Goal: Task Accomplishment & Management: Complete application form

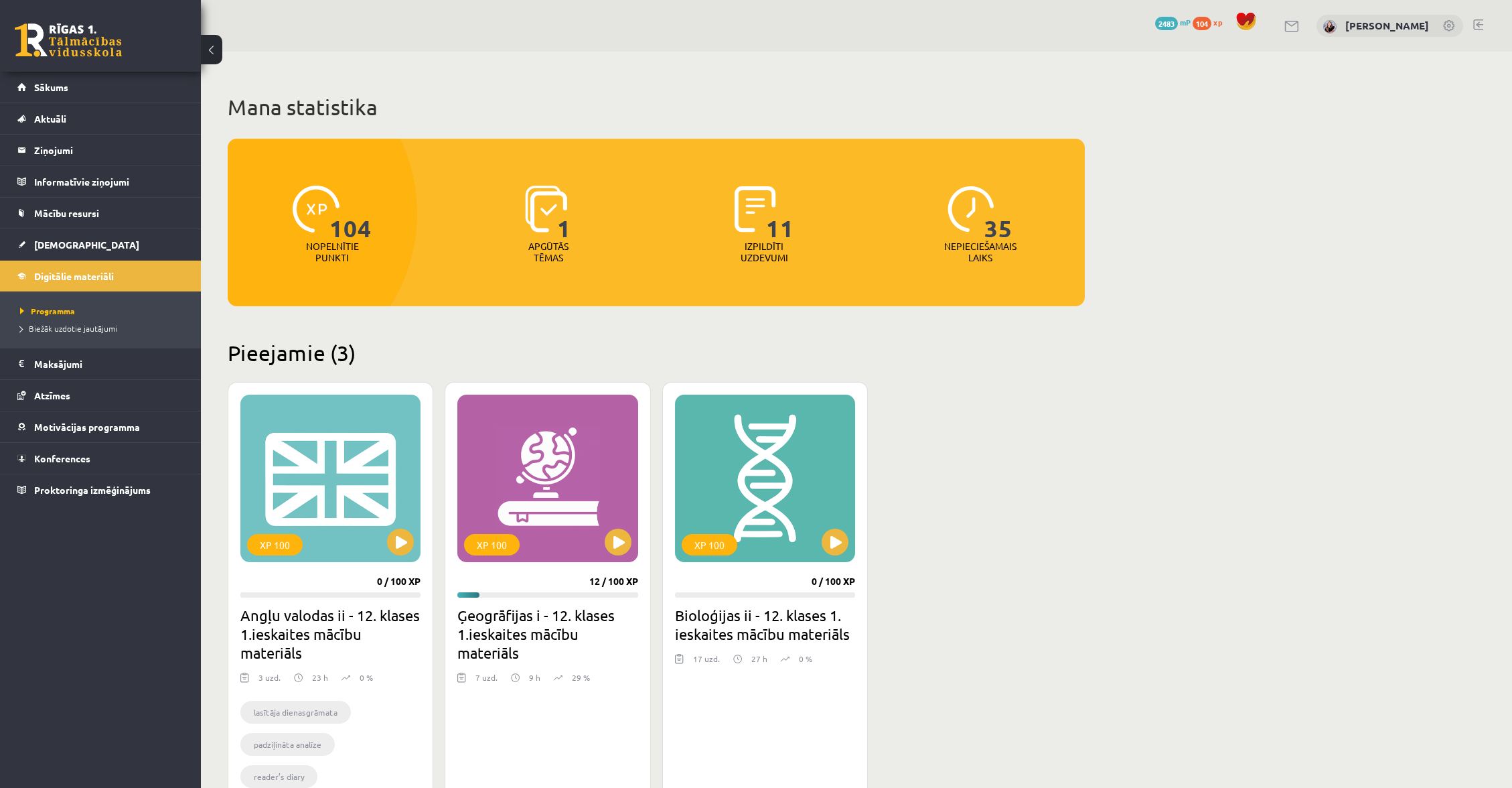
scroll to position [51, 0]
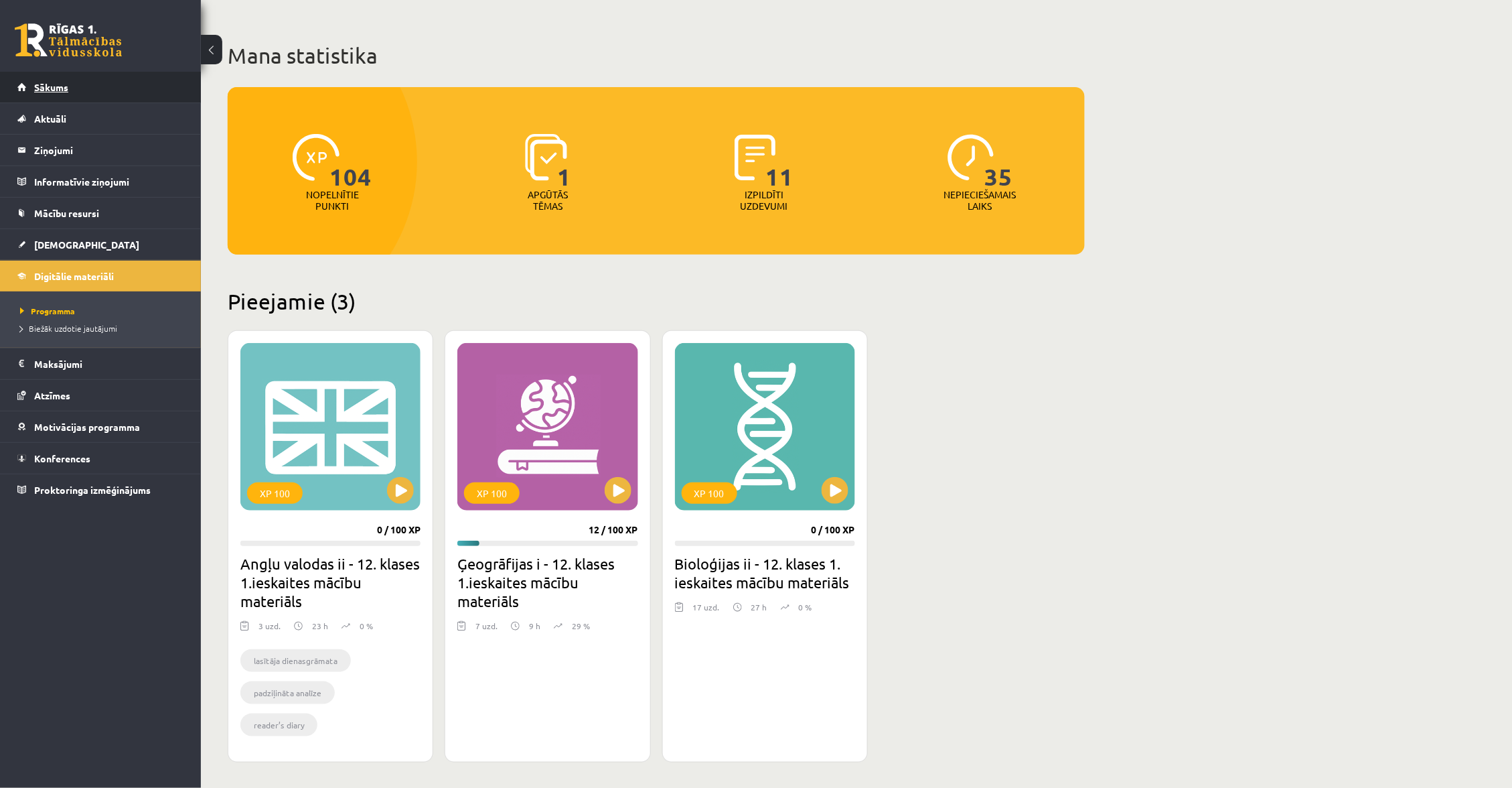
click at [128, 80] on link "Sākums" at bounding box center [101, 87] width 167 height 31
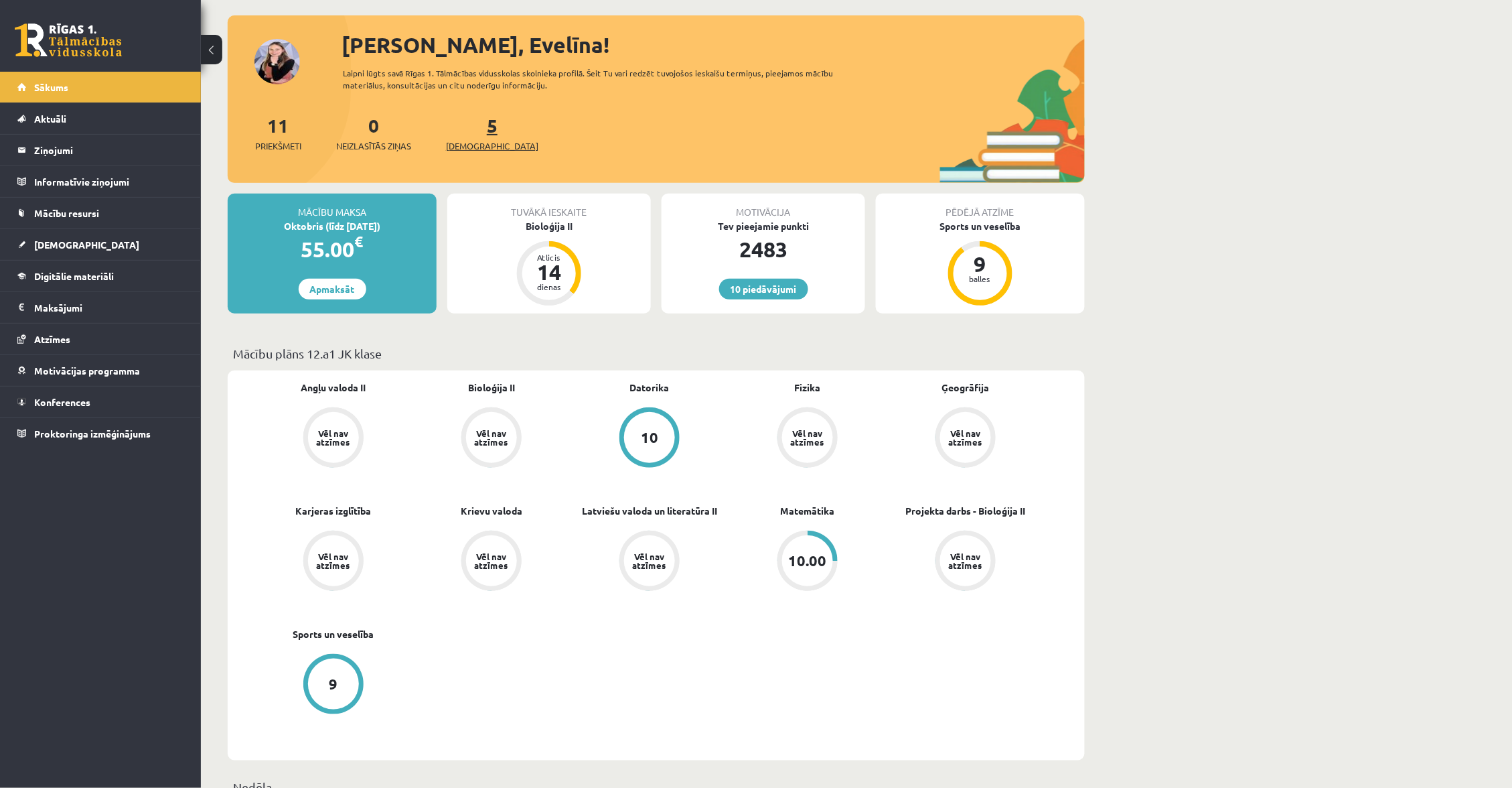
scroll to position [64, 0]
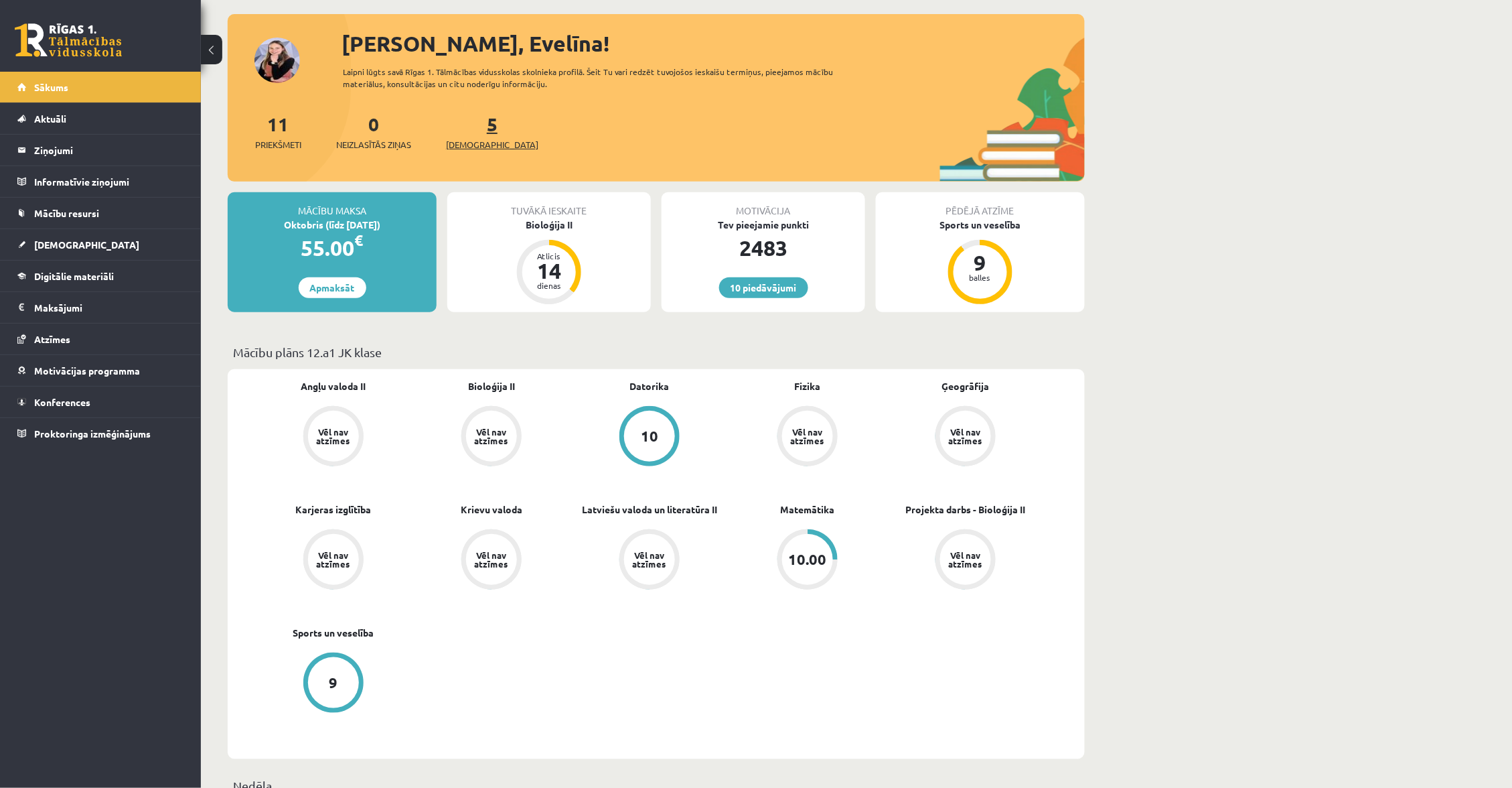
click at [467, 131] on link "5 Ieskaites" at bounding box center [492, 131] width 92 height 39
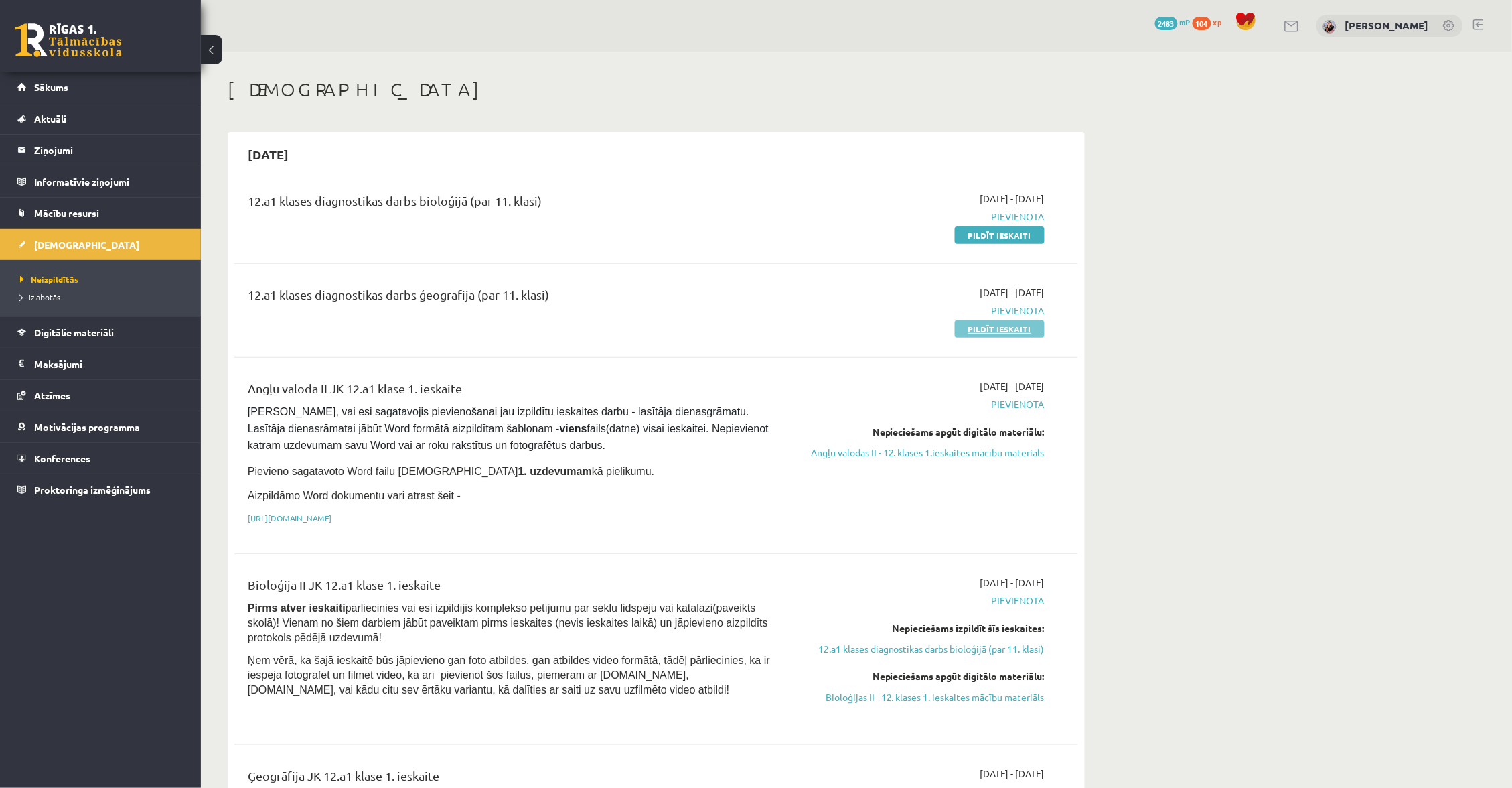
click at [1011, 323] on link "Pildīt ieskaiti" at bounding box center [1000, 328] width 89 height 18
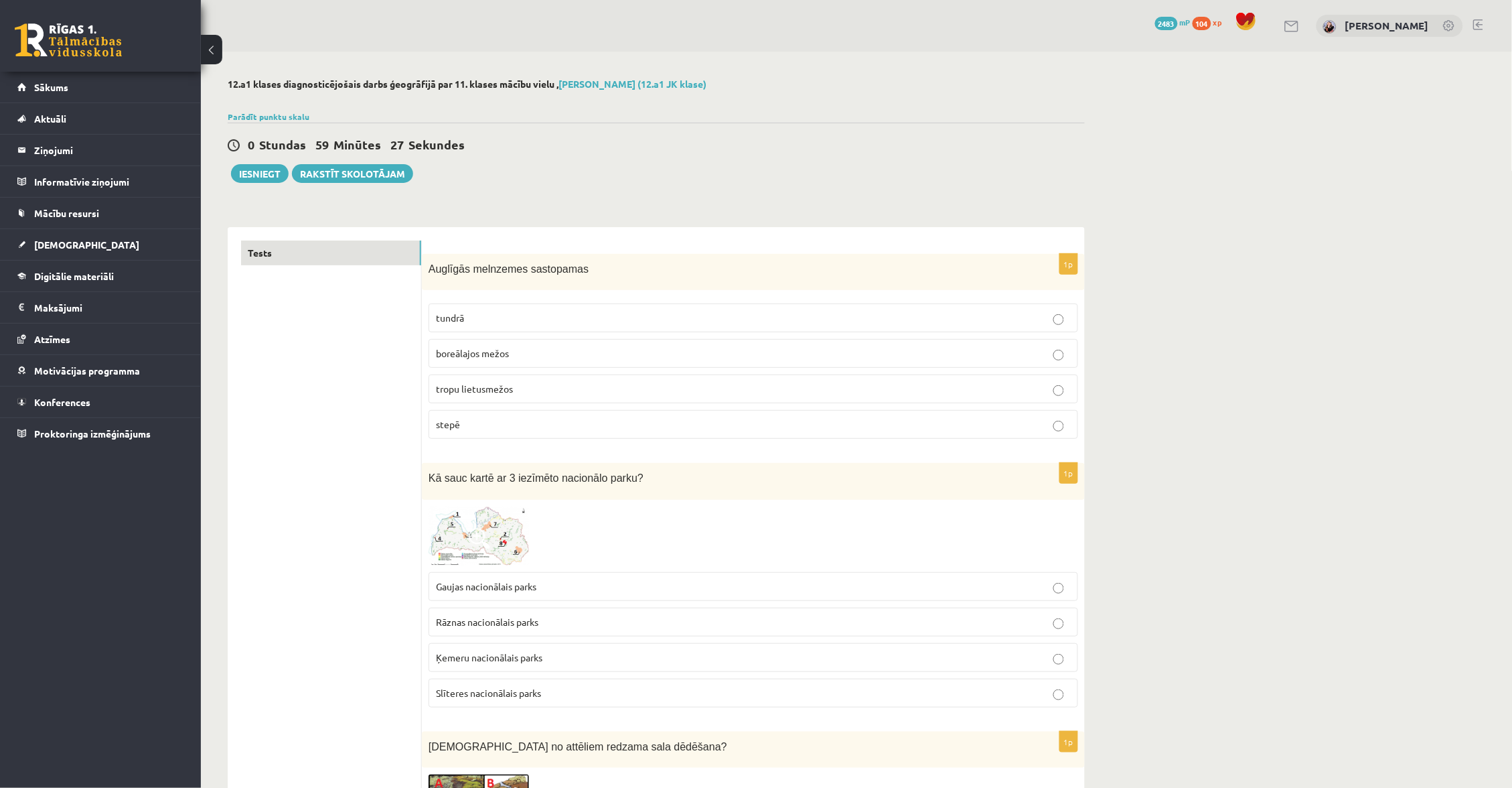
click at [494, 521] on img at bounding box center [479, 535] width 101 height 59
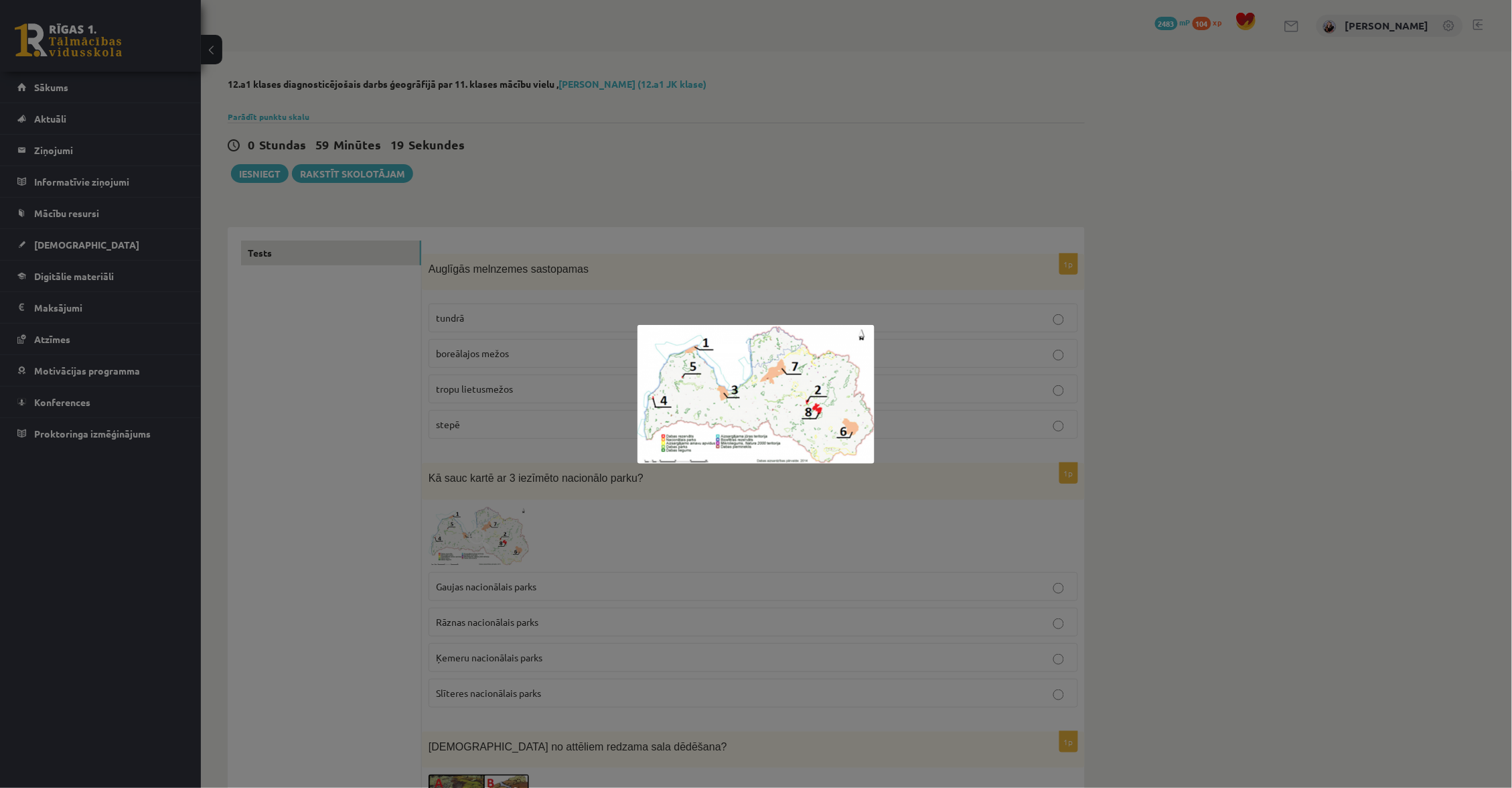
click at [632, 508] on div at bounding box center [756, 394] width 1512 height 788
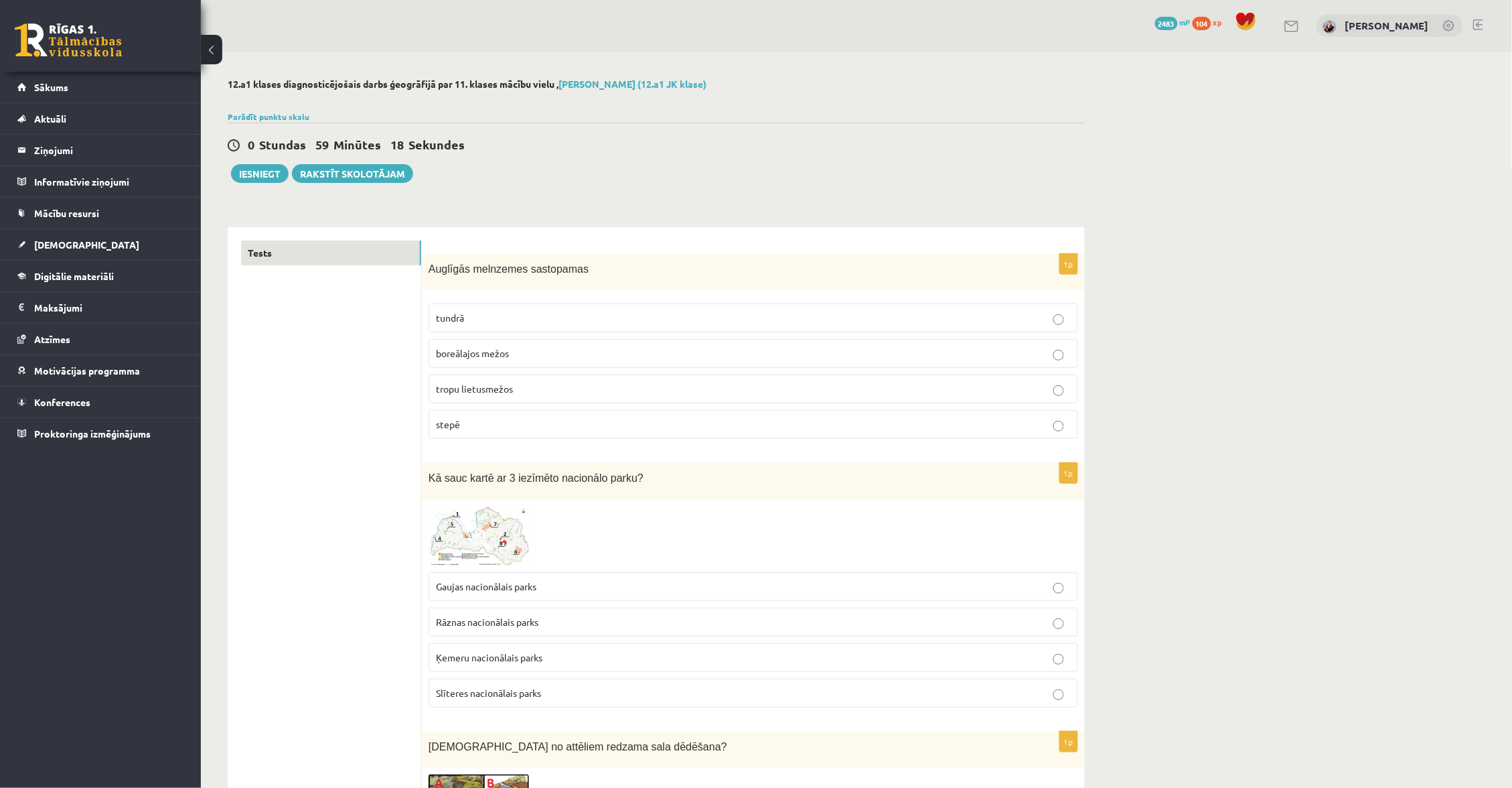
click at [637, 655] on p "Ķemeru nacionālais parks" at bounding box center [753, 657] width 635 height 14
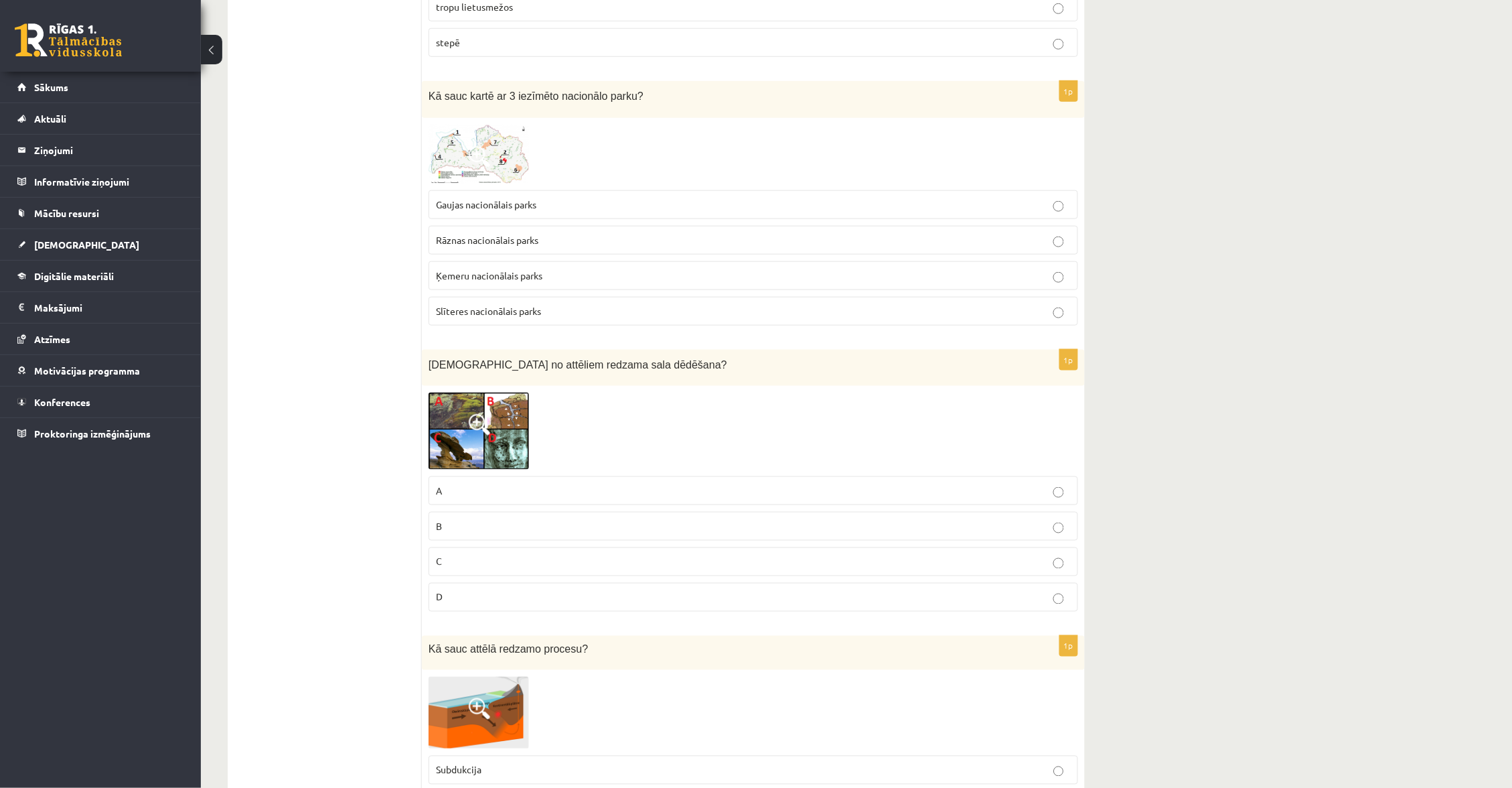
scroll to position [385, 0]
click at [466, 425] on img at bounding box center [479, 427] width 101 height 77
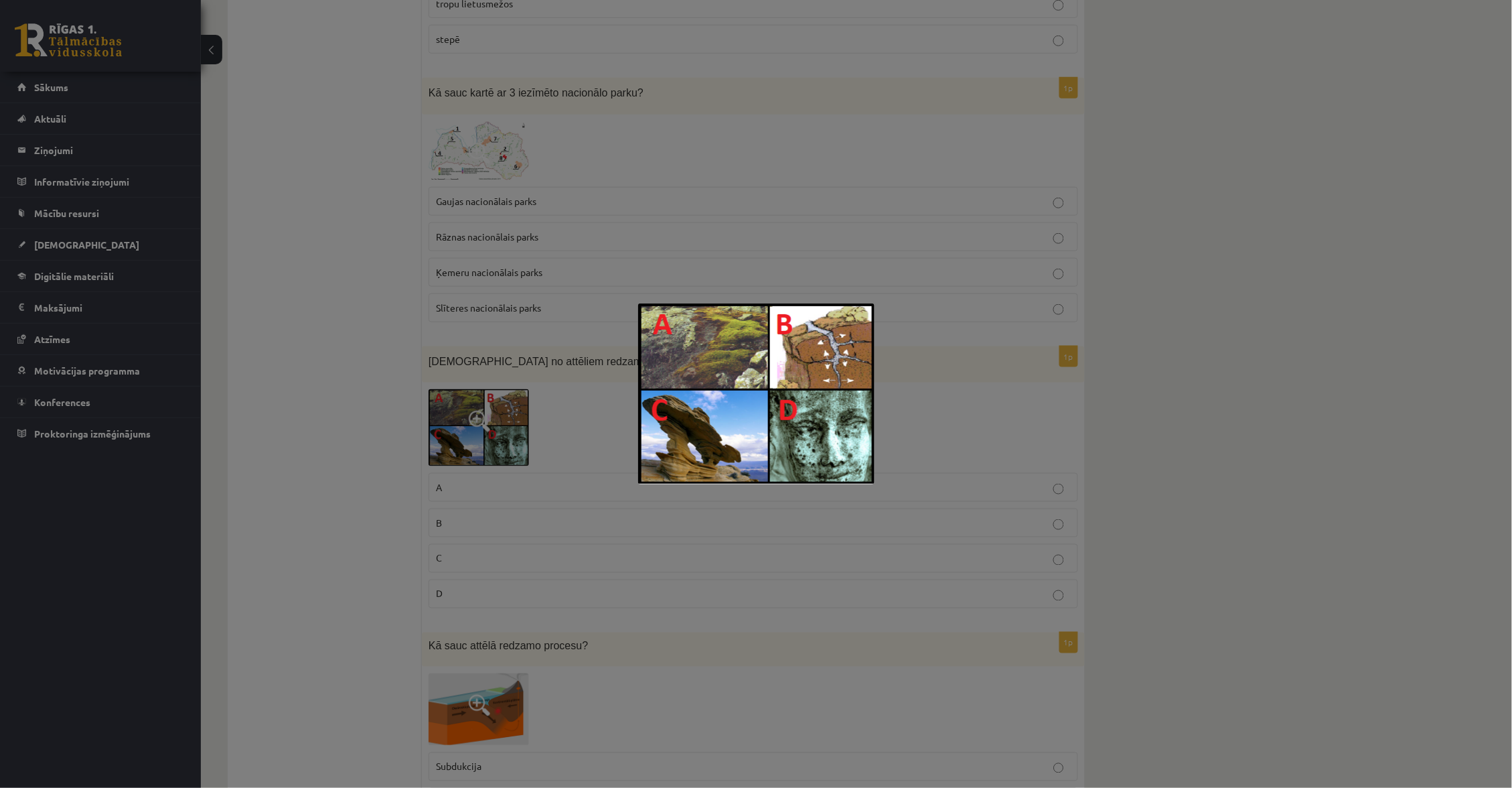
click at [467, 425] on div at bounding box center [756, 394] width 1512 height 788
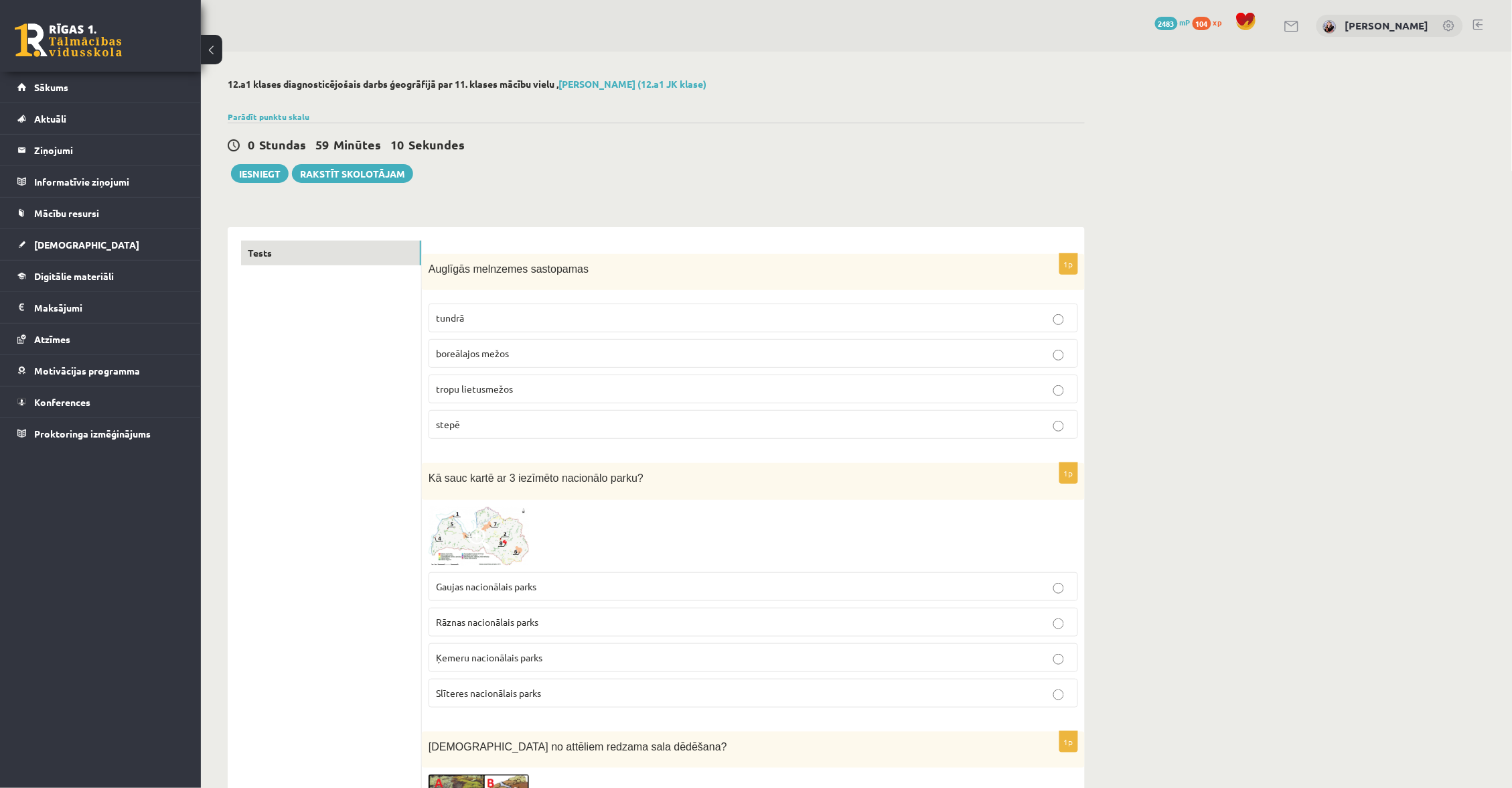
scroll to position [0, 0]
drag, startPoint x: 427, startPoint y: 259, endPoint x: 484, endPoint y: 430, distance: 180.2
click at [486, 430] on div "1p Auglīgās melnzemes sastopamas tundrā boreālajos mežos tropu lietusmežos stepē" at bounding box center [753, 352] width 663 height 197
copy div "Auglīgās melnzemes sastopamas tundrā boreālajos mežos tropu lietusmežos stepē"
drag, startPoint x: 508, startPoint y: 417, endPoint x: 529, endPoint y: 415, distance: 21.1
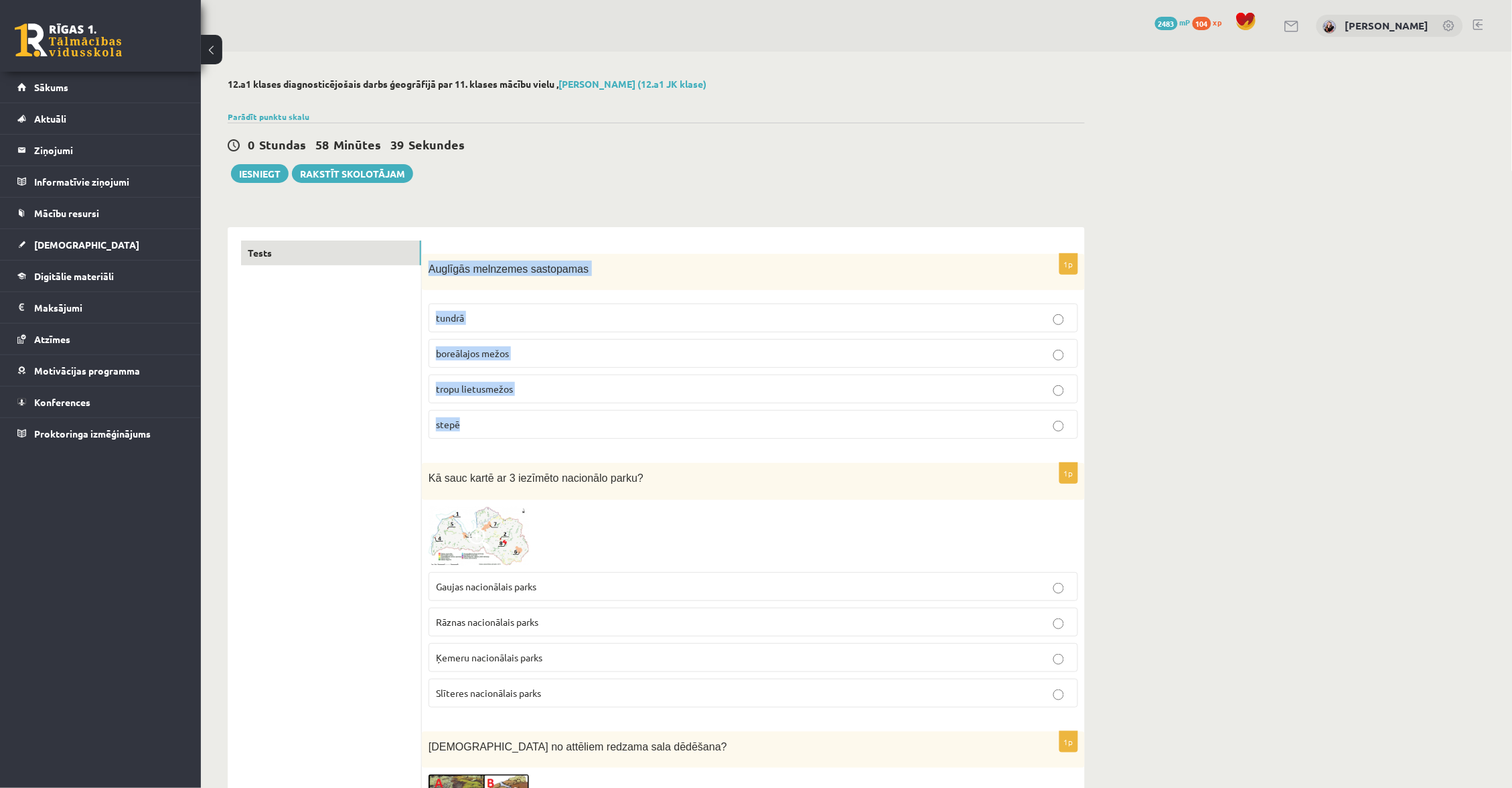
click at [511, 418] on p "stepē" at bounding box center [753, 424] width 635 height 14
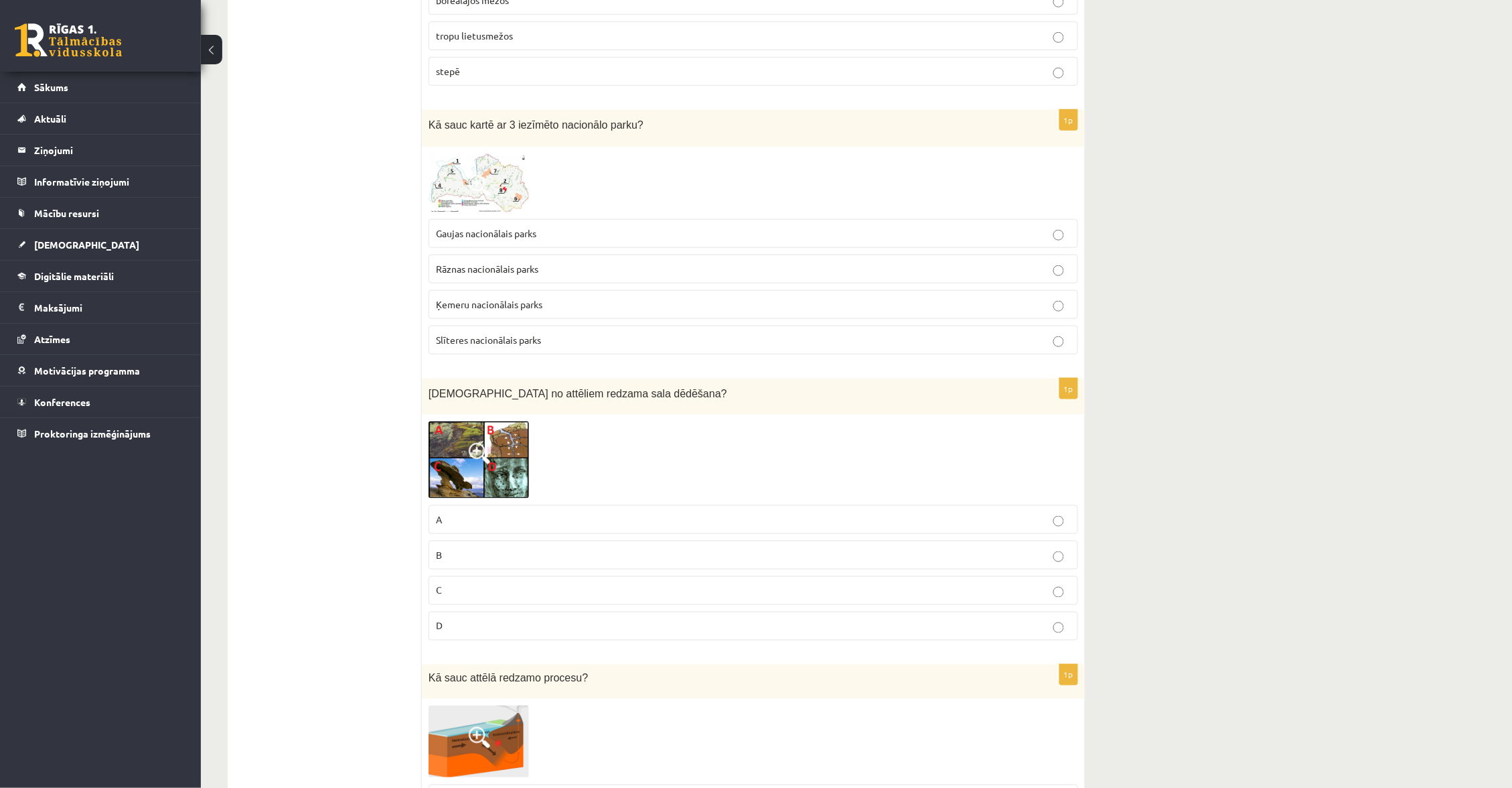
scroll to position [363, 0]
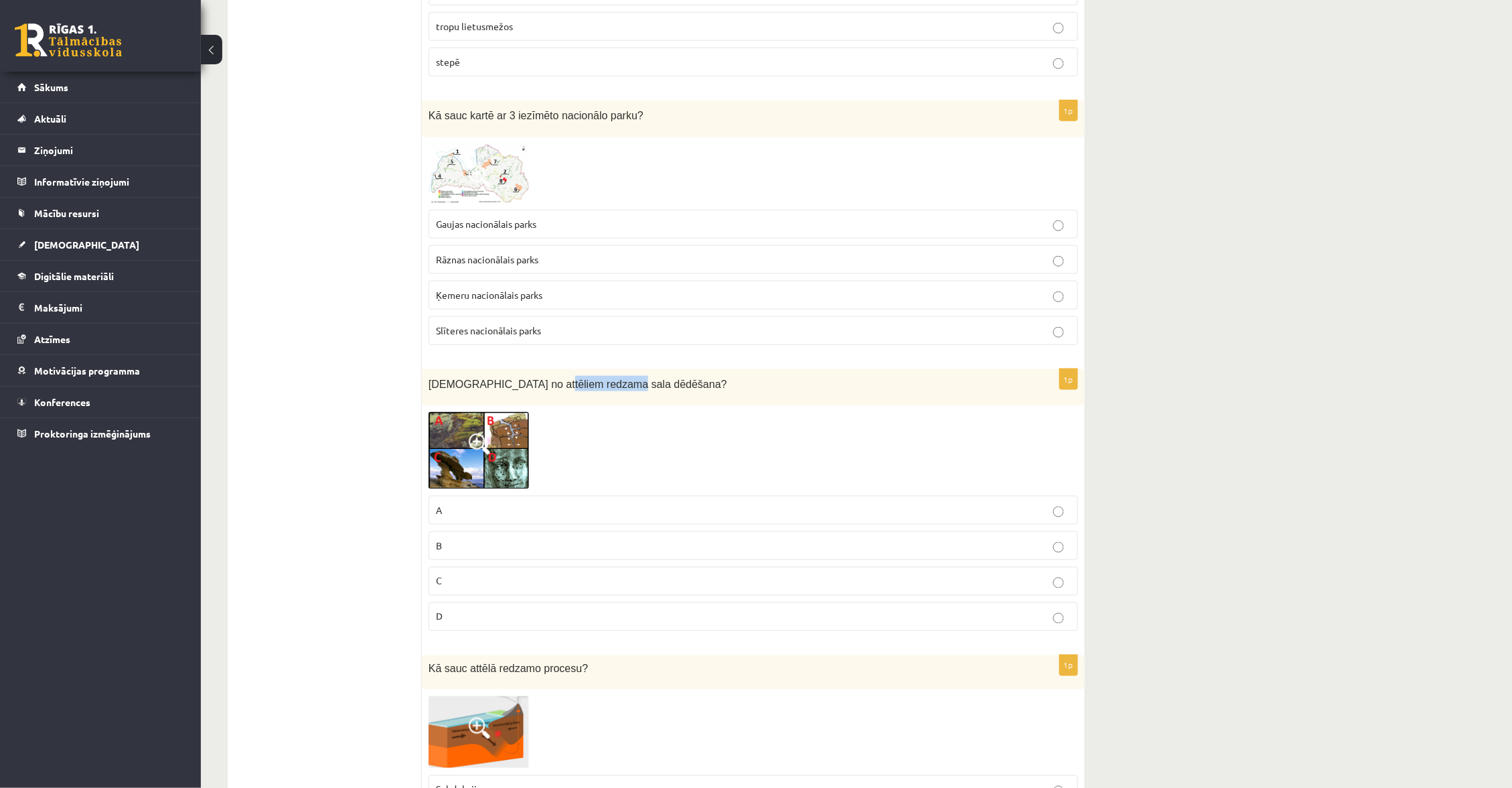
drag, startPoint x: 551, startPoint y: 384, endPoint x: 625, endPoint y: 383, distance: 74.0
click at [625, 383] on span "Kurā no attēliem redzama sala dēdēšana?" at bounding box center [578, 384] width 298 height 11
copy span "sala dēdēšana"
click at [486, 448] on span at bounding box center [479, 445] width 21 height 21
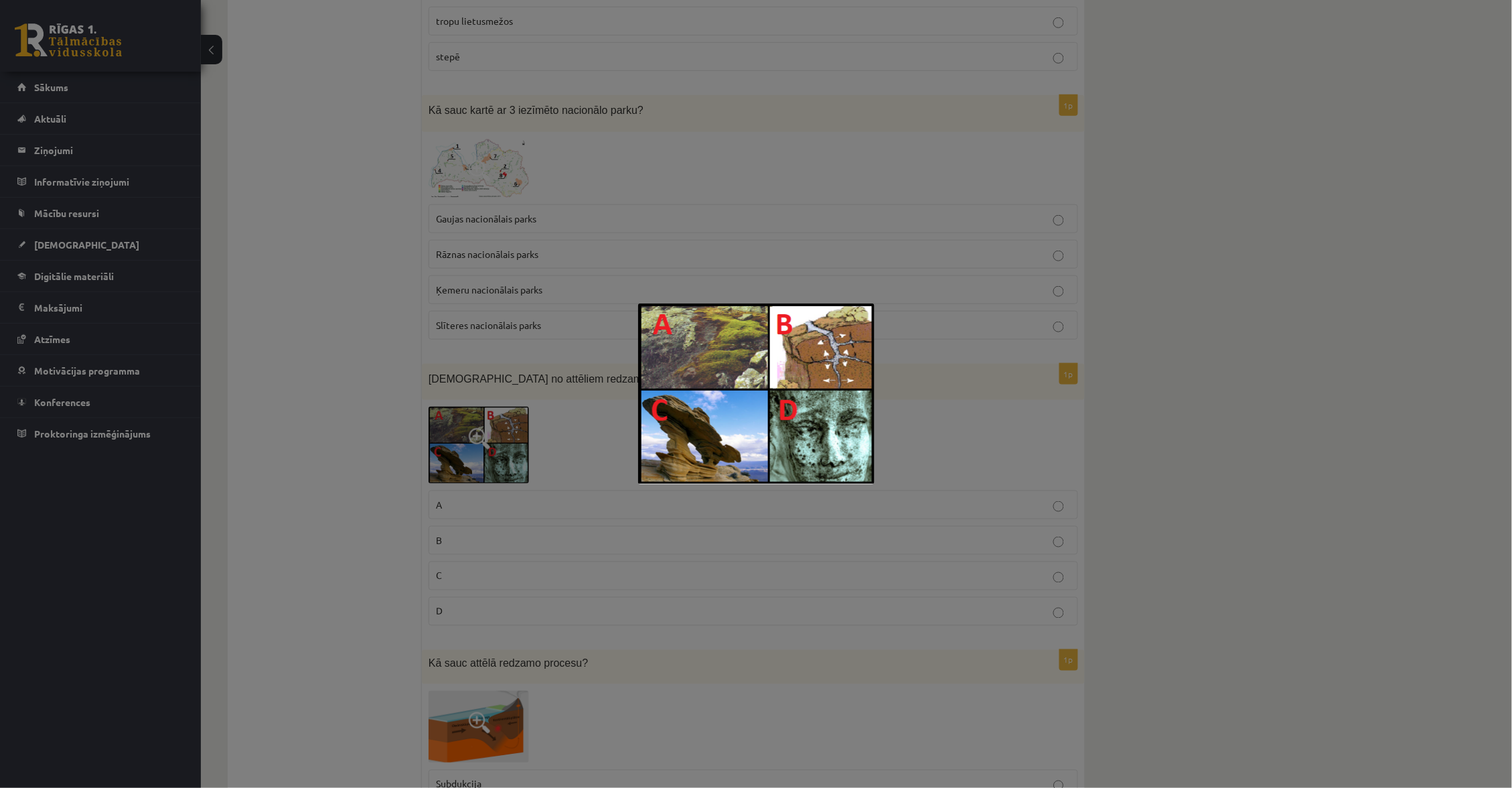
click at [557, 426] on div at bounding box center [756, 394] width 1512 height 788
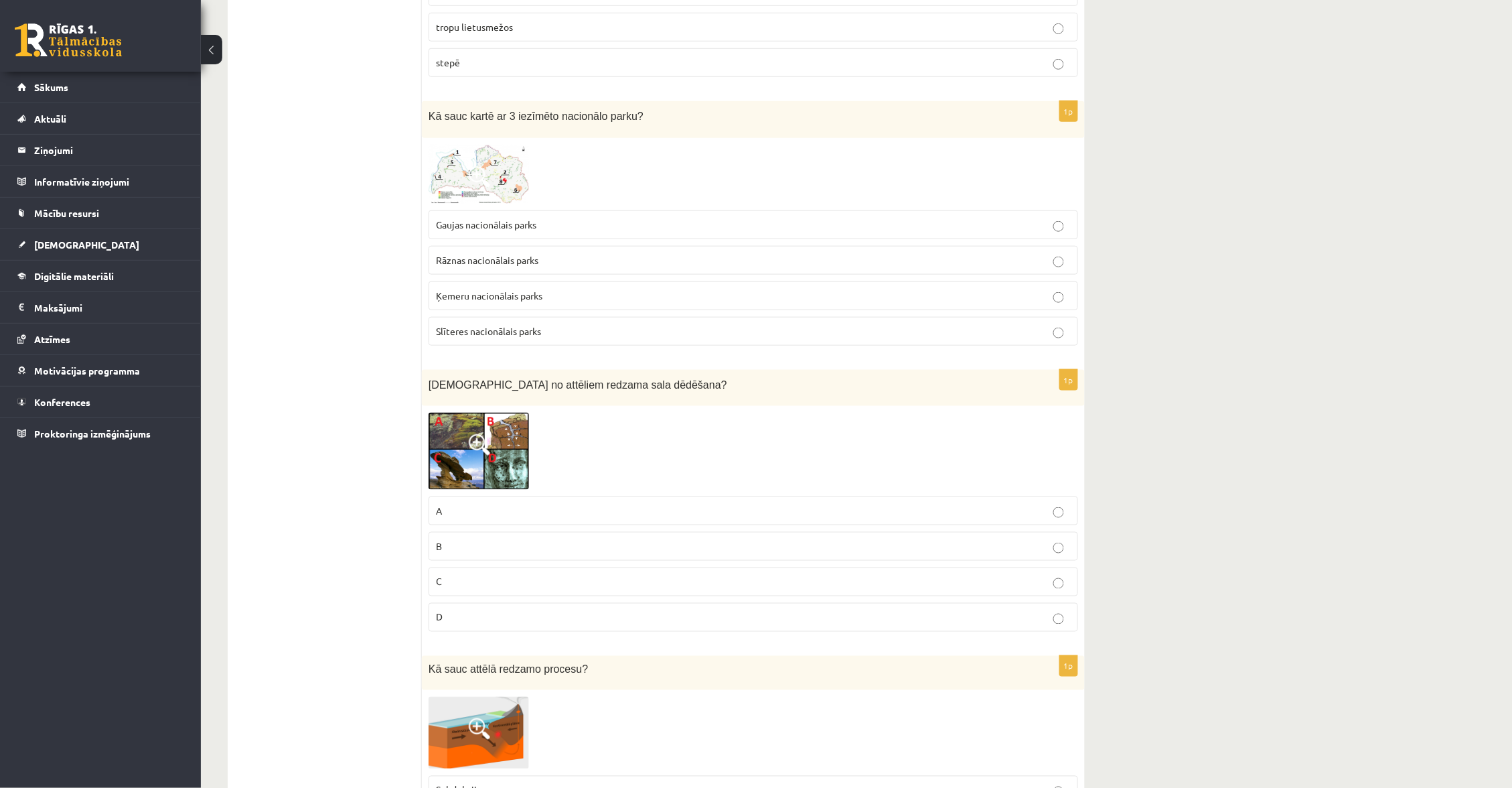
click at [508, 436] on img at bounding box center [479, 451] width 101 height 77
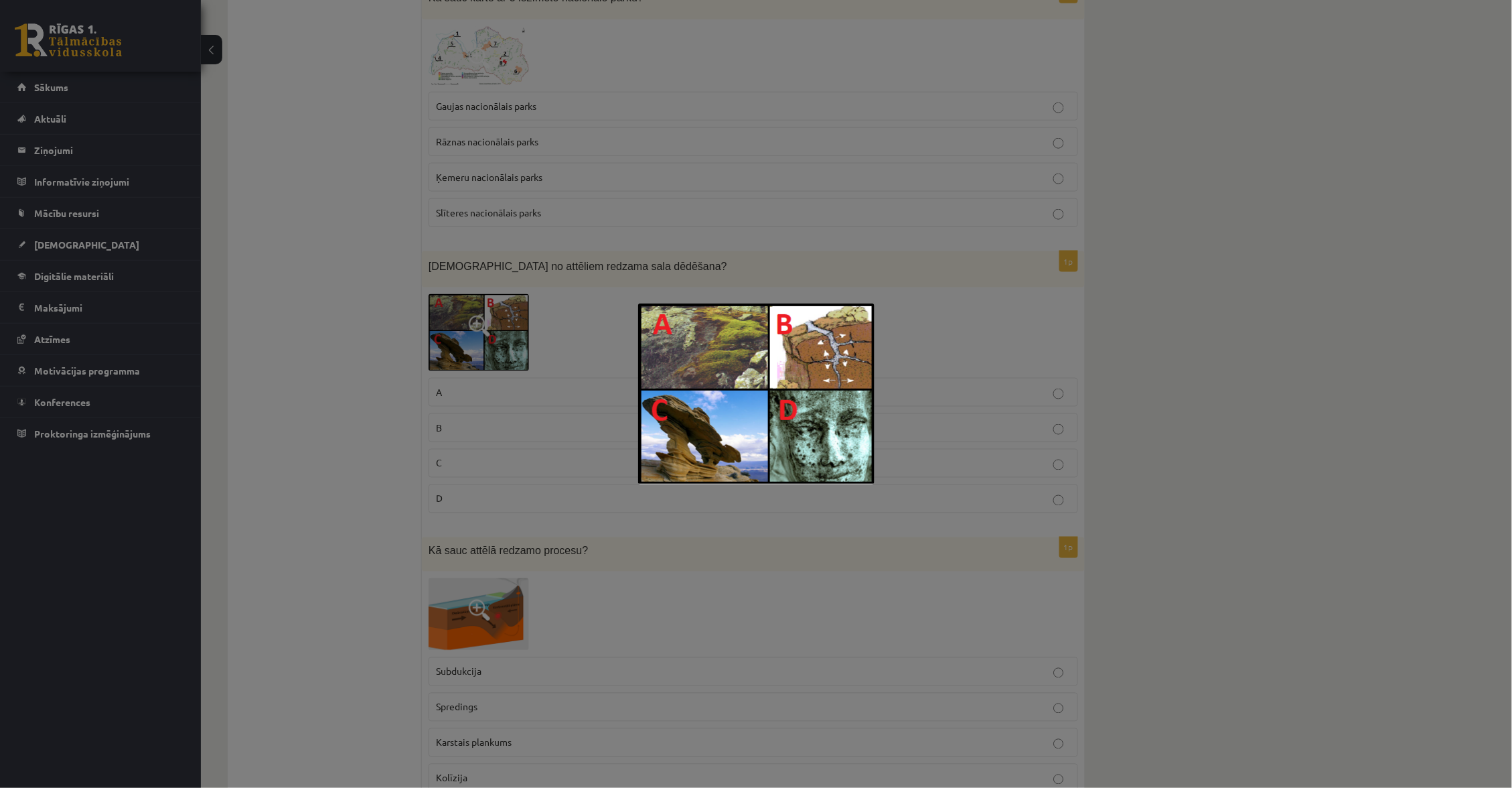
scroll to position [480, 0]
click at [499, 434] on div at bounding box center [756, 394] width 1512 height 788
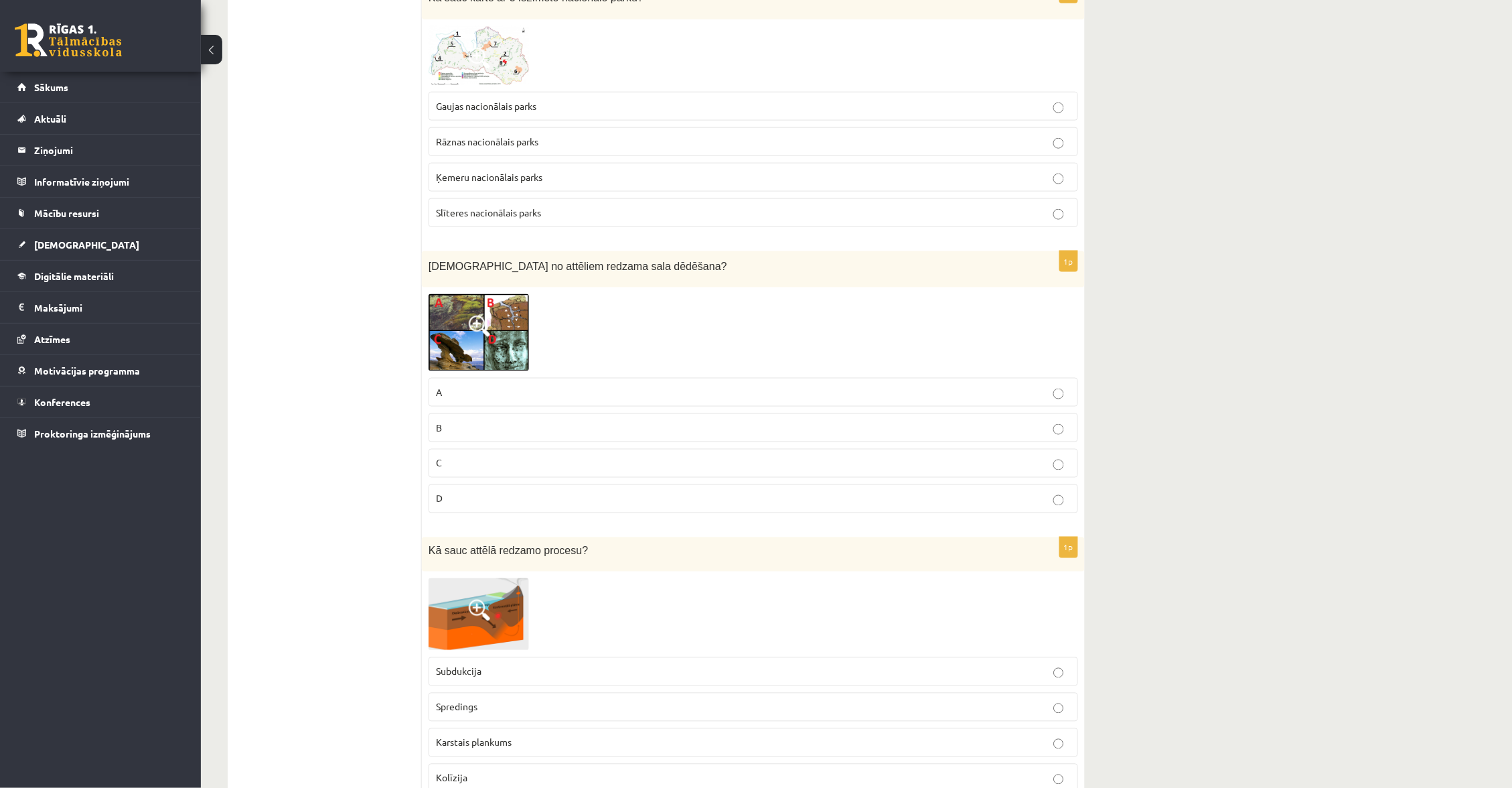
click at [499, 432] on p "B" at bounding box center [753, 427] width 635 height 14
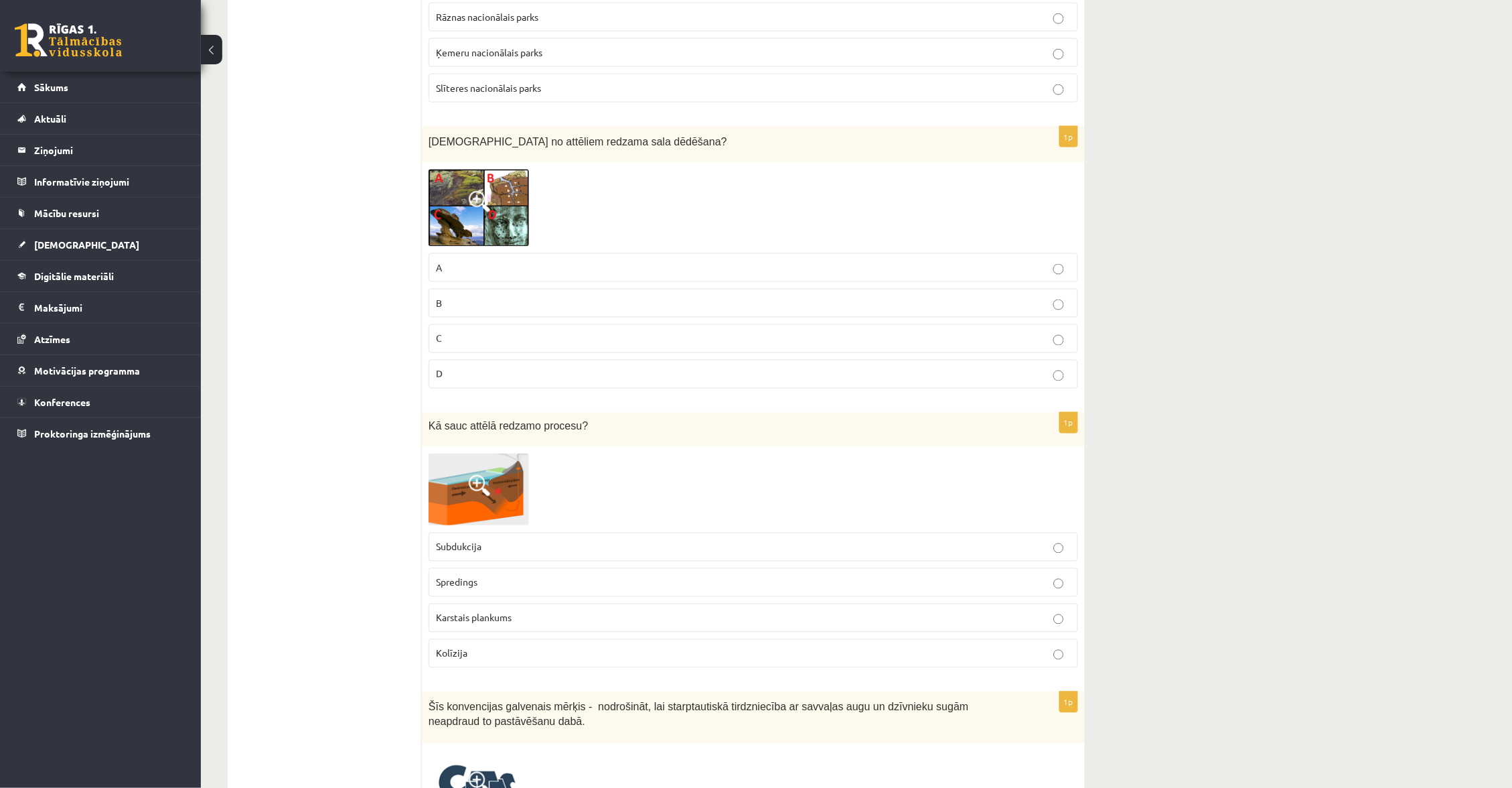
scroll to position [689, 0]
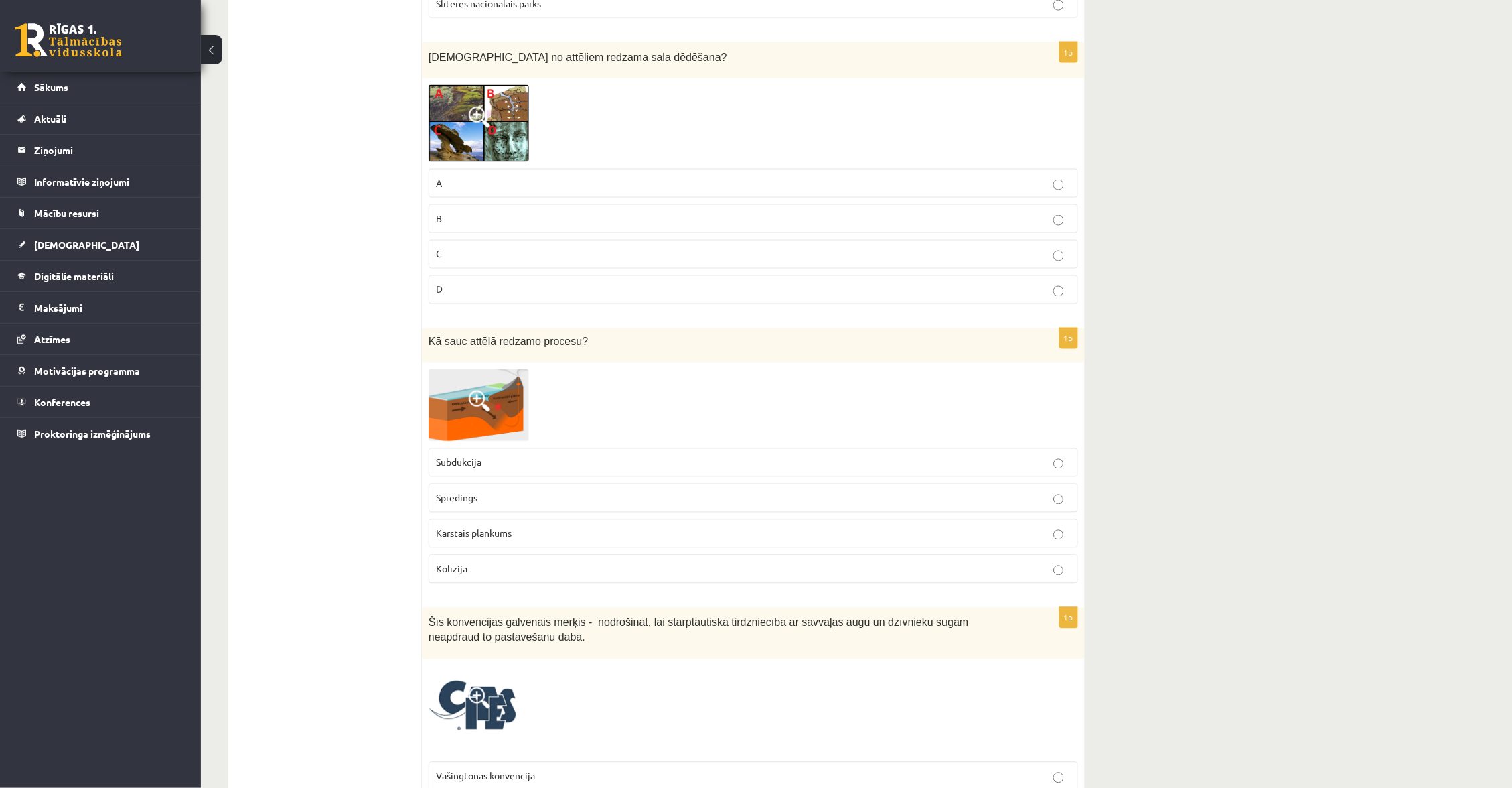
click at [566, 382] on div at bounding box center [753, 405] width 650 height 72
click at [489, 398] on span at bounding box center [479, 401] width 21 height 21
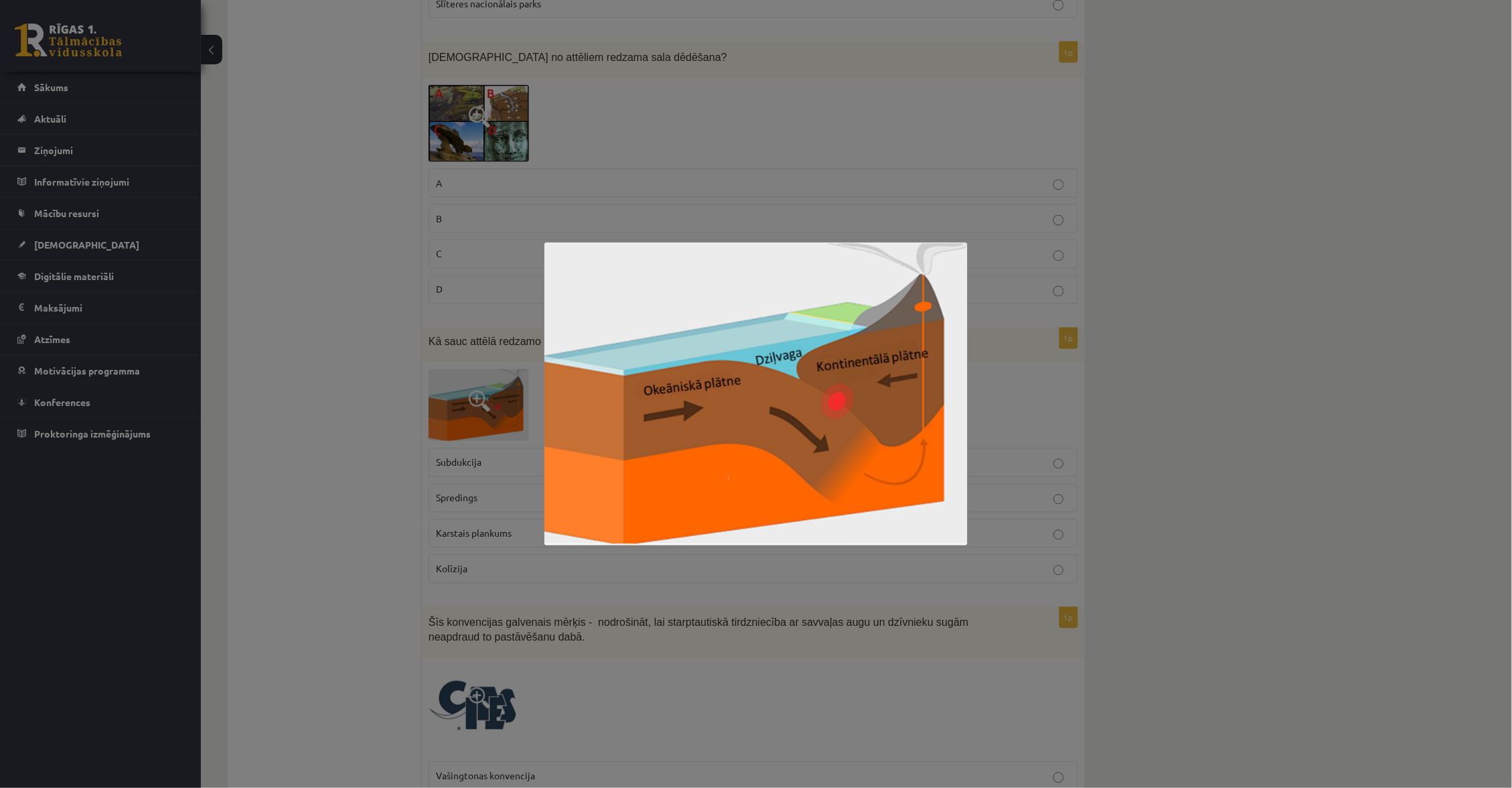
click at [490, 396] on div at bounding box center [756, 394] width 1512 height 788
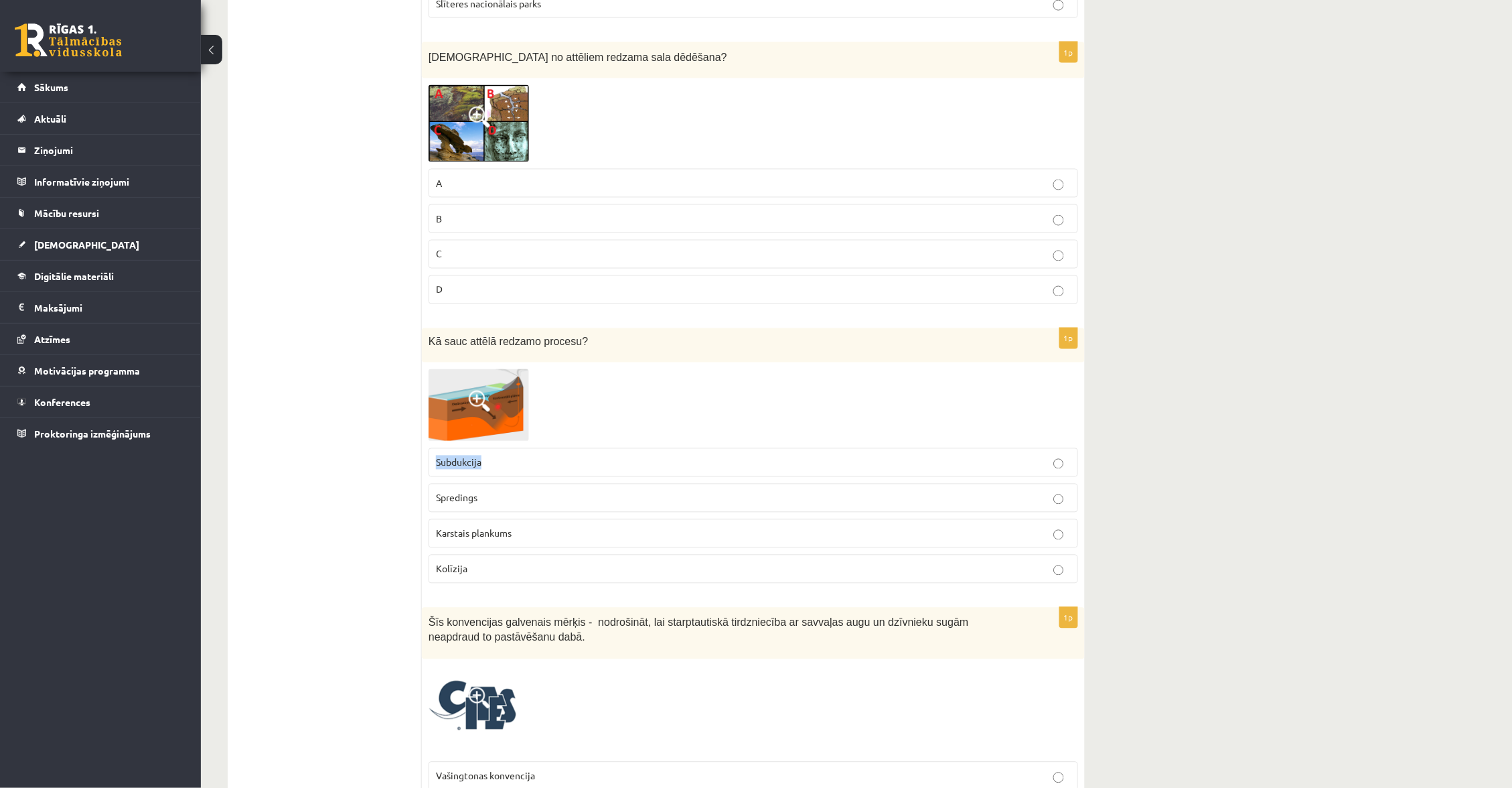
drag, startPoint x: 433, startPoint y: 458, endPoint x: 466, endPoint y: 471, distance: 35.5
click at [486, 463] on label "Subdukcija" at bounding box center [753, 463] width 650 height 29
copy span "Subdukcija"
drag, startPoint x: 432, startPoint y: 495, endPoint x: 502, endPoint y: 495, distance: 70.0
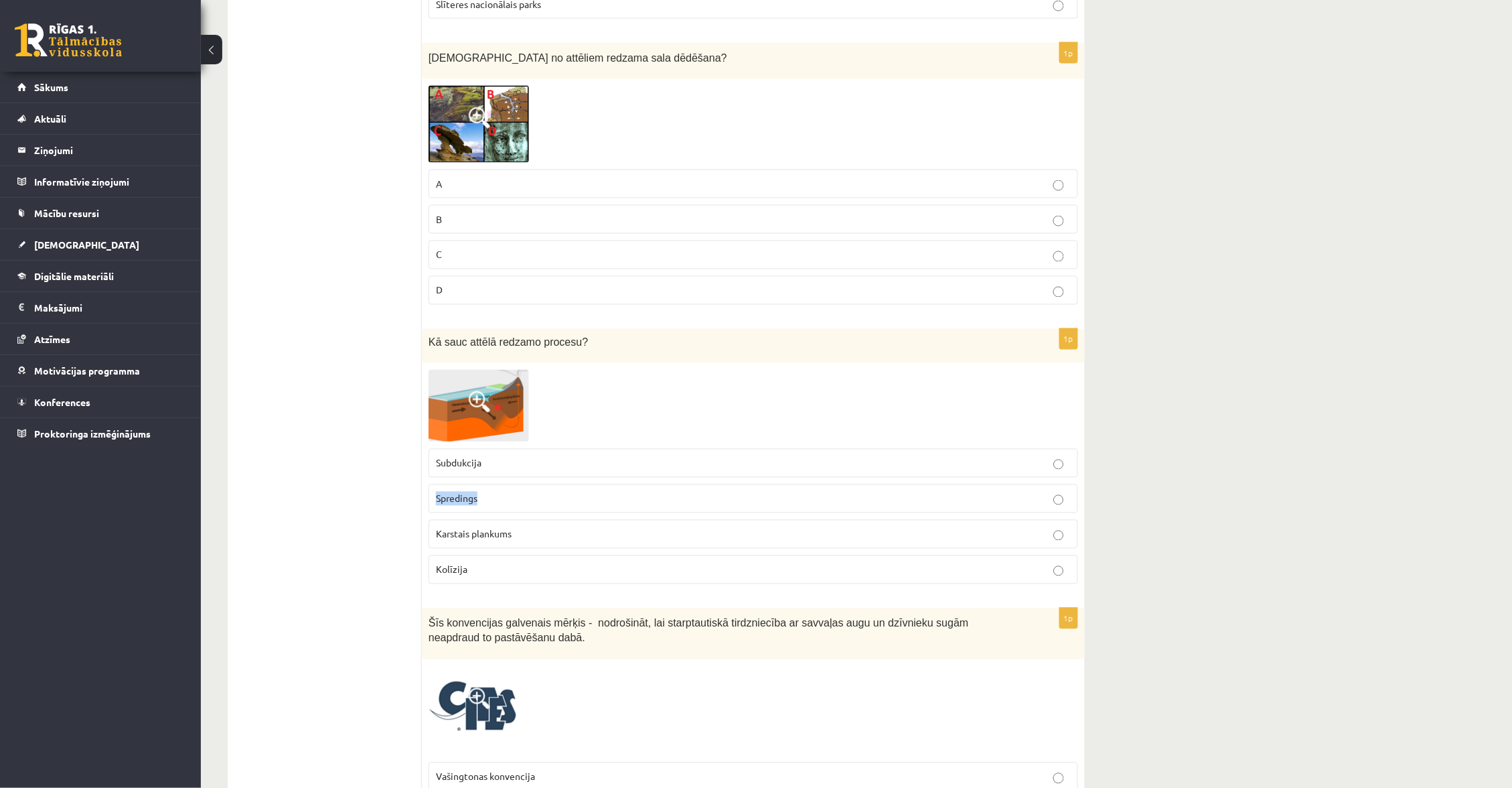
click at [502, 495] on label "Spredings" at bounding box center [753, 498] width 650 height 29
copy span "Spredings"
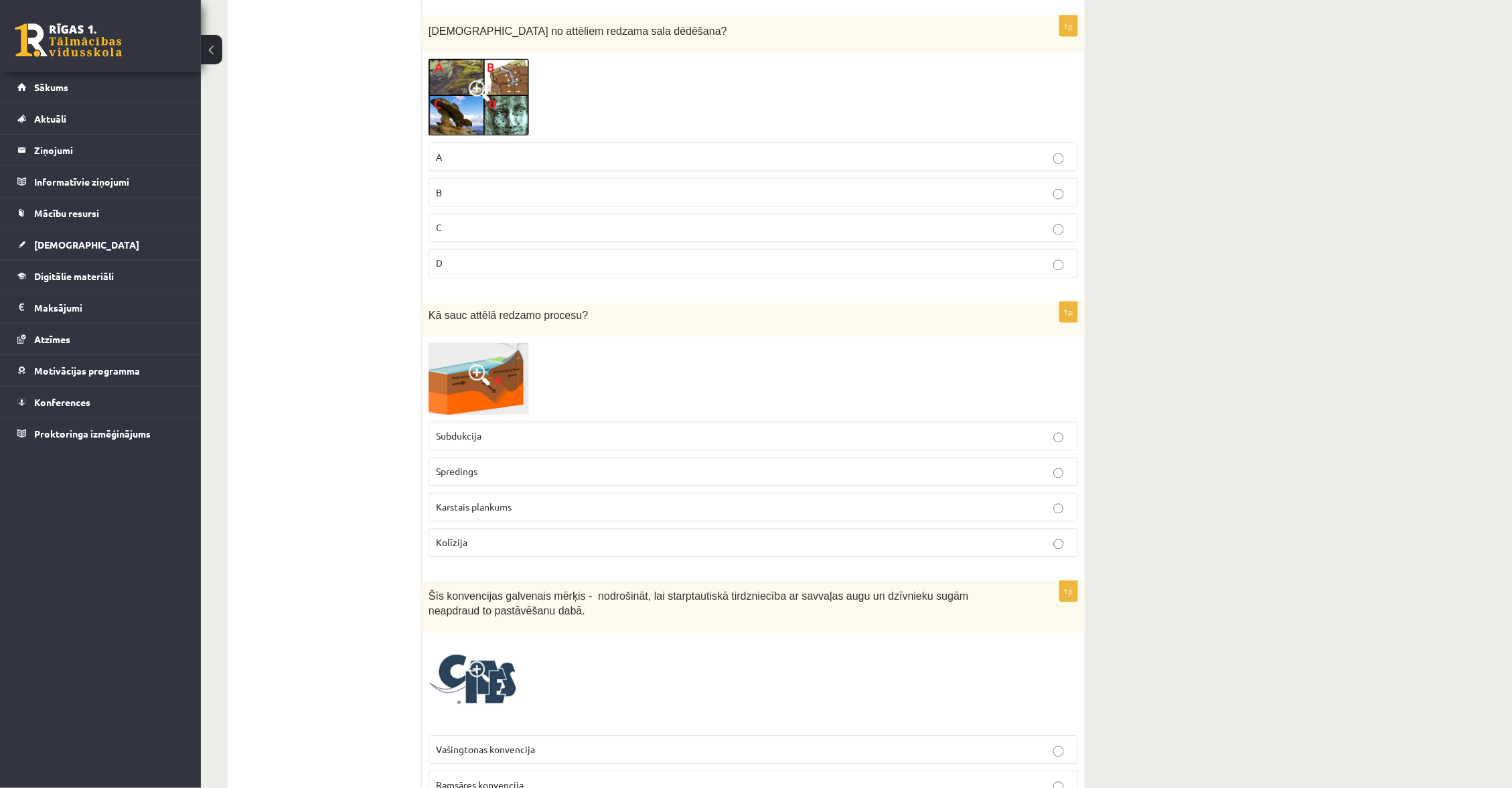
scroll to position [713, 0]
drag, startPoint x: 471, startPoint y: 543, endPoint x: 421, endPoint y: 543, distance: 50.0
click at [422, 543] on div "1p Kā sauc attēlā redzamo procesu? Subdukcija Spredings Karstais plankums Kolīz…" at bounding box center [753, 436] width 663 height 266
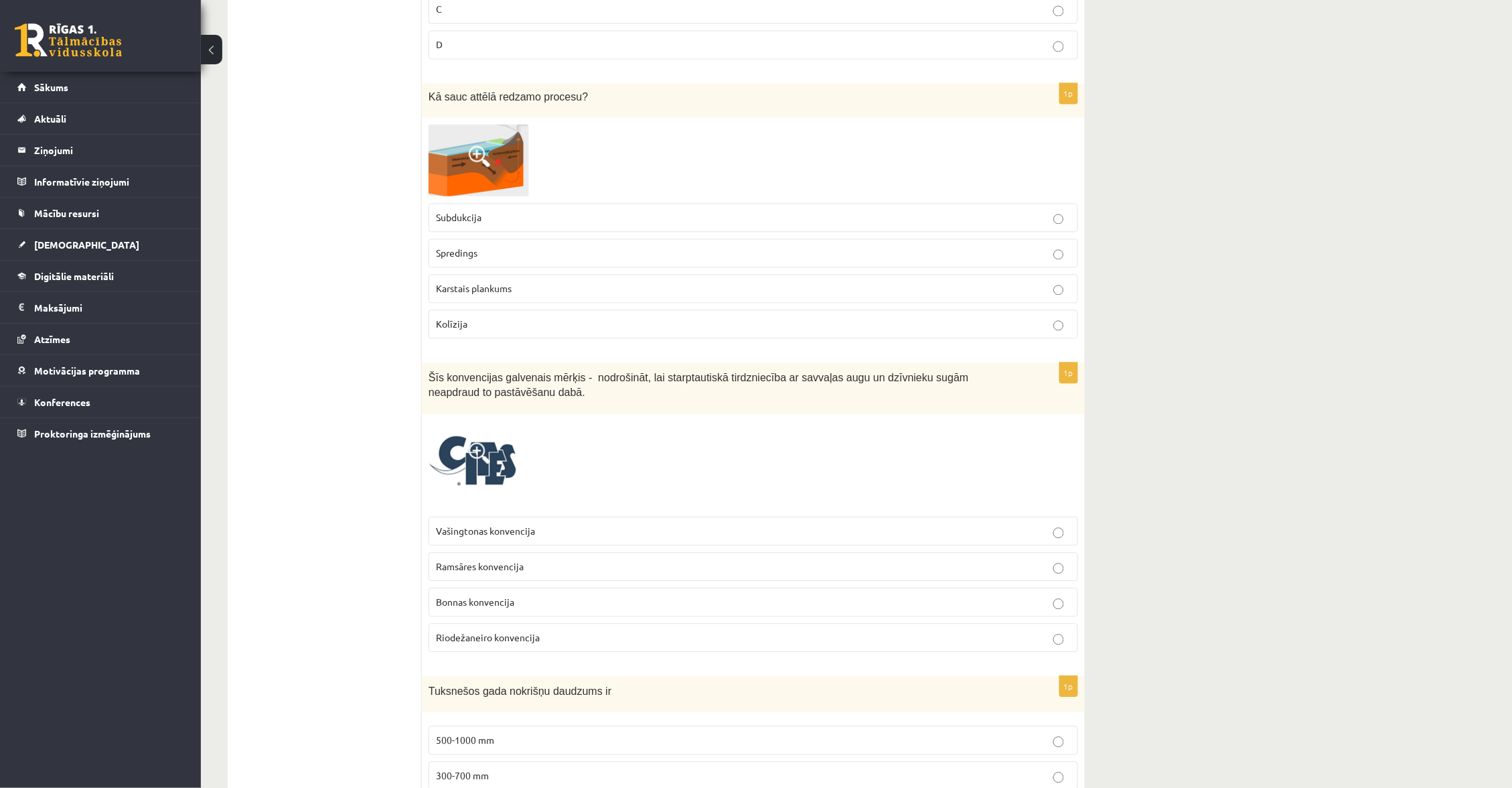
scroll to position [947, 0]
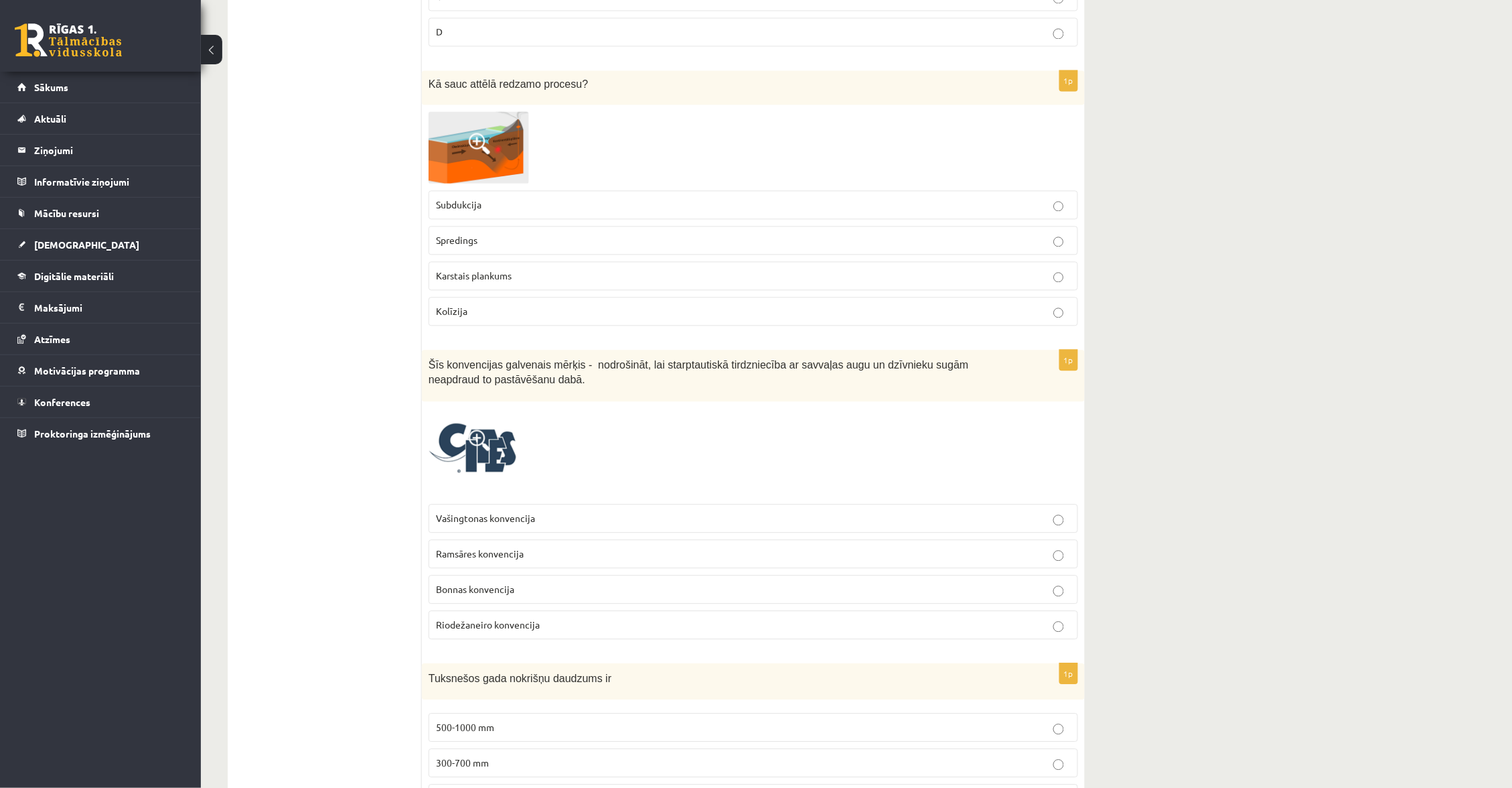
click at [452, 435] on img at bounding box center [474, 453] width 89 height 90
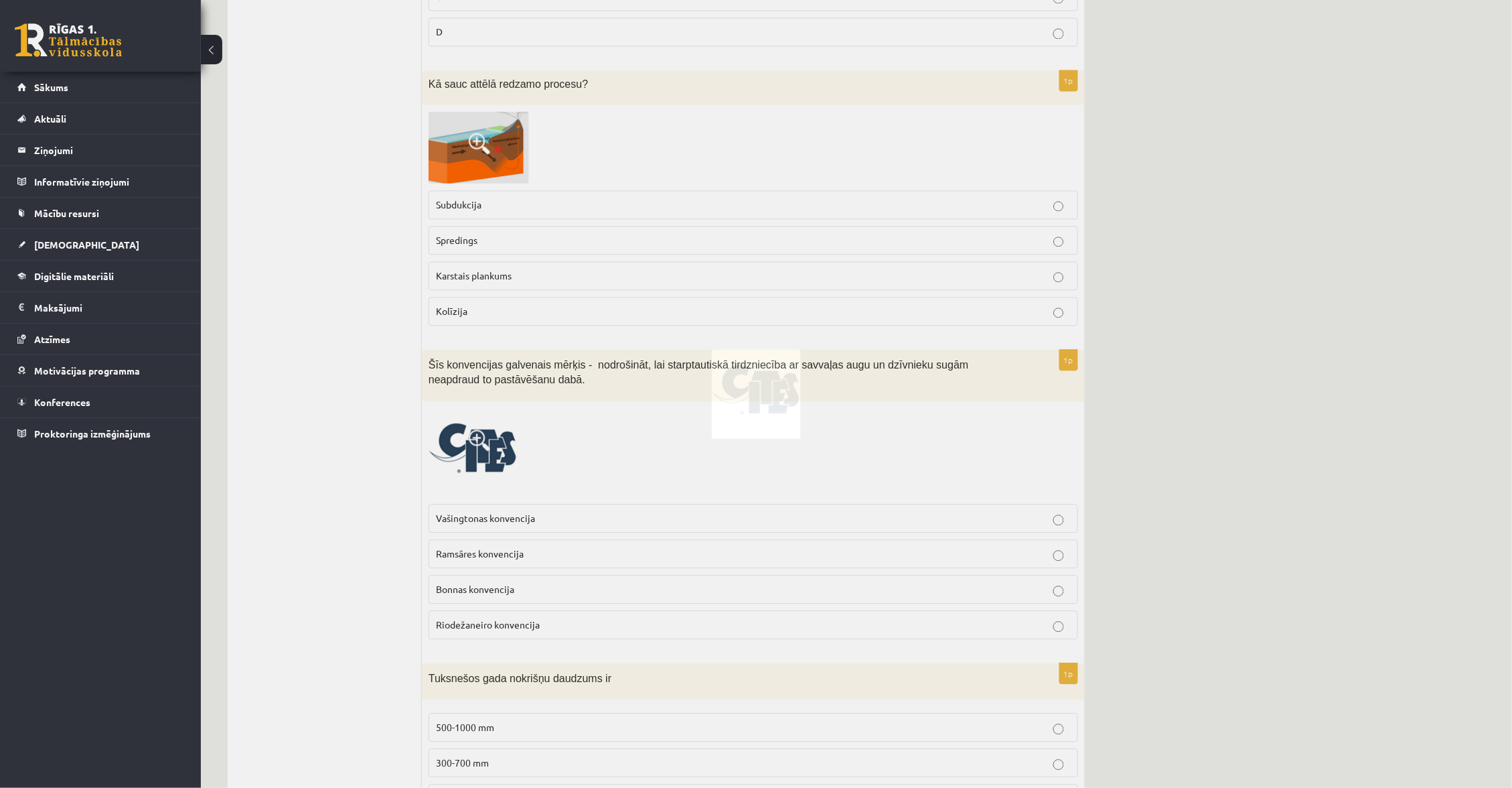
scroll to position [948, 0]
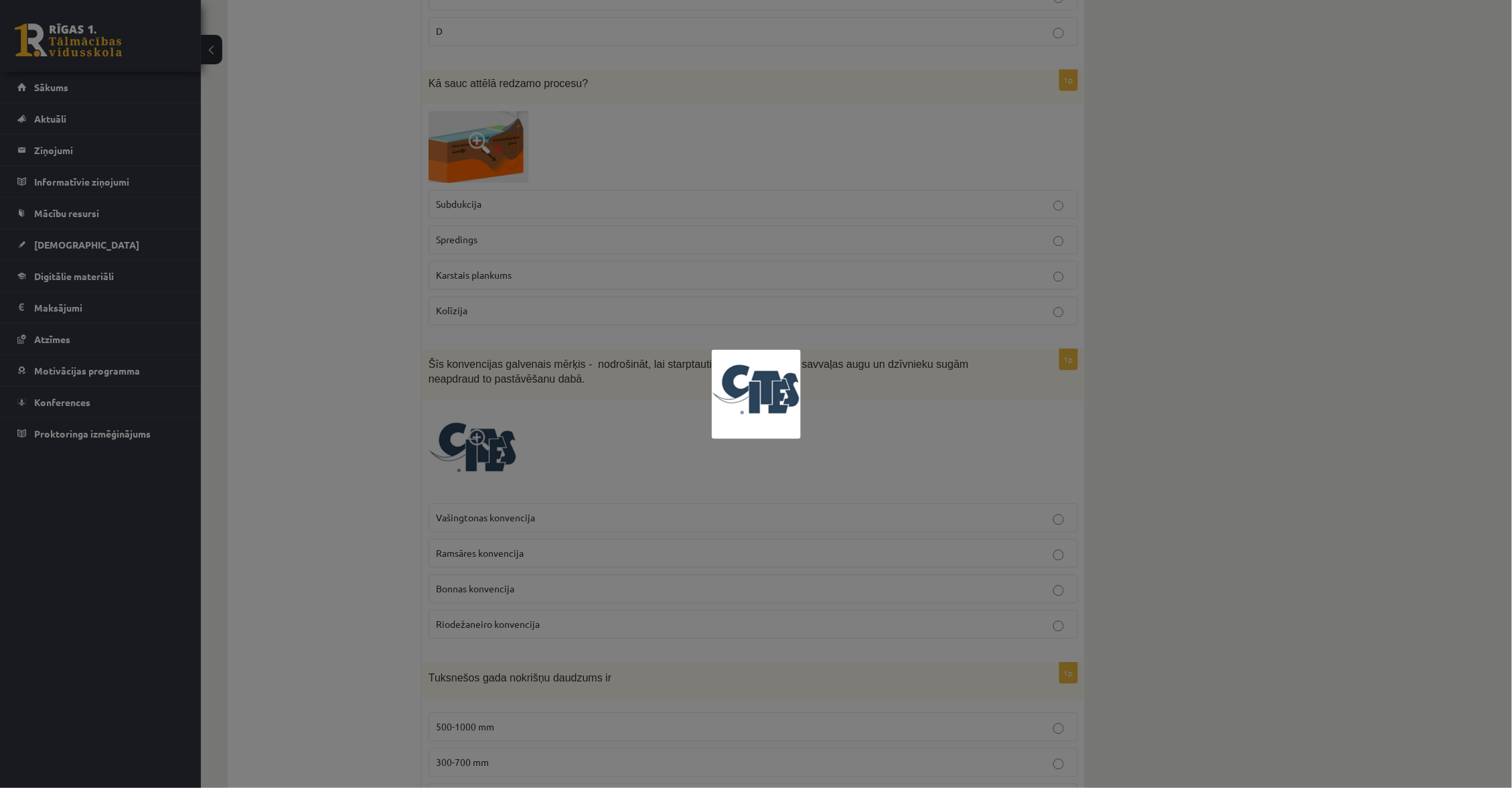
click at [565, 441] on div at bounding box center [756, 394] width 1512 height 788
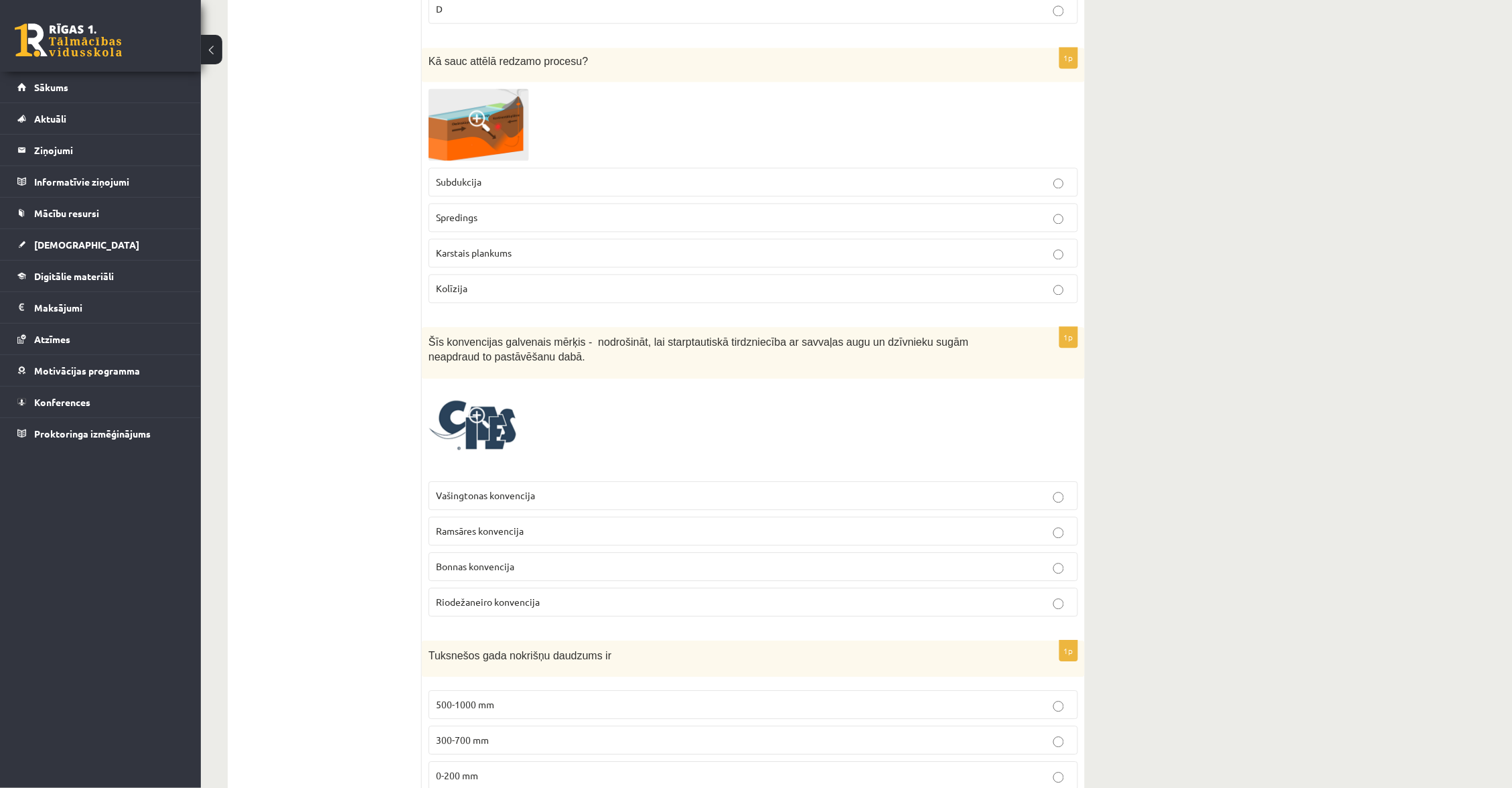
scroll to position [962, 0]
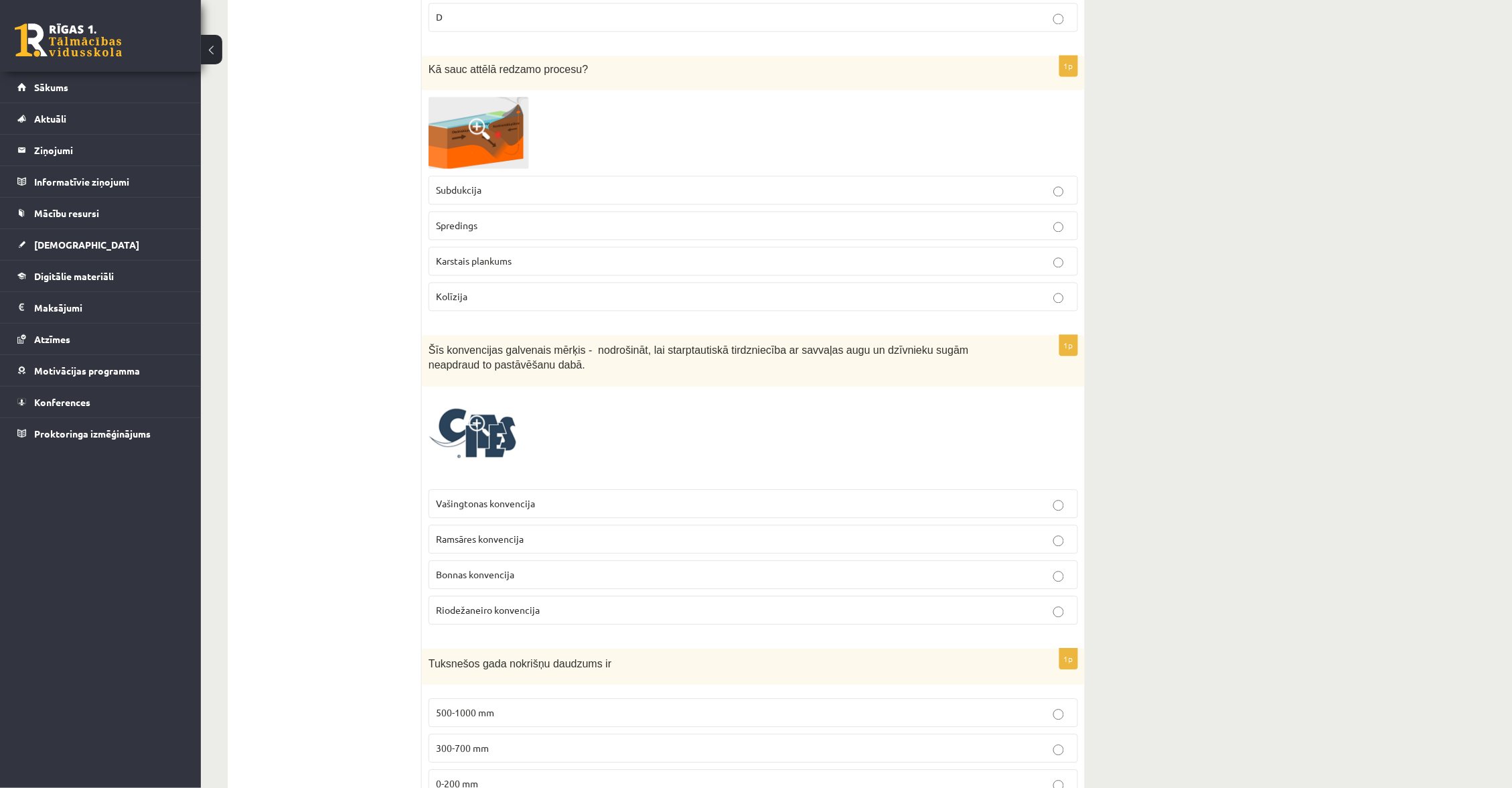
click at [430, 428] on img at bounding box center [474, 438] width 89 height 90
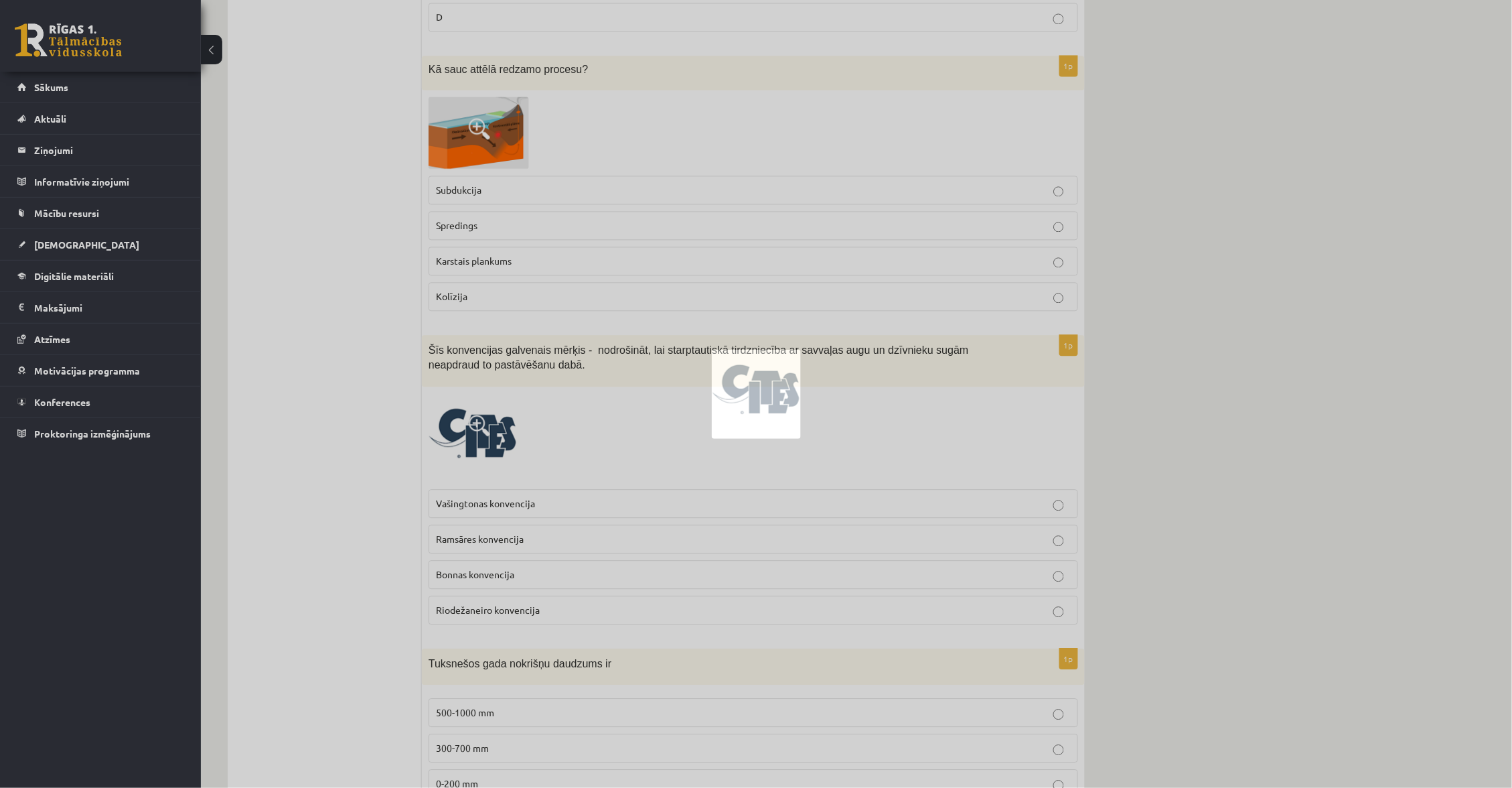
scroll to position [965, 0]
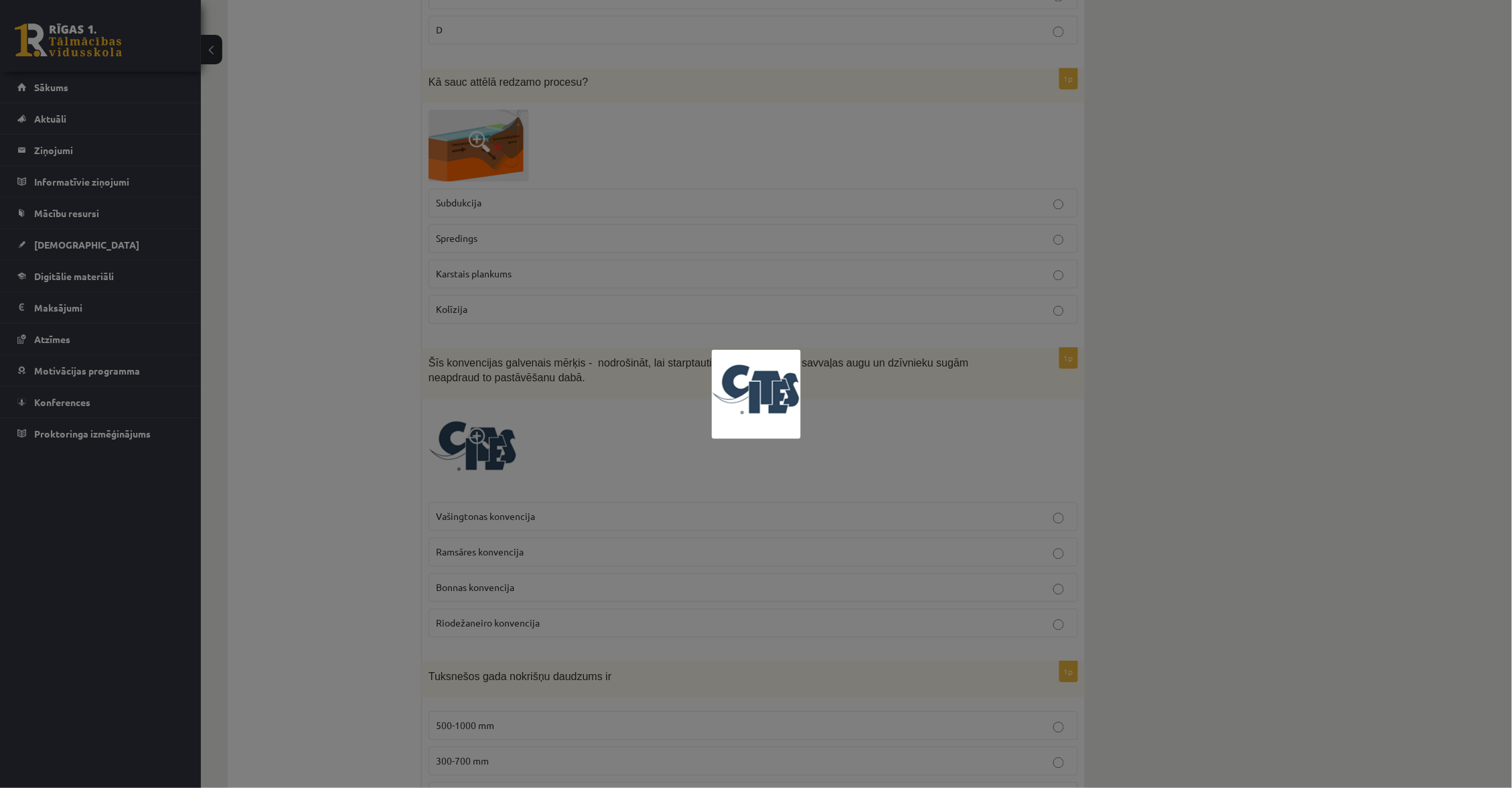
click at [447, 428] on div at bounding box center [756, 394] width 1512 height 788
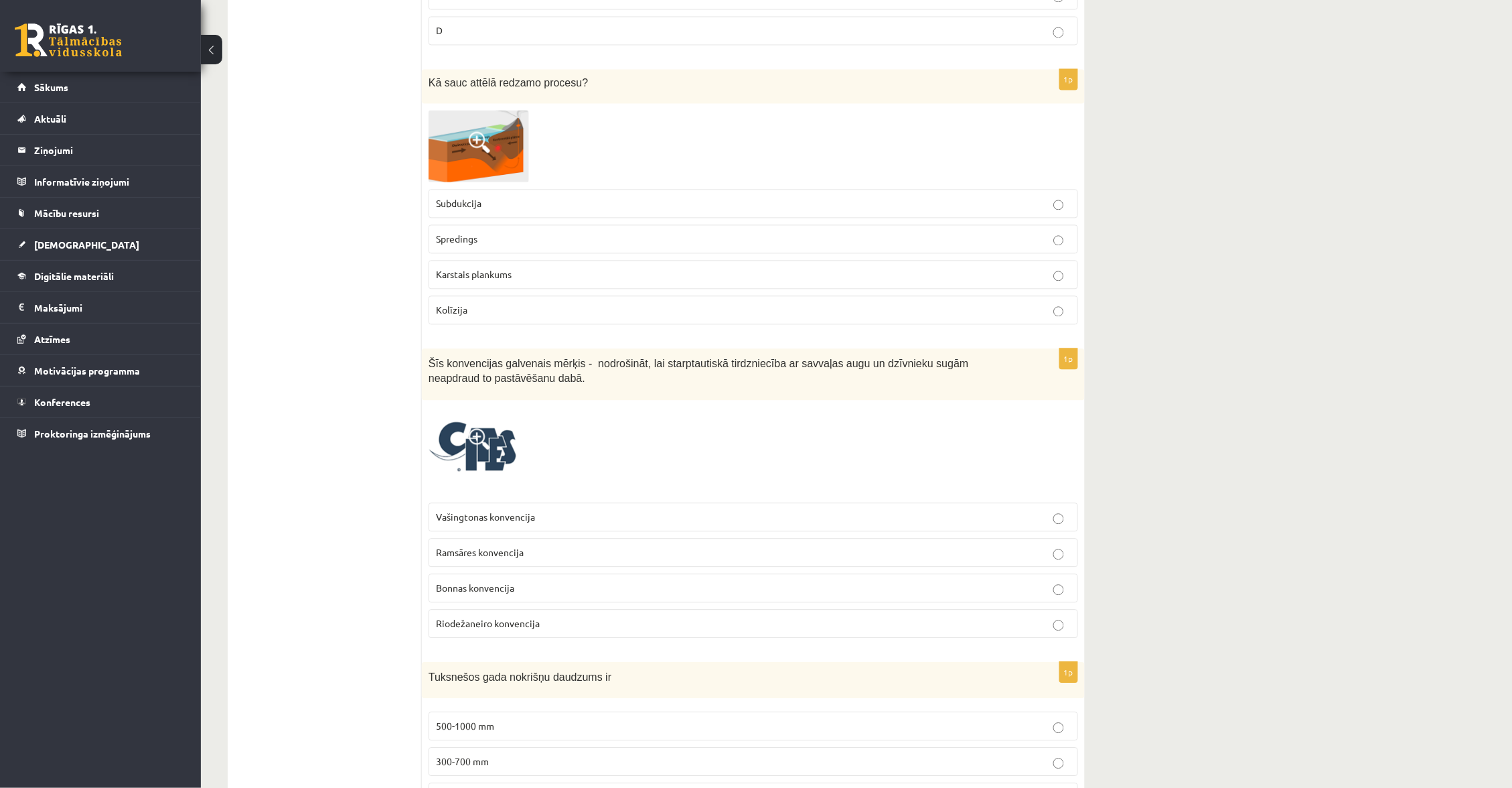
scroll to position [947, 0]
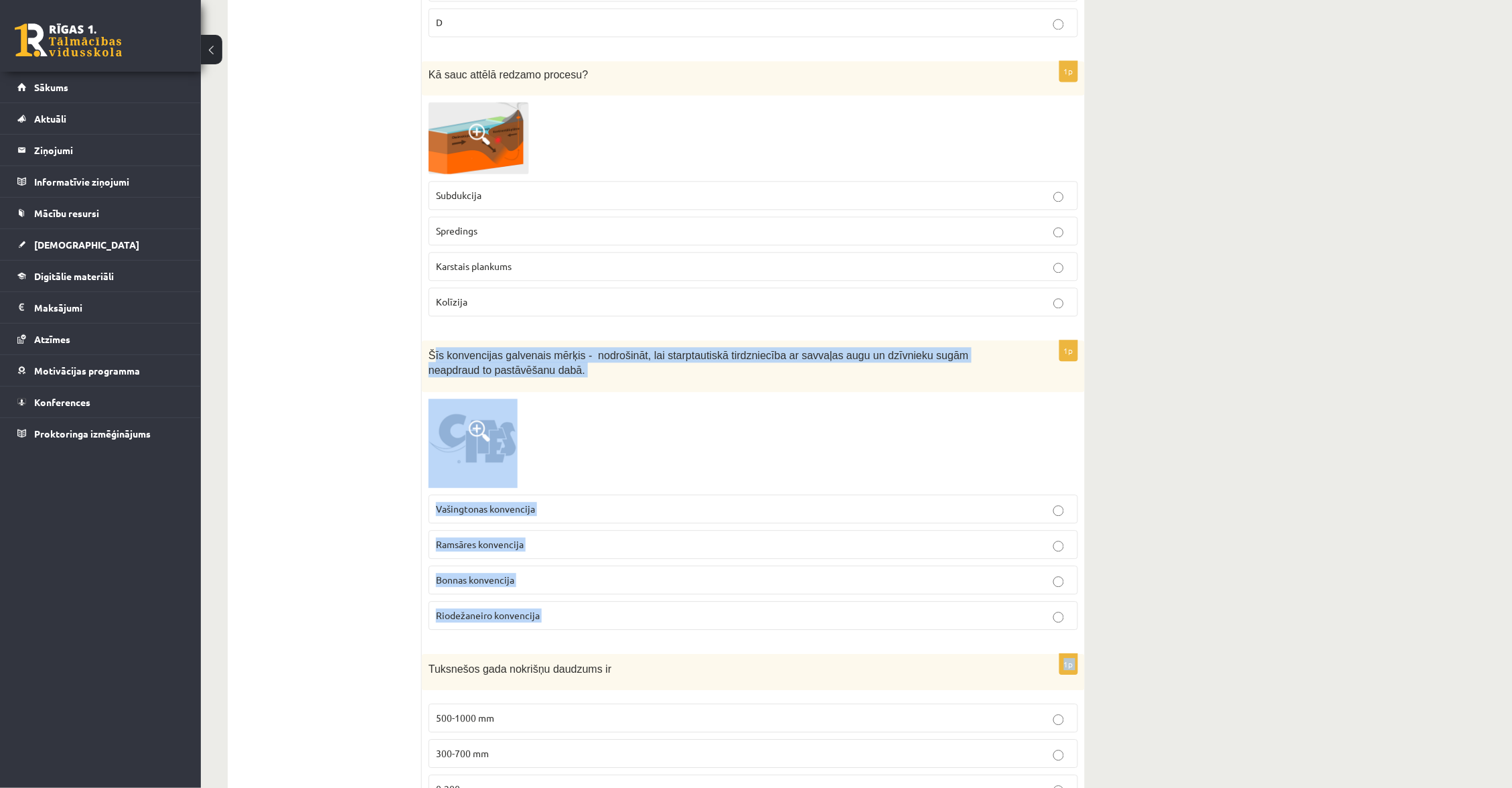
drag, startPoint x: 435, startPoint y: 361, endPoint x: 547, endPoint y: 628, distance: 289.5
copy form "īs konvencijas galvenais mērķis - nodrošināt, lai starptautiskā tirdzniecība ar…"
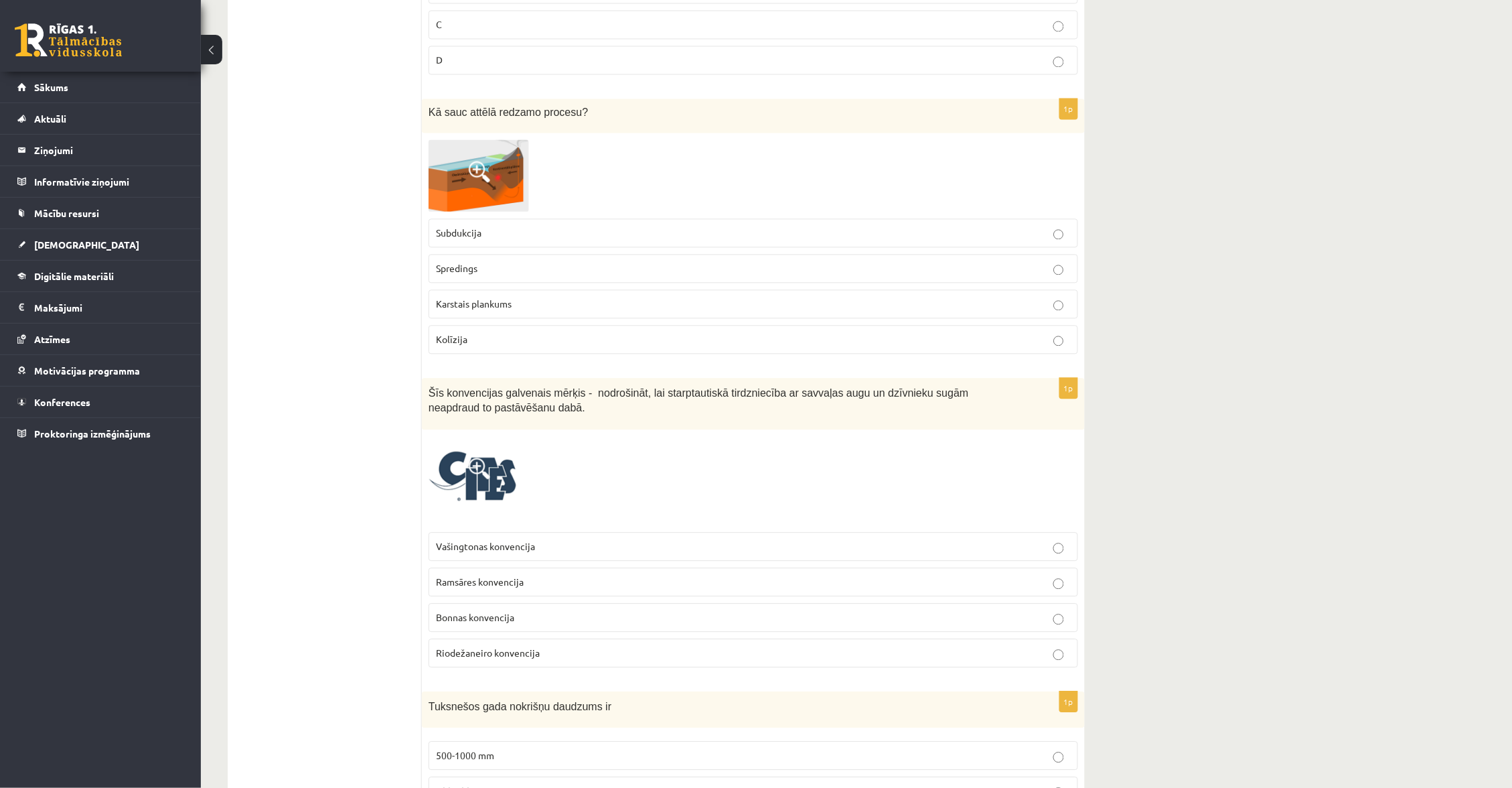
click at [539, 498] on div at bounding box center [753, 481] width 650 height 90
click at [543, 548] on p "Vašingtonas konvencija" at bounding box center [753, 546] width 635 height 14
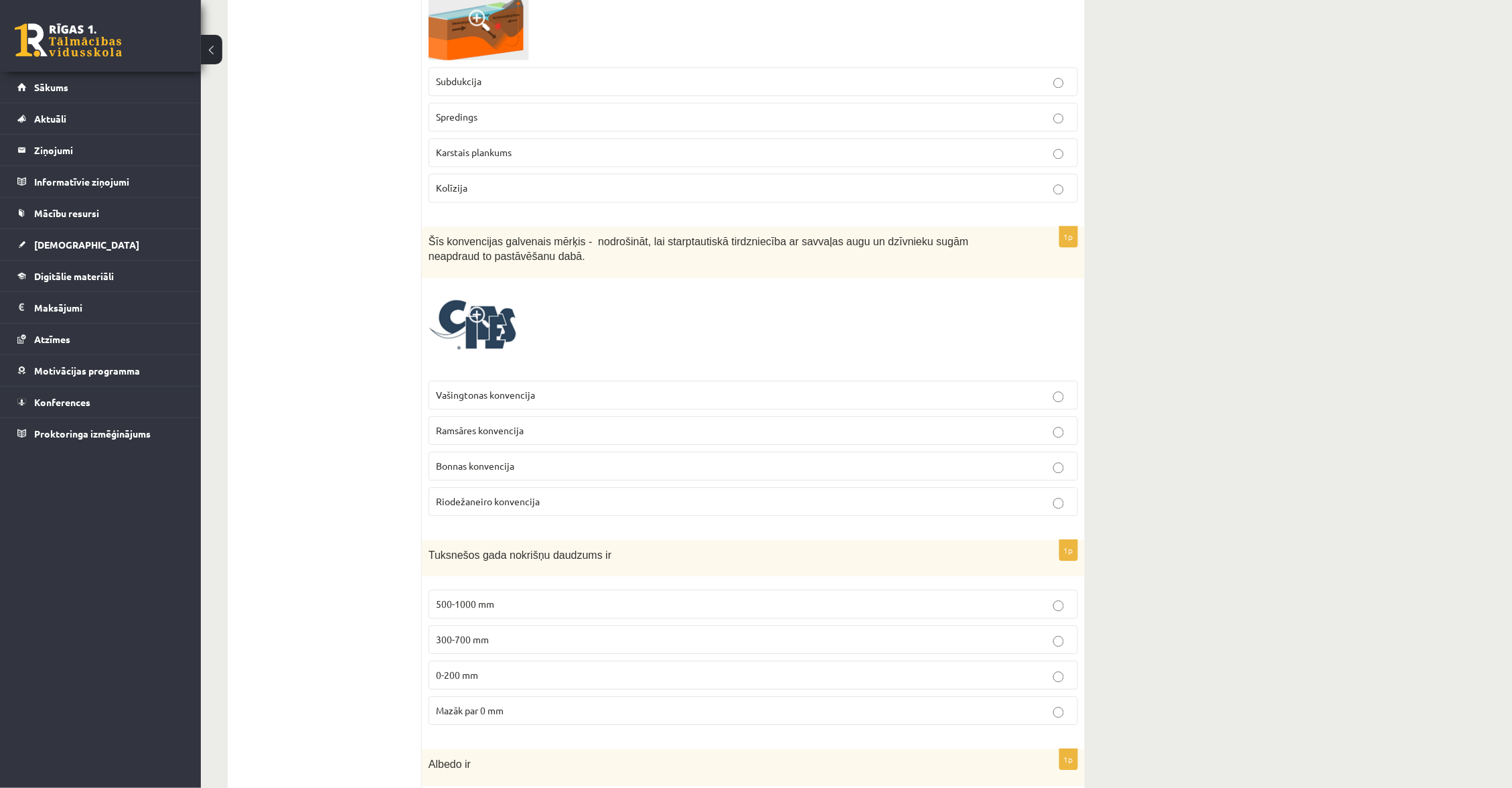
scroll to position [1218, 0]
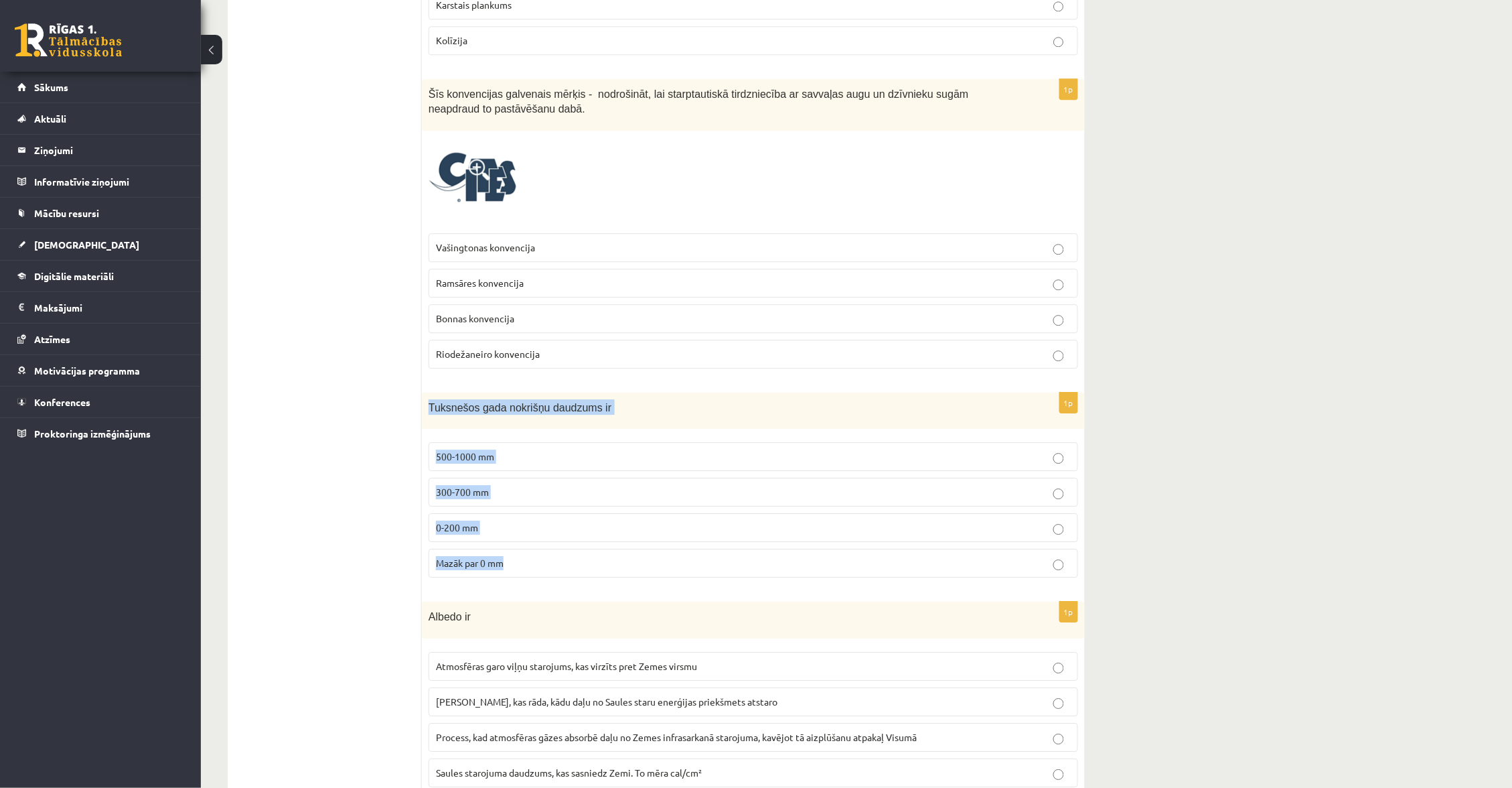
drag, startPoint x: 431, startPoint y: 404, endPoint x: 538, endPoint y: 585, distance: 210.3
click at [538, 585] on div "1p Tuksnešos gada nokrišņu daudzums ir 500-1000 mm 300-700 mm 0-200 mm Mazāk pa…" at bounding box center [753, 491] width 663 height 197
copy div "Tuksnešos gada nokrišņu daudzums ir 500-1000 mm 300-700 mm 0-200 mm Mazāk par 0…"
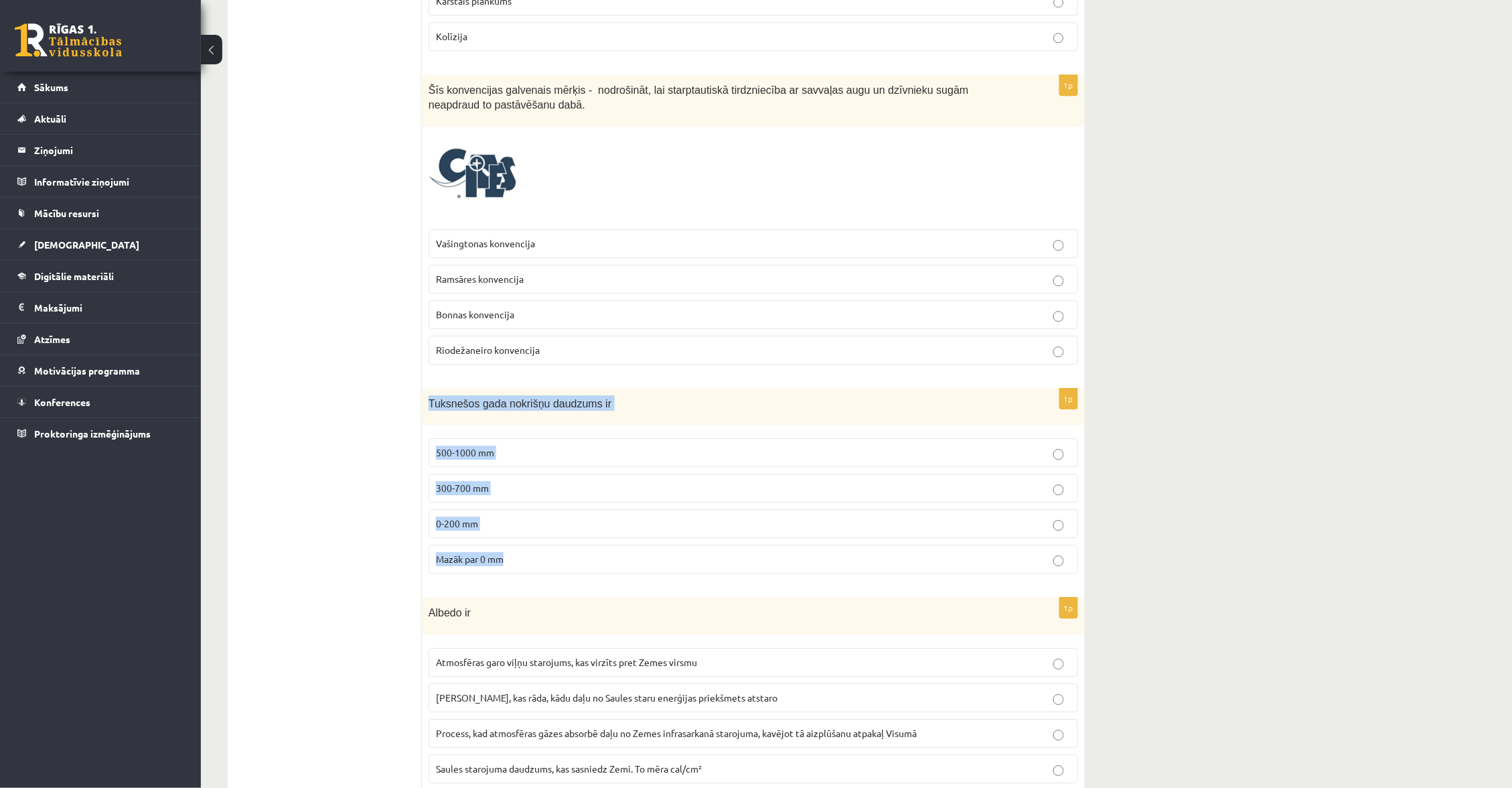
click at [534, 531] on p "0-200 mm" at bounding box center [753, 523] width 635 height 14
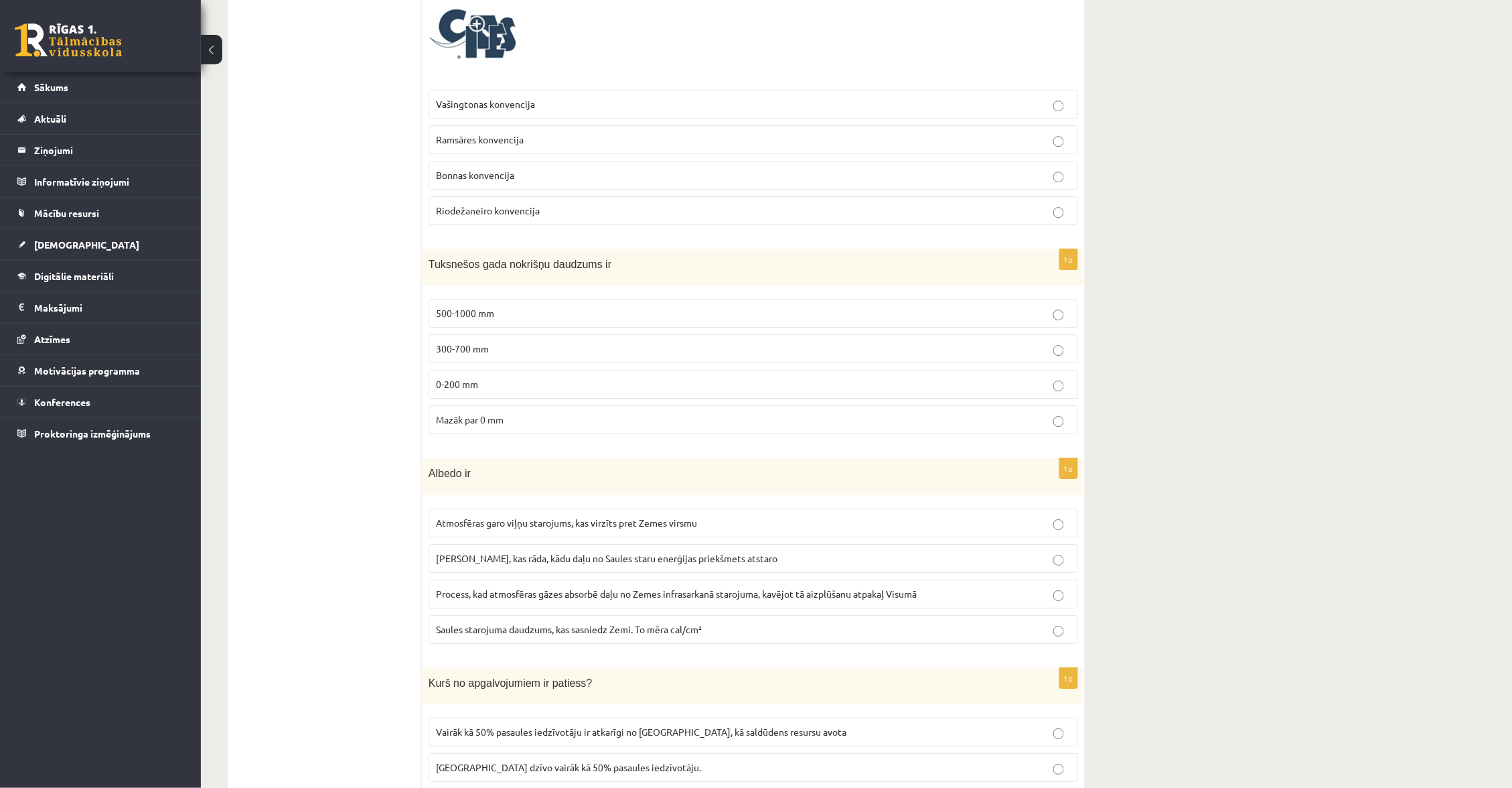
scroll to position [1482, 0]
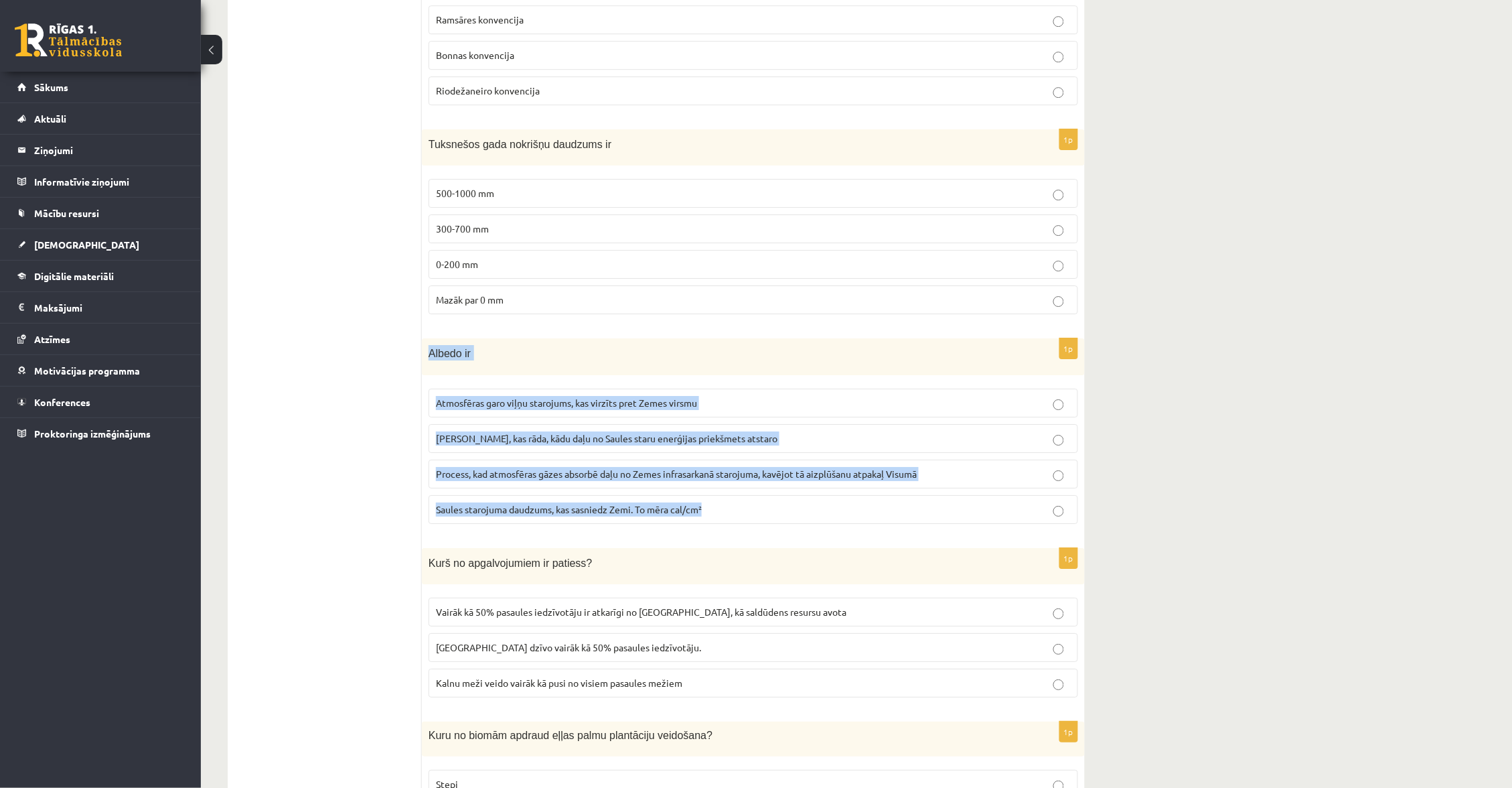
drag, startPoint x: 427, startPoint y: 353, endPoint x: 678, endPoint y: 521, distance: 302.0
click at [678, 521] on div "1p Albedo ir Atmosfēras garo viļņu starojums, kas virzīts pret Zemes virsmu Ska…" at bounding box center [753, 436] width 663 height 197
copy div "Albedo ir Atmosfēras garo viļņu starojums, kas virzīts pret Zemes virsmu Skaitl…"
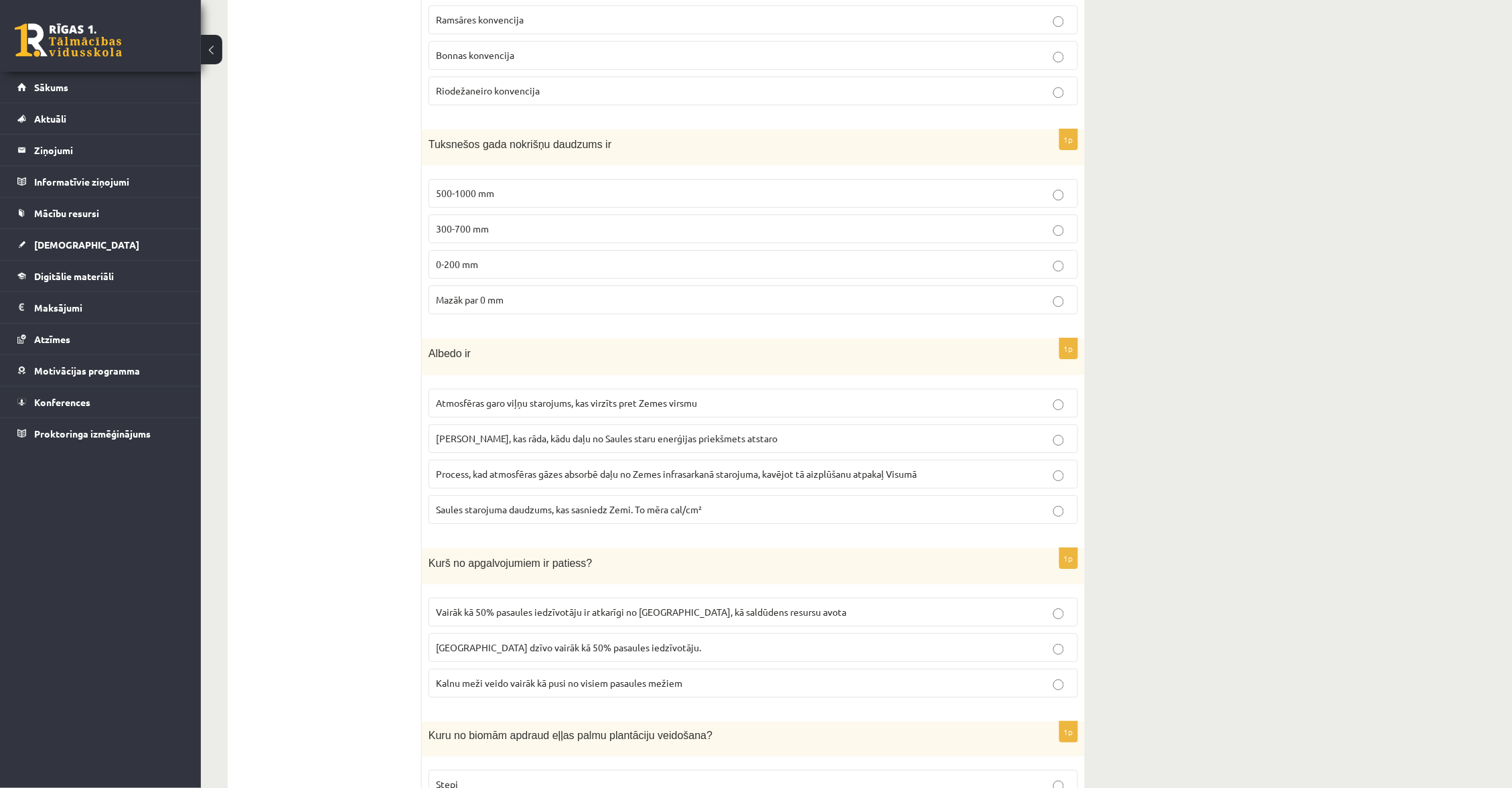
click at [501, 442] on p "Skaitlis, kas rāda, kādu daļu no Saules staru enerģijas priekšmets atstaro" at bounding box center [753, 435] width 635 height 14
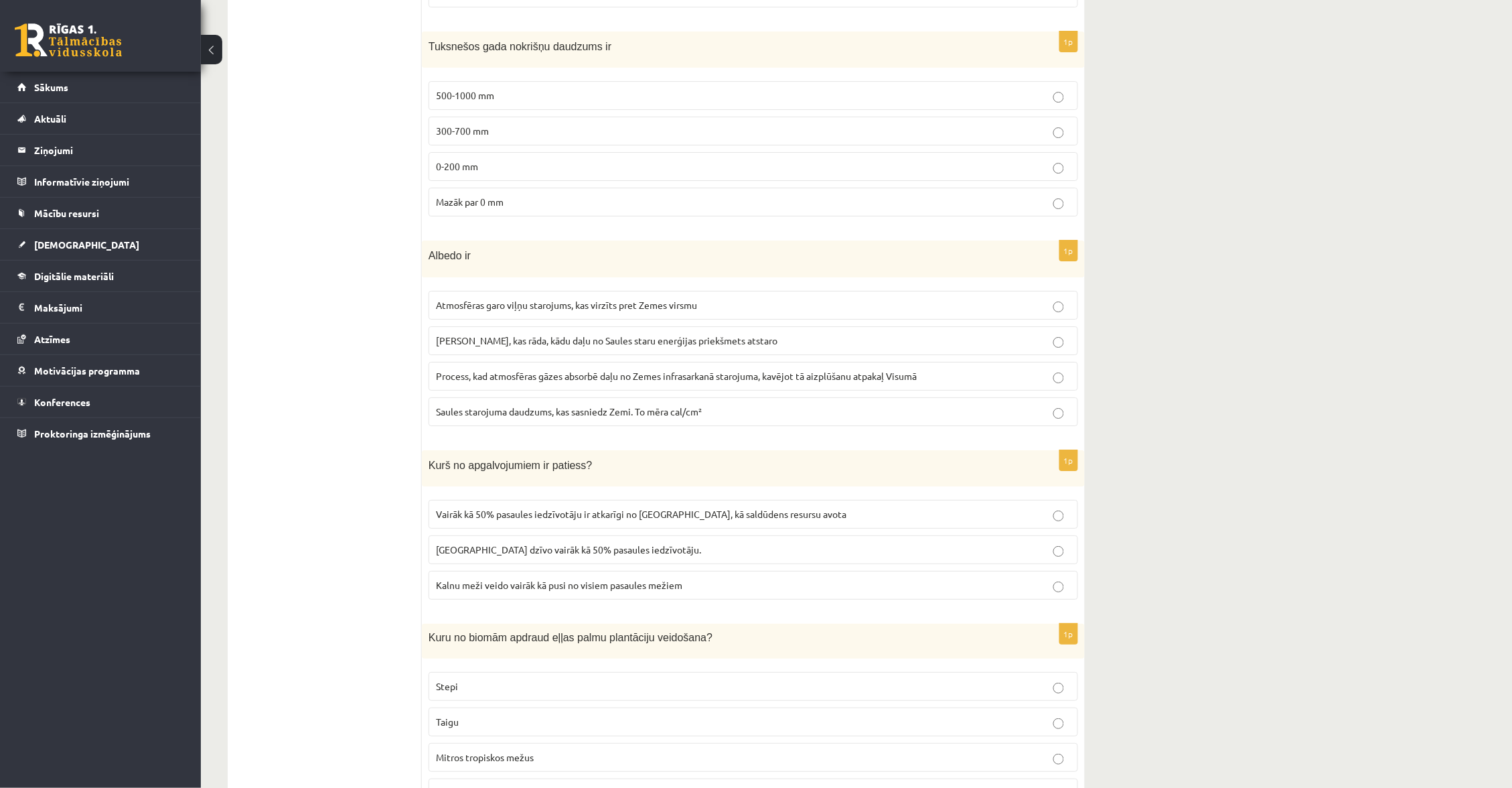
scroll to position [1580, 0]
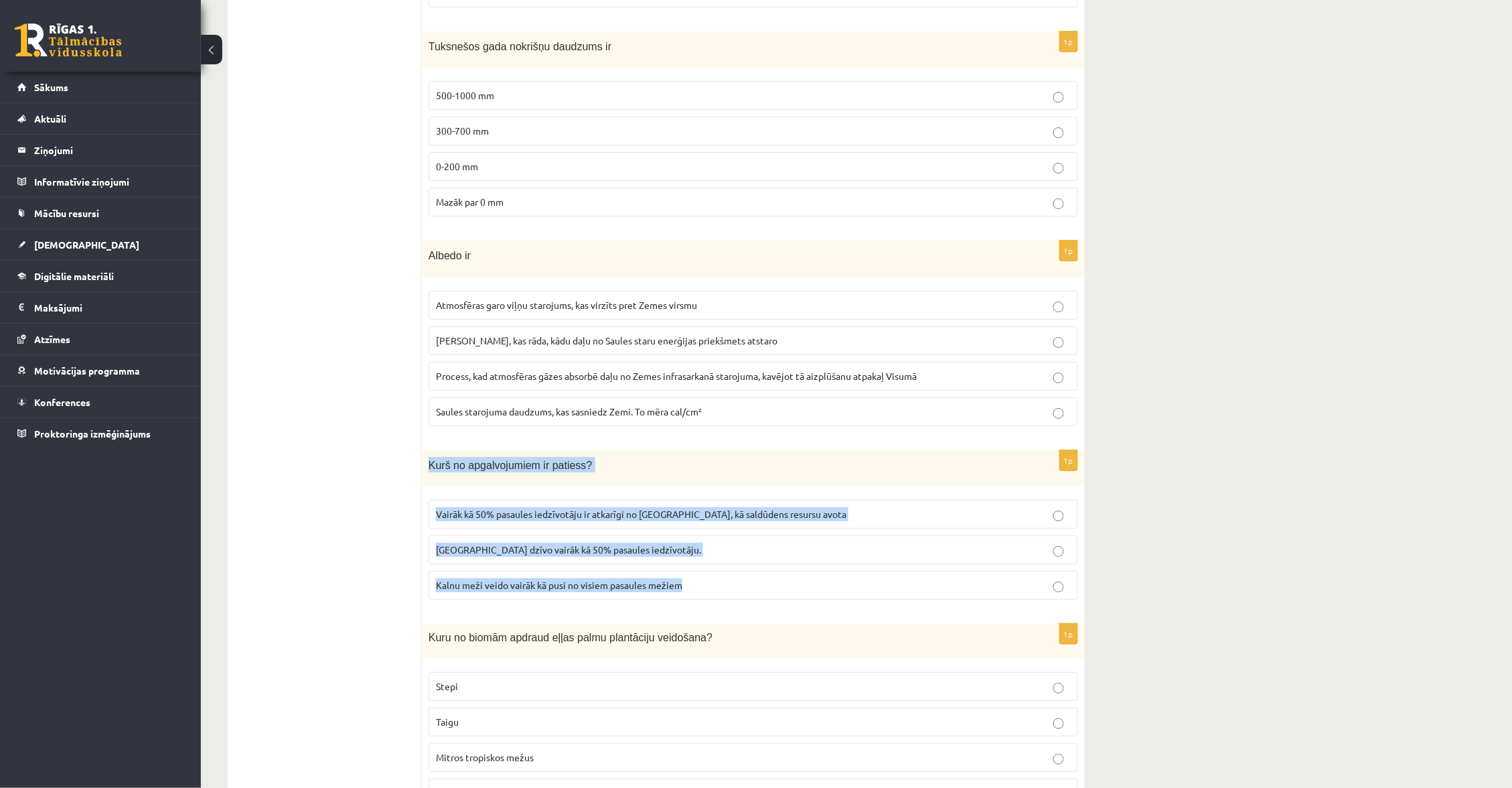
drag, startPoint x: 427, startPoint y: 462, endPoint x: 709, endPoint y: 598, distance: 313.1
click at [708, 597] on div "1p Kurš no apgalvojumiem ir patiess? Vairāk kā 50% pasaules iedzīvotāju ir atka…" at bounding box center [753, 531] width 663 height 160
copy div "Kurš no apgalvojumiem ir patiess? Vairāk kā 50% pasaules iedzīvotāju ir atkarīg…"
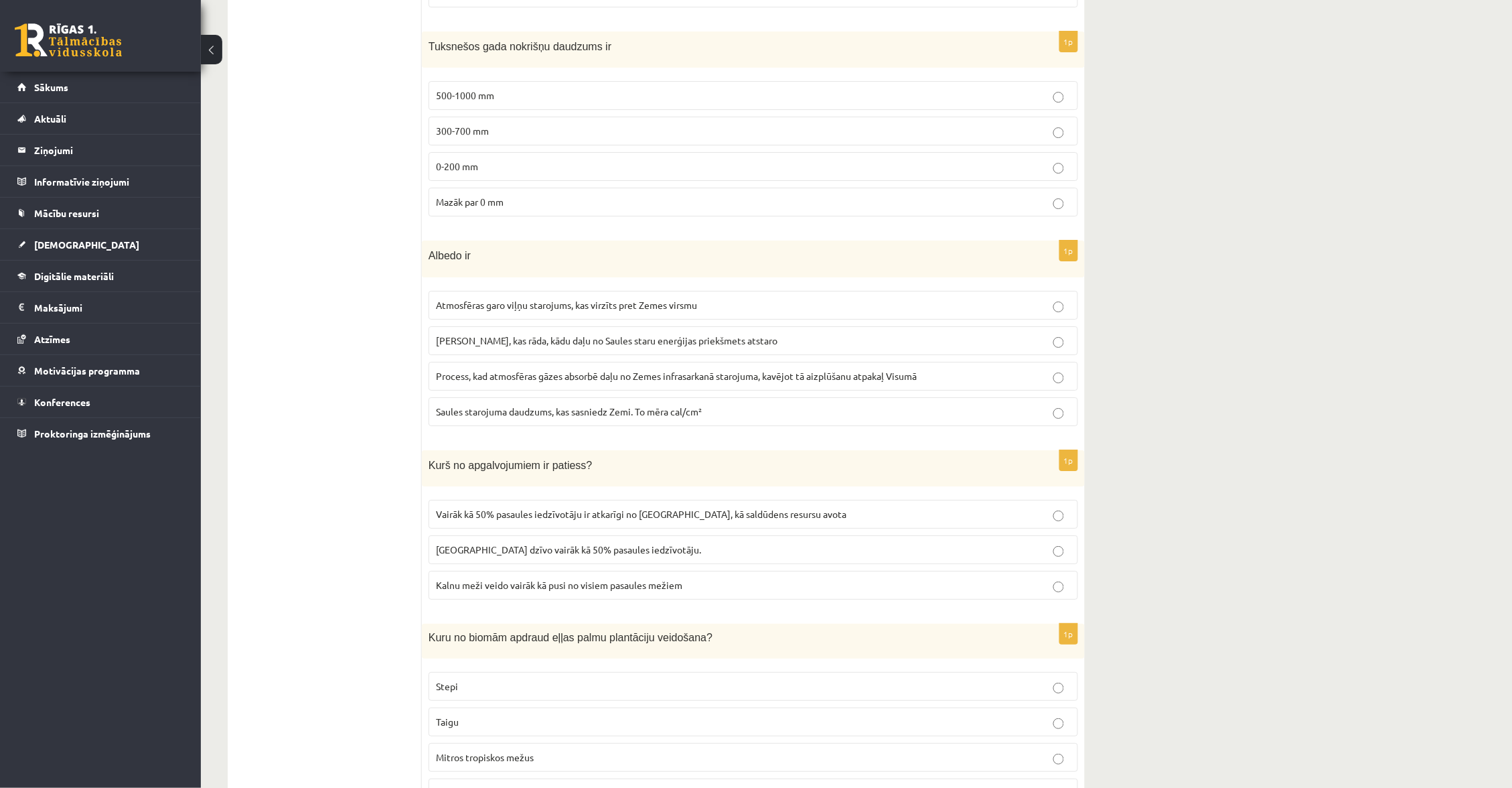
click at [574, 517] on span "Vairāk kā 50% pasaules iedzīvotāju ir atkarīgi no kalniem, kā saldūdens resursu…" at bounding box center [641, 514] width 410 height 12
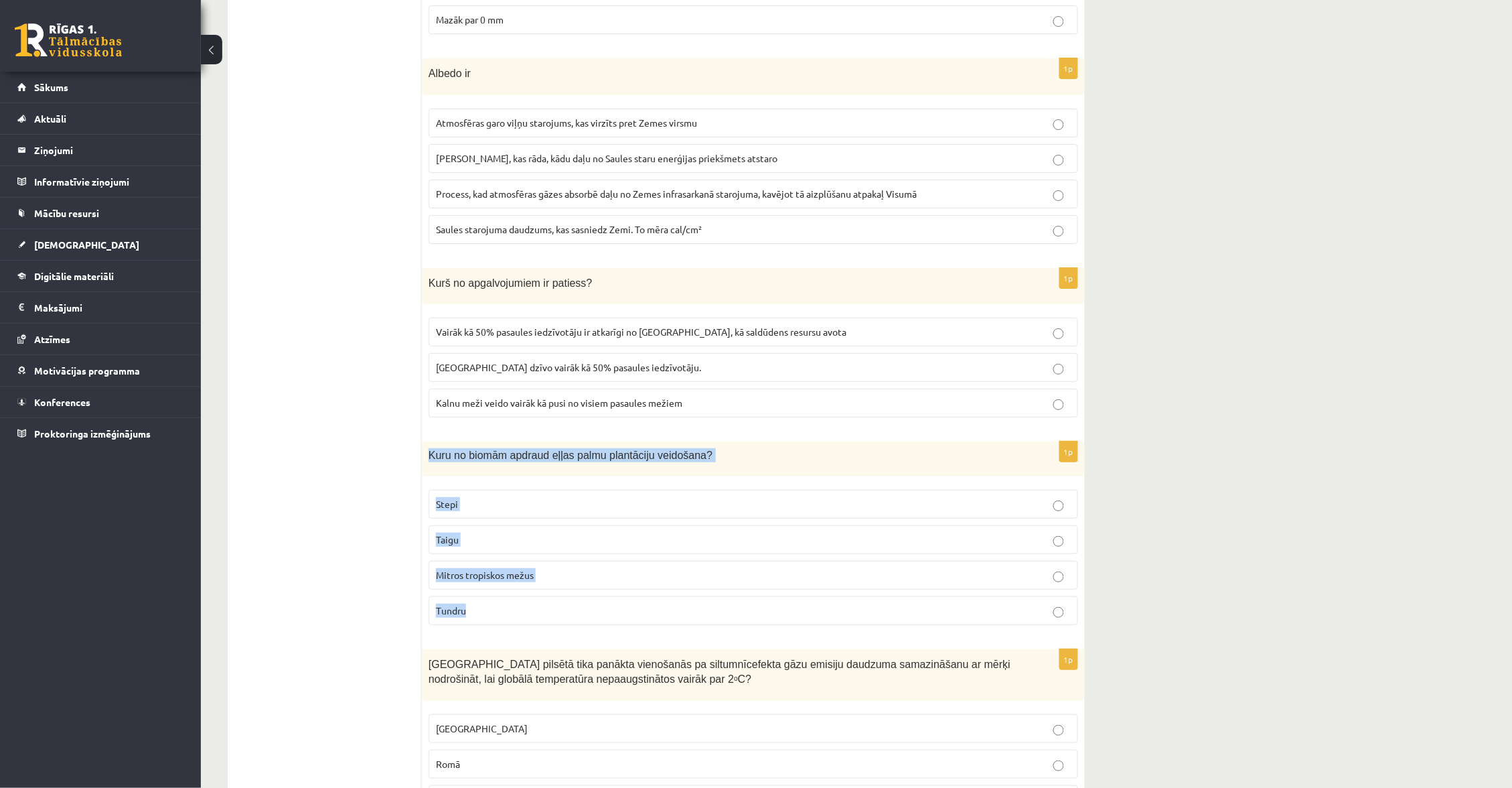
scroll to position [1763, 0]
drag, startPoint x: 435, startPoint y: 454, endPoint x: 582, endPoint y: 624, distance: 224.7
click at [582, 624] on div "1p Kuru no biomām apdraud eļļas palmu plantāciju veidošana? Stepi Taigu Mitros …" at bounding box center [753, 536] width 663 height 194
copy div "Kuru no biomām apdraud eļļas palmu plantāciju veidošana? Stepi Taigu Mitros tro…"
click at [515, 573] on span "Mitros tropiskos mežus" at bounding box center [485, 573] width 98 height 12
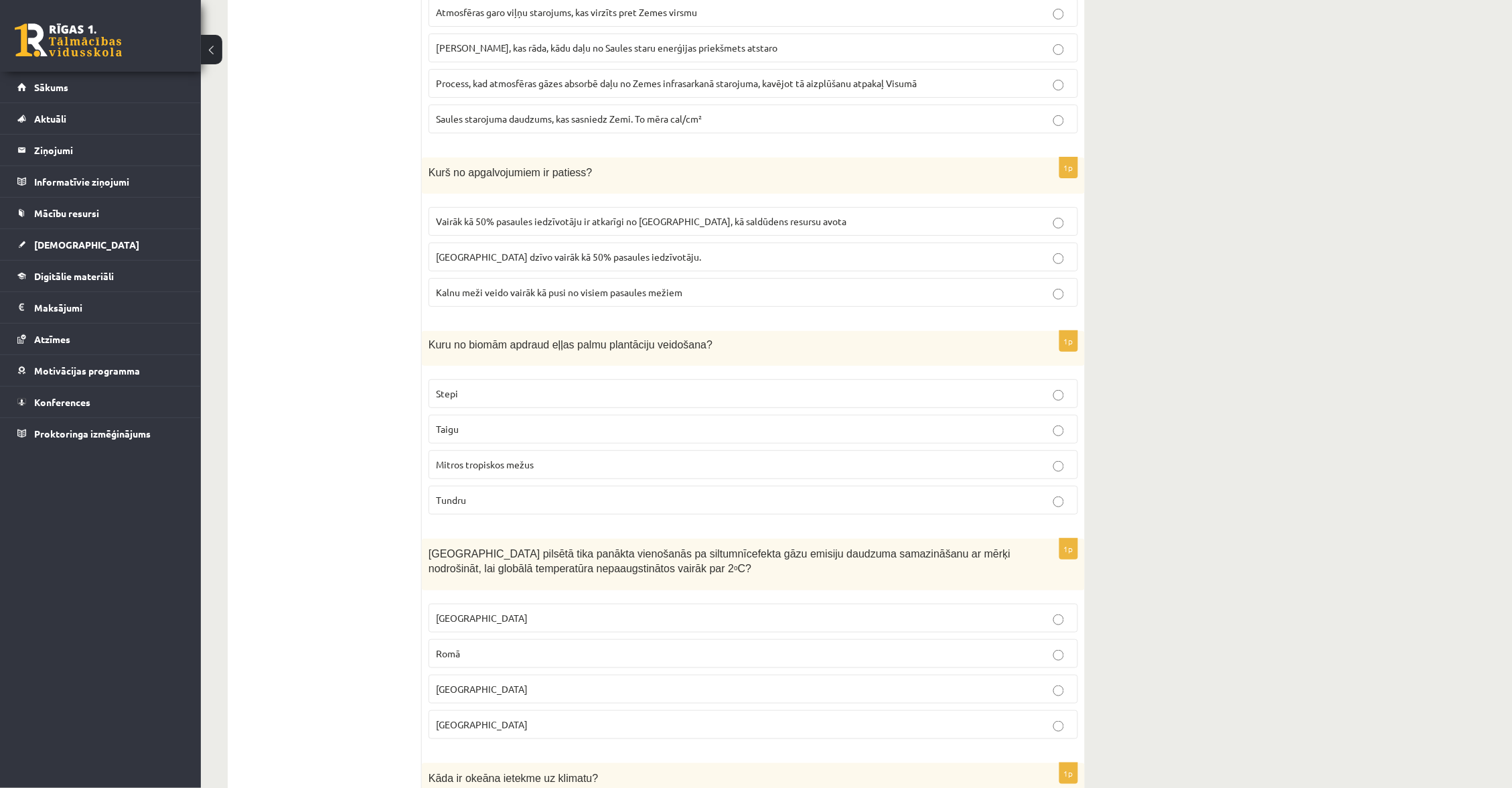
scroll to position [1884, 0]
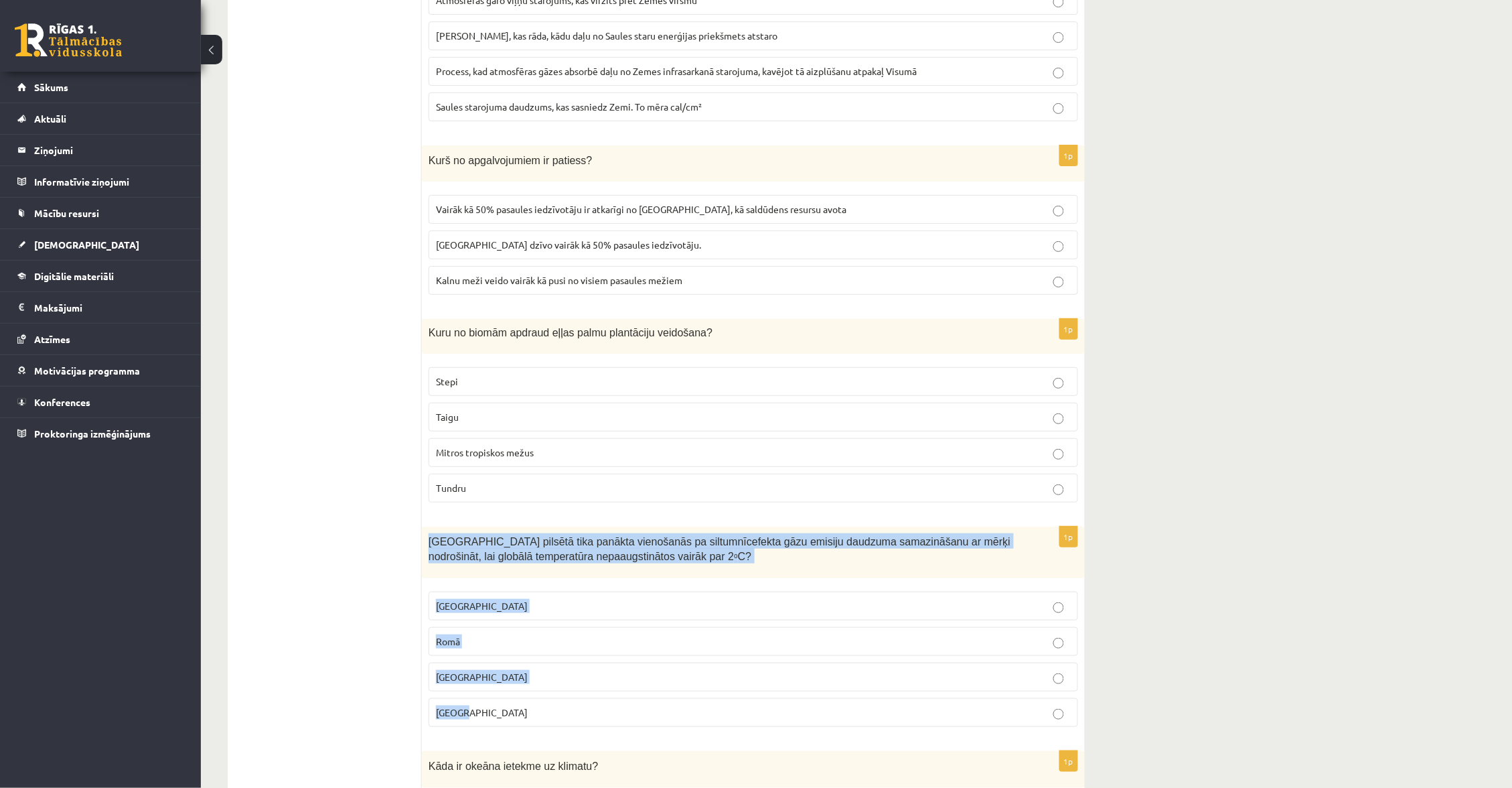
drag, startPoint x: 427, startPoint y: 544, endPoint x: 484, endPoint y: 716, distance: 181.2
click at [484, 716] on div "1p Kurā pilsētā tika panākta vienošanās pa siltumnīcefekta gāzu emisiju daudzum…" at bounding box center [753, 632] width 663 height 211
copy div "Kurā pilsētā tika panākta vienošanās pa siltumnīcefekta gāzu emisiju daudzuma s…"
click at [480, 708] on label "Parīzē" at bounding box center [753, 712] width 650 height 29
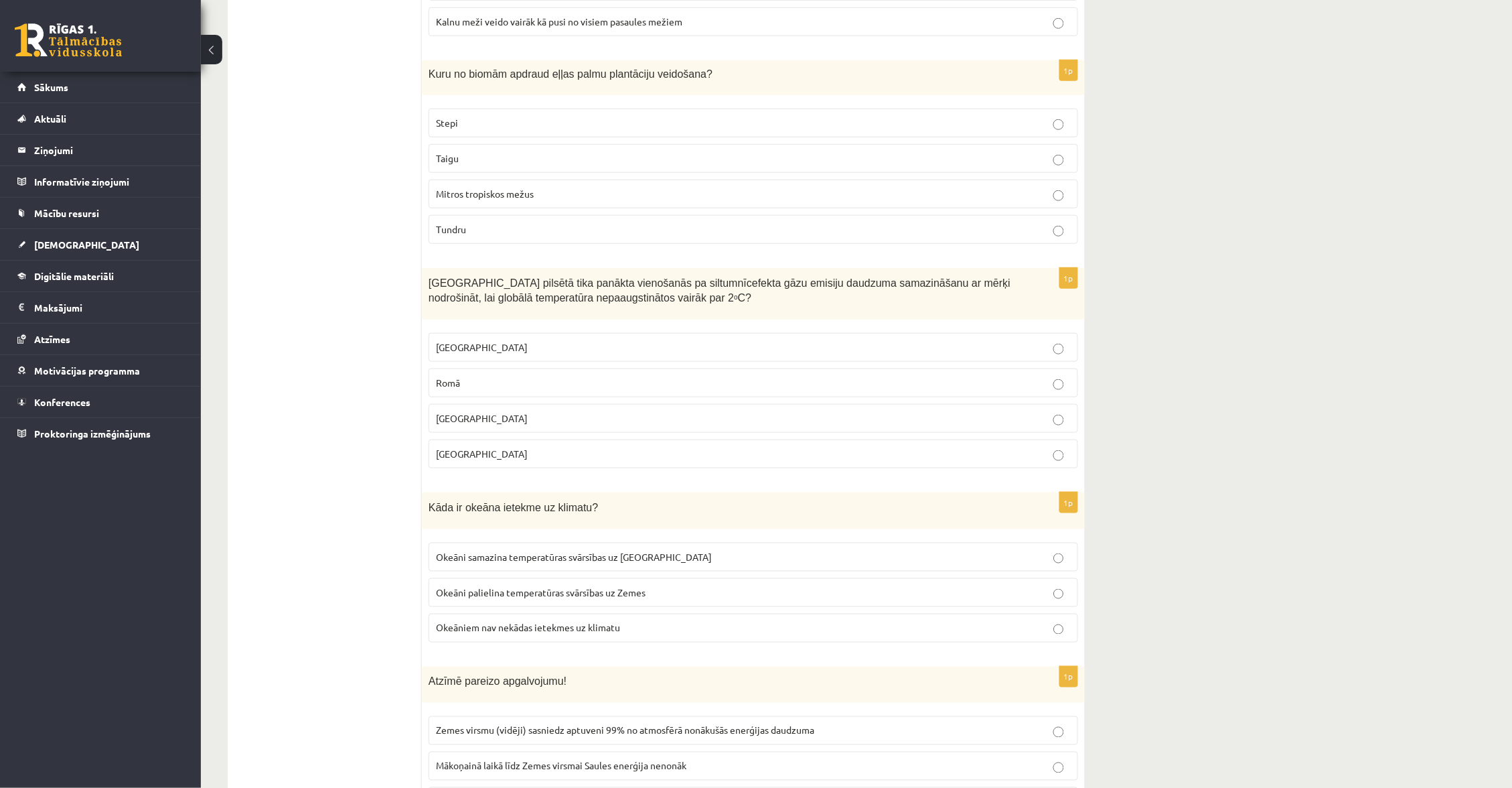
scroll to position [2248, 0]
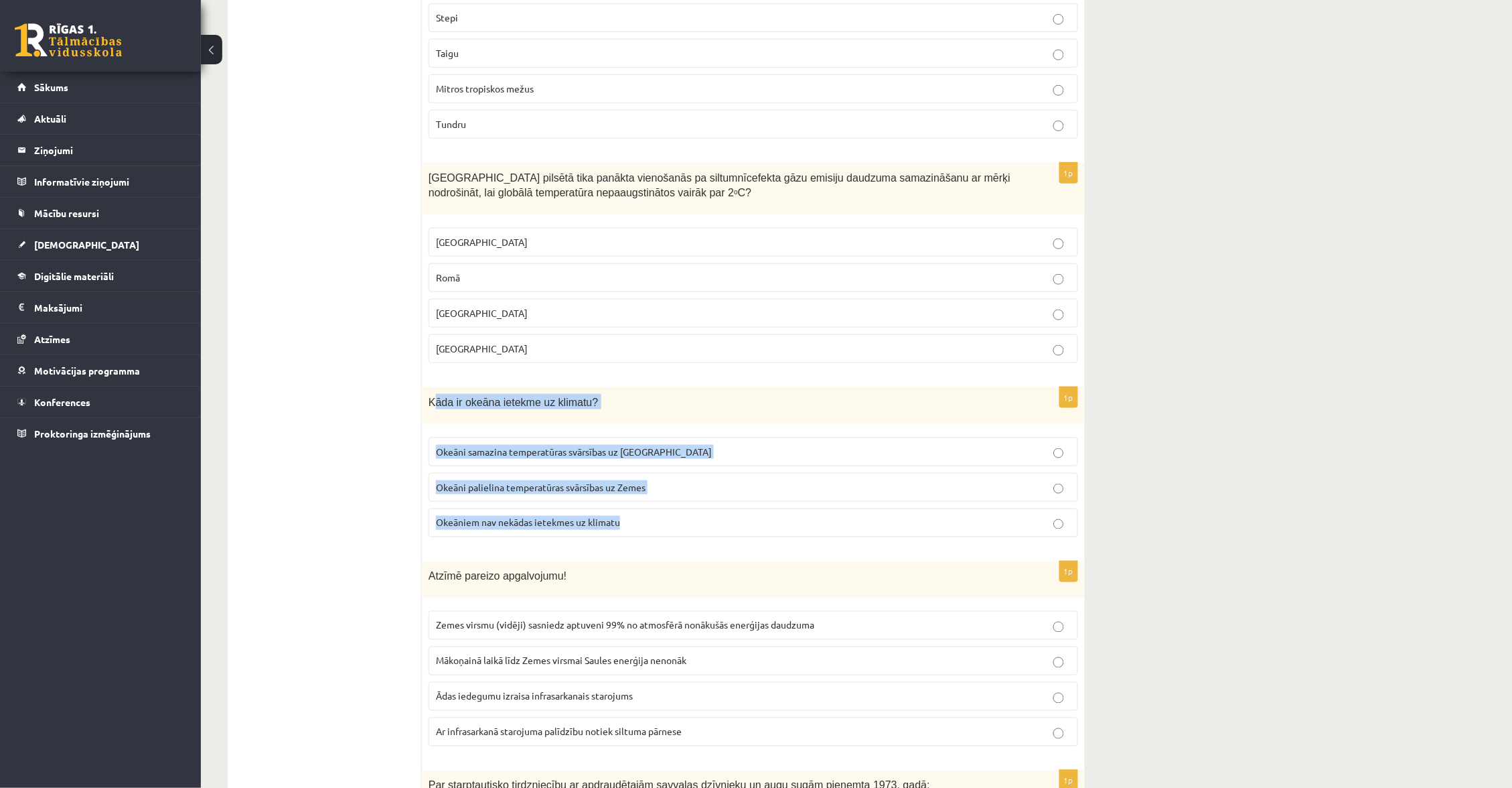
drag, startPoint x: 435, startPoint y: 404, endPoint x: 584, endPoint y: 510, distance: 182.9
click at [633, 530] on div "1p Kāda ir okeāna ietekme uz klimatu? Okeāni samazina temperatūras svārsības uz…" at bounding box center [753, 467] width 663 height 160
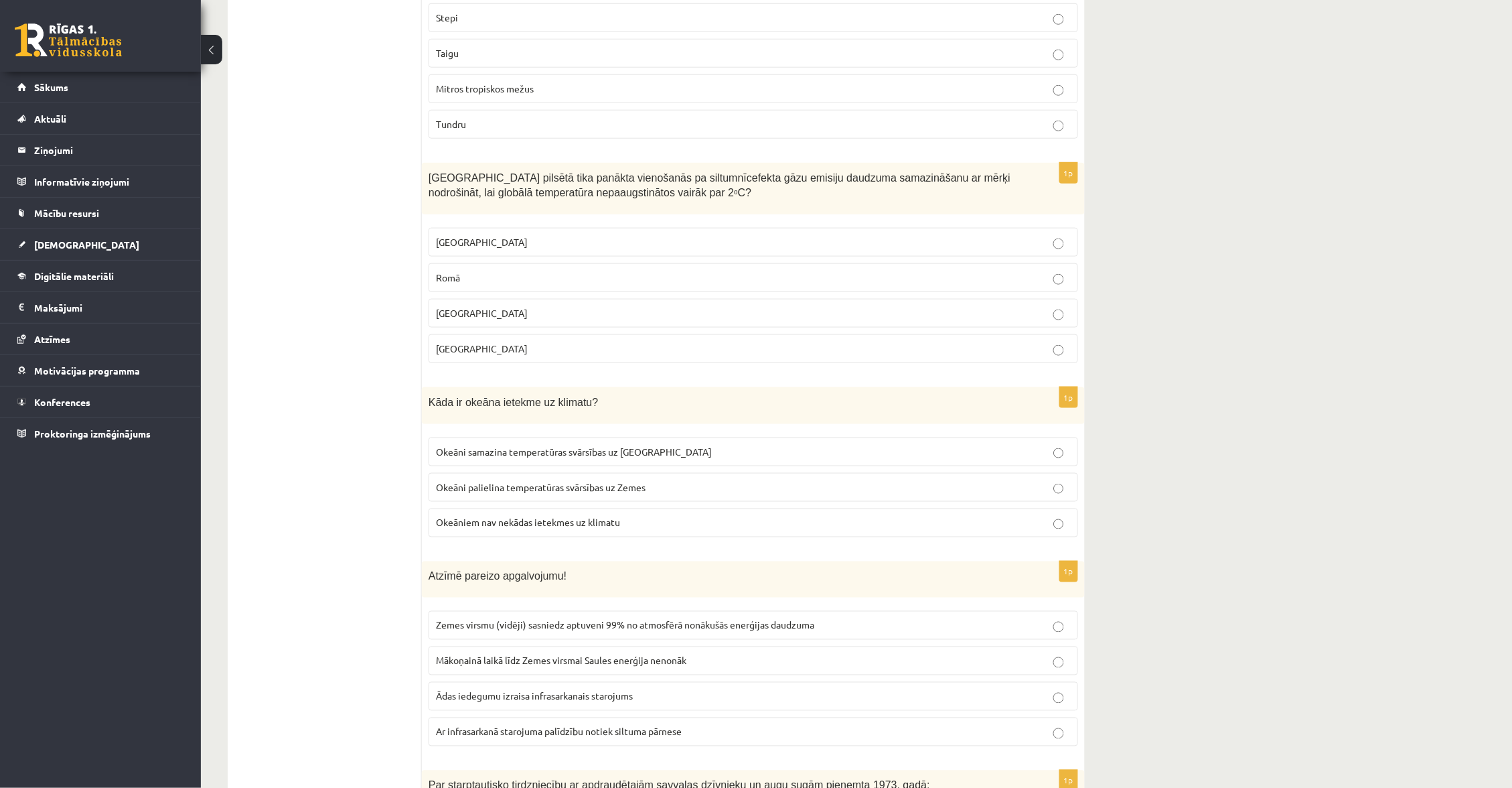
click at [653, 453] on p "Okeāni samazina temperatūras svārsības uz Zemes" at bounding box center [753, 451] width 635 height 14
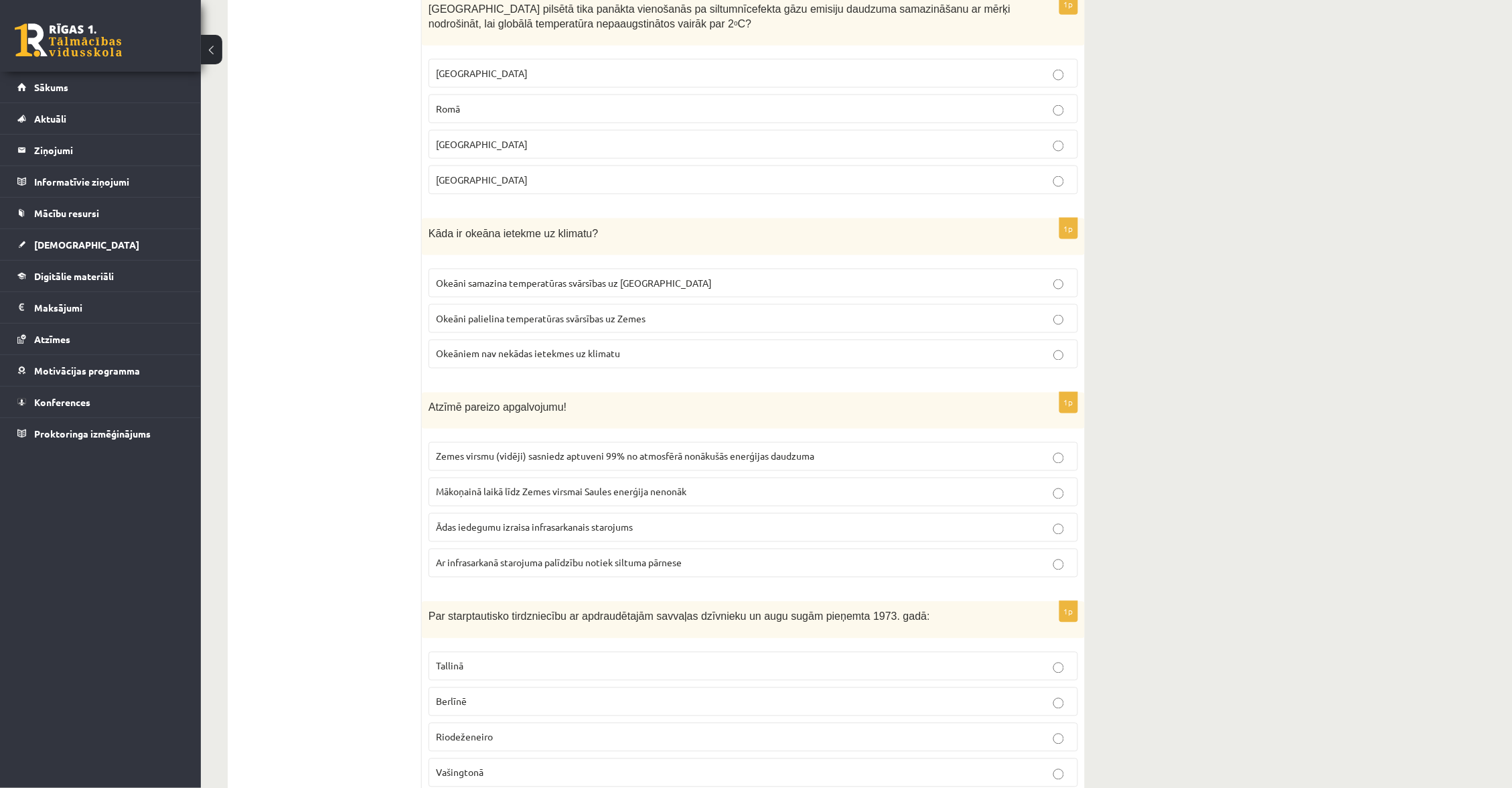
scroll to position [2419, 0]
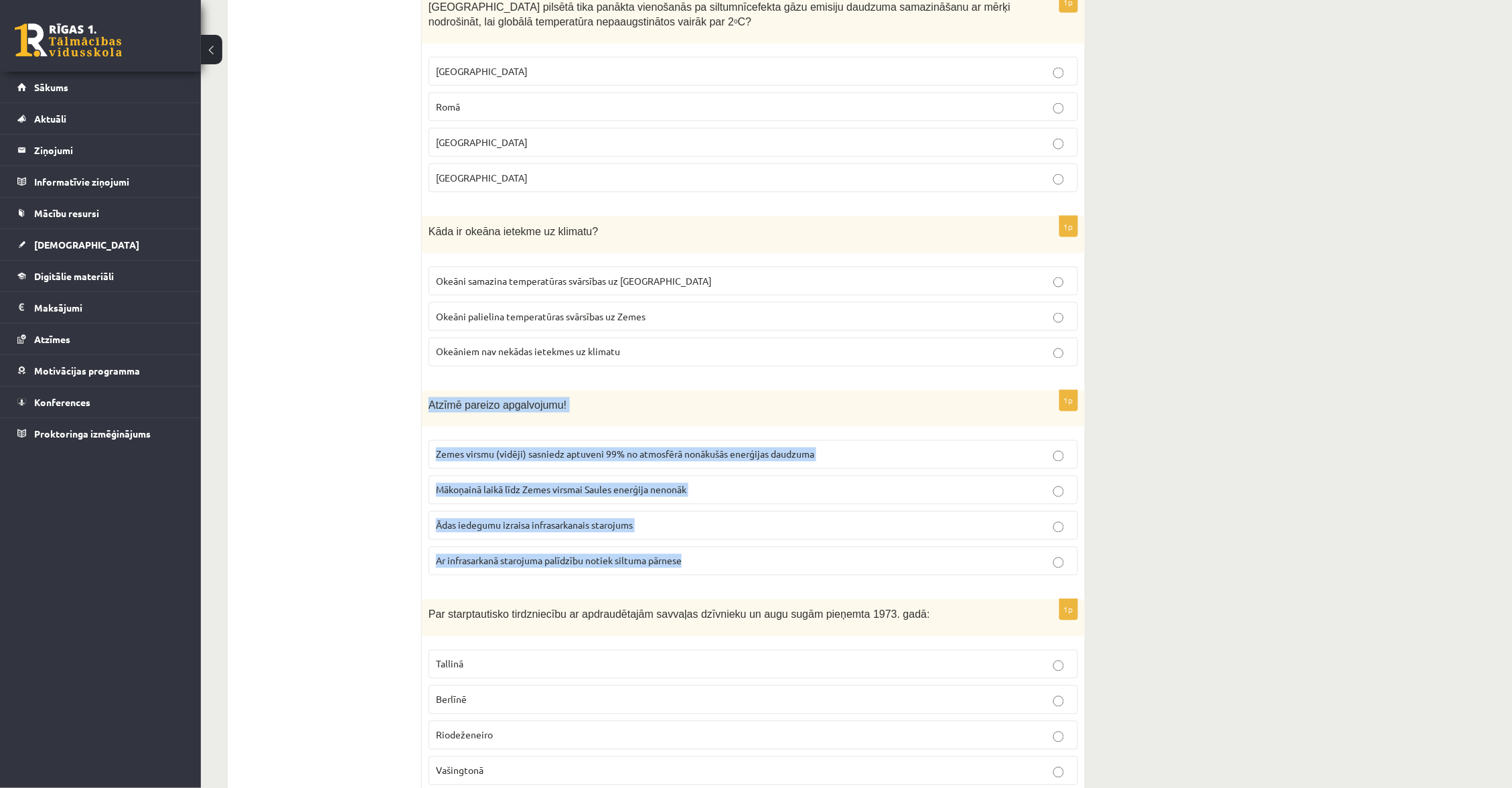
drag, startPoint x: 428, startPoint y: 407, endPoint x: 720, endPoint y: 533, distance: 318.0
click at [746, 566] on div "1p Atzīmē pareizo apgalvojumu! Zemes virsmu (vidēji) sasniedz aptuveni 99% no a…" at bounding box center [753, 489] width 663 height 197
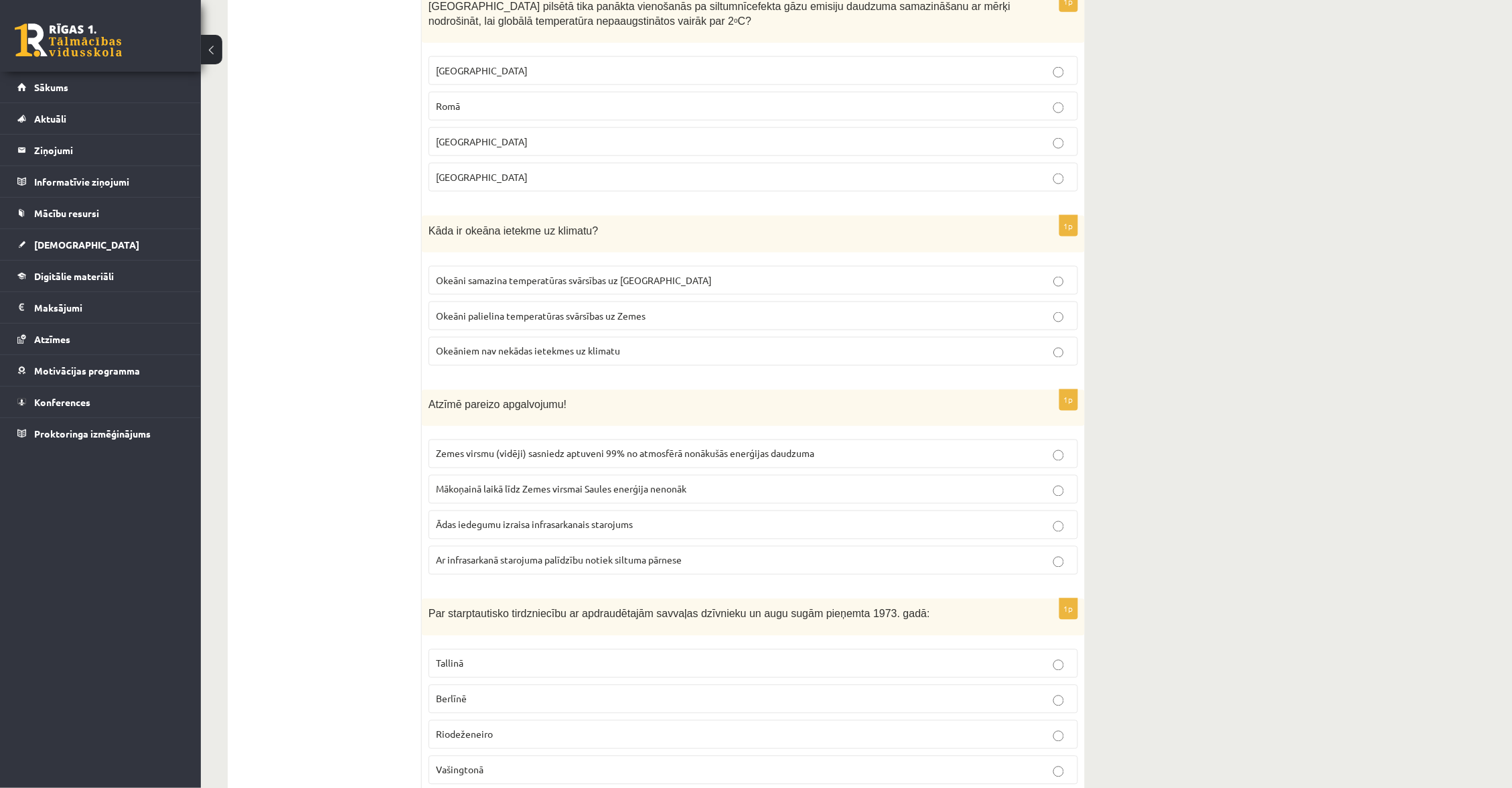
click at [599, 566] on span "Ar infrasarkanā starojuma palīdzību notiek siltuma pārnese" at bounding box center [559, 560] width 246 height 12
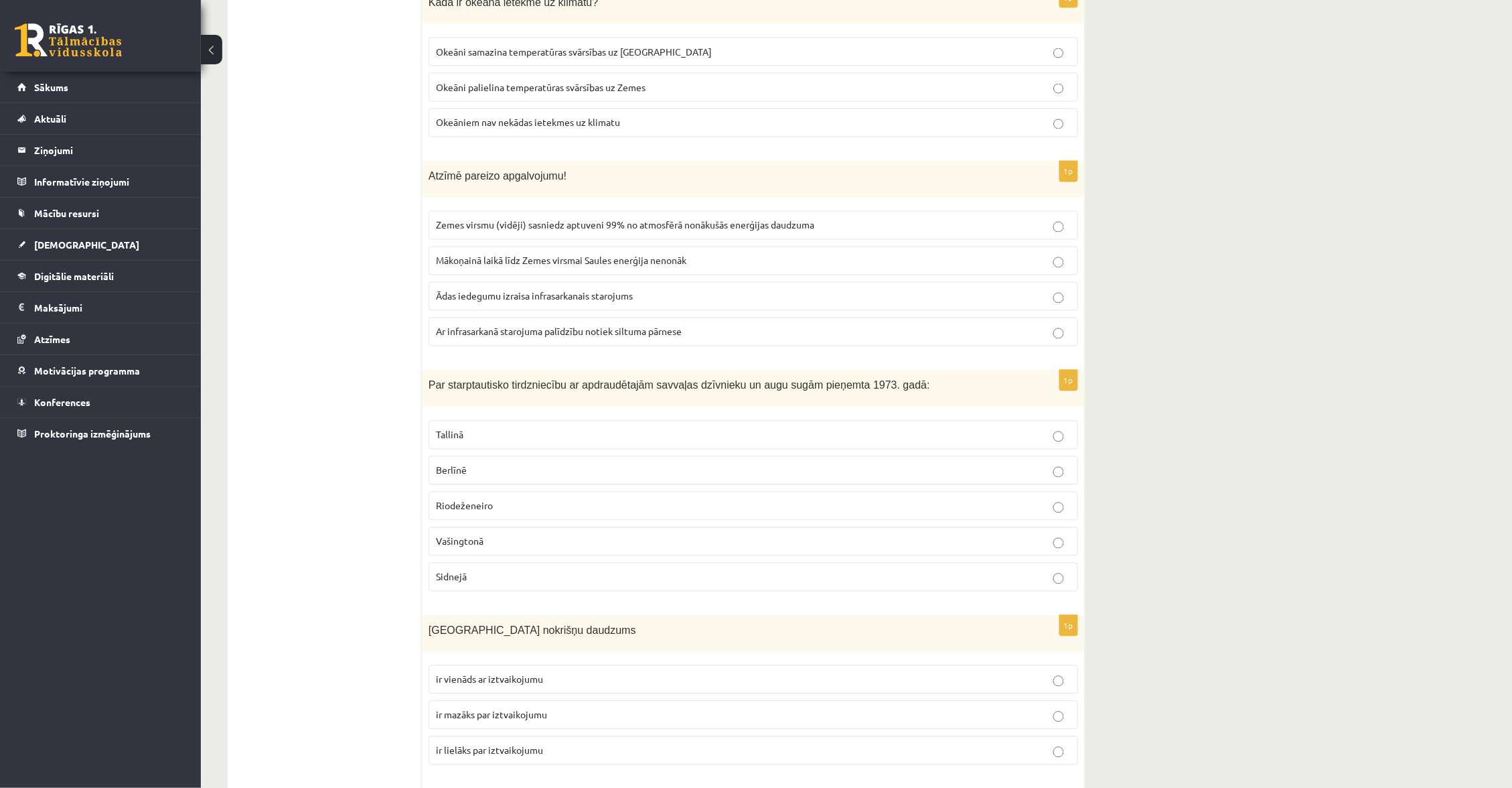
scroll to position [2654, 0]
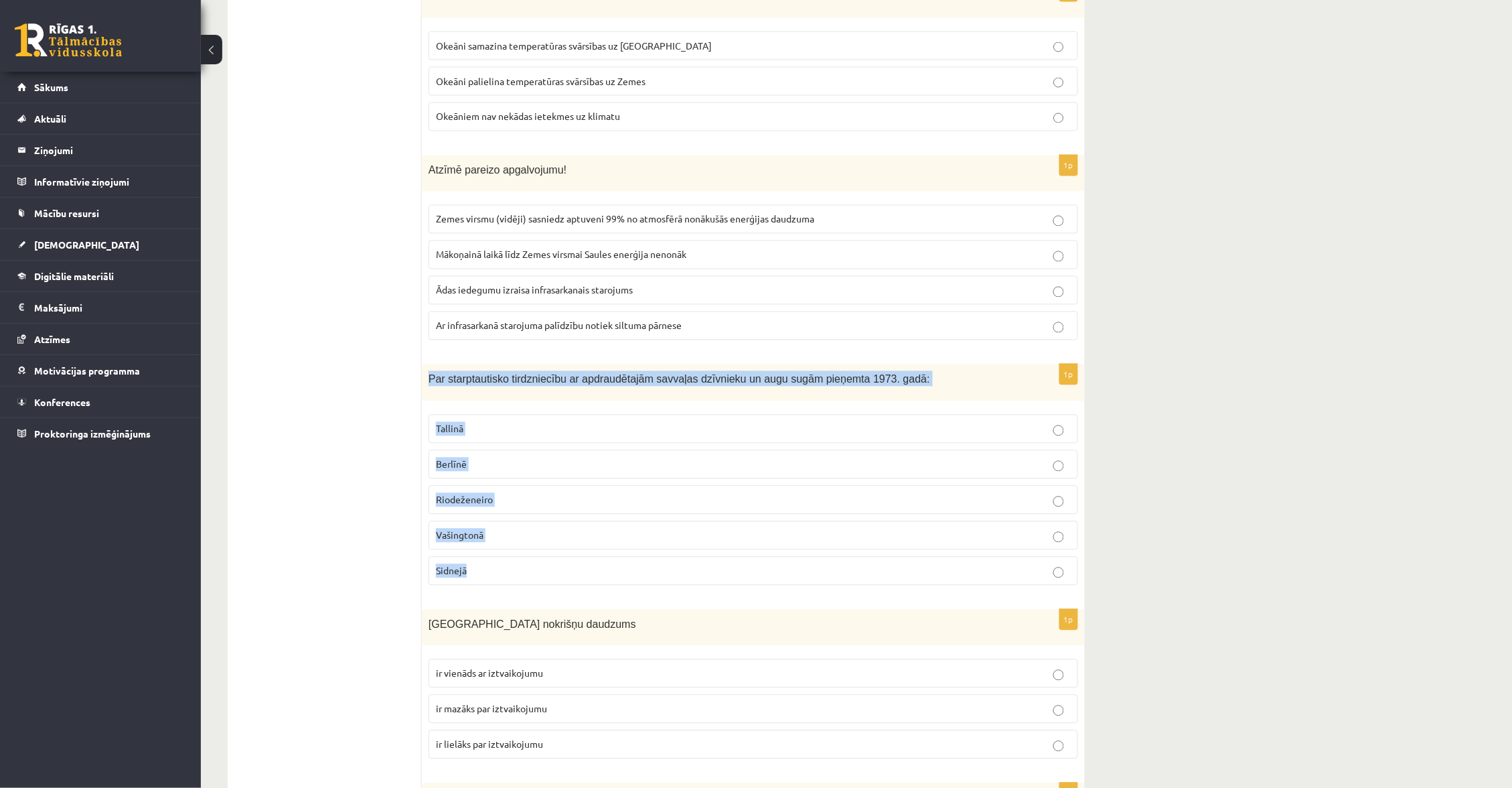
drag, startPoint x: 427, startPoint y: 384, endPoint x: 474, endPoint y: 578, distance: 199.6
click at [474, 578] on div "1p Par starptautisko tirdzniecību ar apdraudētajām savvaļas dzīvnieku un augu s…" at bounding box center [753, 480] width 663 height 232
click at [533, 543] on p "Vašingtonā" at bounding box center [753, 535] width 635 height 14
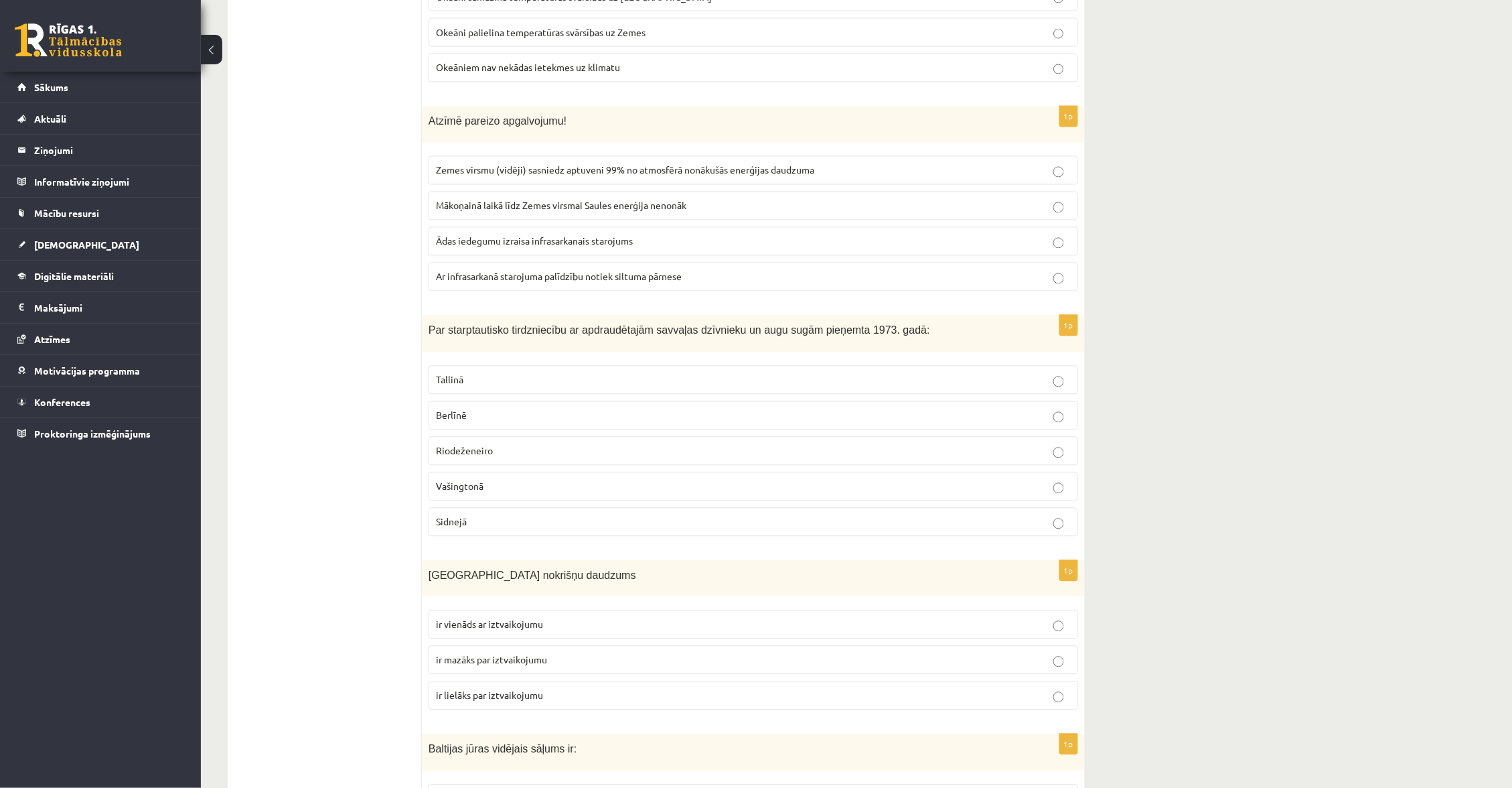
scroll to position [2793, 0]
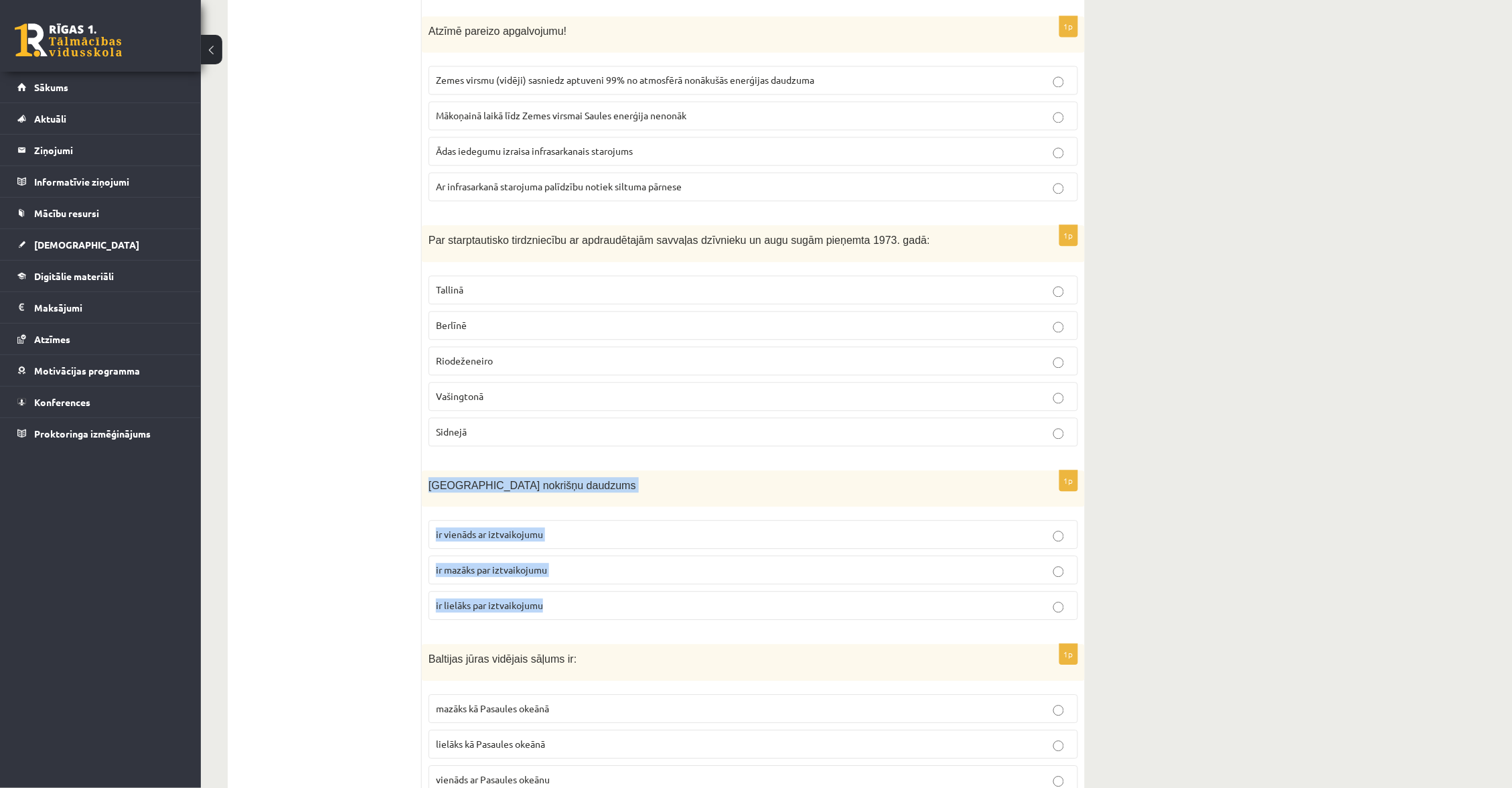
drag, startPoint x: 431, startPoint y: 493, endPoint x: 572, endPoint y: 617, distance: 187.8
click at [572, 617] on div "1p Latvijā nokrišņu daudzums ir vienāds ar iztvaikojumu ir mazāks par iztvaikoj…" at bounding box center [753, 550] width 663 height 160
click at [574, 611] on p "ir lielāks par iztvaikojumu" at bounding box center [753, 605] width 635 height 14
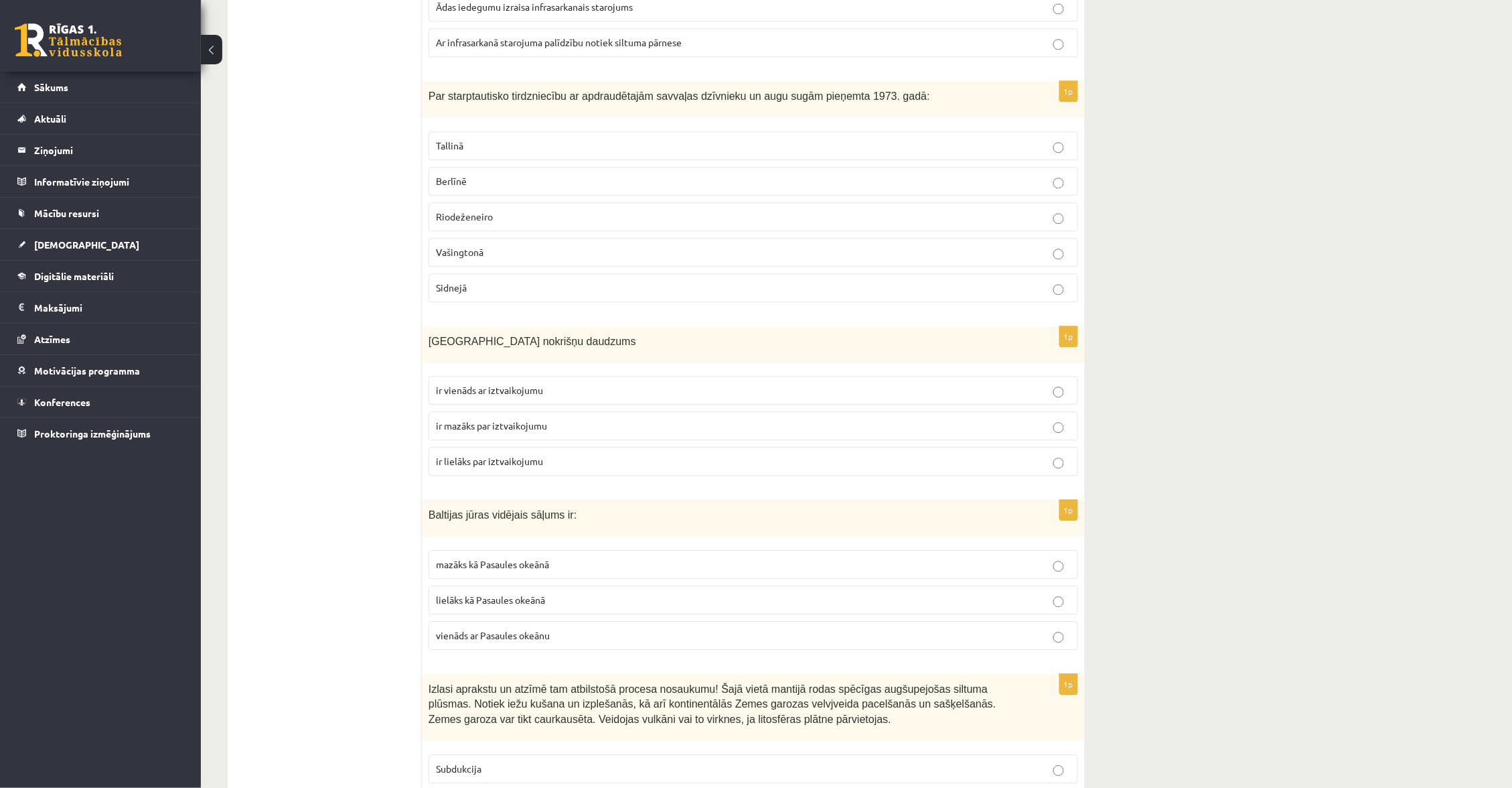
scroll to position [2955, 0]
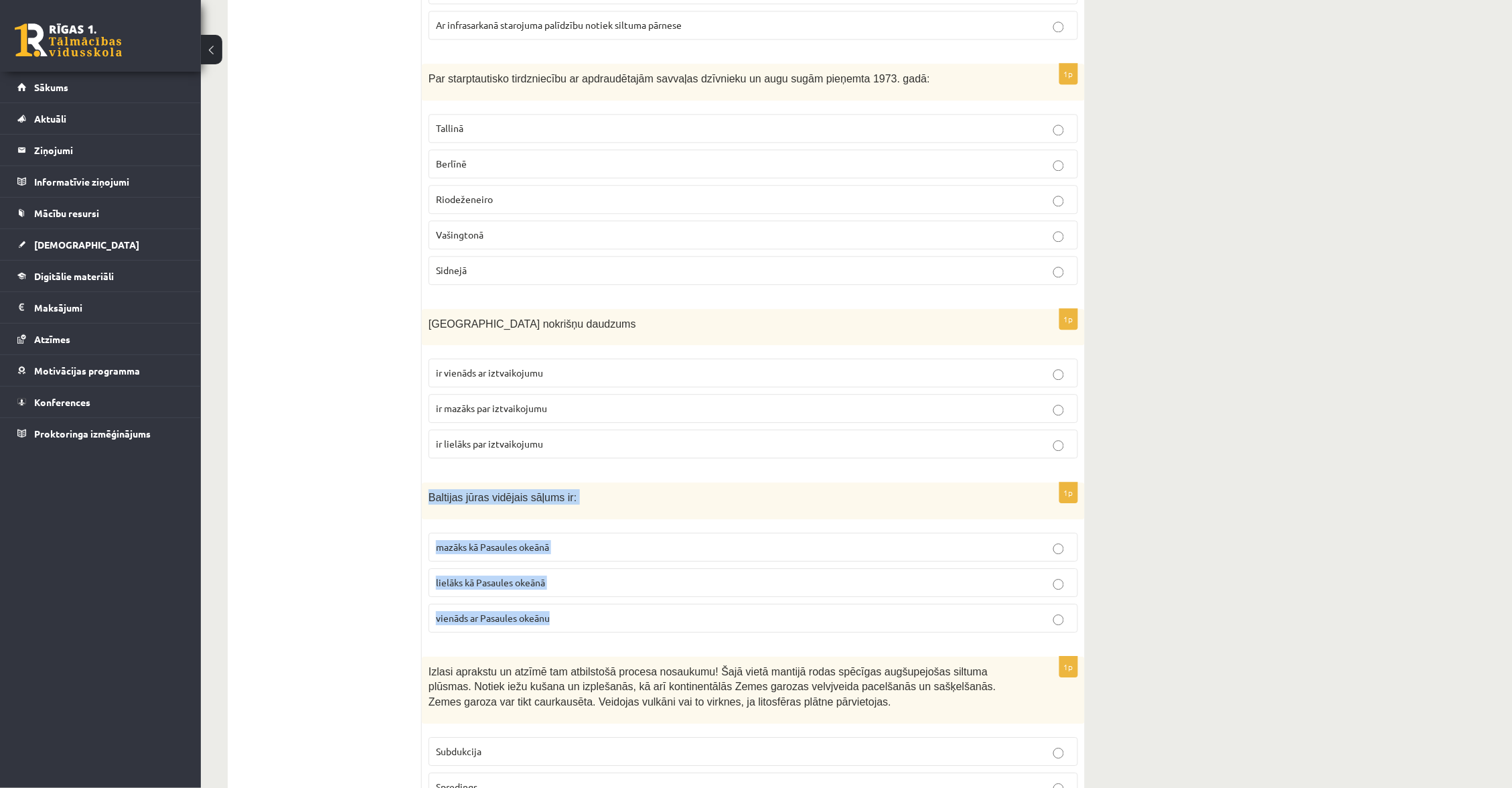
drag, startPoint x: 427, startPoint y: 501, endPoint x: 574, endPoint y: 632, distance: 196.9
click at [574, 632] on div "1p Baltijas jūras vidējais sāļums ir: mazāks kā Pasaules okeānā lielāks kā Pasa…" at bounding box center [753, 562] width 663 height 160
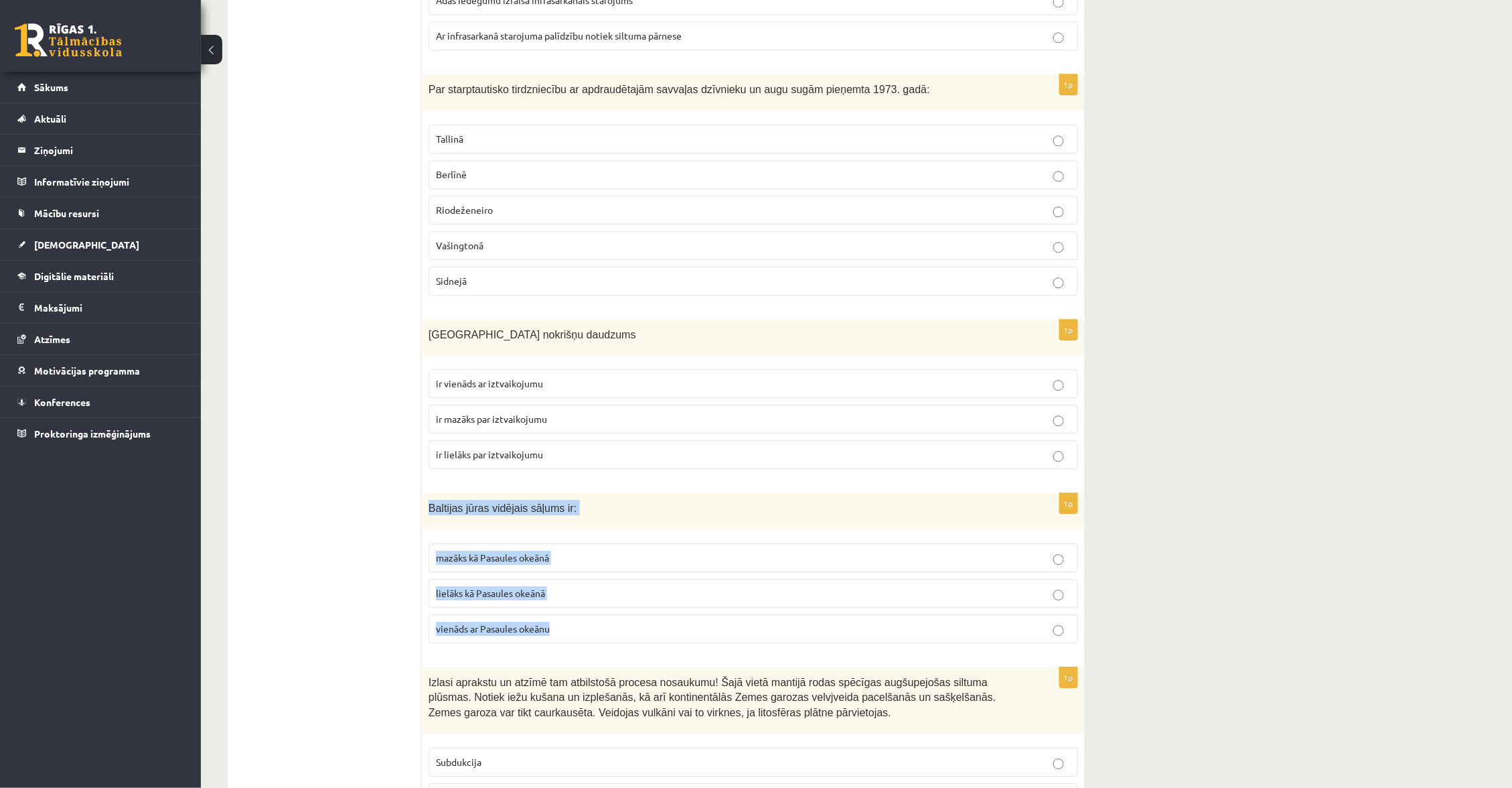
scroll to position [2931, 0]
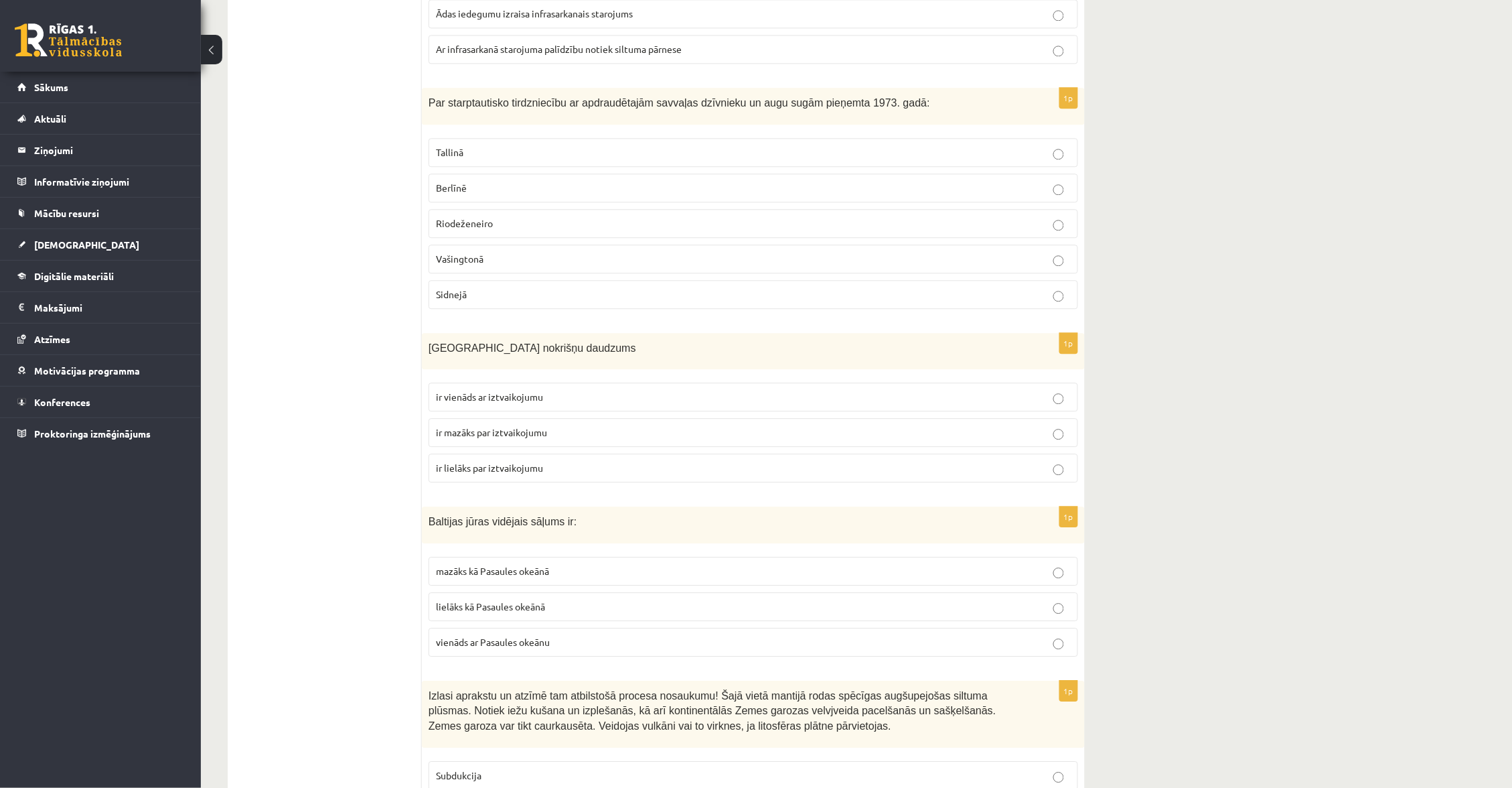
click at [579, 578] on p "mazāks kā Pasaules okeānā" at bounding box center [753, 571] width 635 height 14
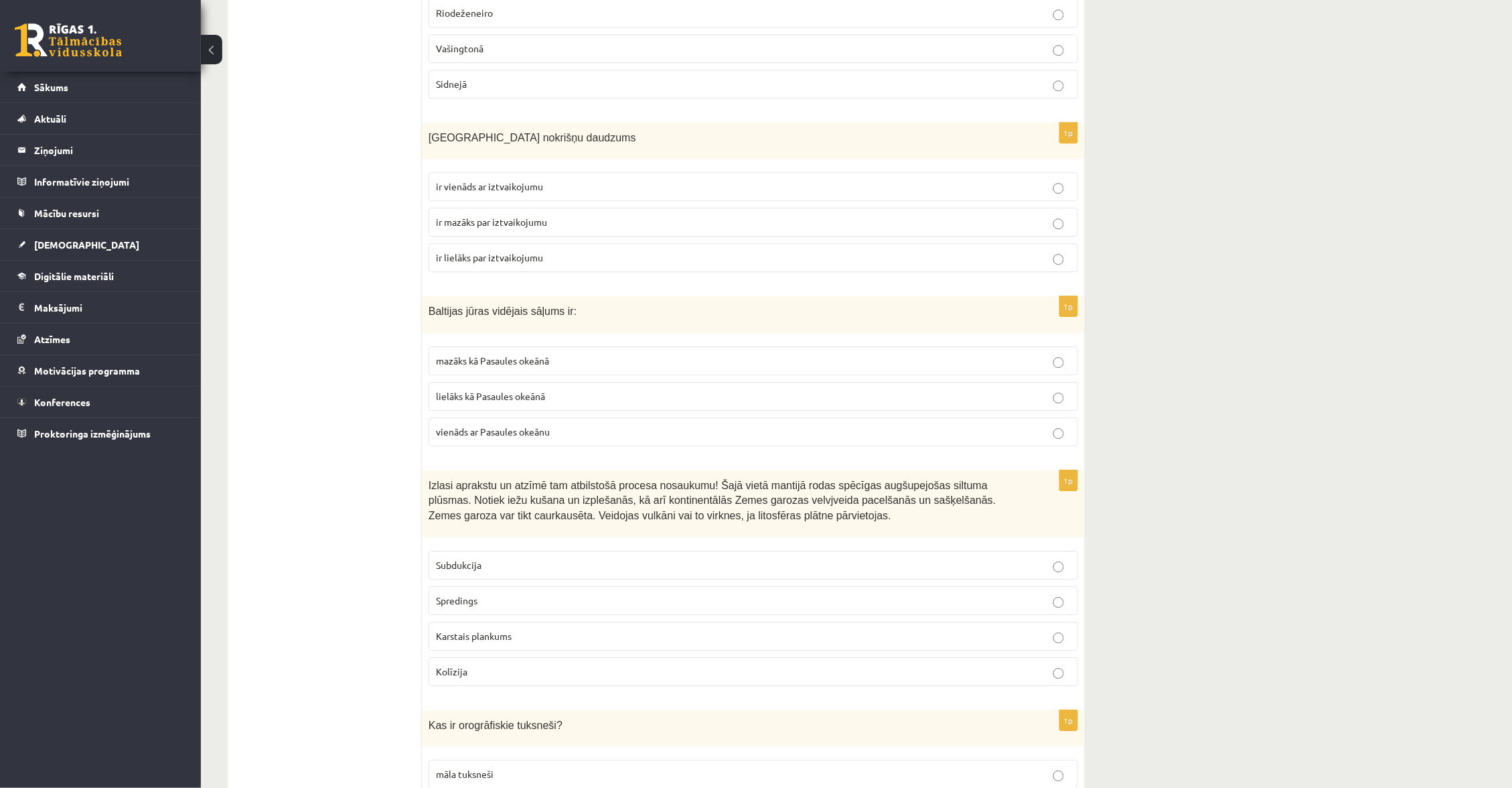
scroll to position [3313, 0]
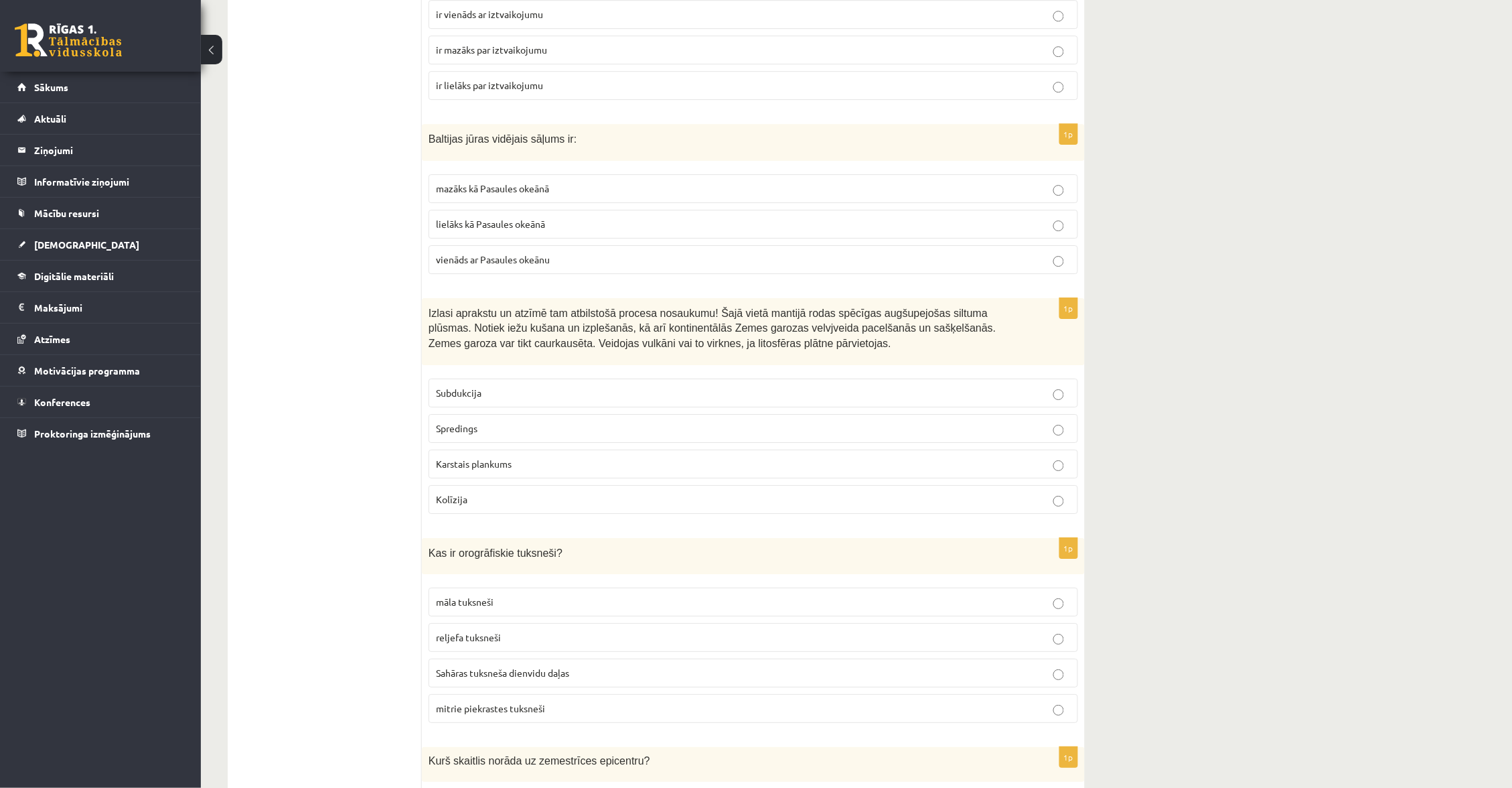
drag, startPoint x: 418, startPoint y: 318, endPoint x: 484, endPoint y: 479, distance: 174.0
click at [486, 479] on div "***** Tests 1p Auglīgās melnzemes sastopamas tundrā boreālajos mežos tropu liet…" at bounding box center [656, 349] width 858 height 6870
click at [411, 381] on ul "Tests" at bounding box center [332, 348] width 181 height 6844
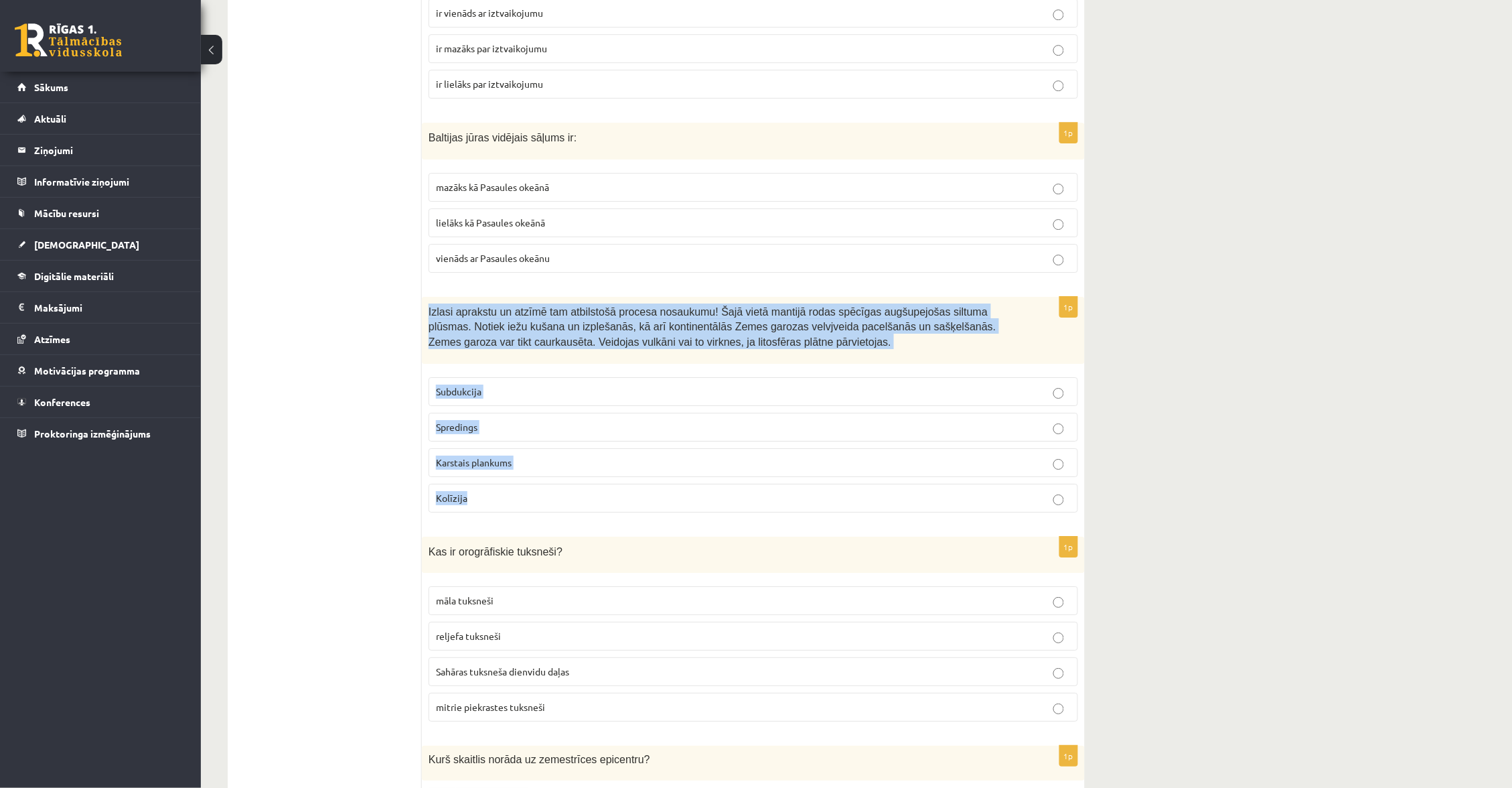
drag, startPoint x: 426, startPoint y: 319, endPoint x: 482, endPoint y: 512, distance: 201.0
click at [482, 512] on div "1p Izlasi aprakstu un atzīmē tam atbilstošā procesa nosaukumu! Šajā vietā manti…" at bounding box center [753, 409] width 663 height 227
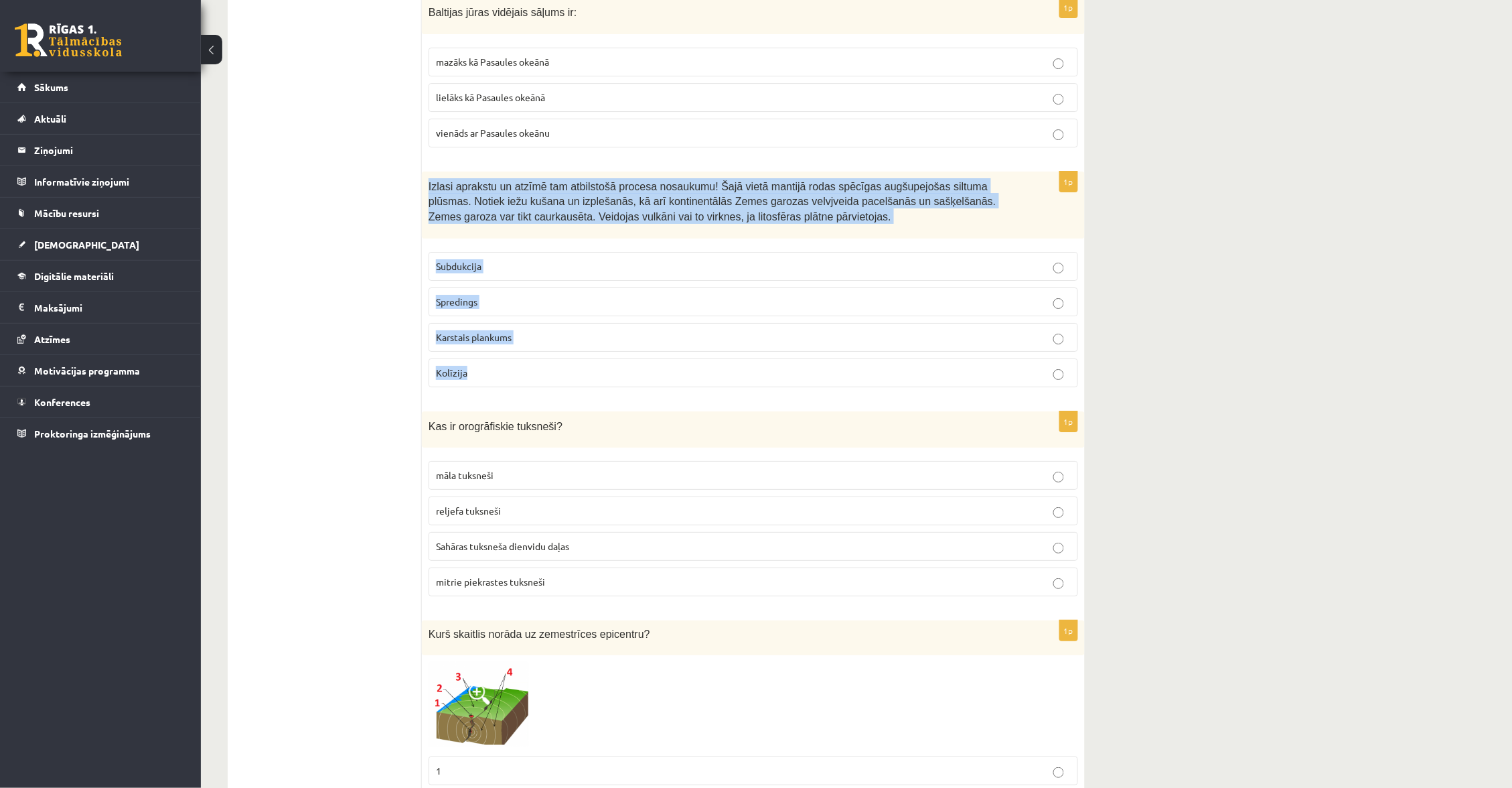
scroll to position [3343, 0]
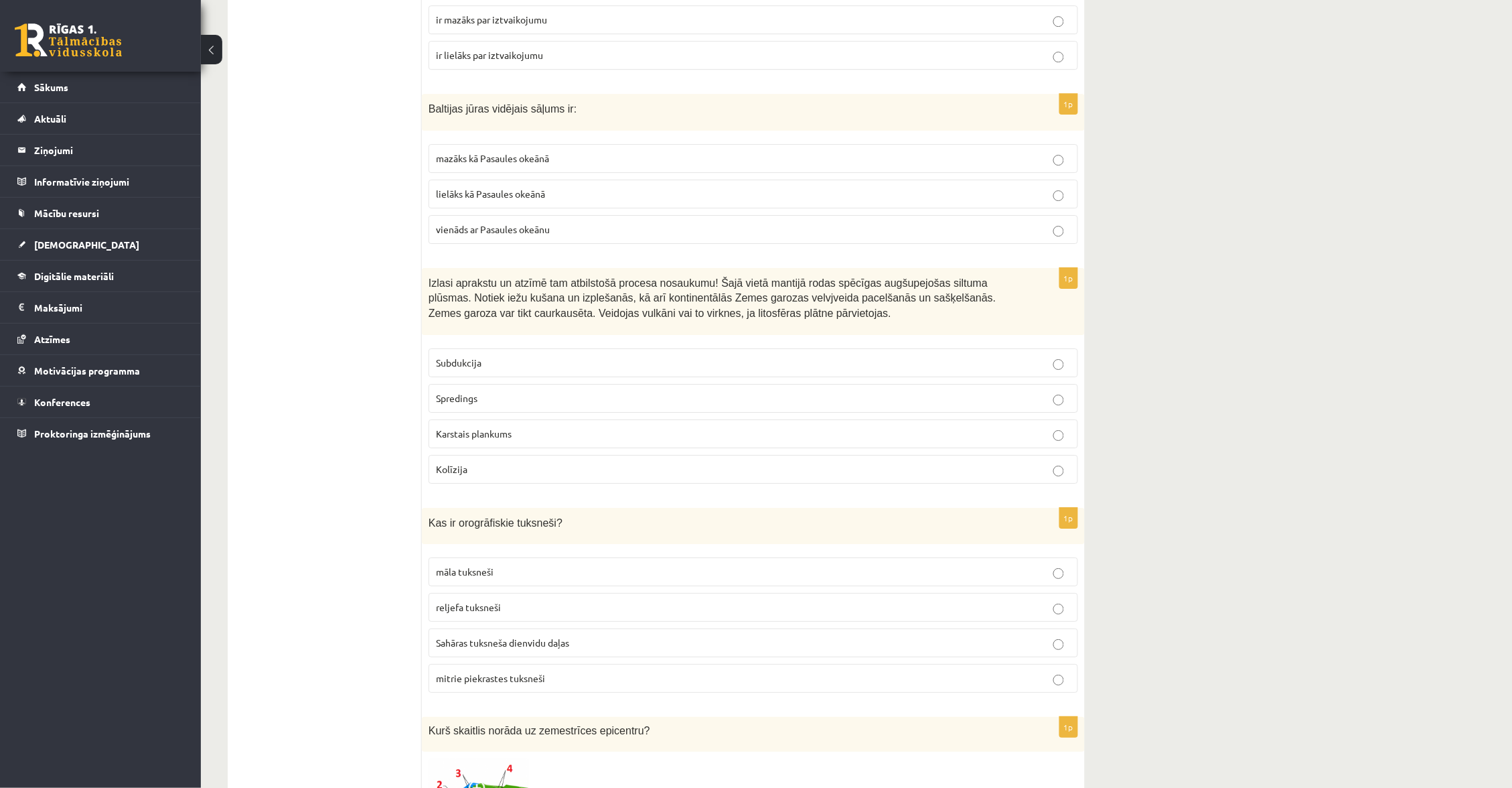
click at [551, 513] on form "1p Auglīgās melnzemes sastopamas tundrā boreālajos mežos tropu lietusmežos step…" at bounding box center [753, 319] width 637 height 6844
click at [543, 441] on p "Karstais plankums" at bounding box center [753, 434] width 635 height 14
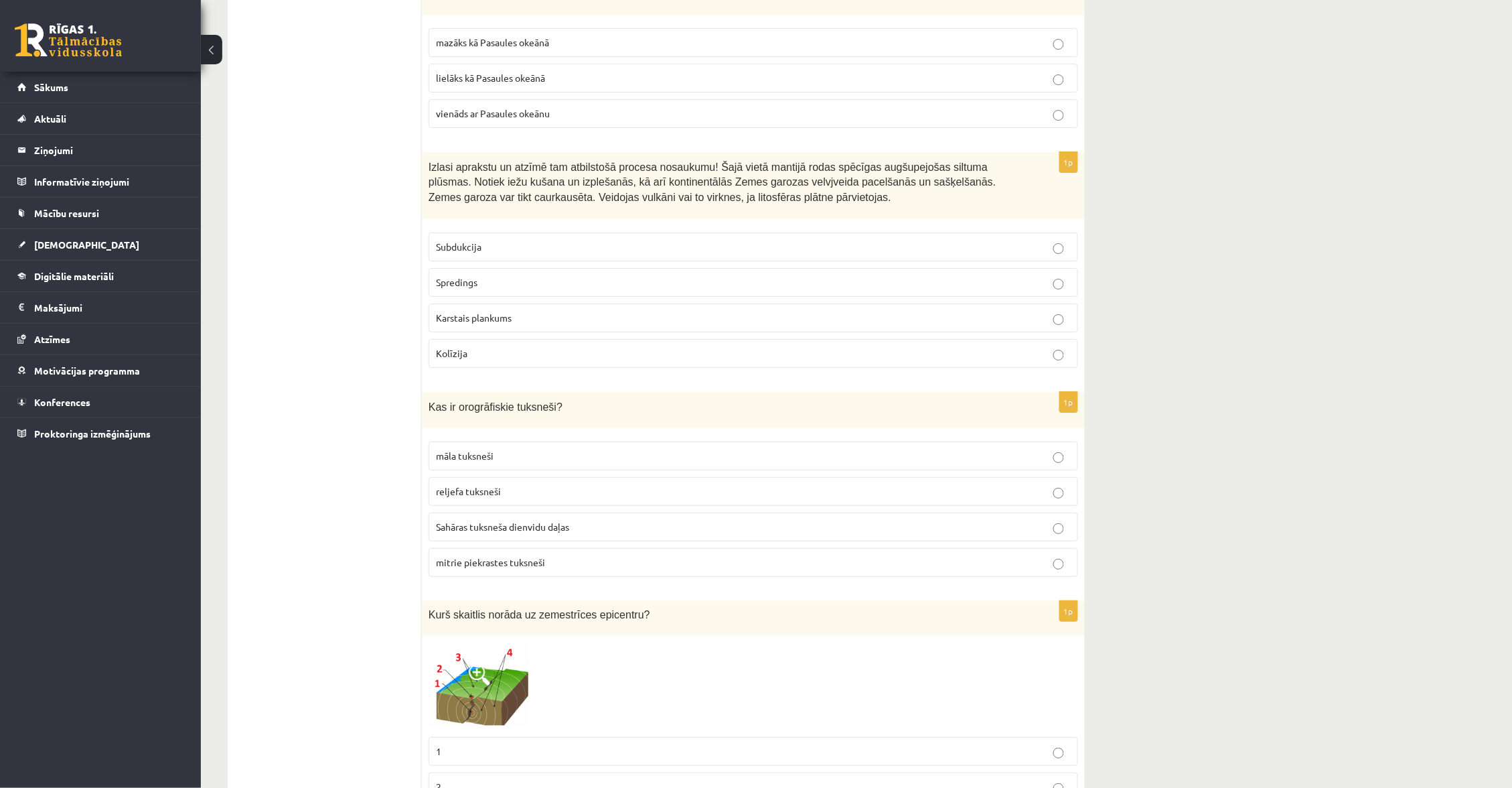
scroll to position [3491, 0]
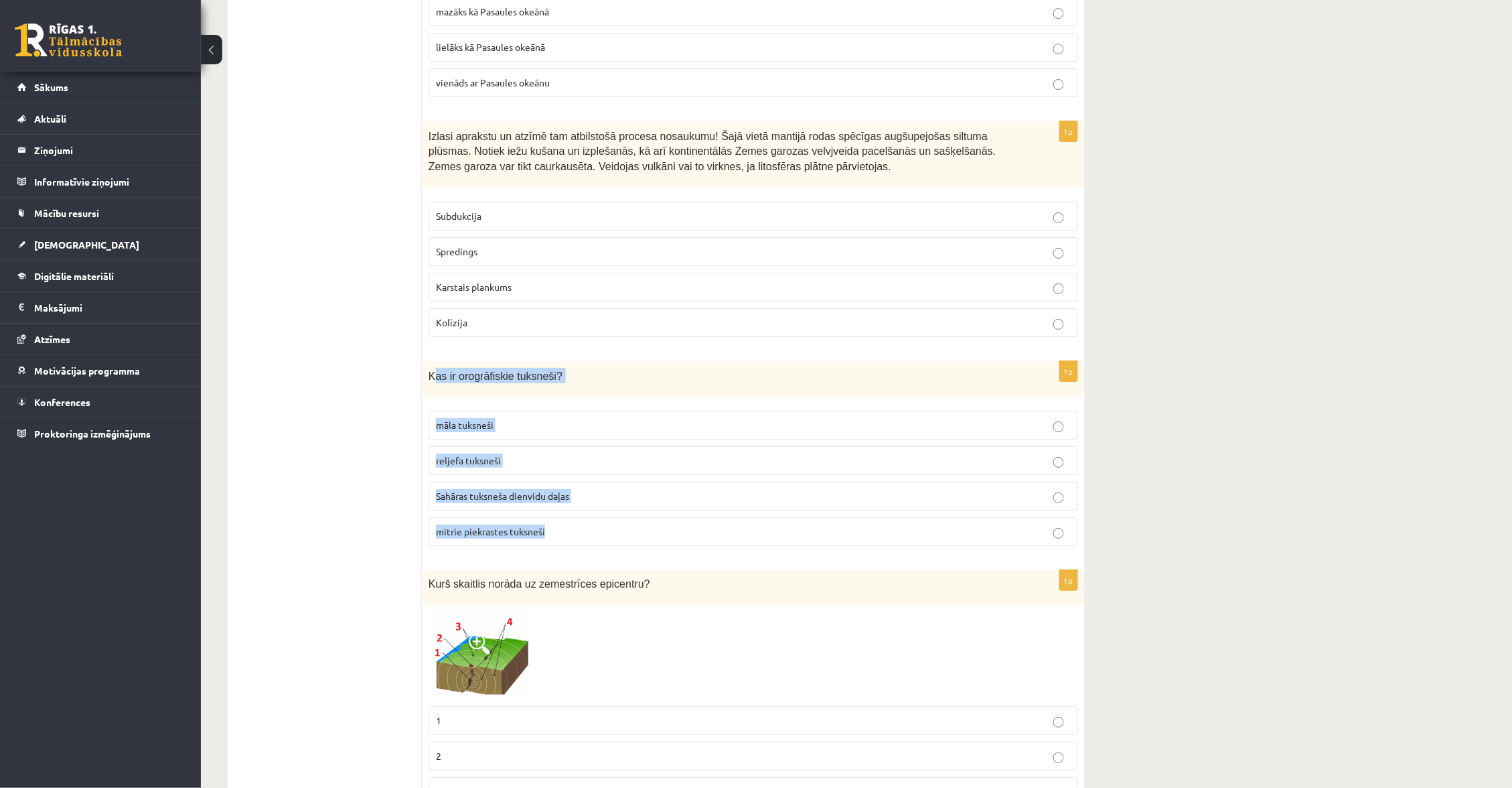
drag, startPoint x: 438, startPoint y: 384, endPoint x: 455, endPoint y: 436, distance: 54.7
click at [553, 538] on div "1p Kas ir orogrāfiskie tuksneši? māla tuksneši reljefa tuksneši Sahāras tuksneš…" at bounding box center [753, 459] width 663 height 197
drag, startPoint x: 426, startPoint y: 379, endPoint x: 562, endPoint y: 525, distance: 199.5
click at [570, 534] on div "1p Kas ir orogrāfiskie tuksneši? māla tuksneši reljefa tuksneši Sahāras tuksneš…" at bounding box center [753, 459] width 663 height 197
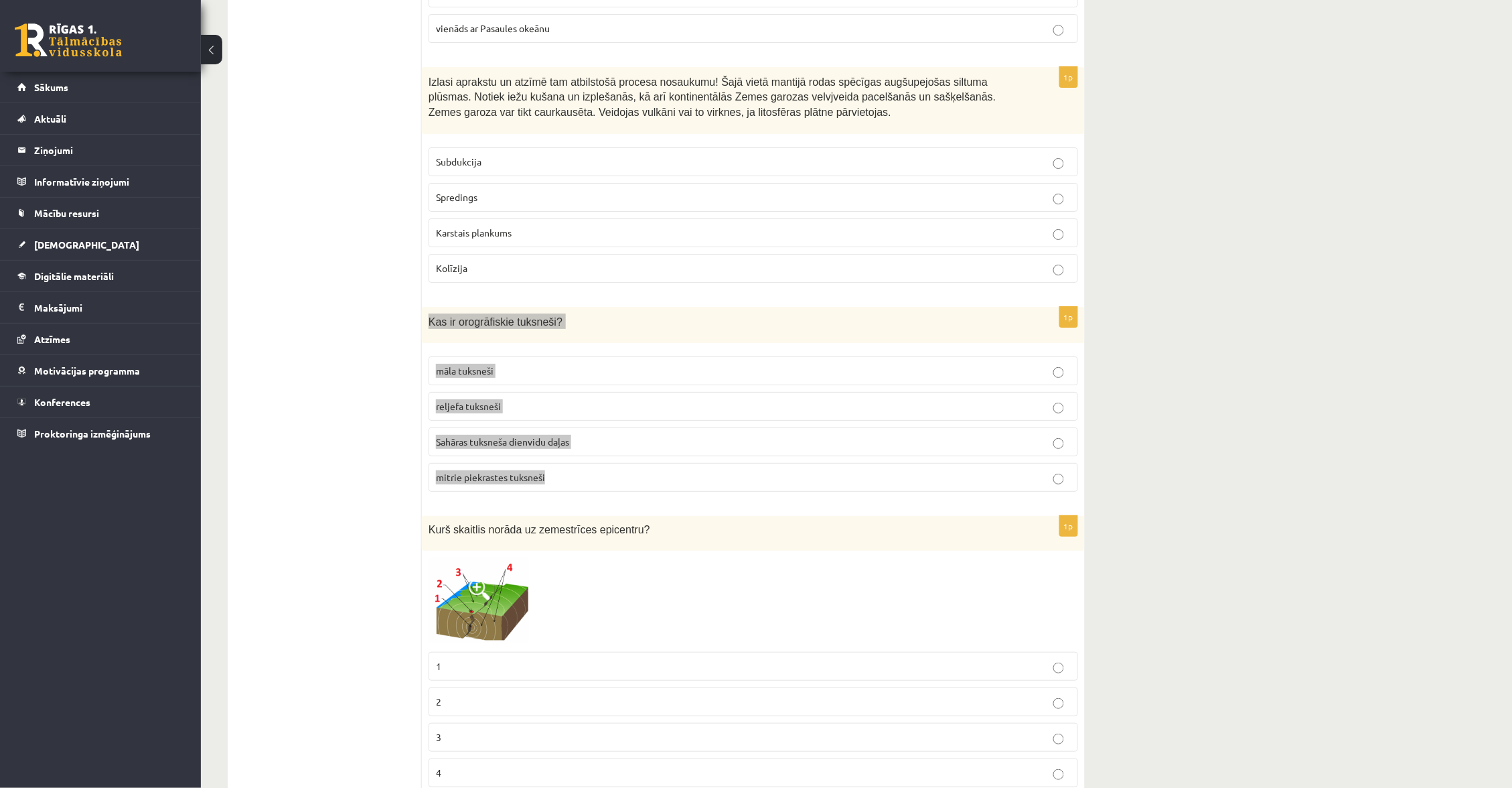
scroll to position [3549, 0]
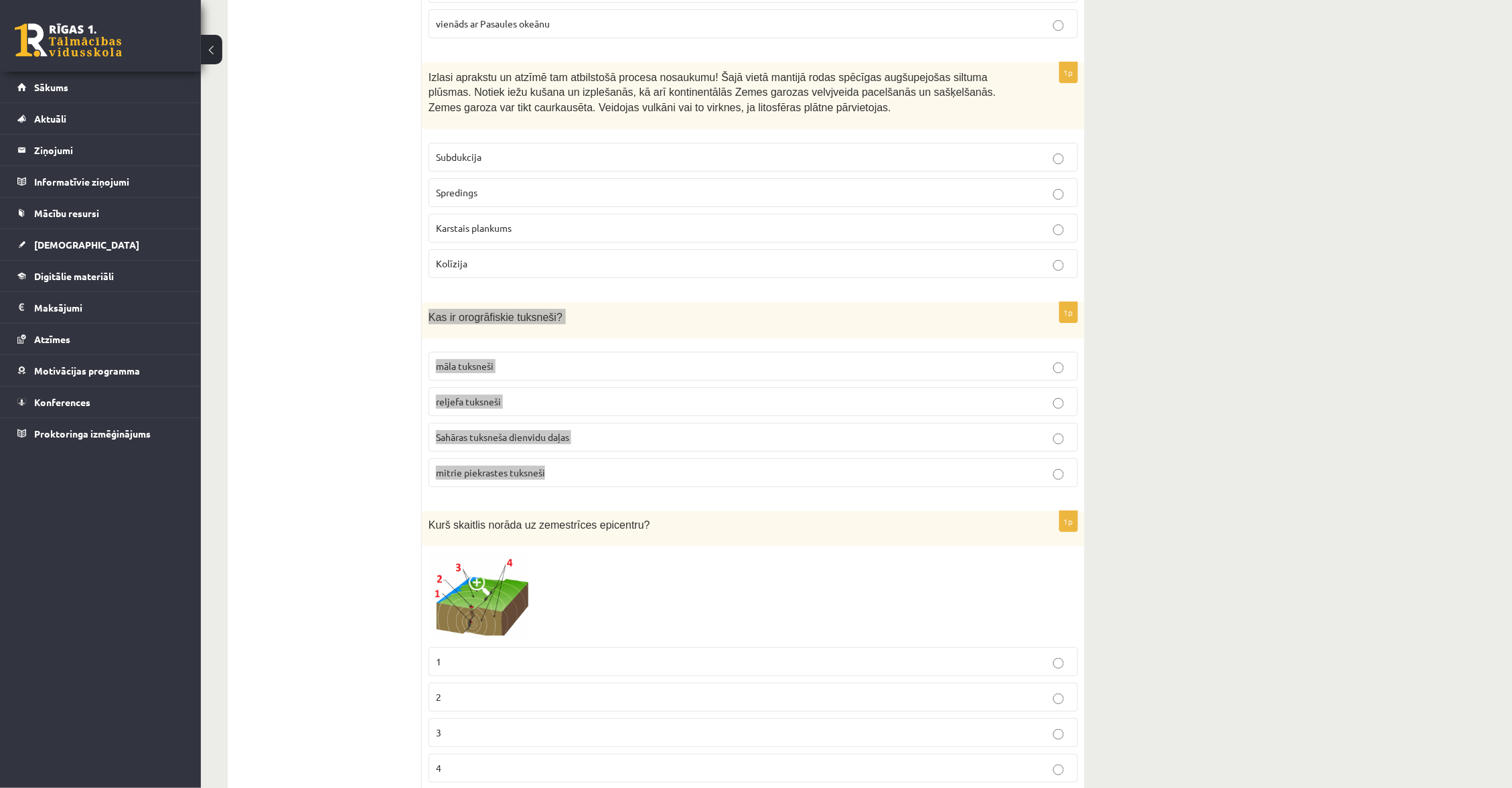
click at [499, 403] on label "reljefa tuksneši" at bounding box center [753, 401] width 650 height 29
click at [292, 394] on ul "Tests" at bounding box center [332, 113] width 181 height 6844
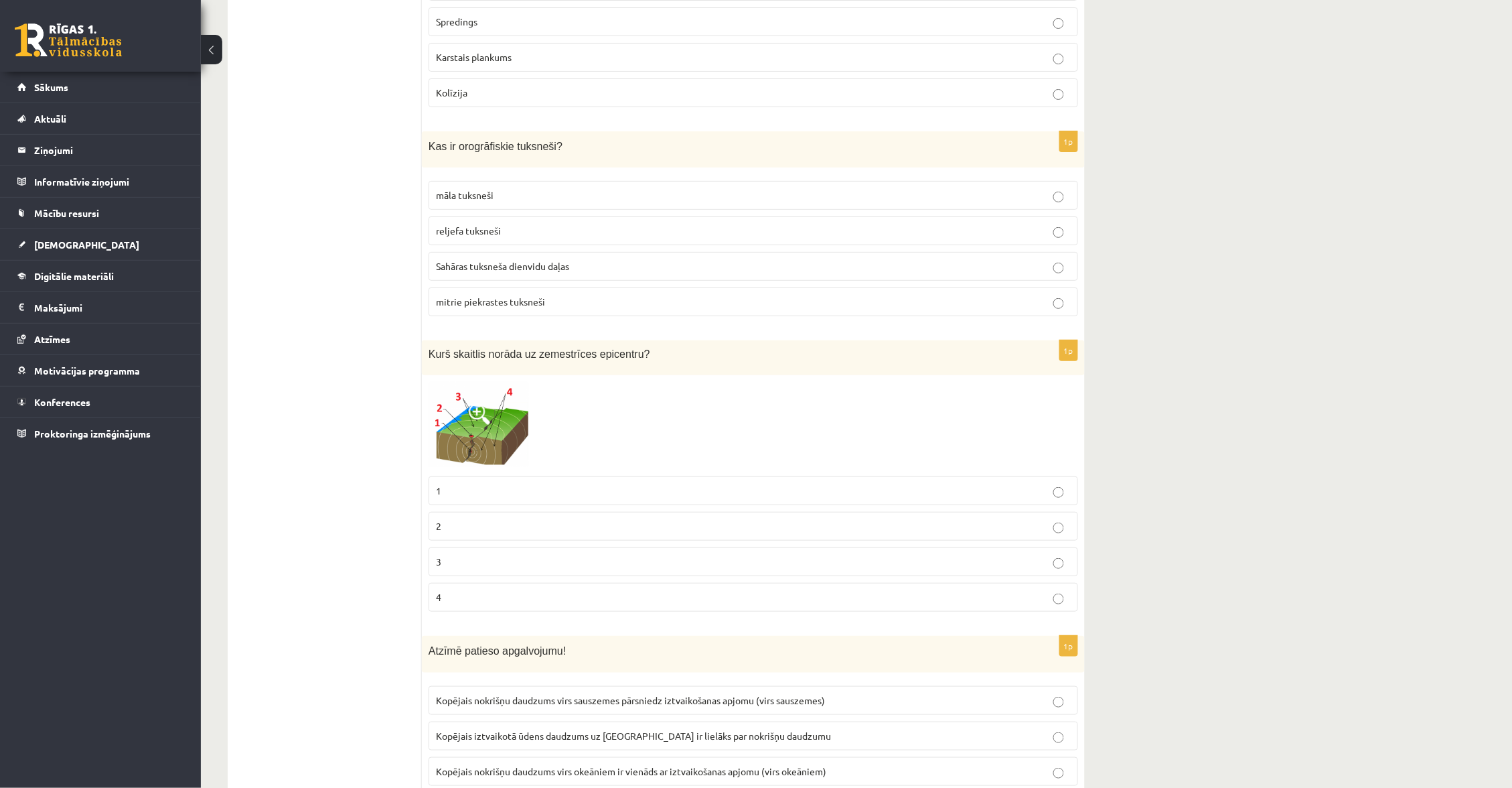
scroll to position [3724, 1]
click at [483, 406] on img at bounding box center [479, 424] width 101 height 89
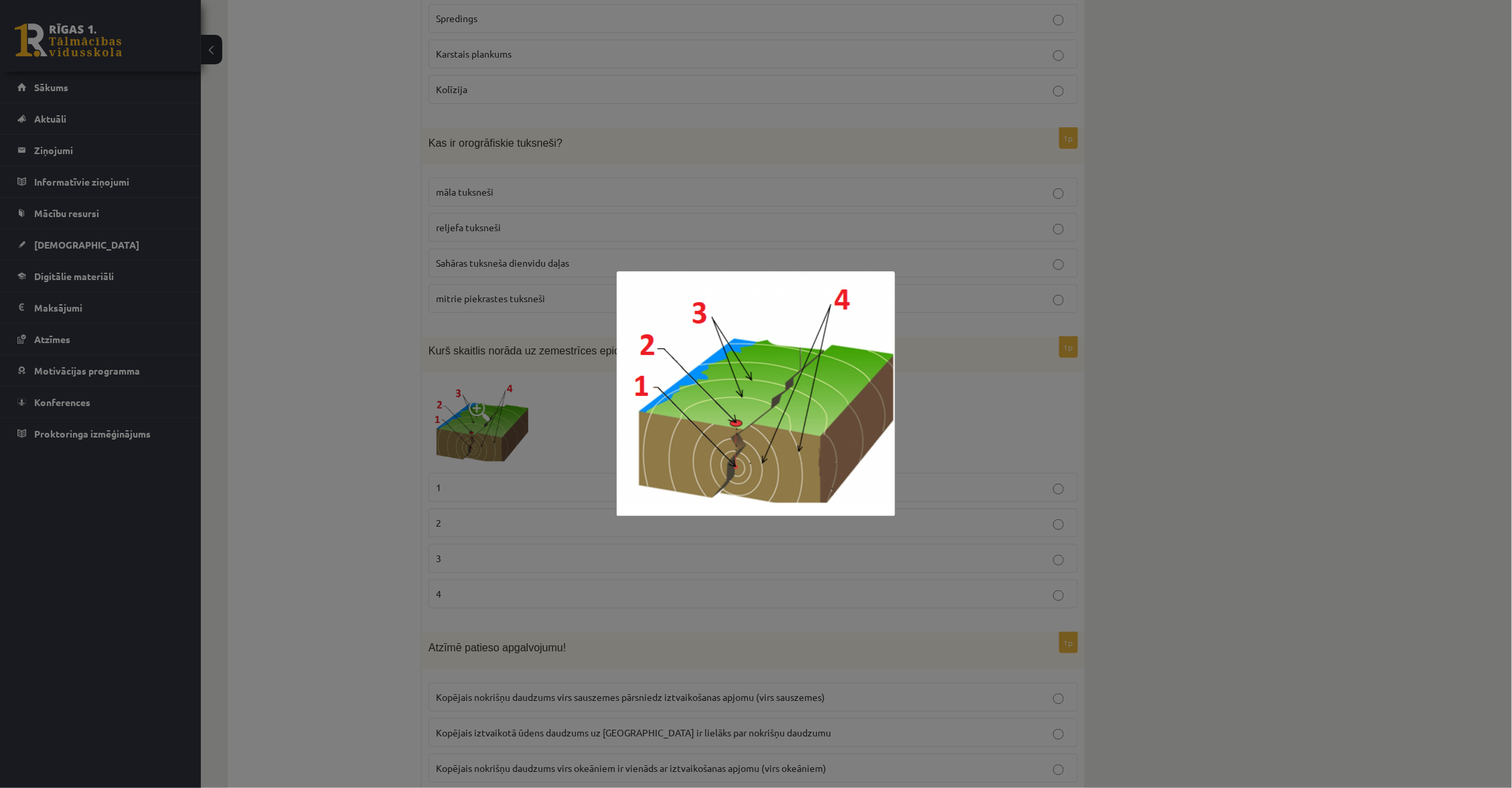
scroll to position [3723, 0]
click at [498, 405] on div at bounding box center [756, 394] width 1512 height 788
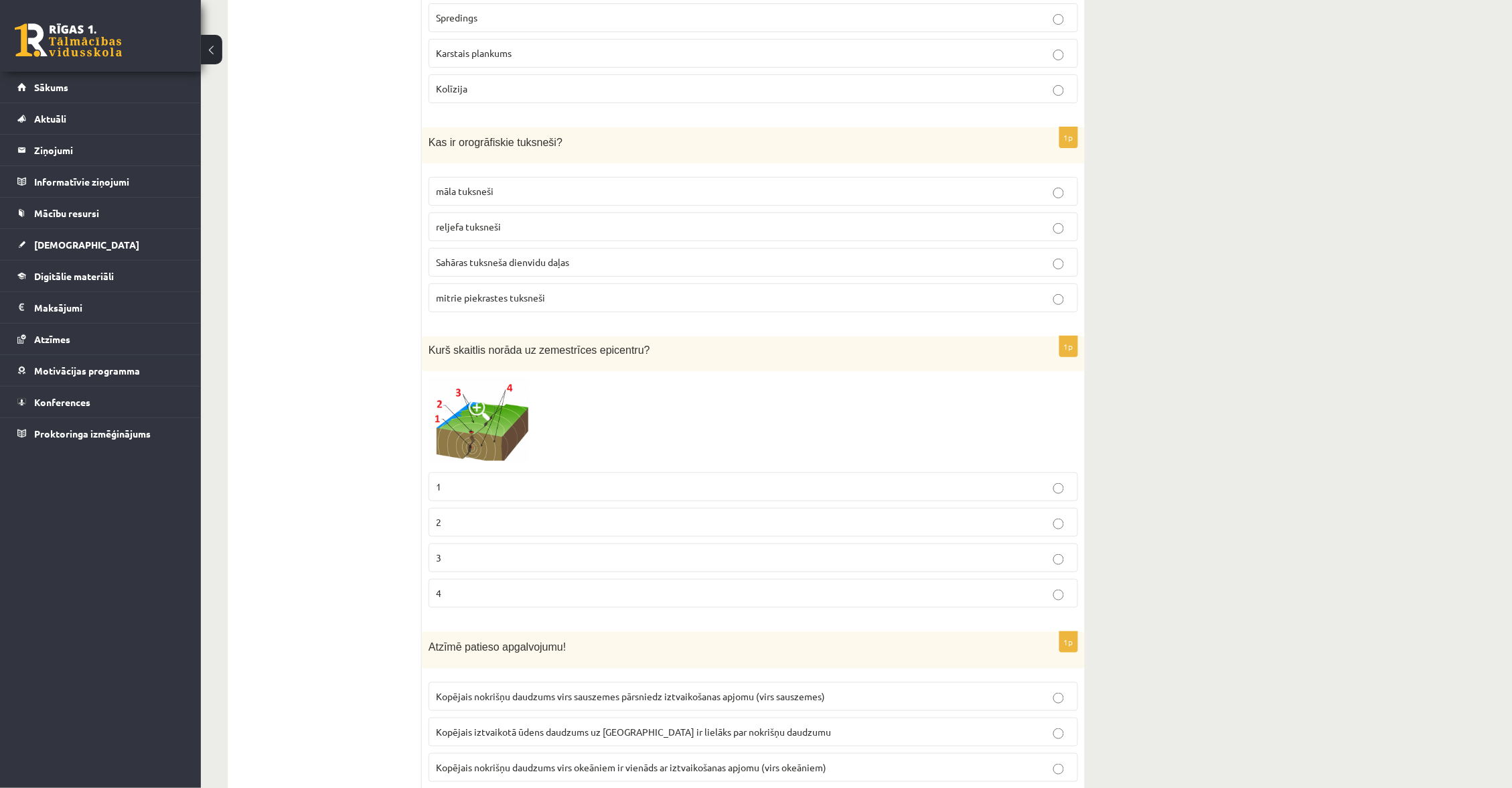
scroll to position [3724, 0]
click at [489, 418] on span at bounding box center [479, 409] width 21 height 21
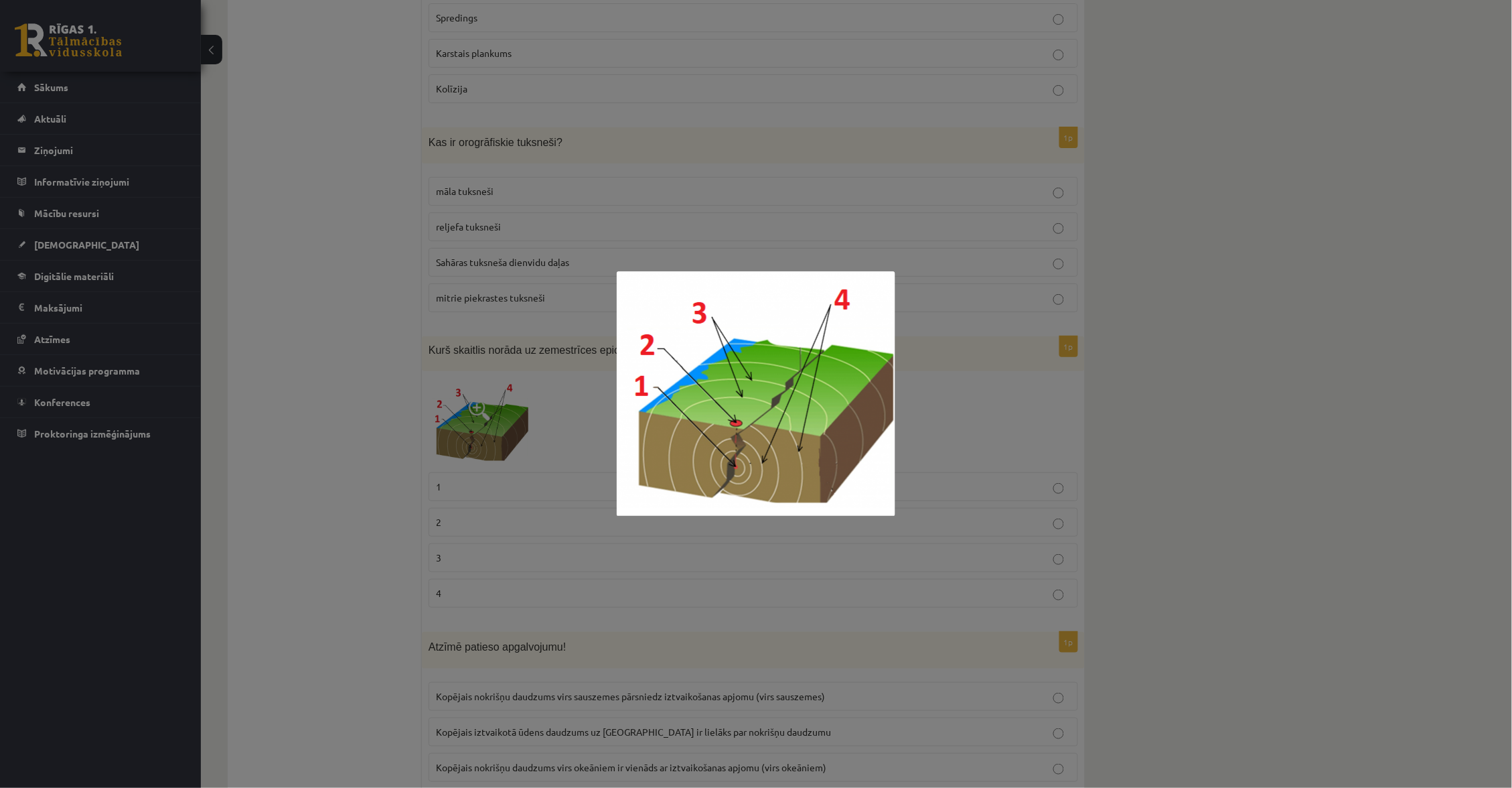
click at [566, 398] on div at bounding box center [756, 394] width 1512 height 788
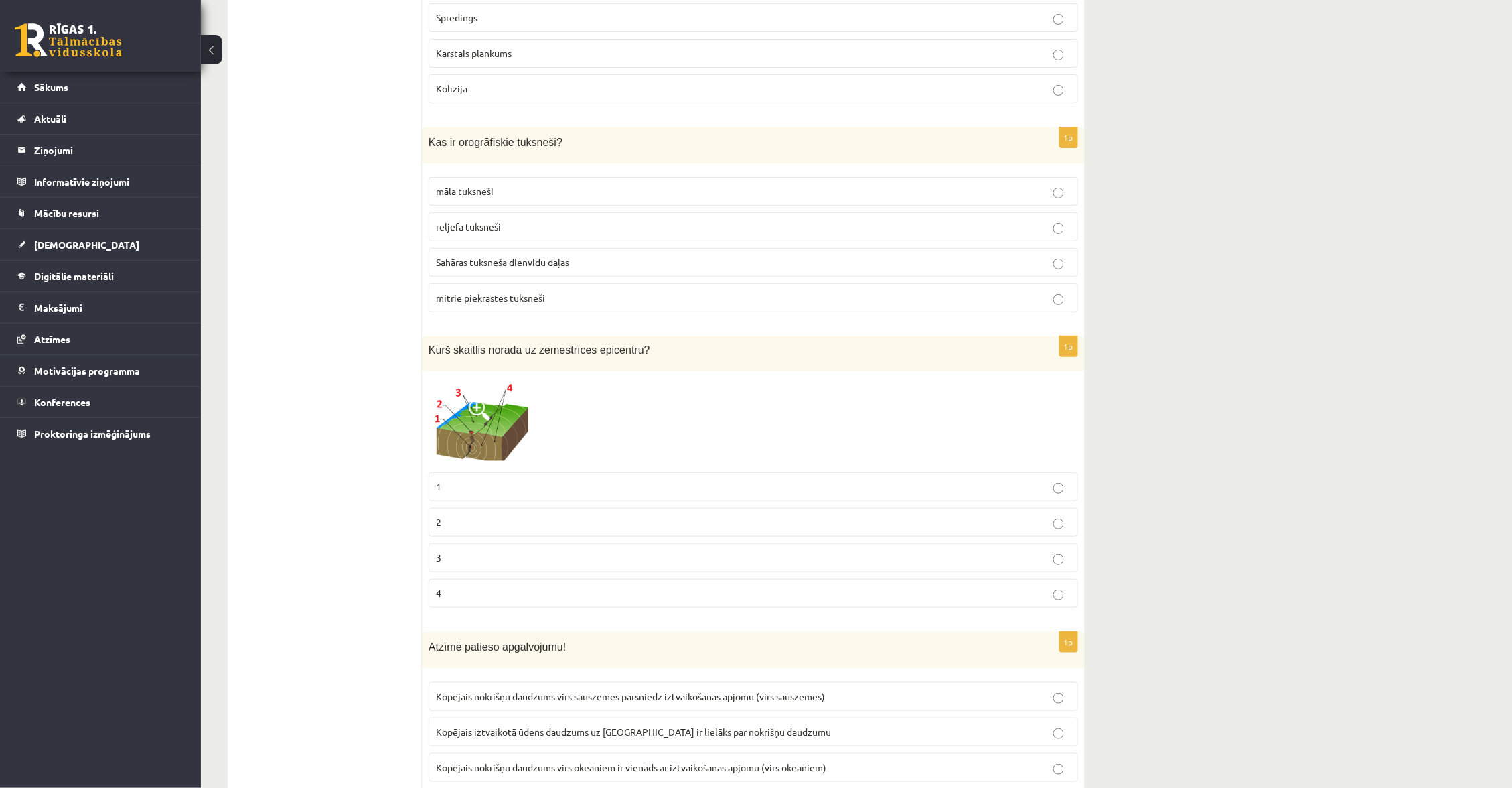
click at [676, 501] on label "1" at bounding box center [753, 487] width 650 height 29
click at [676, 519] on label "2" at bounding box center [753, 522] width 650 height 29
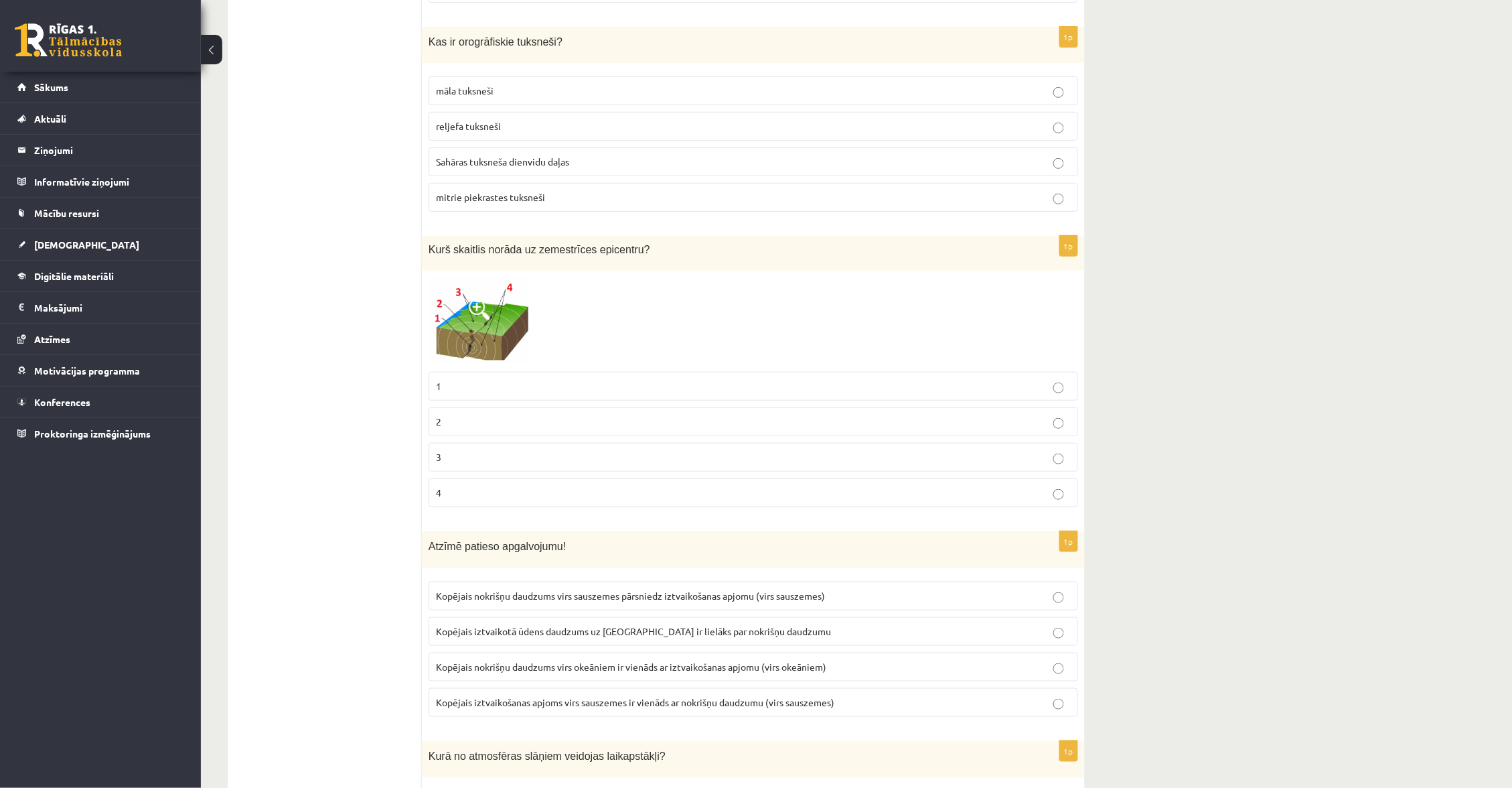
scroll to position [3924, 0]
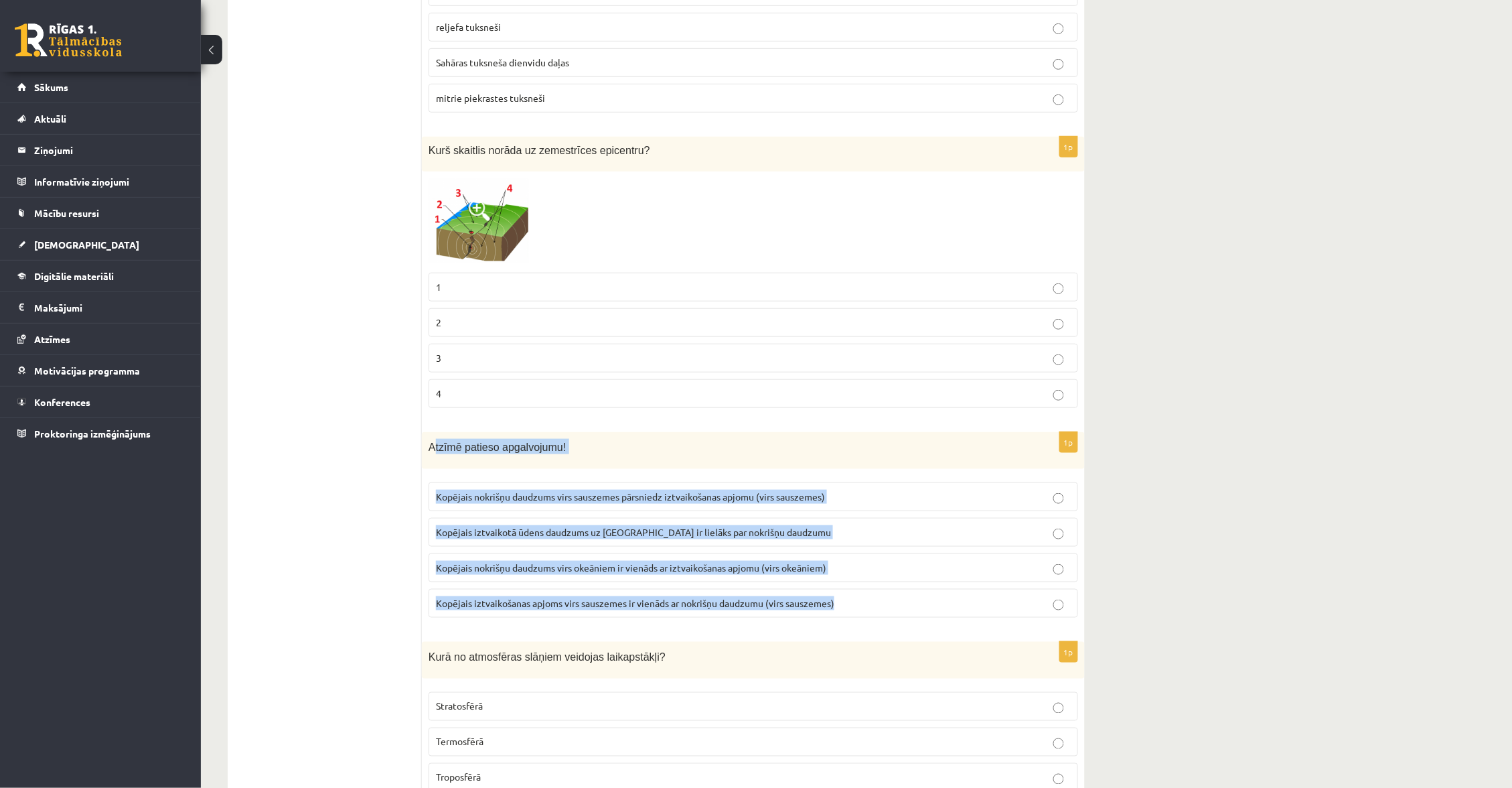
drag, startPoint x: 433, startPoint y: 454, endPoint x: 844, endPoint y: 613, distance: 440.7
click at [845, 614] on div "1p Atzīmē patieso apgalvojumu! Kopējais nokrišņu daudzums virs sauszemes pārsni…" at bounding box center [753, 530] width 663 height 197
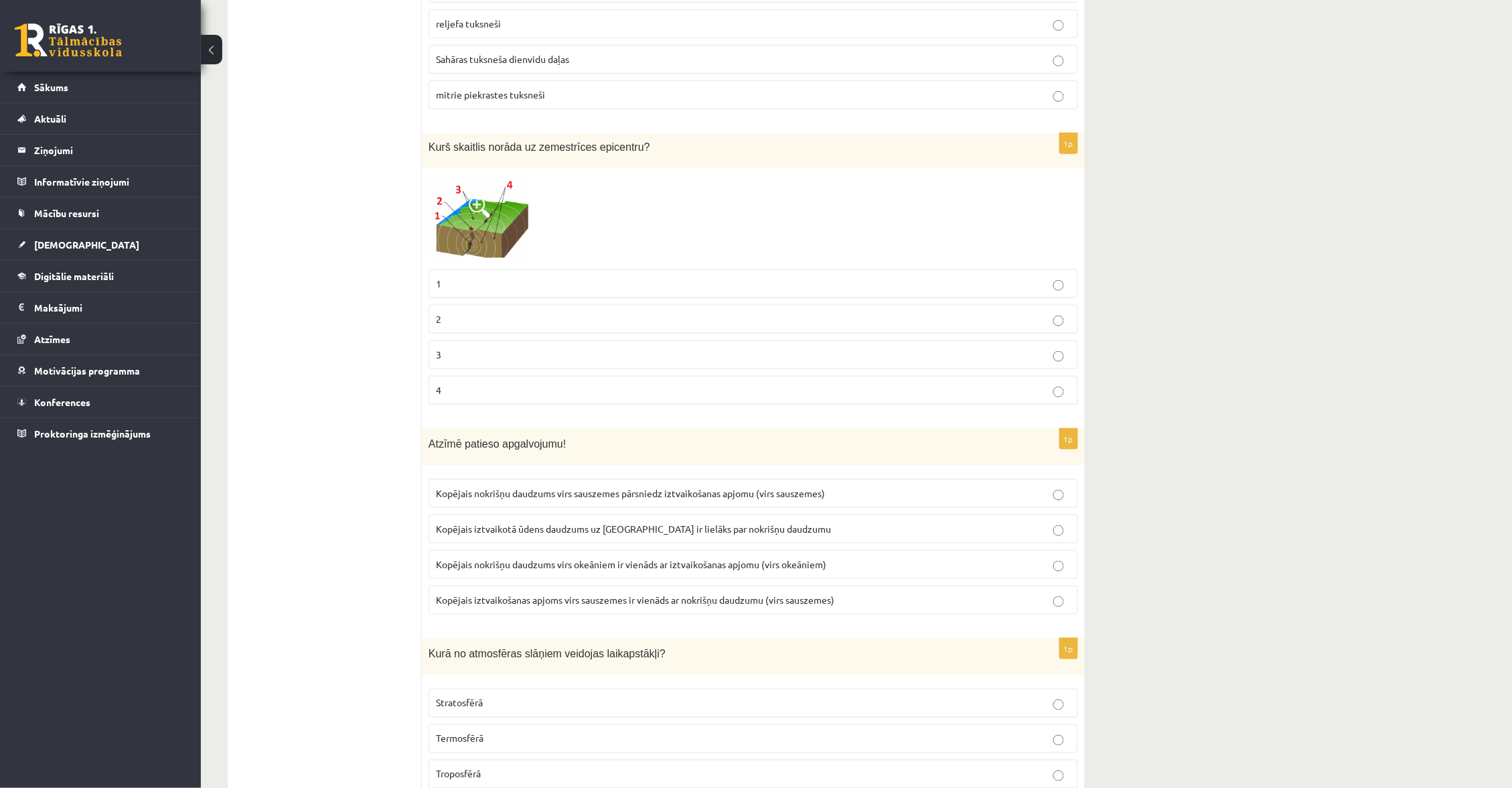
click at [872, 534] on p "Kopējais iztvaikotā ūdens daudzums uz Zemeslodes ir lielāks par nokrišņu daudzu…" at bounding box center [753, 529] width 635 height 14
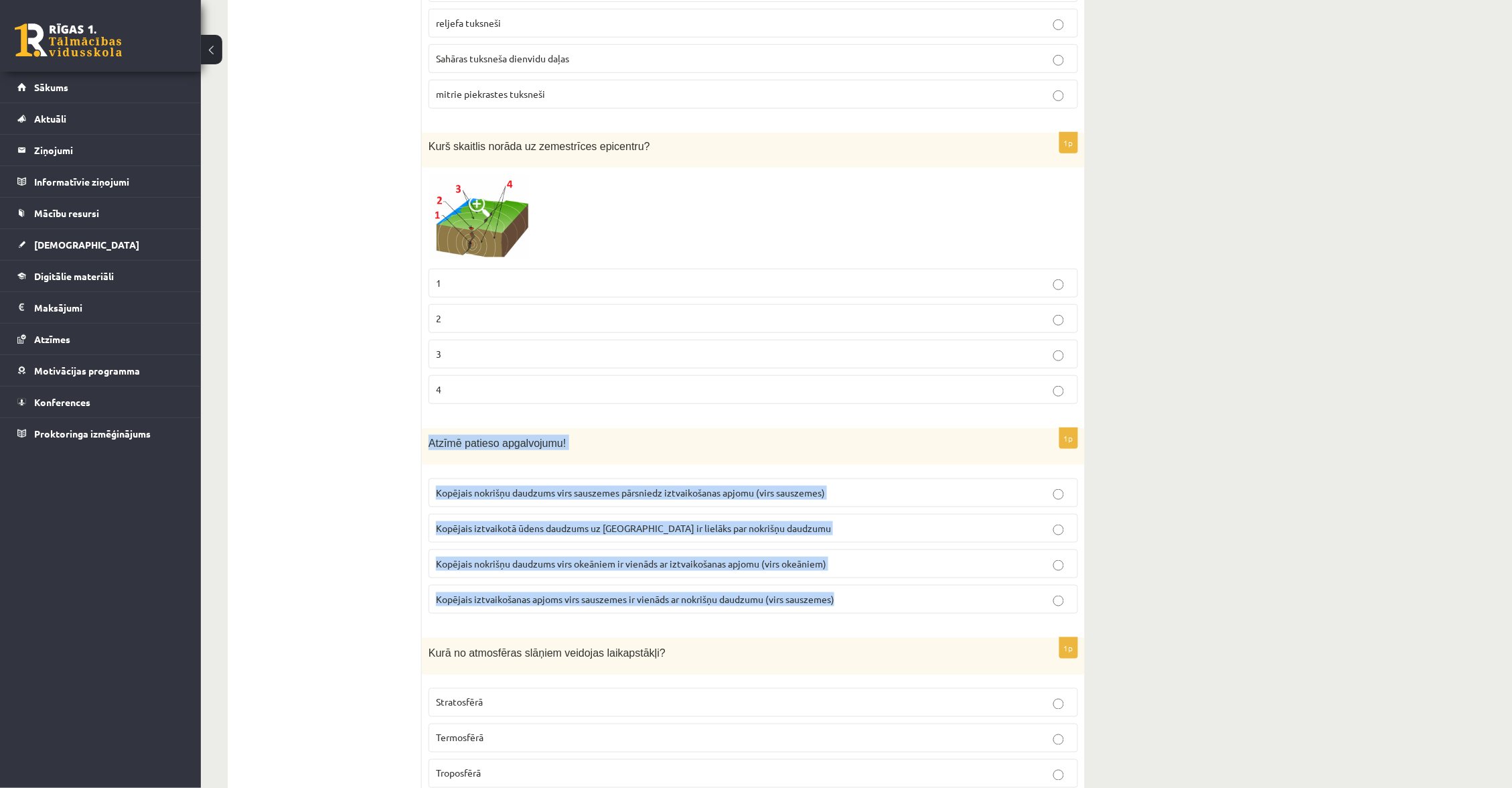
drag, startPoint x: 425, startPoint y: 453, endPoint x: 830, endPoint y: 615, distance: 436.2
click at [839, 619] on div "1p Atzīmē patieso apgalvojumu! Kopējais nokrišņu daudzums virs sauszemes pārsni…" at bounding box center [753, 526] width 663 height 197
click at [929, 535] on p "Kopējais iztvaikotā ūdens daudzums uz Zemeslodes ir lielāks par nokrišņu daudzu…" at bounding box center [753, 528] width 635 height 14
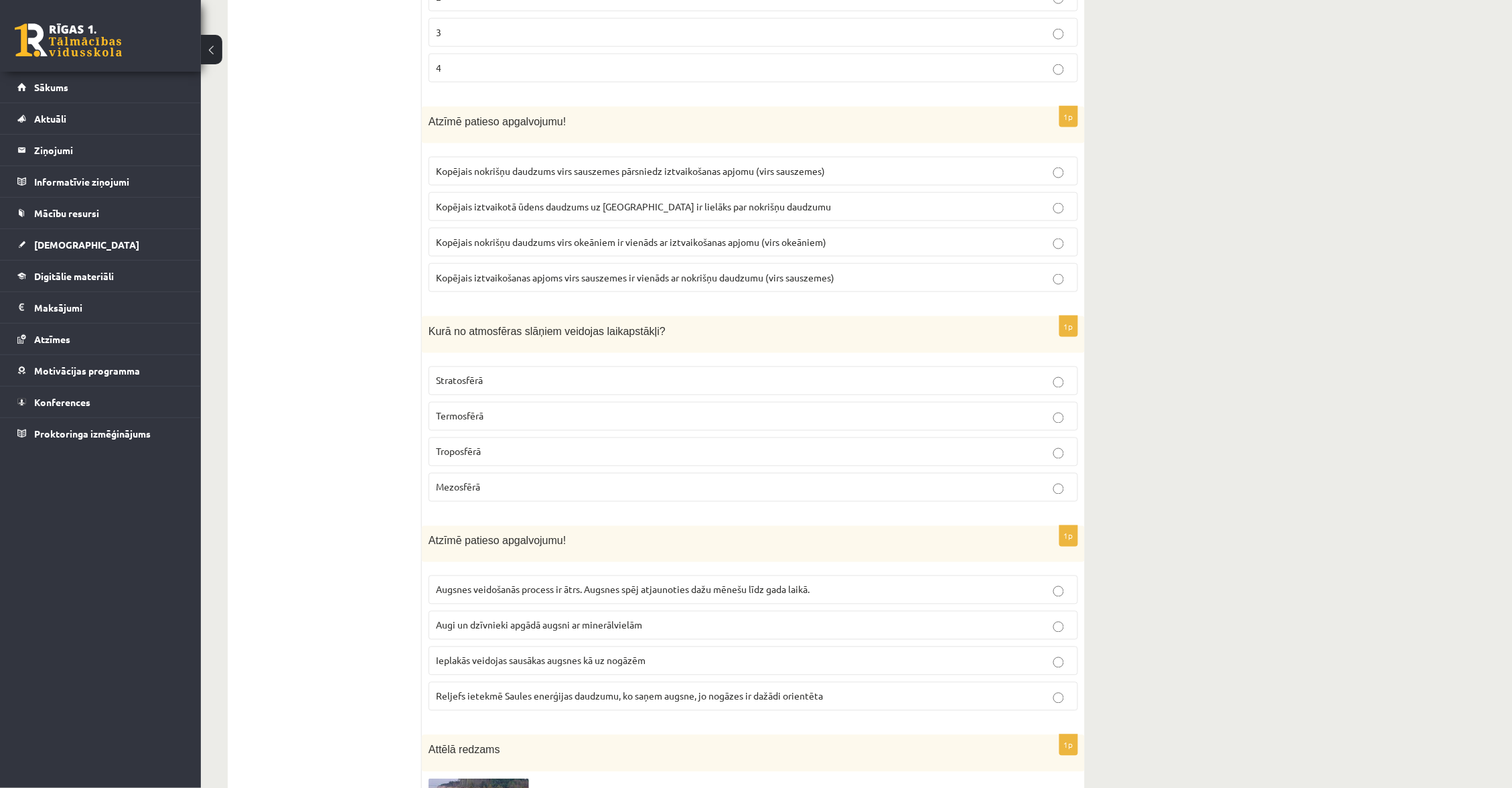
scroll to position [4255, 1]
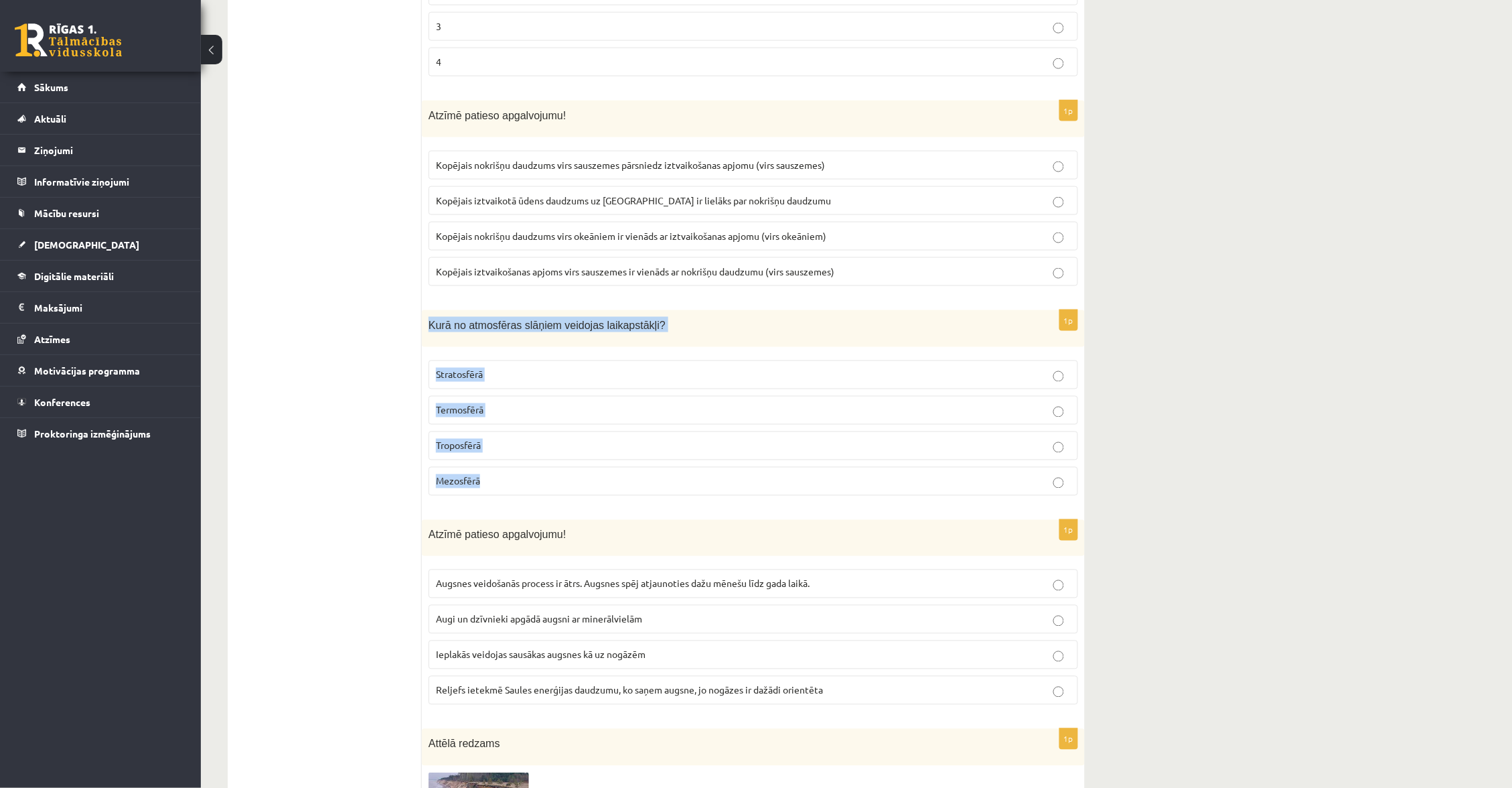
drag, startPoint x: 427, startPoint y: 338, endPoint x: 494, endPoint y: 496, distance: 171.6
click at [495, 499] on div "1p Kurā no atmosfēras slāņiem veidojas laikapstākļi? Stratosfērā Termosfērā Tro…" at bounding box center [753, 408] width 663 height 197
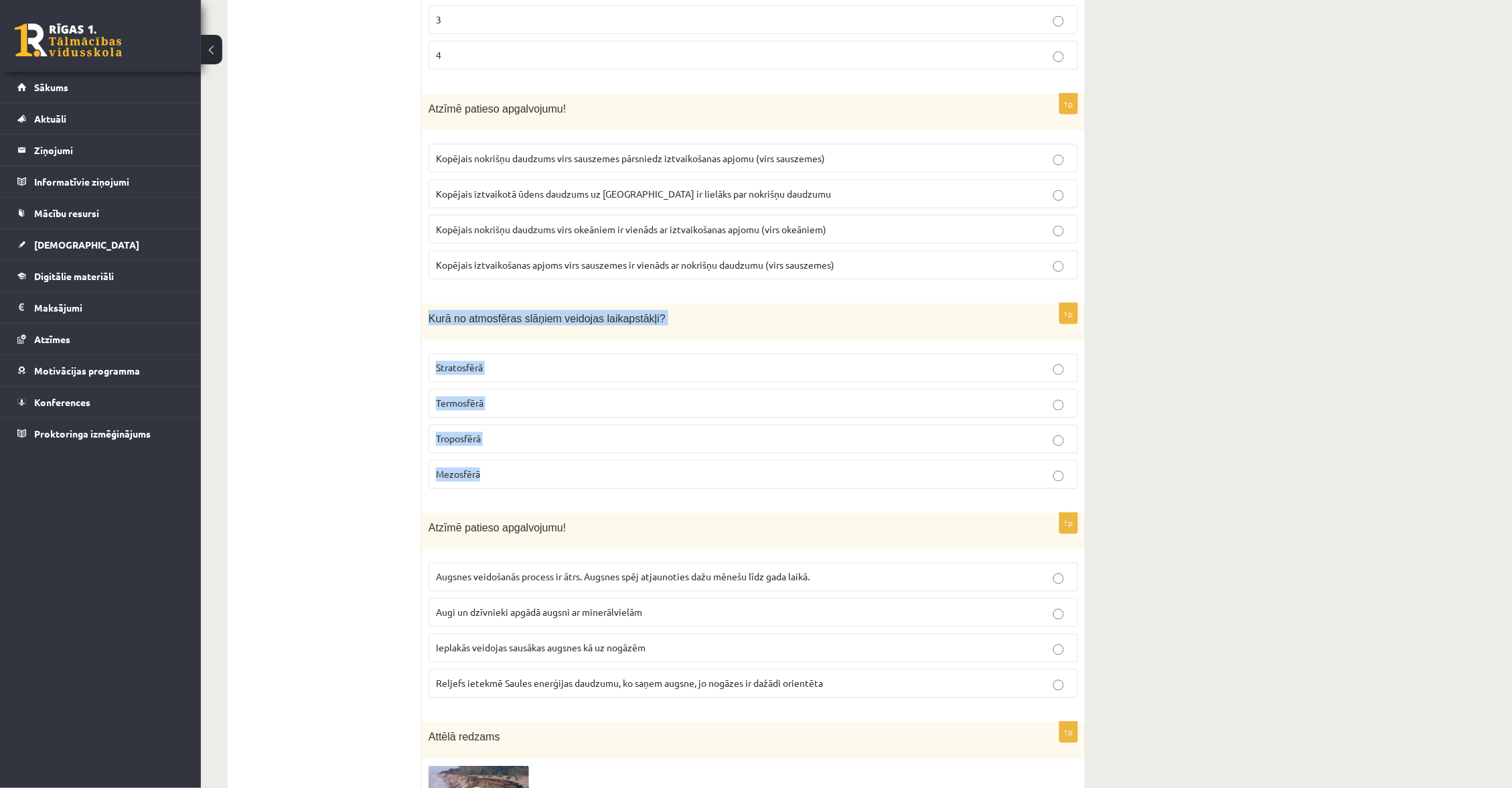
scroll to position [4267, 0]
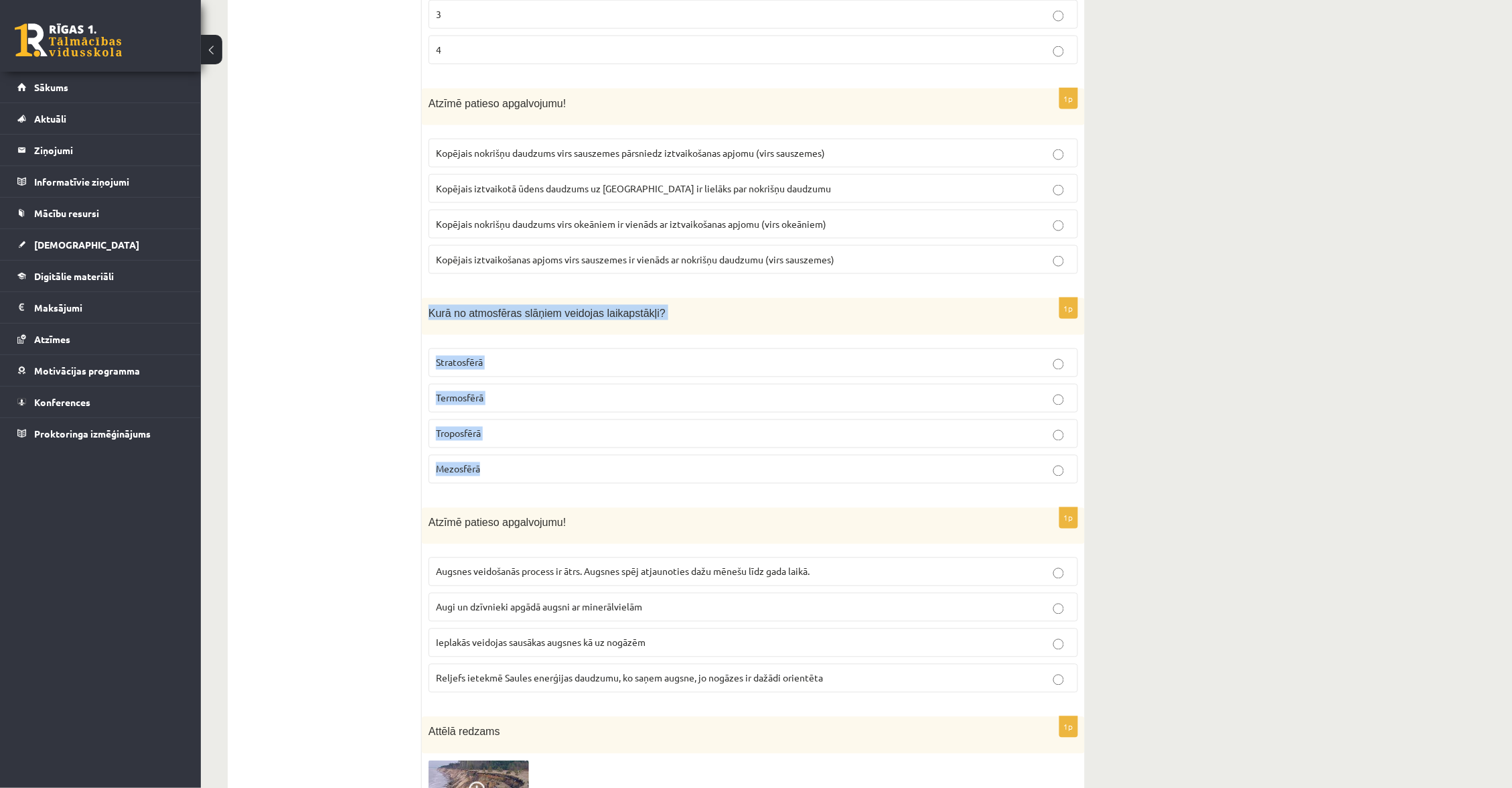
click at [559, 441] on p "Troposfērā" at bounding box center [753, 434] width 635 height 14
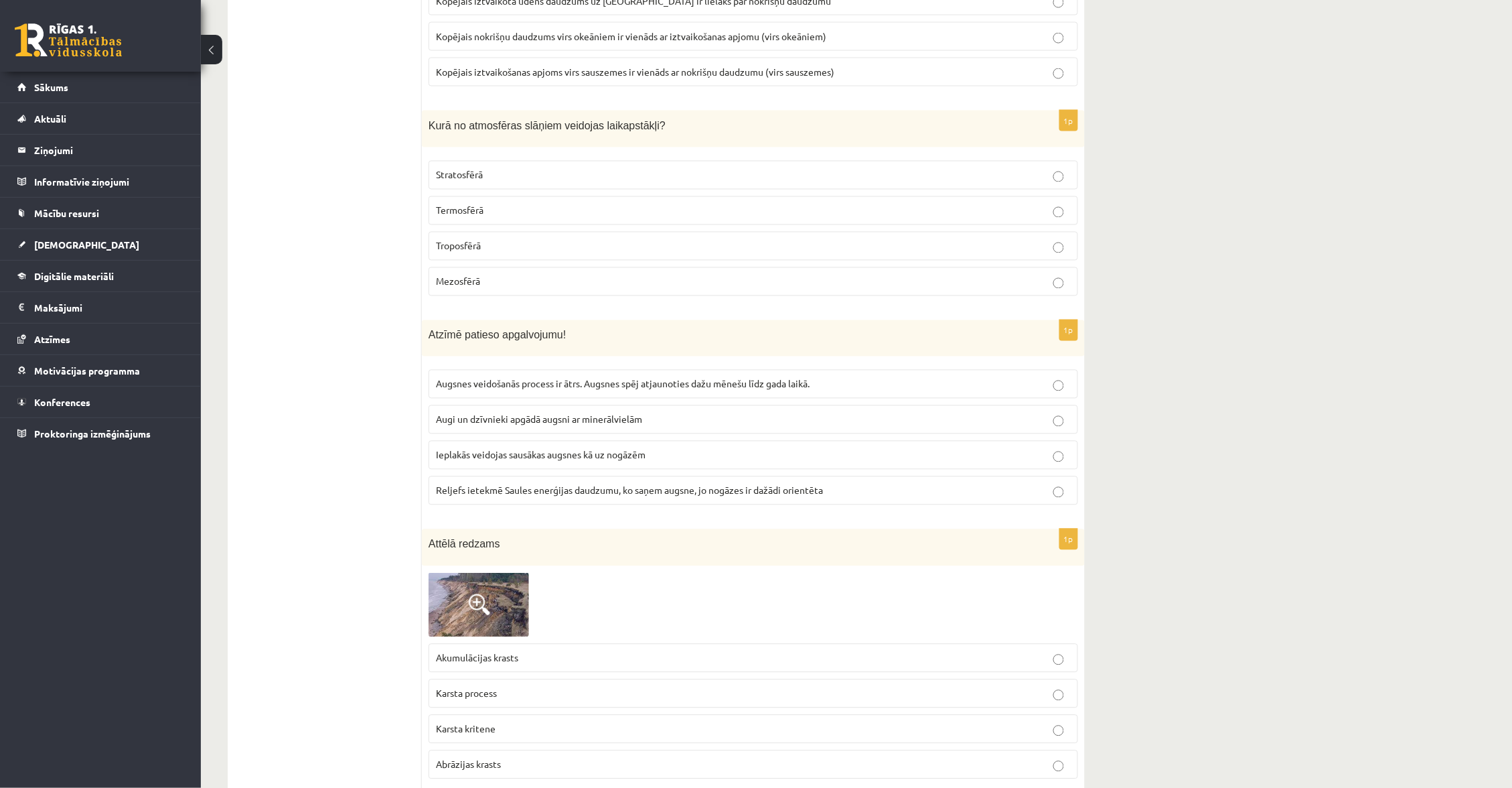
scroll to position [4456, 0]
drag, startPoint x: 434, startPoint y: 356, endPoint x: 460, endPoint y: 358, distance: 26.1
click at [477, 356] on div "Atzīmē patieso apgalvojumu!" at bounding box center [753, 339] width 663 height 37
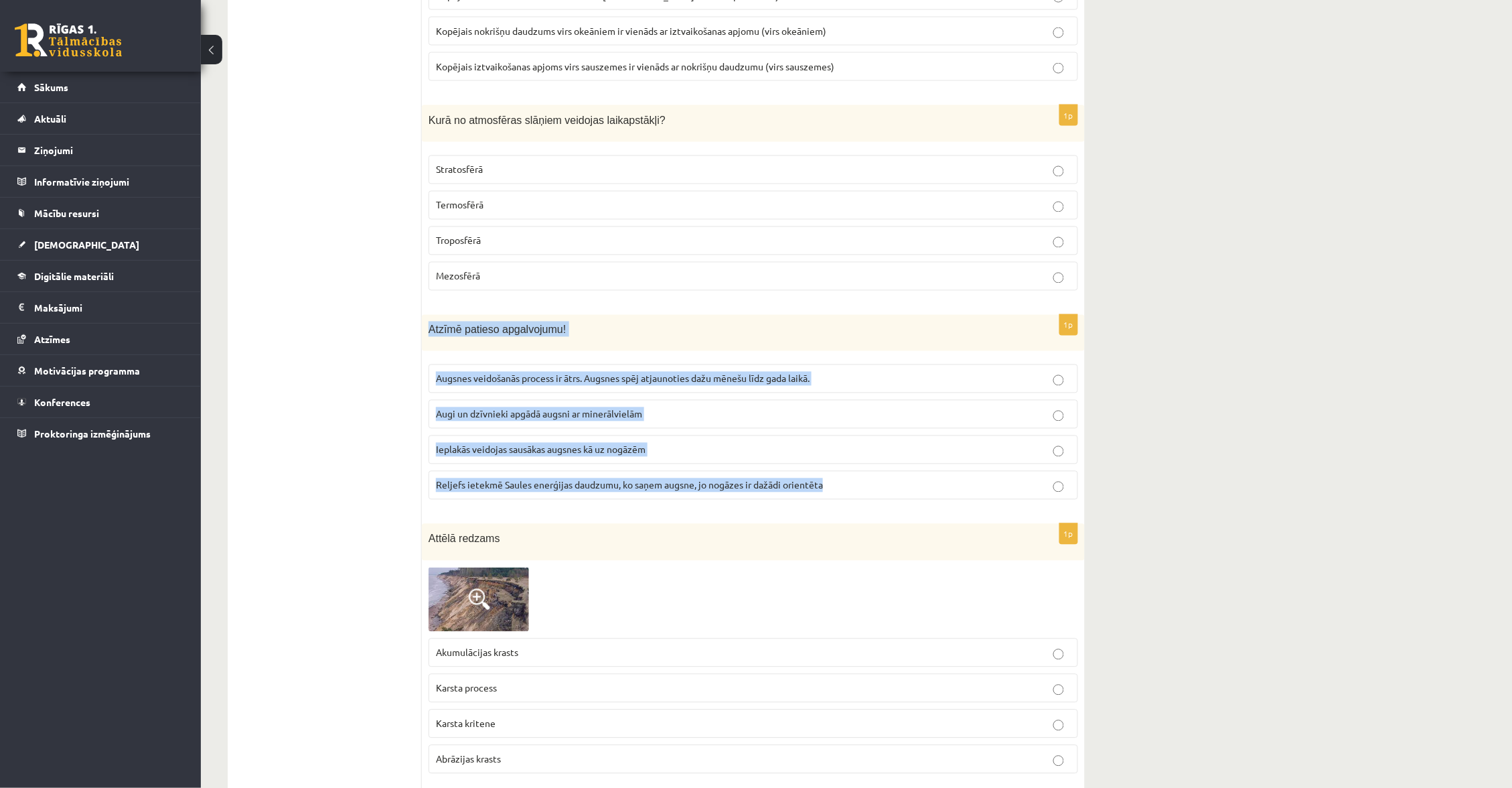
drag, startPoint x: 425, startPoint y: 345, endPoint x: 850, endPoint y: 497, distance: 451.4
click at [848, 497] on div "1p Atzīmē patieso apgalvojumu! Augsnes veidošanās process ir ātrs. Augsnes spēj…" at bounding box center [753, 413] width 663 height 197
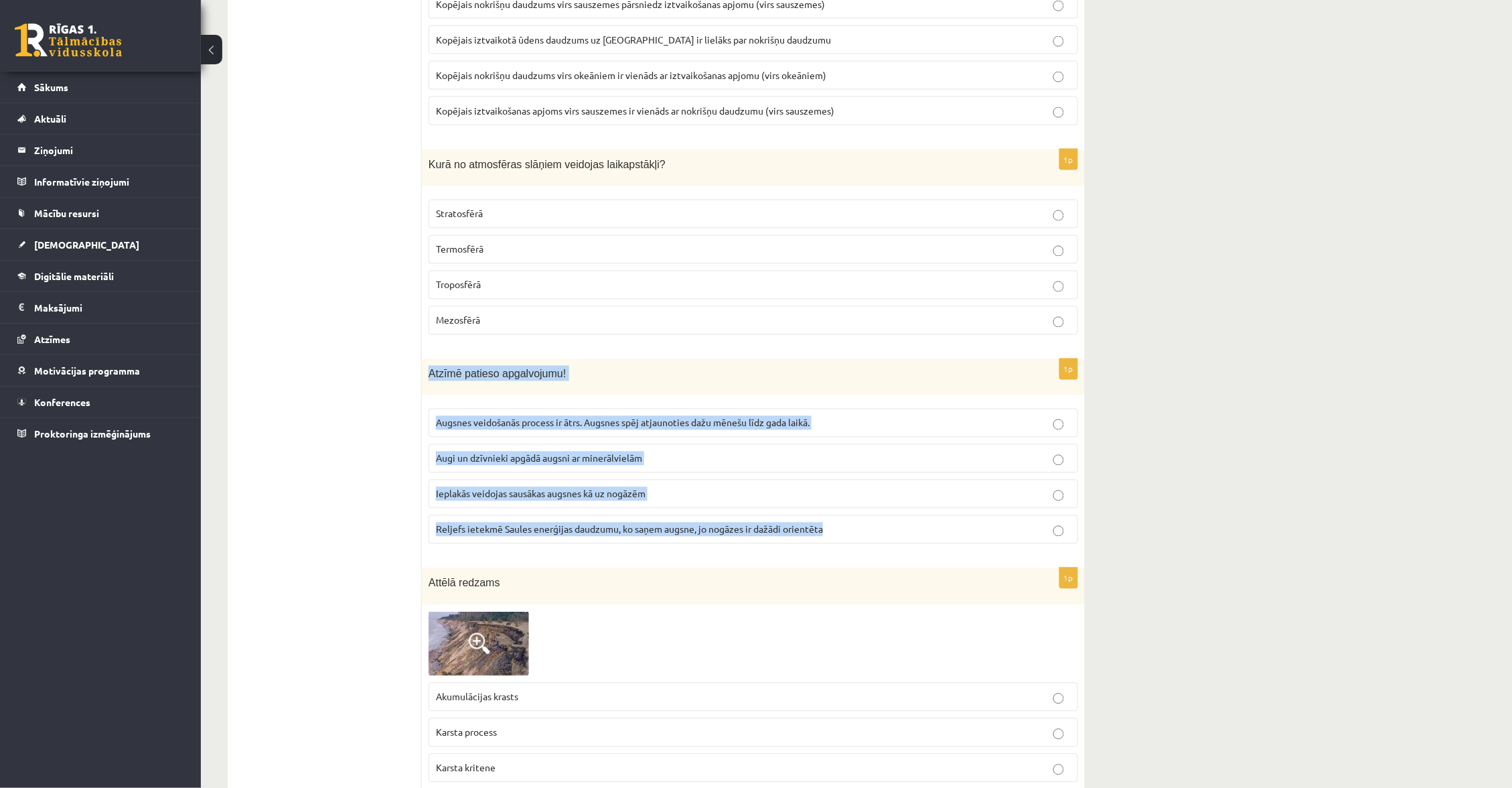
scroll to position [4411, 0]
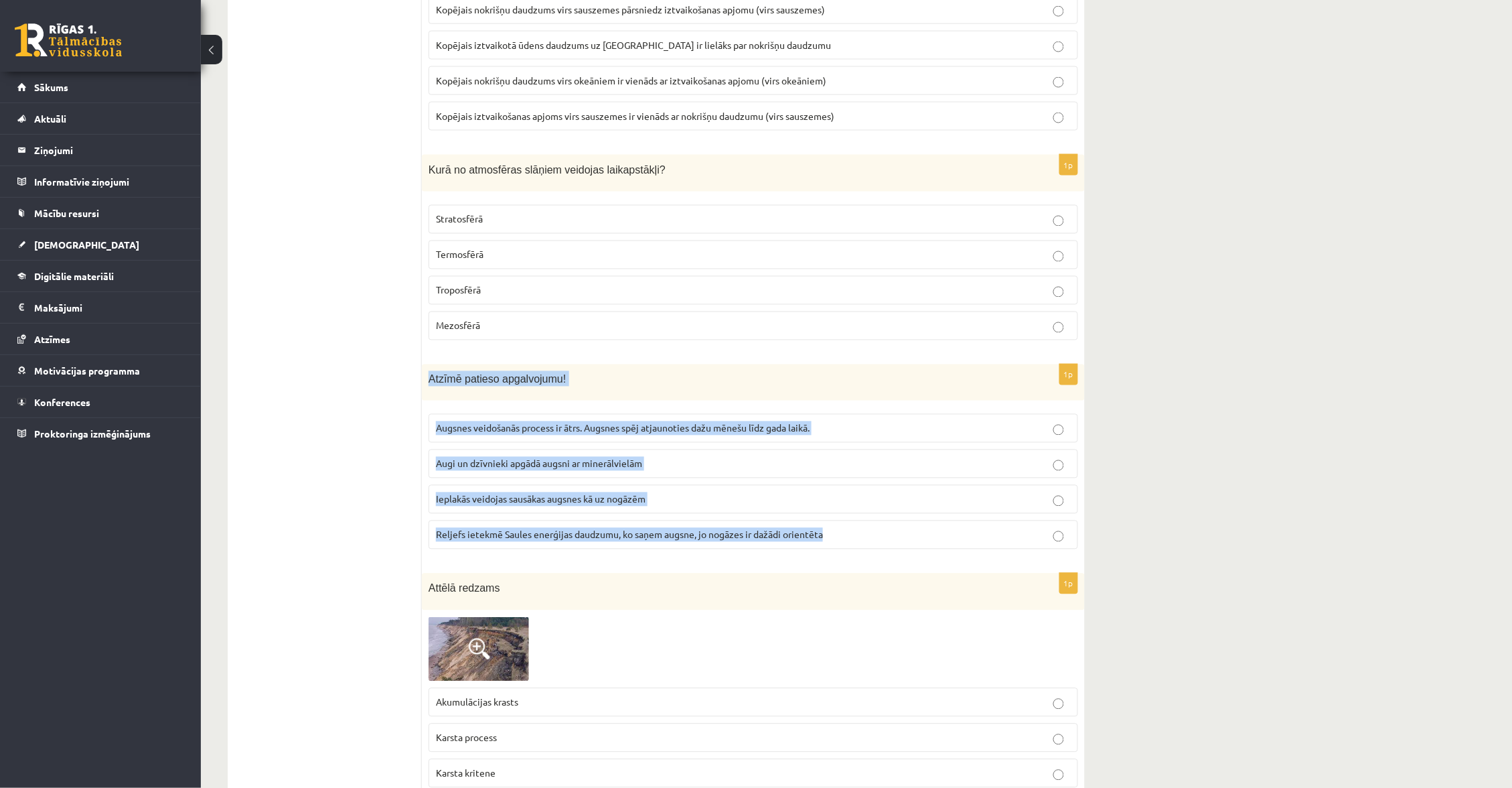
click at [888, 537] on label "Reljefs ietekmē Saules enerģijas daudzumu, ko saņem augsne, jo nogāzes ir dažād…" at bounding box center [753, 534] width 650 height 29
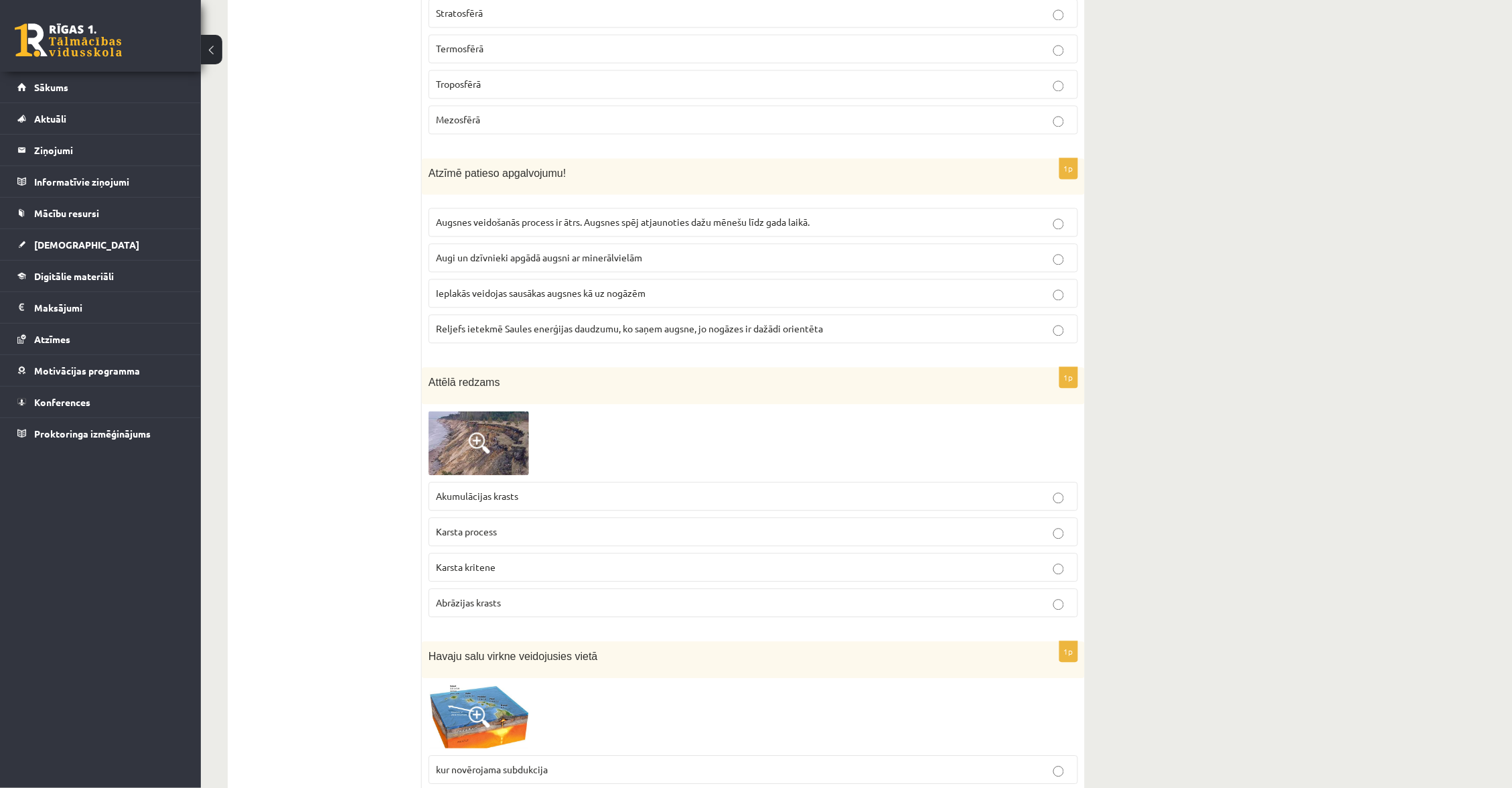
scroll to position [4624, 1]
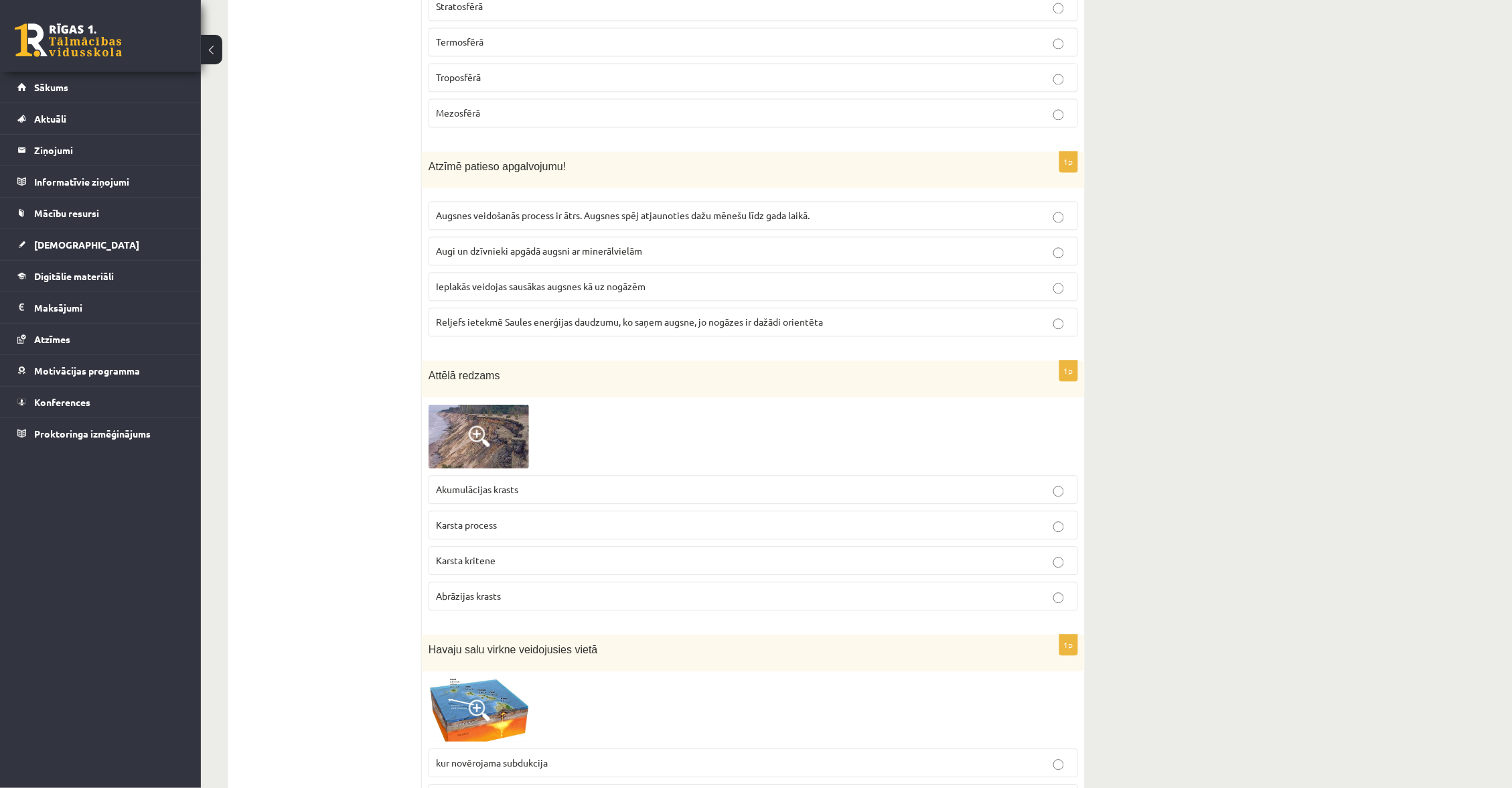
click at [458, 434] on img at bounding box center [479, 435] width 101 height 64
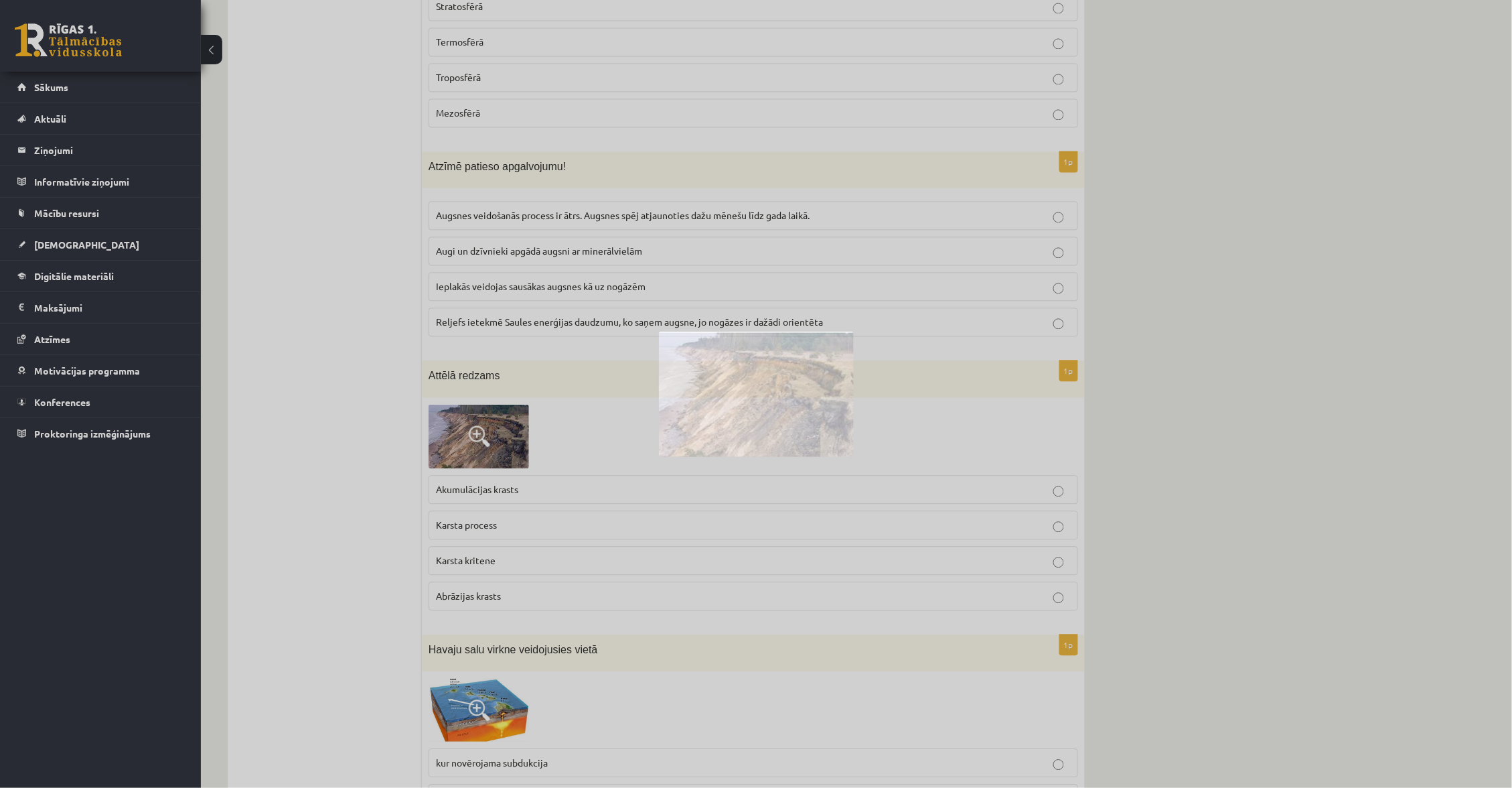
scroll to position [4624, 0]
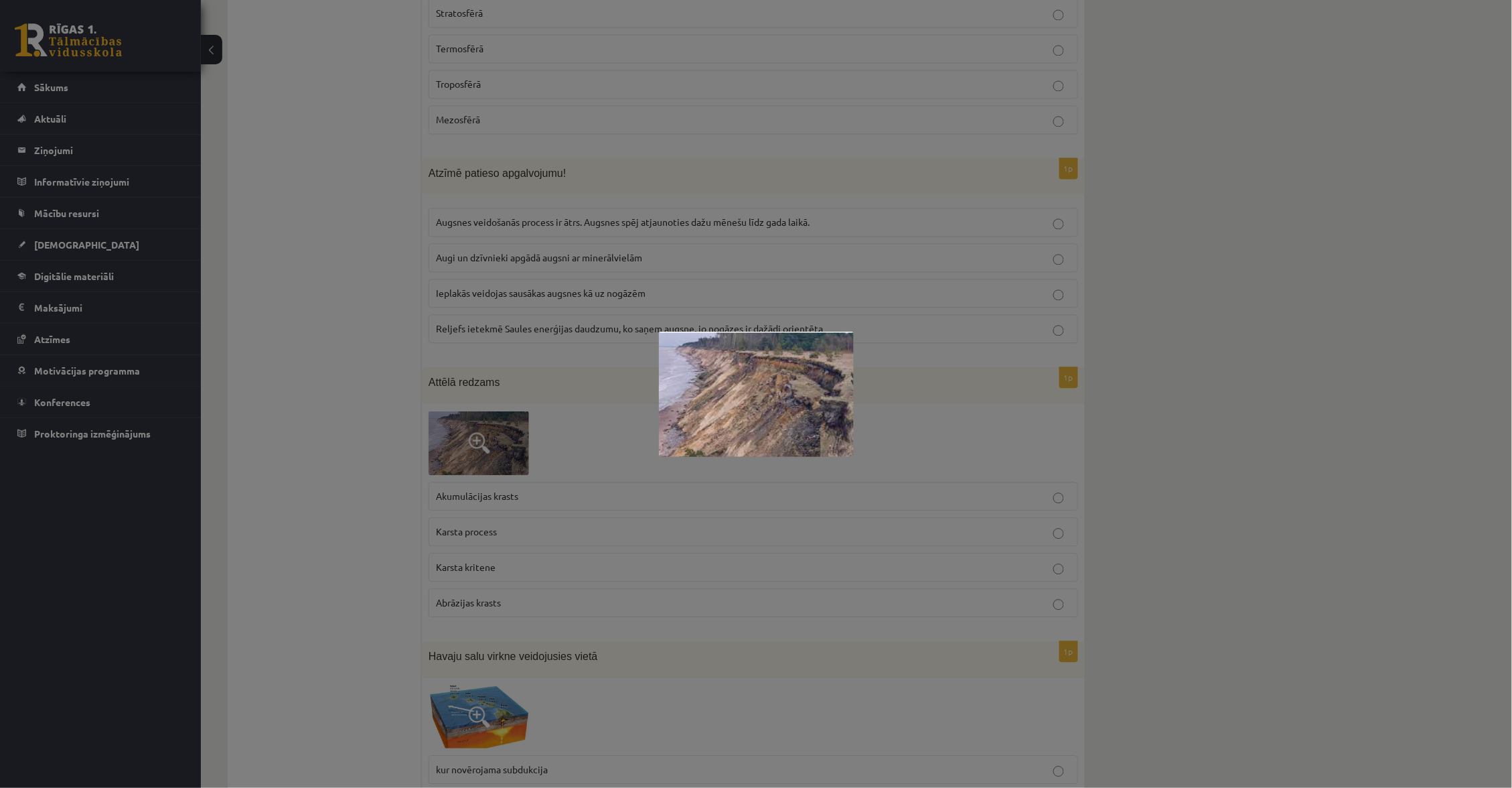
click at [557, 430] on div at bounding box center [756, 394] width 1512 height 788
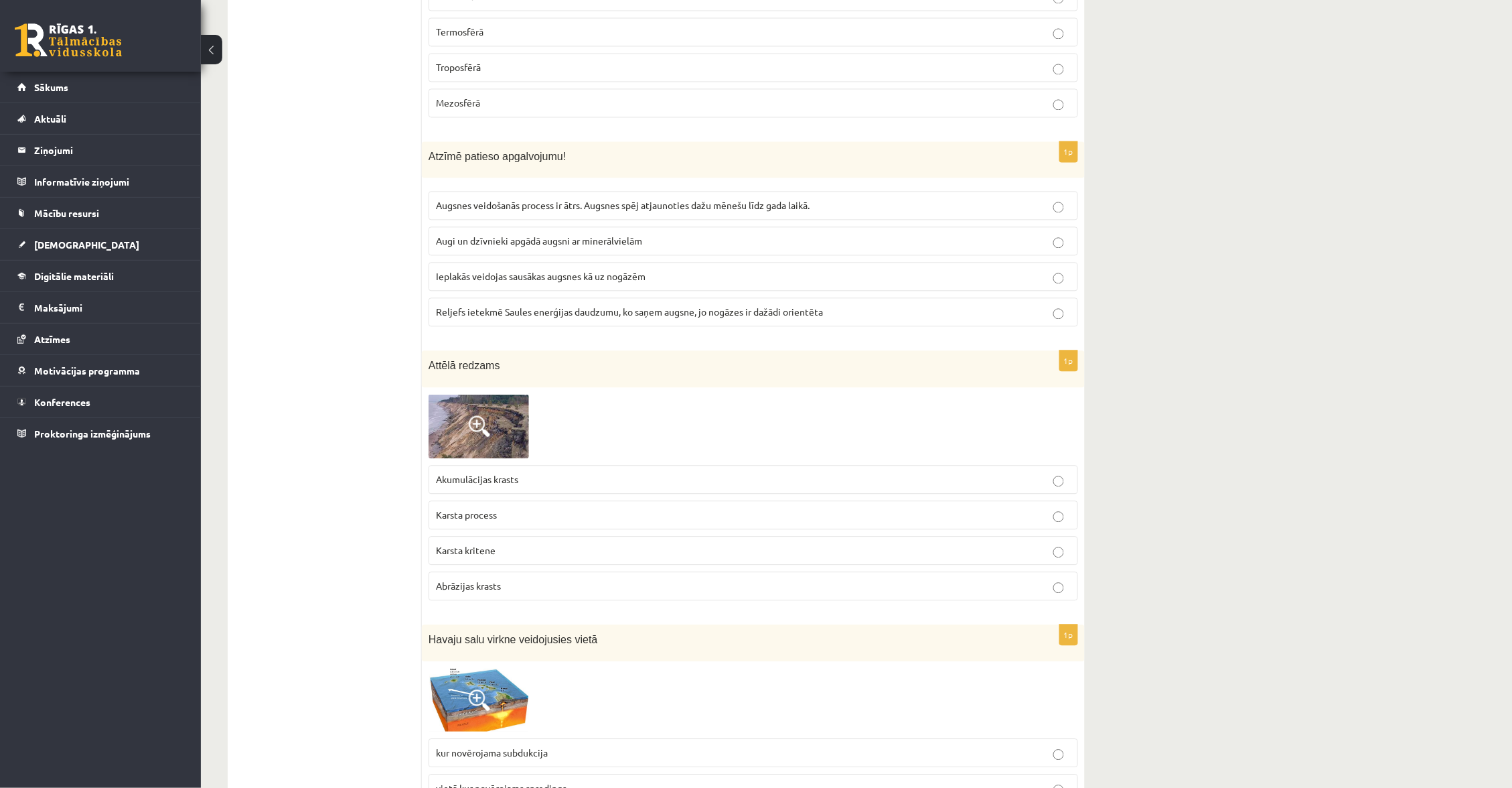
scroll to position [4635, 0]
click at [458, 427] on img at bounding box center [479, 425] width 101 height 64
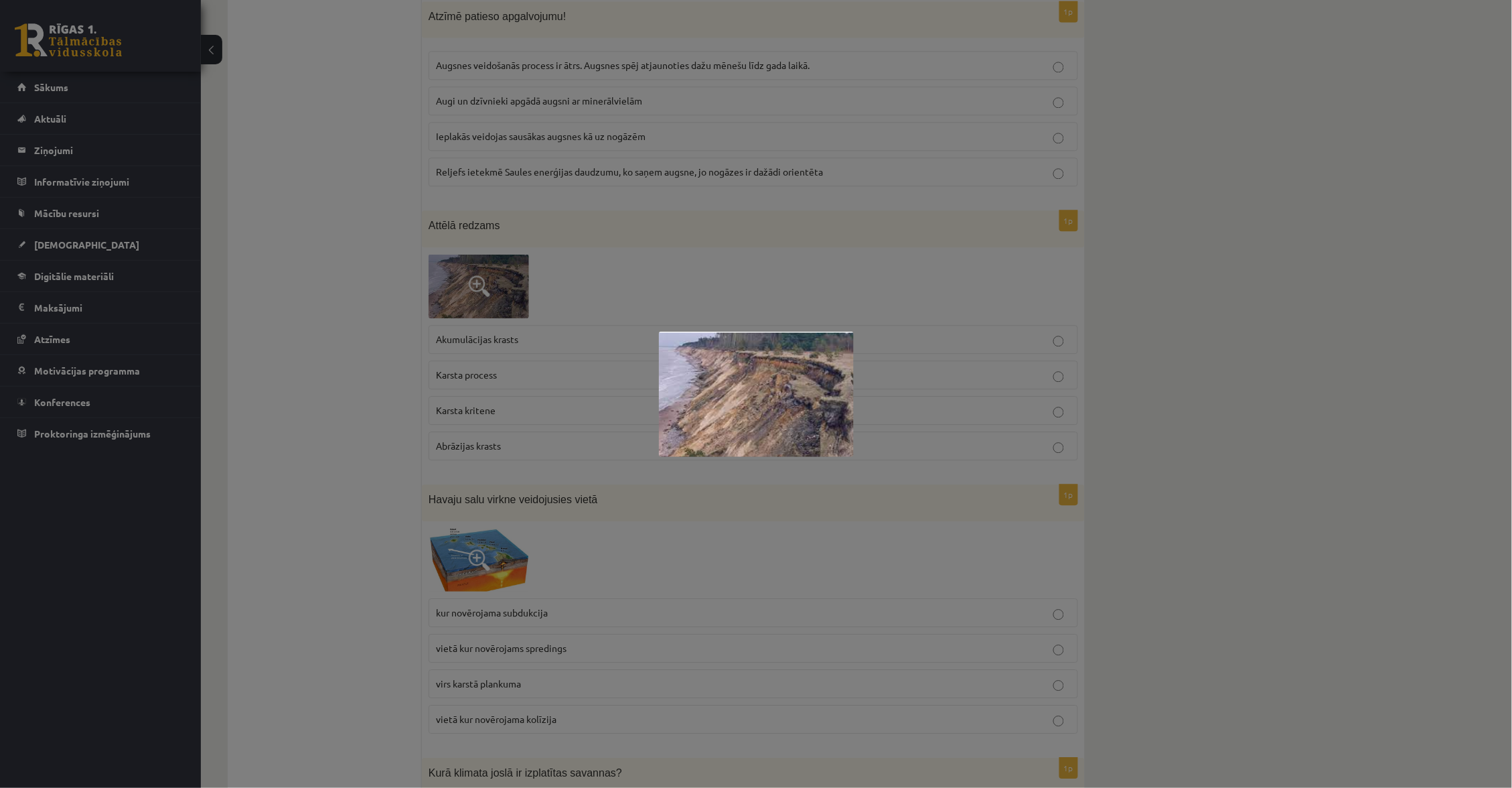
scroll to position [4771, 0]
click at [598, 330] on div at bounding box center [756, 394] width 1512 height 788
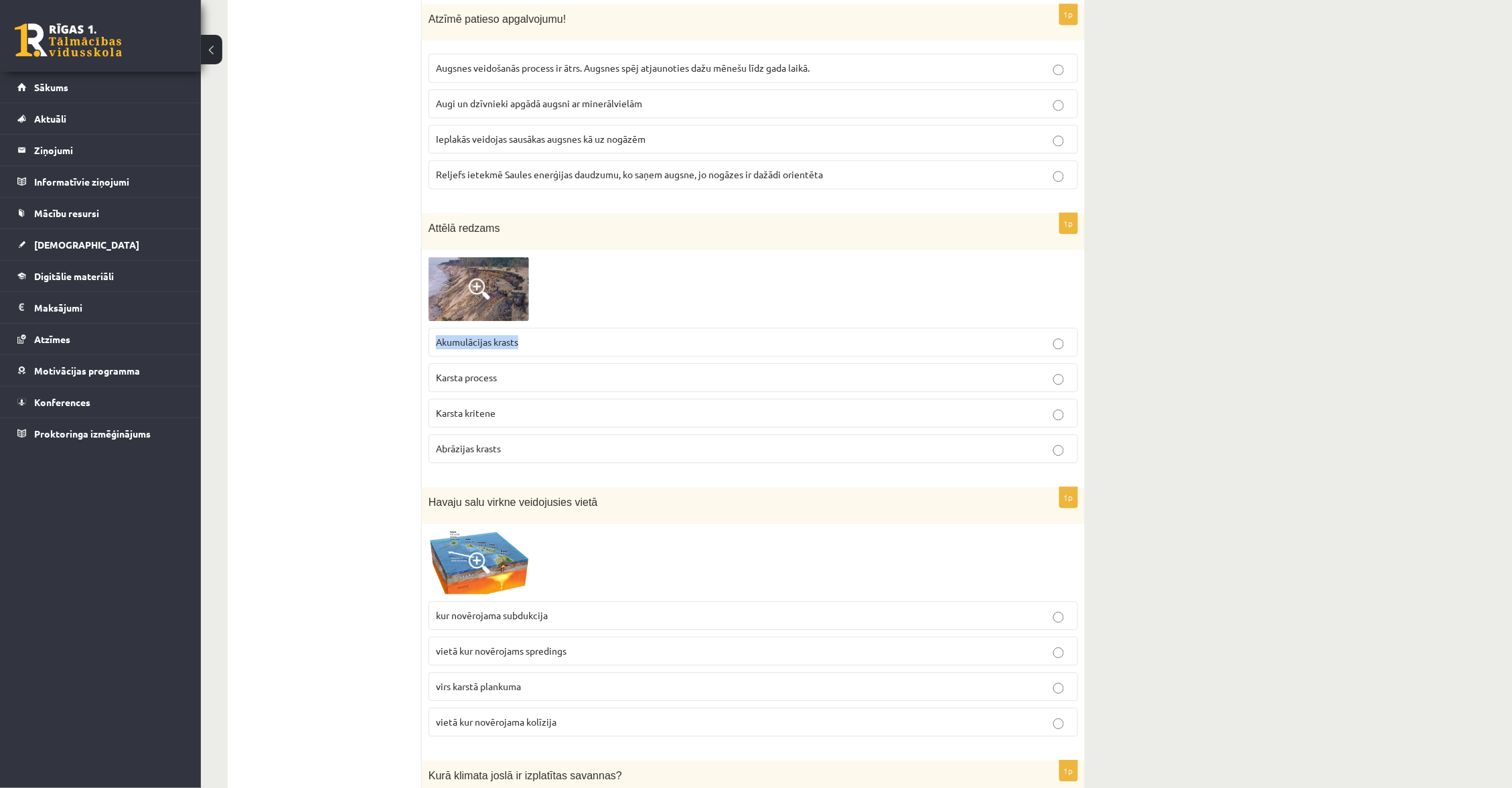
drag, startPoint x: 433, startPoint y: 345, endPoint x: 525, endPoint y: 351, distance: 92.2
click at [523, 351] on label "Akumulācijas krasts" at bounding box center [753, 341] width 650 height 29
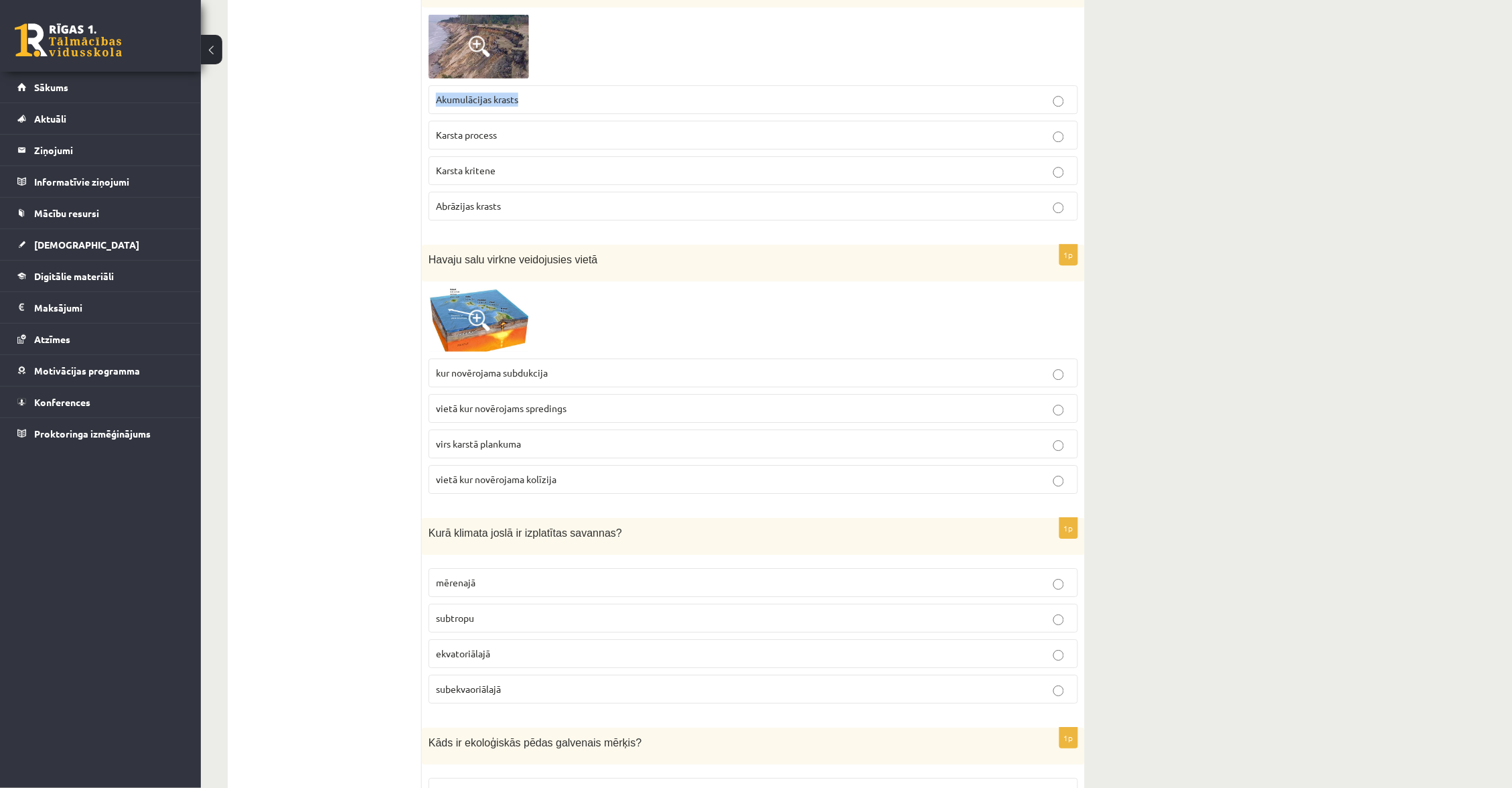
scroll to position [5017, 0]
click at [463, 314] on img at bounding box center [479, 316] width 101 height 64
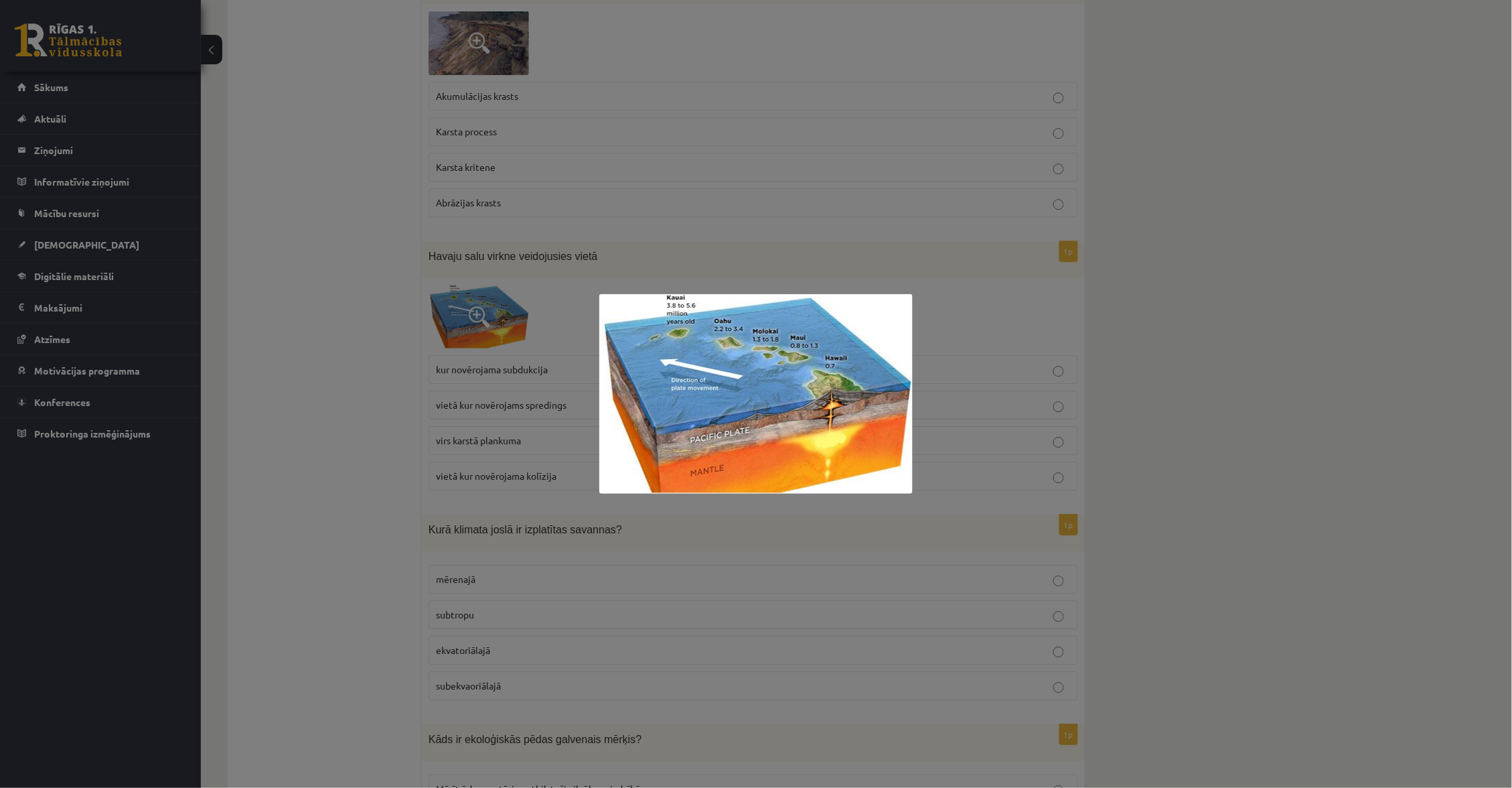
click at [529, 333] on div at bounding box center [756, 394] width 1512 height 788
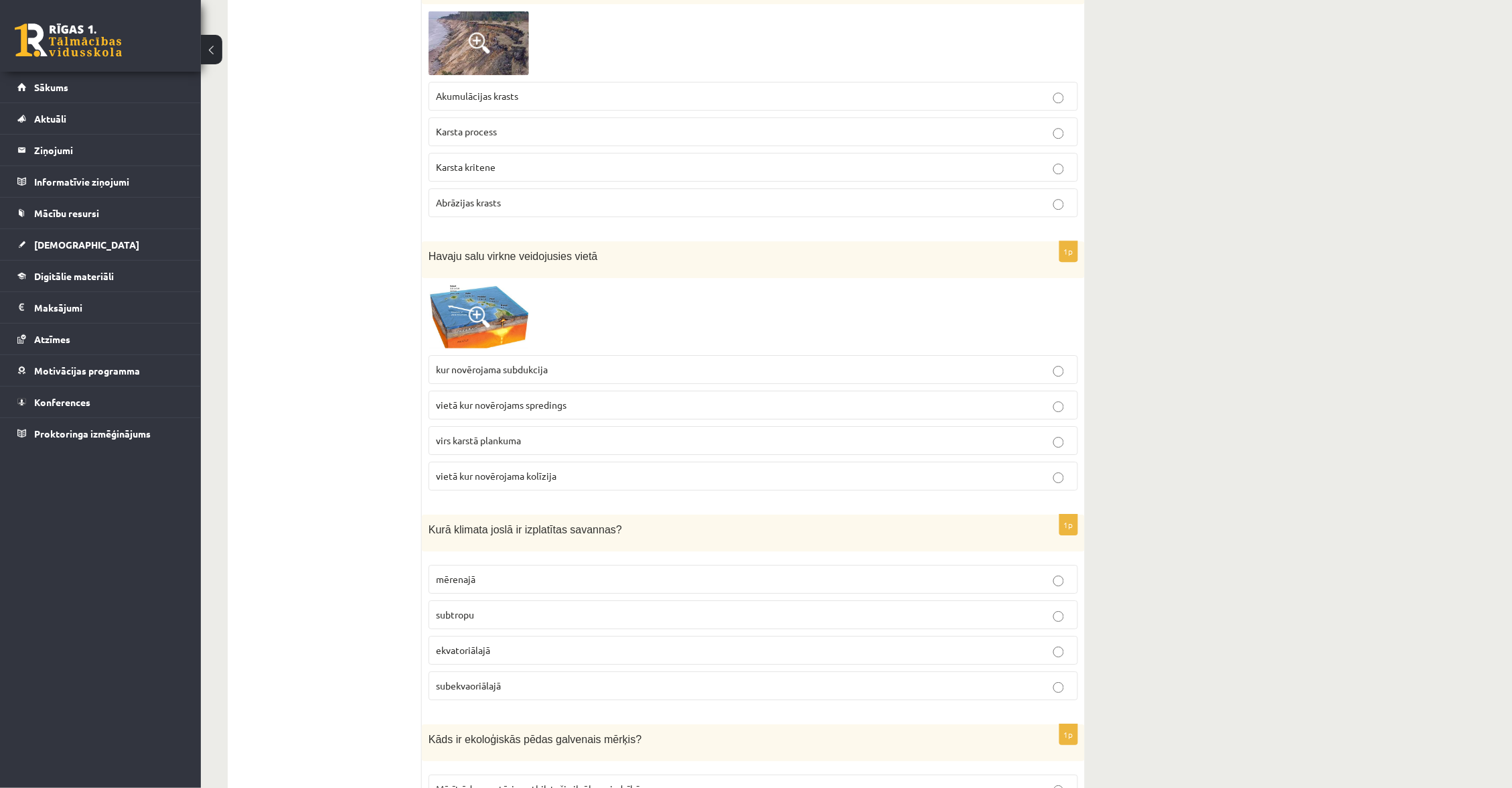
drag, startPoint x: 421, startPoint y: 263, endPoint x: 543, endPoint y: 372, distance: 163.6
drag, startPoint x: 565, startPoint y: 318, endPoint x: 556, endPoint y: 311, distance: 11.4
click at [564, 318] on div at bounding box center [753, 316] width 650 height 64
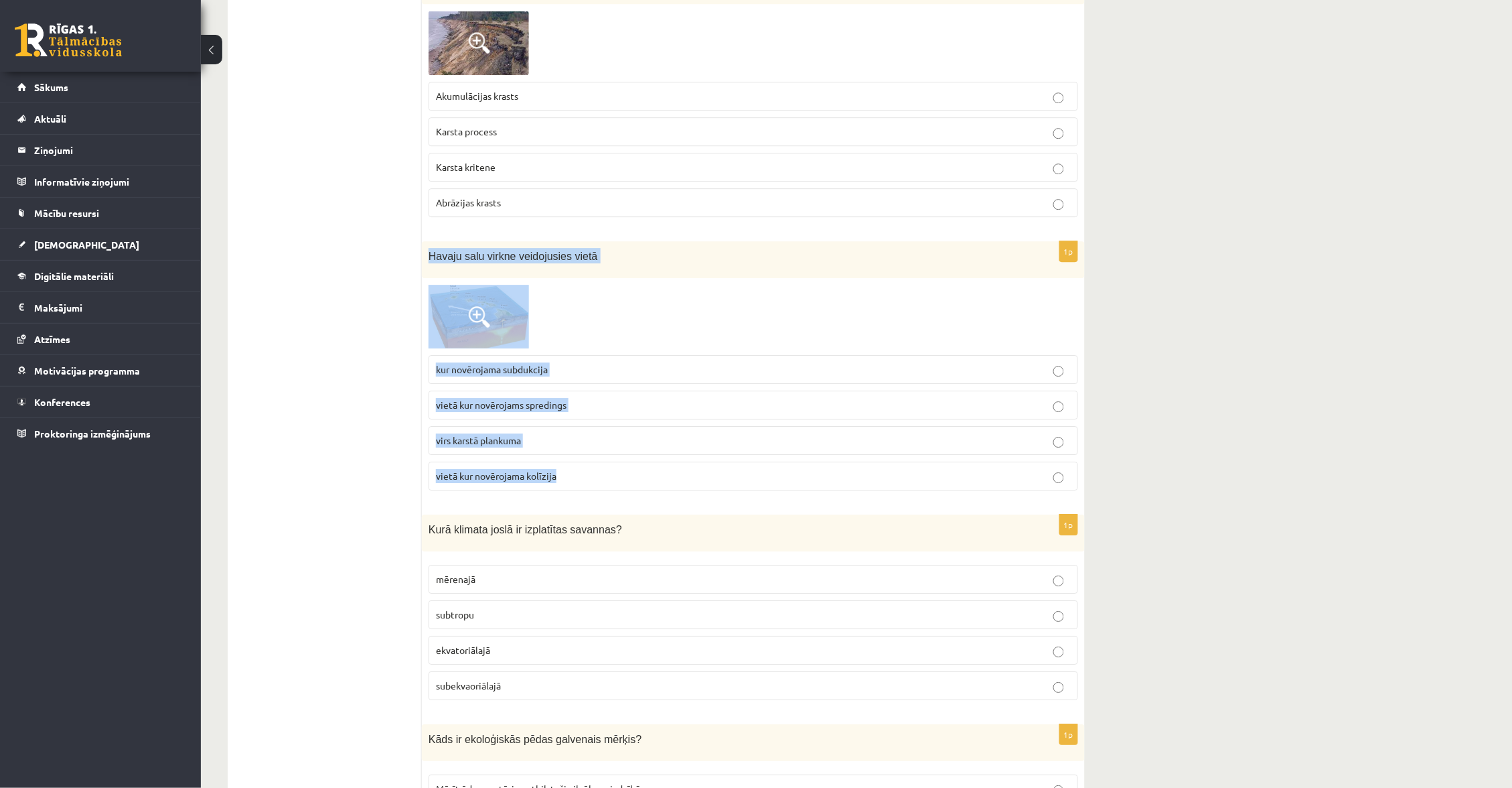
drag, startPoint x: 427, startPoint y: 265, endPoint x: 568, endPoint y: 488, distance: 263.8
click at [568, 488] on div "1p Havaju salu virkne veidojusies vietā kur novērojama subdukcija vietā kur nov…" at bounding box center [753, 371] width 663 height 260
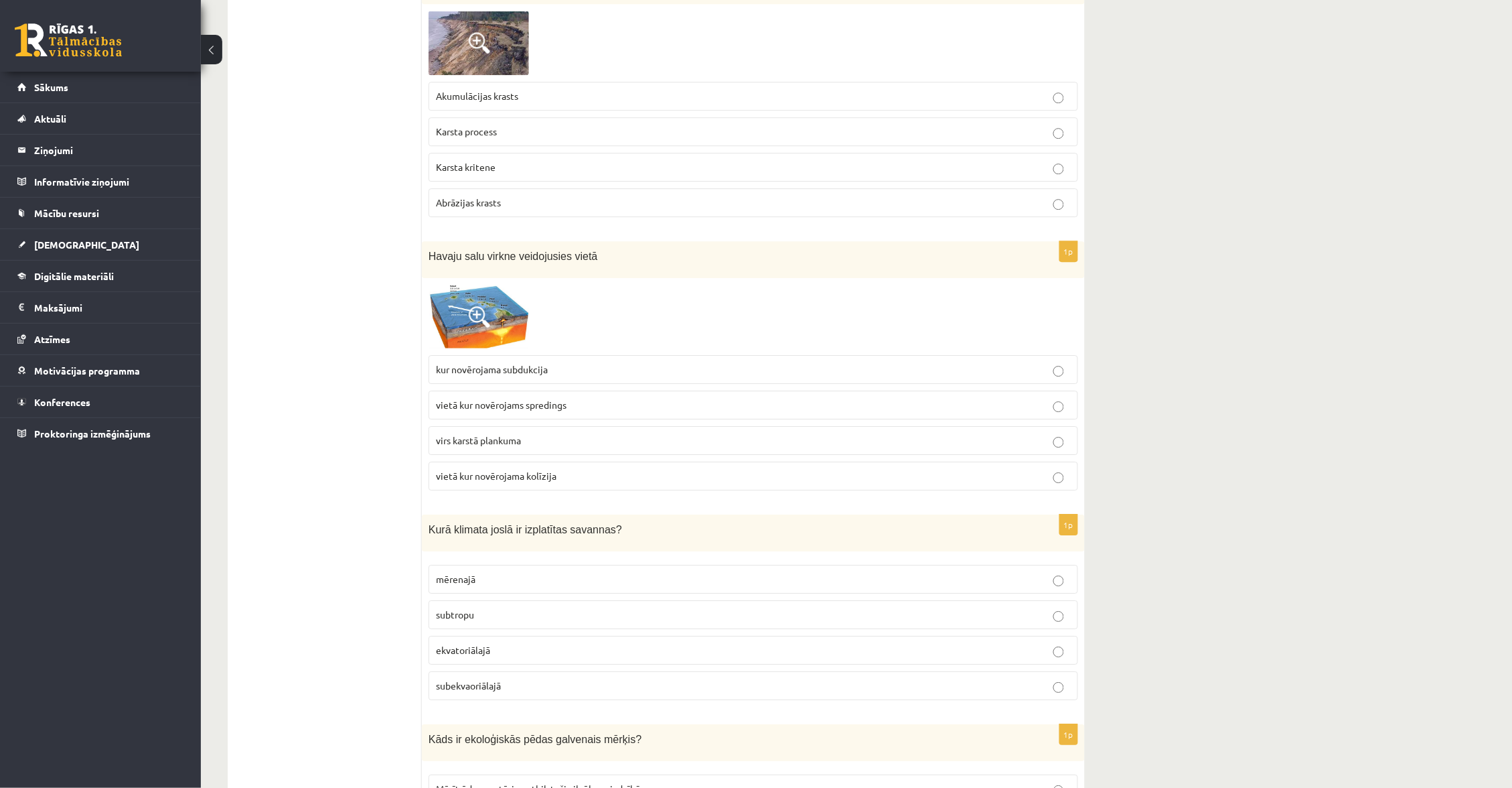
click at [641, 320] on div at bounding box center [753, 316] width 650 height 64
click at [610, 448] on p "virs karstā plankuma" at bounding box center [753, 440] width 635 height 14
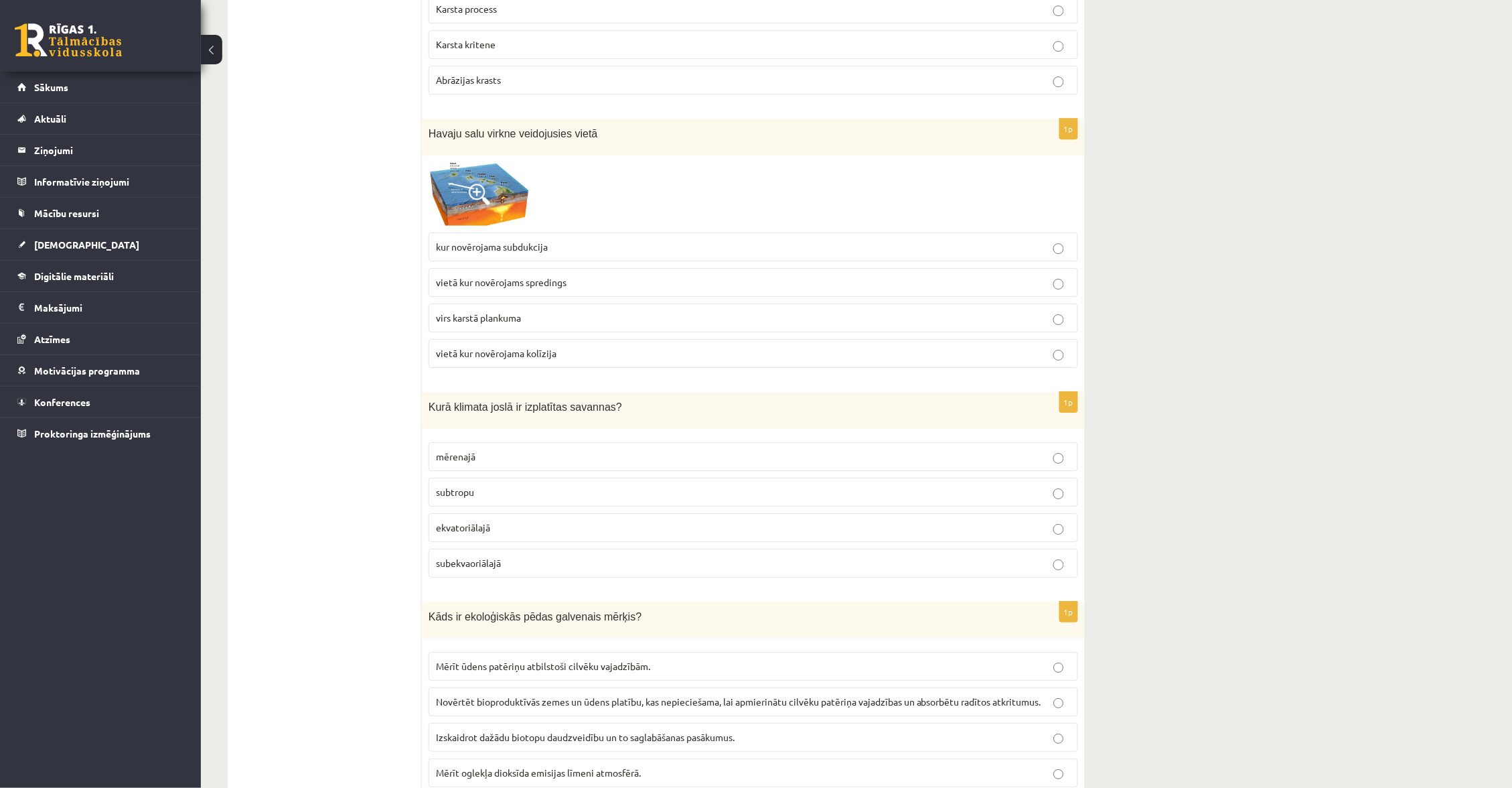
scroll to position [5205, 0]
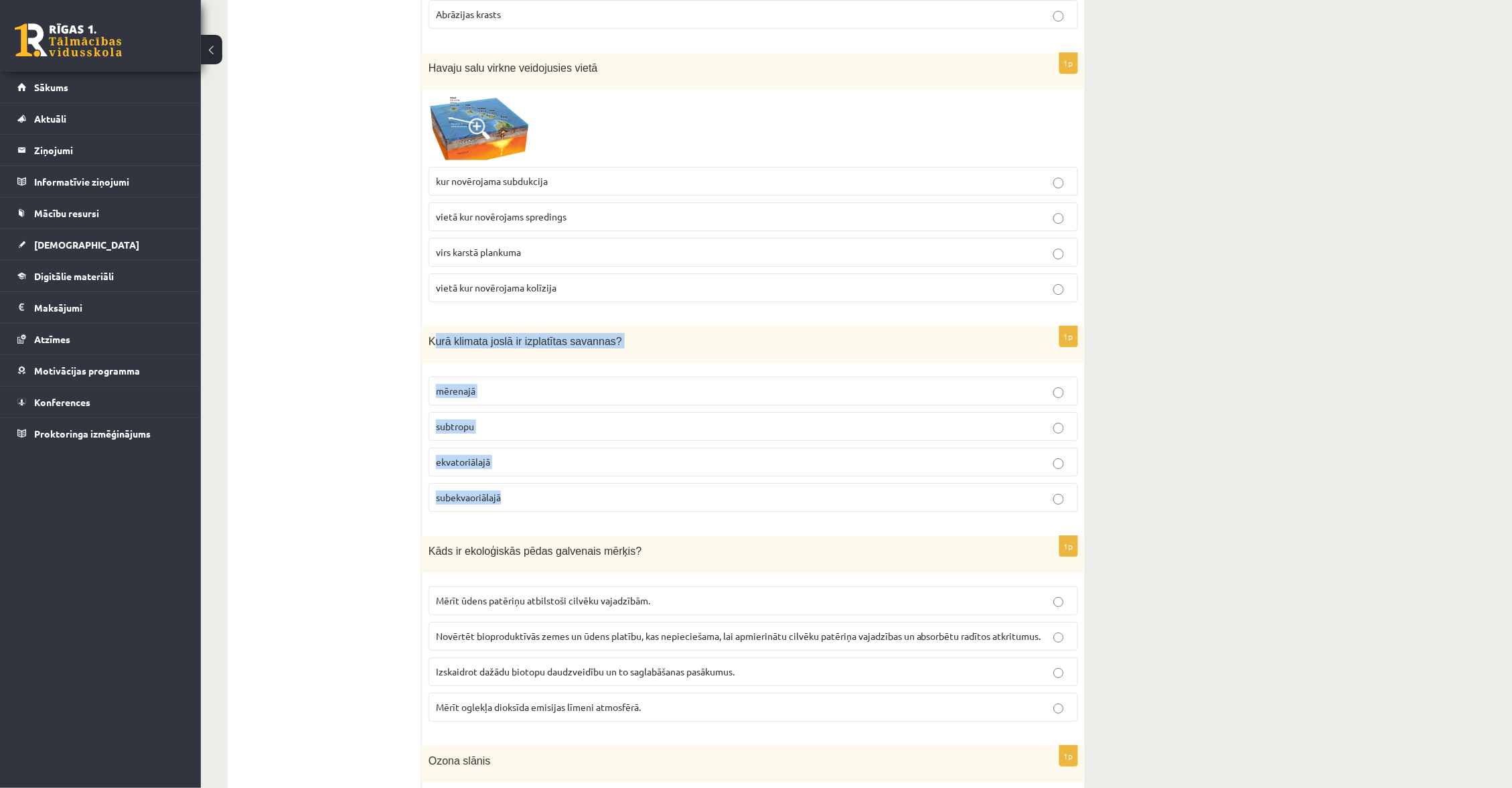
drag, startPoint x: 434, startPoint y: 356, endPoint x: 600, endPoint y: 523, distance: 235.5
click at [604, 522] on div "1p Kurā klimata joslā ir izplatītas savannas? mērenajā subtropu ekvatoriālajā s…" at bounding box center [753, 424] width 663 height 197
click at [542, 505] on p "subekvaoriālajā" at bounding box center [753, 497] width 635 height 14
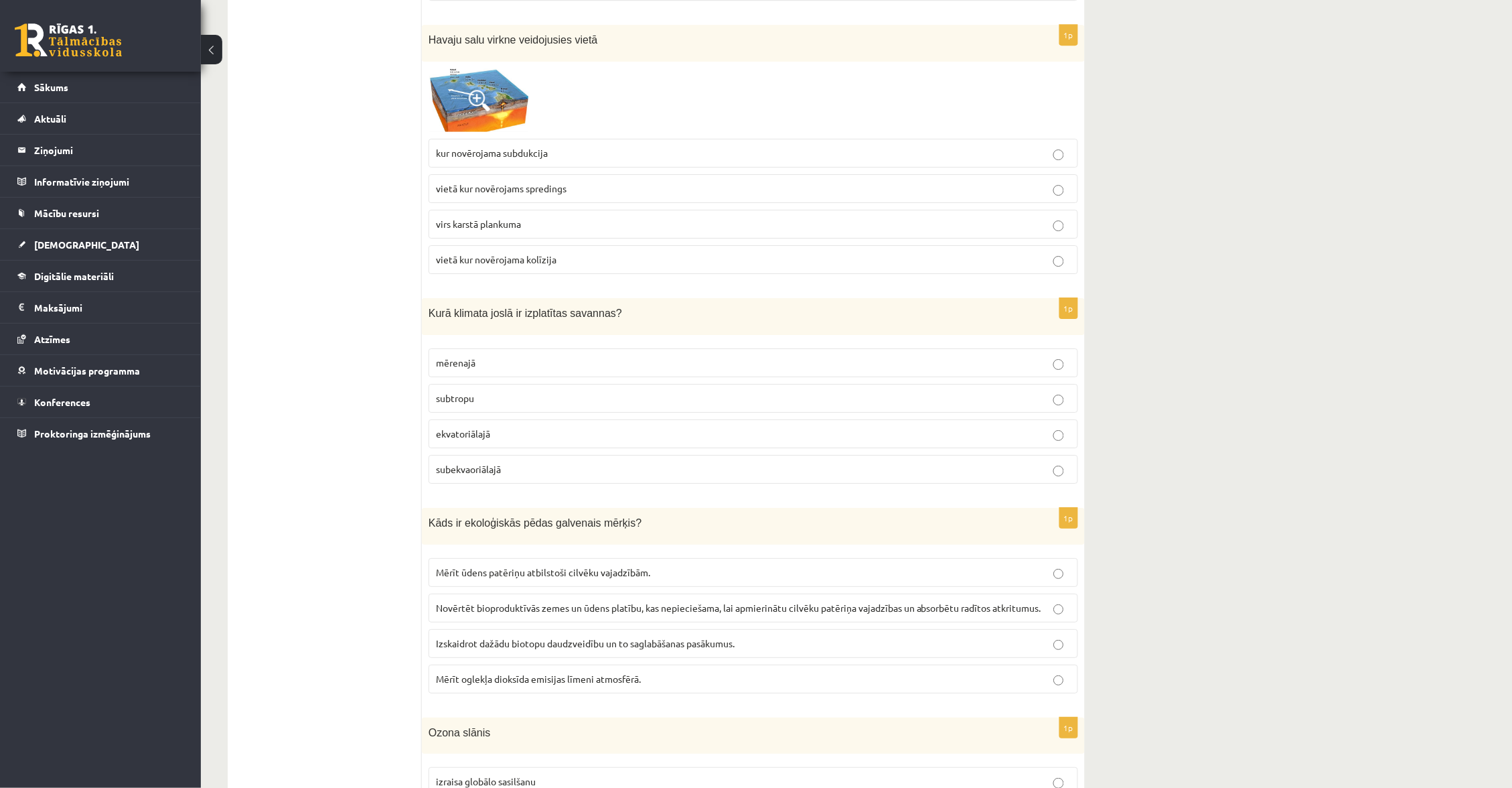
scroll to position [5233, 0]
drag, startPoint x: 433, startPoint y: 479, endPoint x: 525, endPoint y: 490, distance: 92.7
click at [525, 484] on label "subekvaoriālajā" at bounding box center [753, 469] width 650 height 29
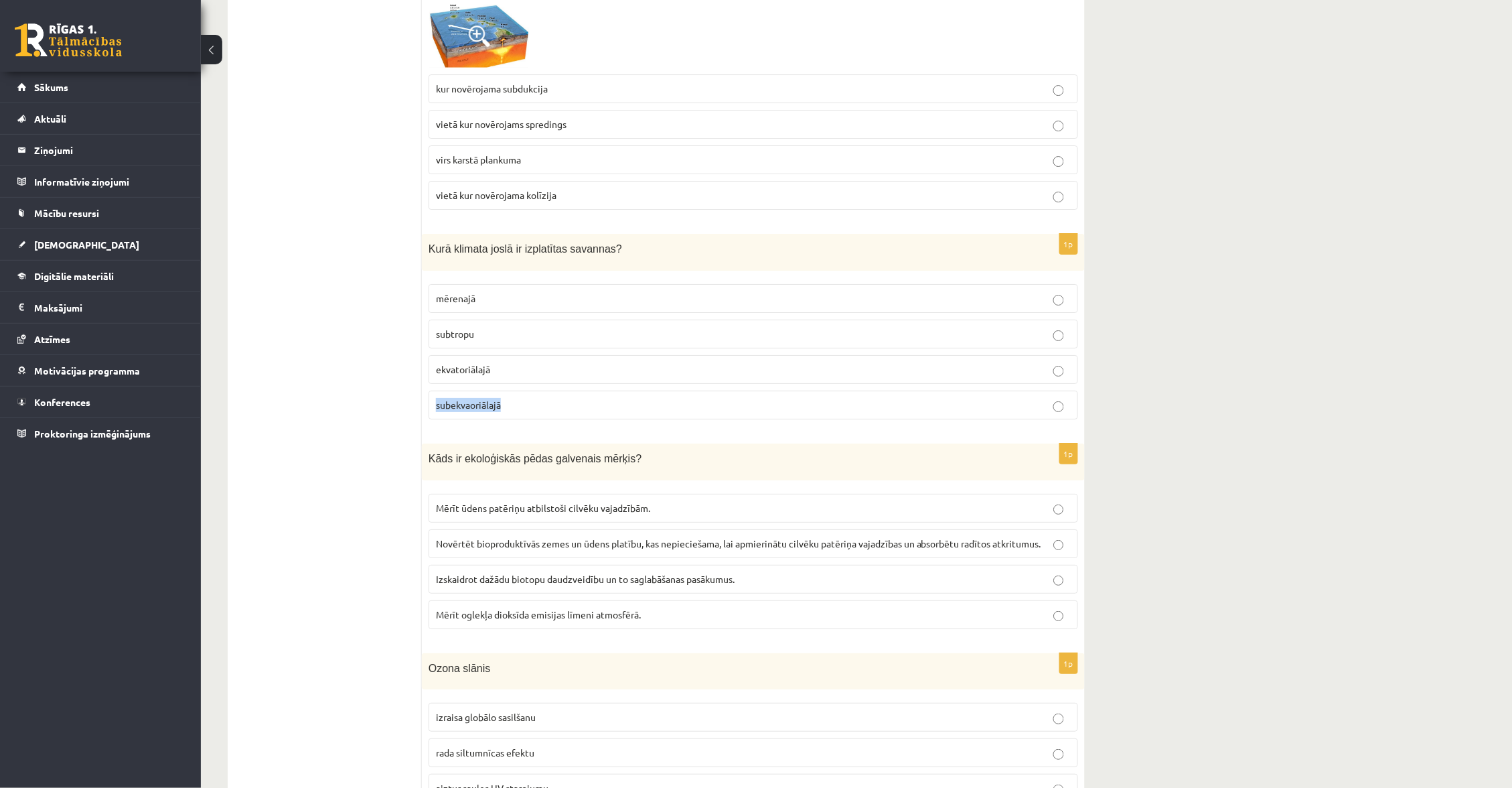
scroll to position [5326, 0]
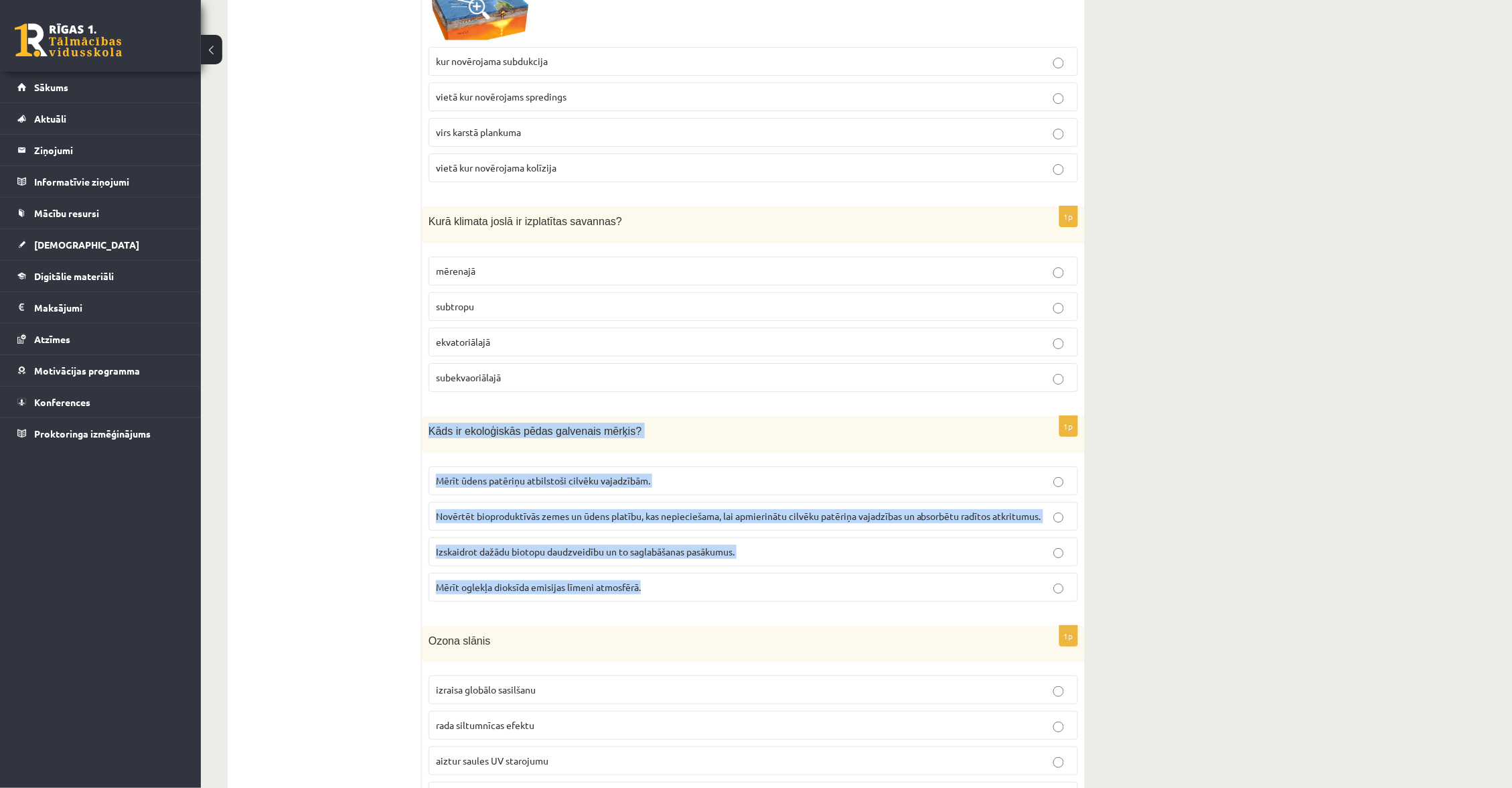
drag, startPoint x: 432, startPoint y: 439, endPoint x: 681, endPoint y: 597, distance: 294.9
click at [684, 601] on div "1p Kāds ir ekoloģiskās pēdas galvenais mērķis? Mērīt ūdens patēriņu atbilstoši …" at bounding box center [753, 514] width 663 height 197
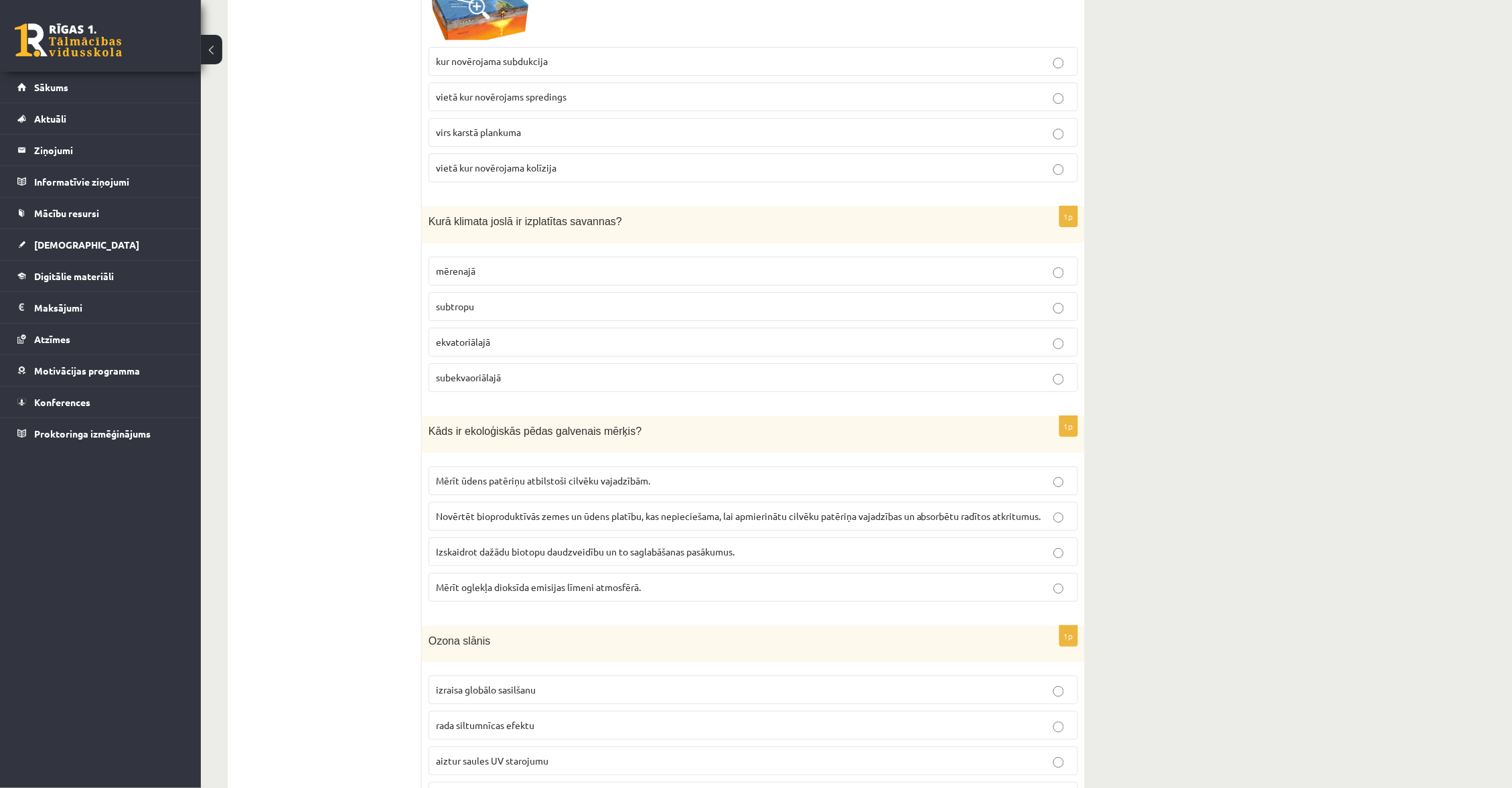
click at [568, 522] on span "Novērtēt bioproduktīvās zemes un ūdens platību, kas nepieciešama, lai apmierinā…" at bounding box center [739, 516] width 606 height 12
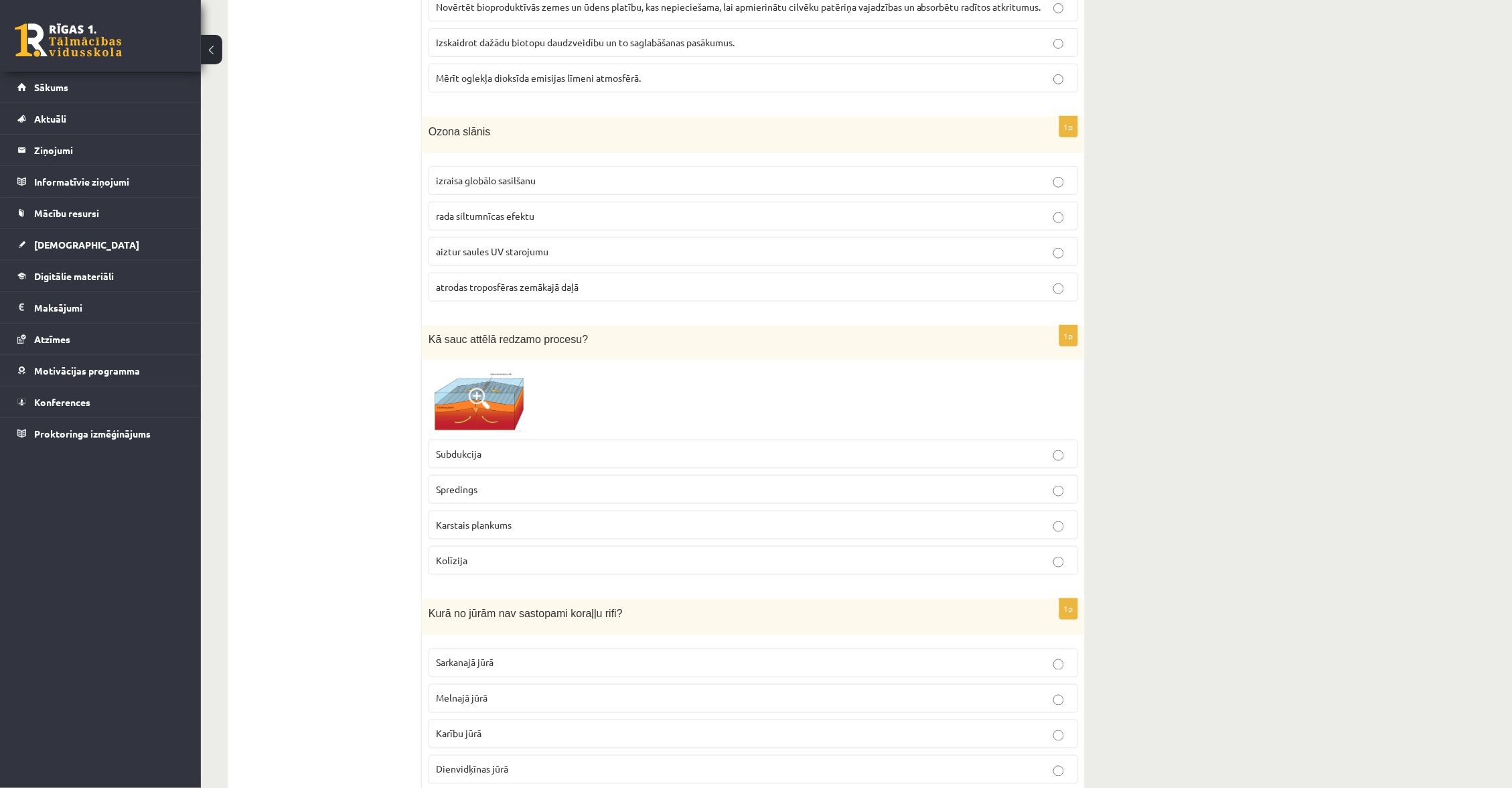
scroll to position [5839, 0]
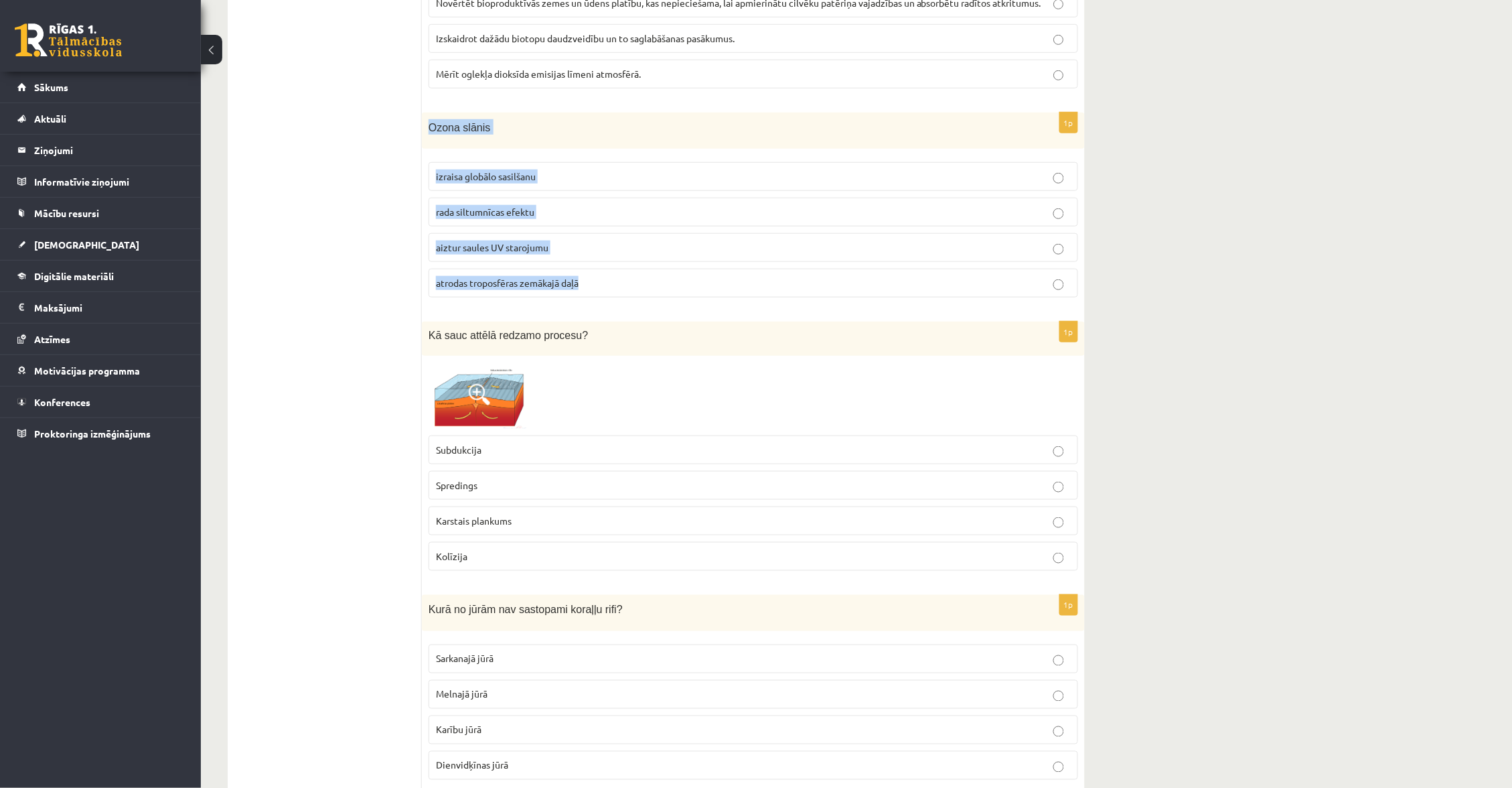
drag, startPoint x: 427, startPoint y: 141, endPoint x: 608, endPoint y: 297, distance: 238.9
click at [608, 297] on div "1p Ozona slānis izraisa globālo sasilšanu rada siltumnīcas efektu aiztur saules…" at bounding box center [753, 211] width 663 height 197
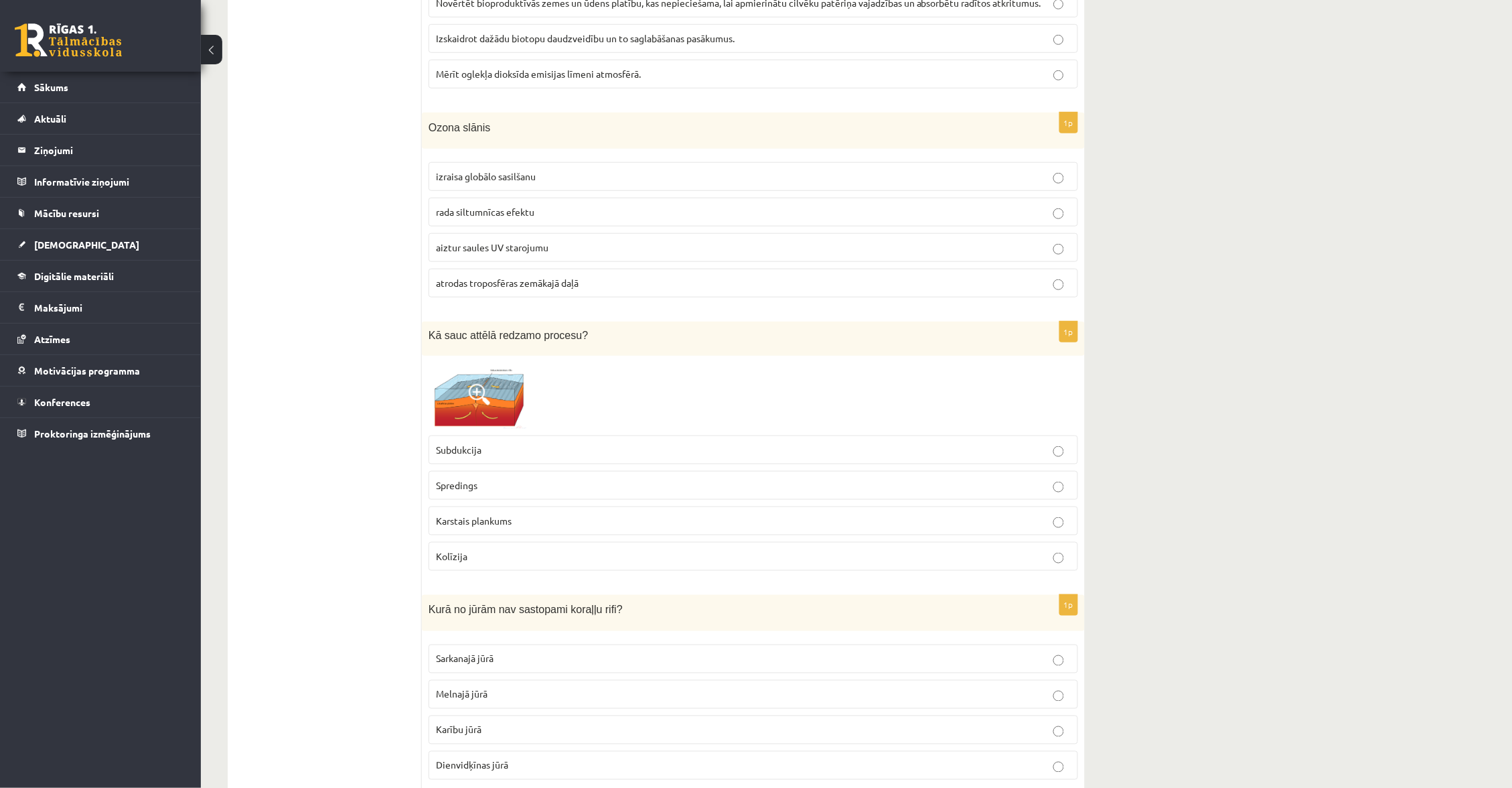
click at [570, 255] on p "aiztur saules UV starojumu" at bounding box center [753, 247] width 635 height 14
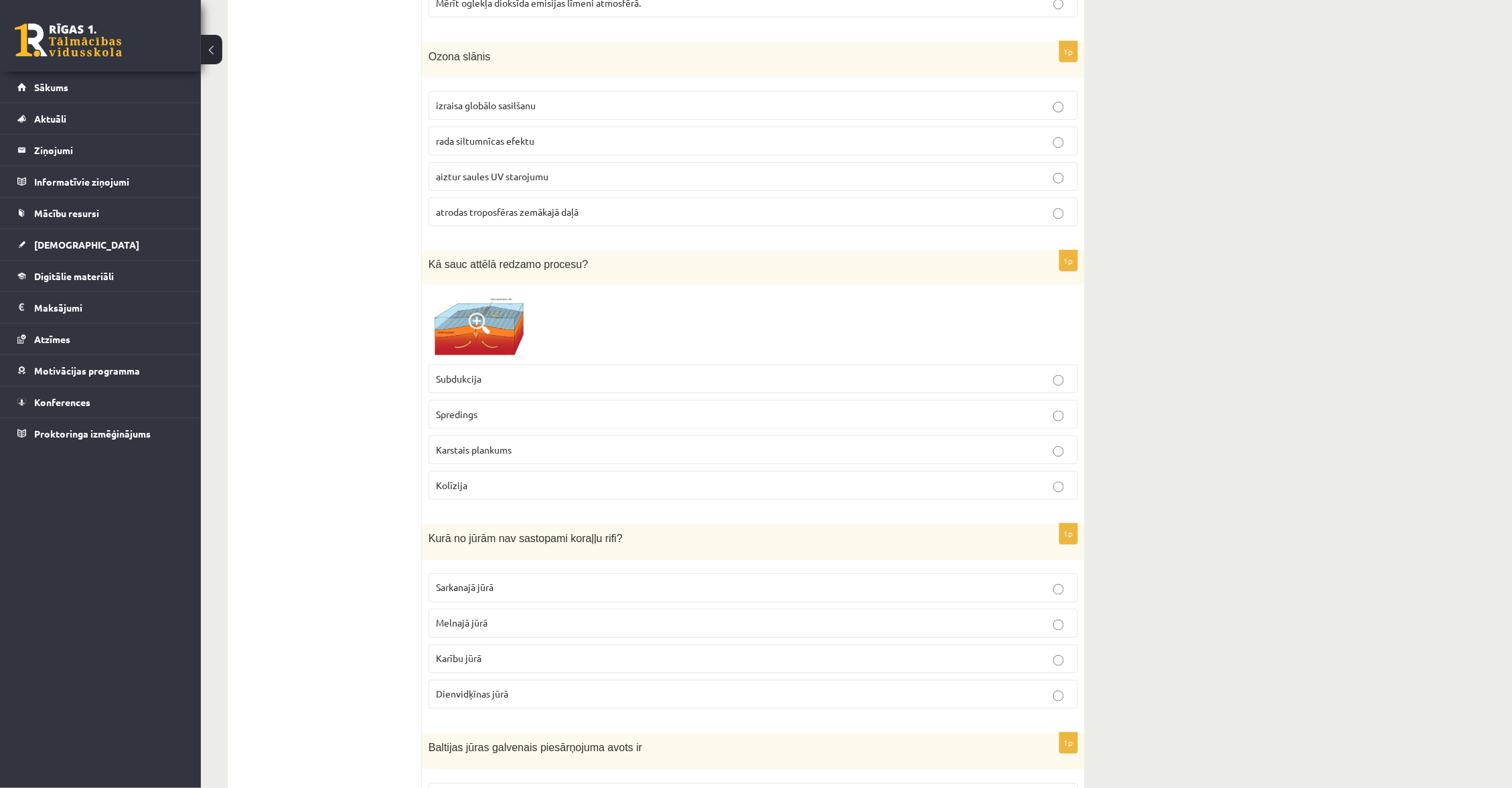
scroll to position [5910, 0]
click at [494, 332] on img at bounding box center [479, 324] width 101 height 65
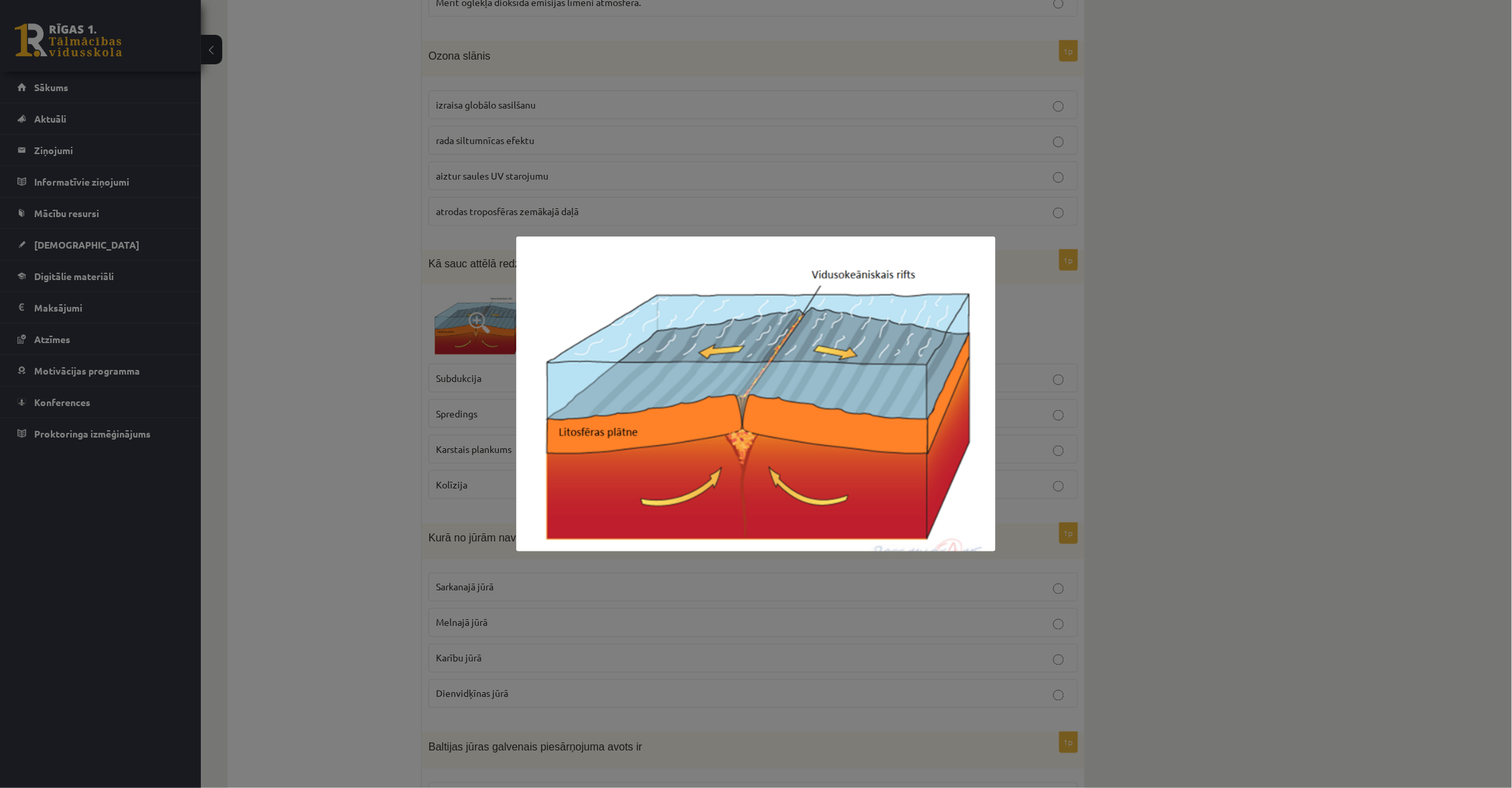
drag, startPoint x: 478, startPoint y: 324, endPoint x: 457, endPoint y: 372, distance: 52.4
click at [478, 324] on div at bounding box center [756, 394] width 1512 height 788
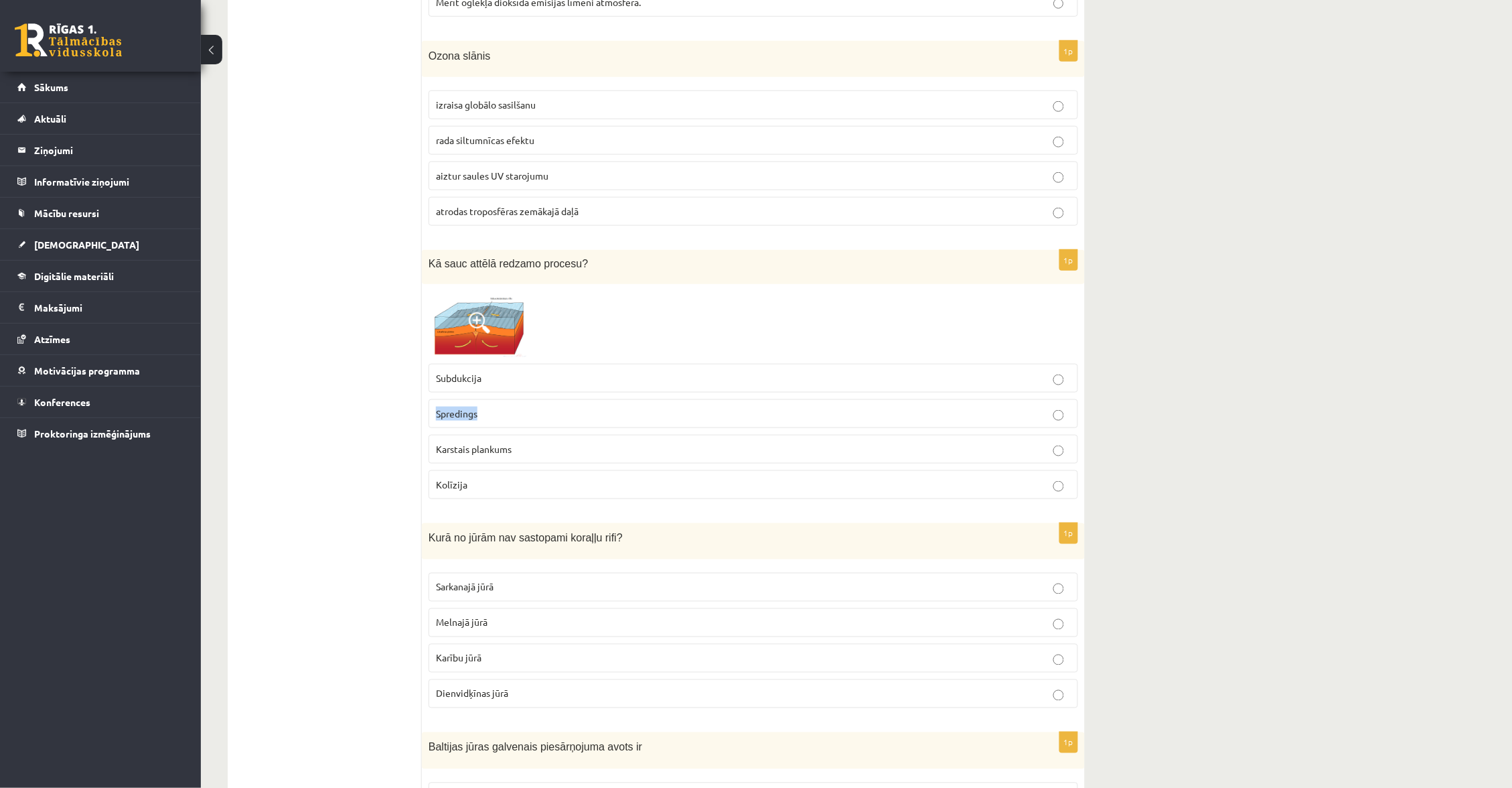
drag, startPoint x: 432, startPoint y: 430, endPoint x: 487, endPoint y: 435, distance: 55.2
click at [487, 428] on label "Spredings" at bounding box center [753, 413] width 650 height 29
drag, startPoint x: 436, startPoint y: 463, endPoint x: 512, endPoint y: 465, distance: 76.0
click at [512, 455] on span "Karstais plankums" at bounding box center [474, 449] width 76 height 12
drag, startPoint x: 434, startPoint y: 497, endPoint x: 474, endPoint y: 499, distance: 40.0
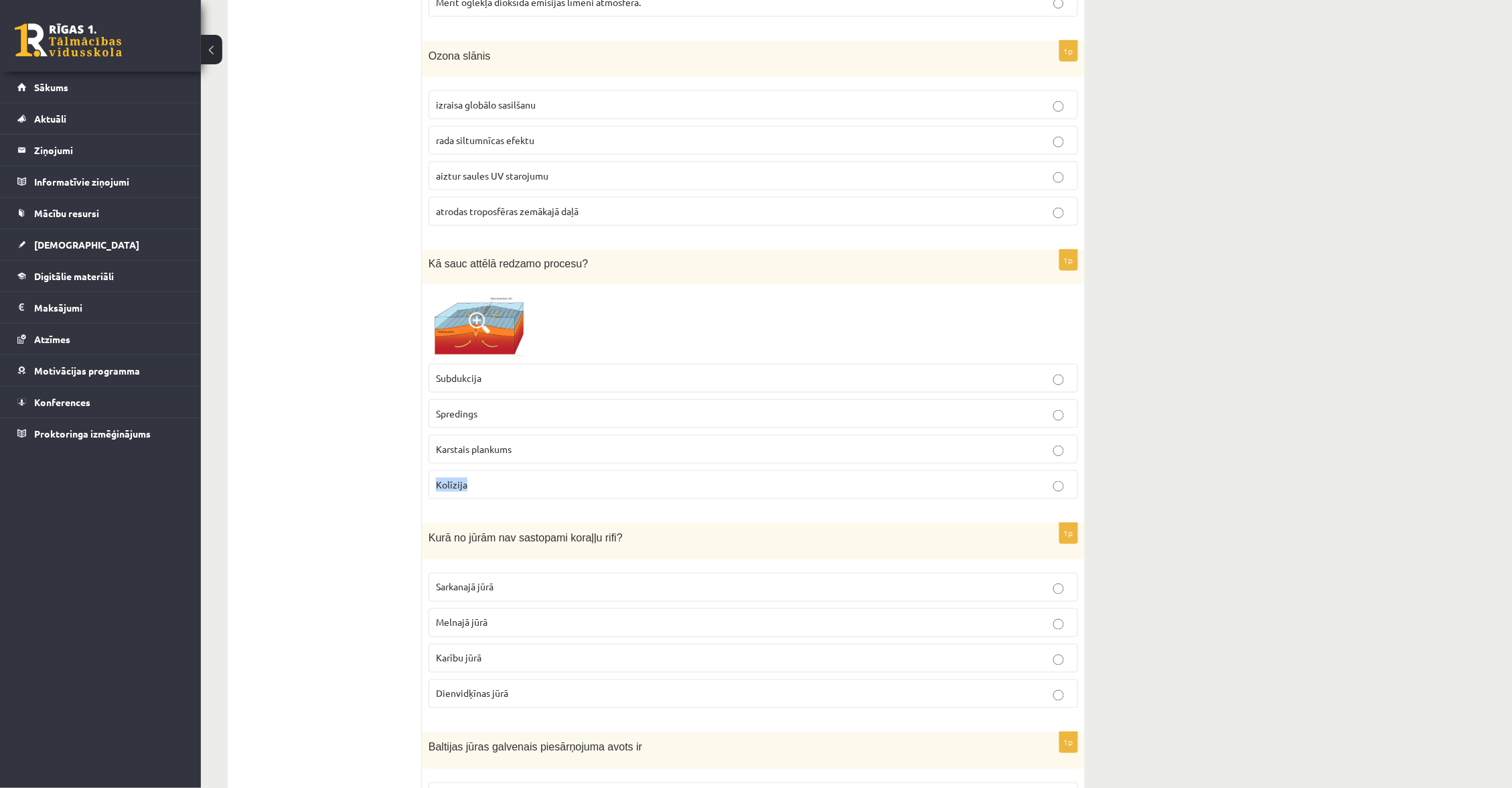
click at [474, 499] on label "Kolīzija" at bounding box center [753, 484] width 650 height 29
click at [495, 320] on img at bounding box center [479, 324] width 101 height 65
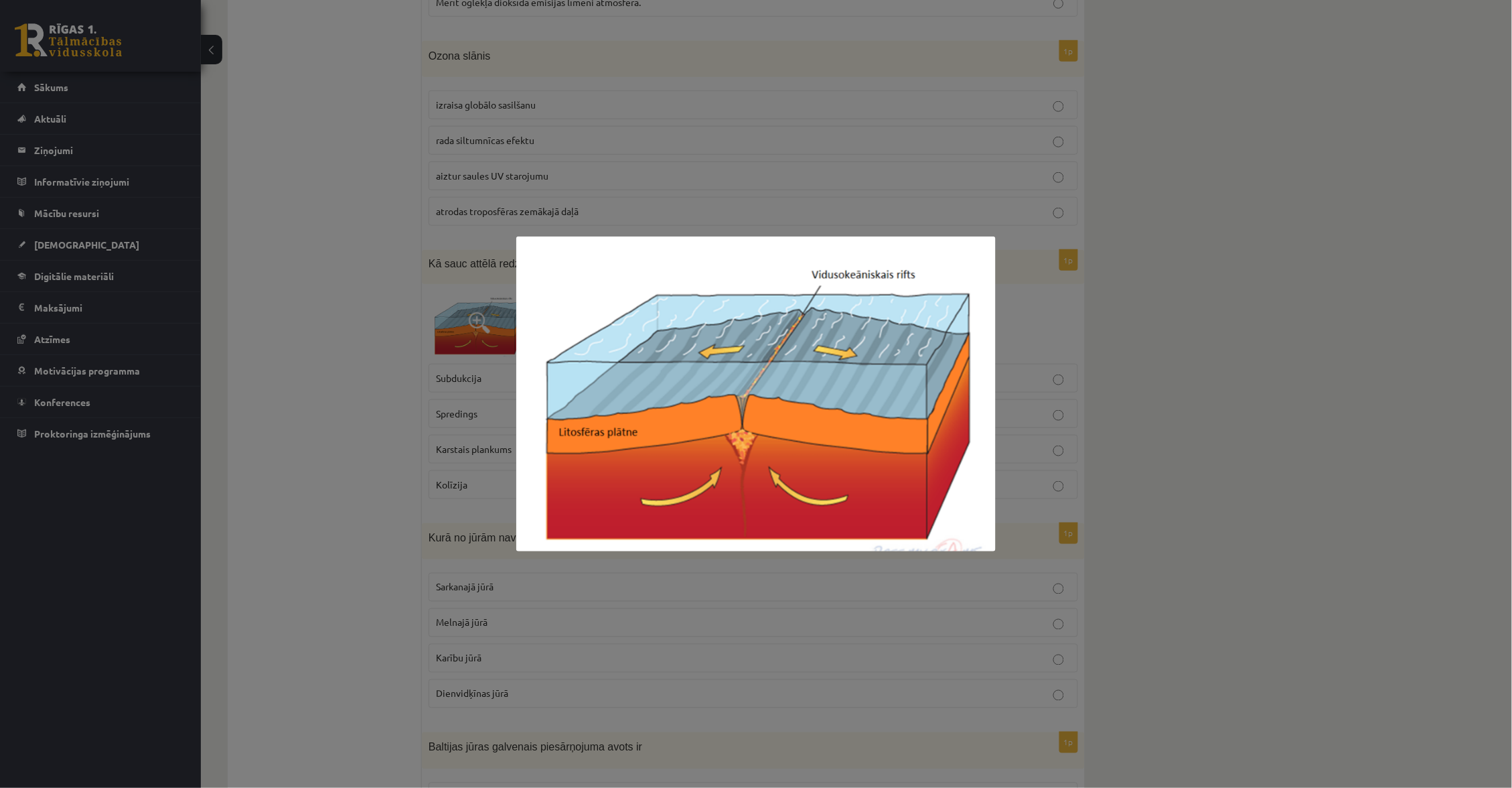
drag, startPoint x: 479, startPoint y: 306, endPoint x: 470, endPoint y: 304, distance: 9.2
click at [478, 306] on div at bounding box center [756, 394] width 1512 height 788
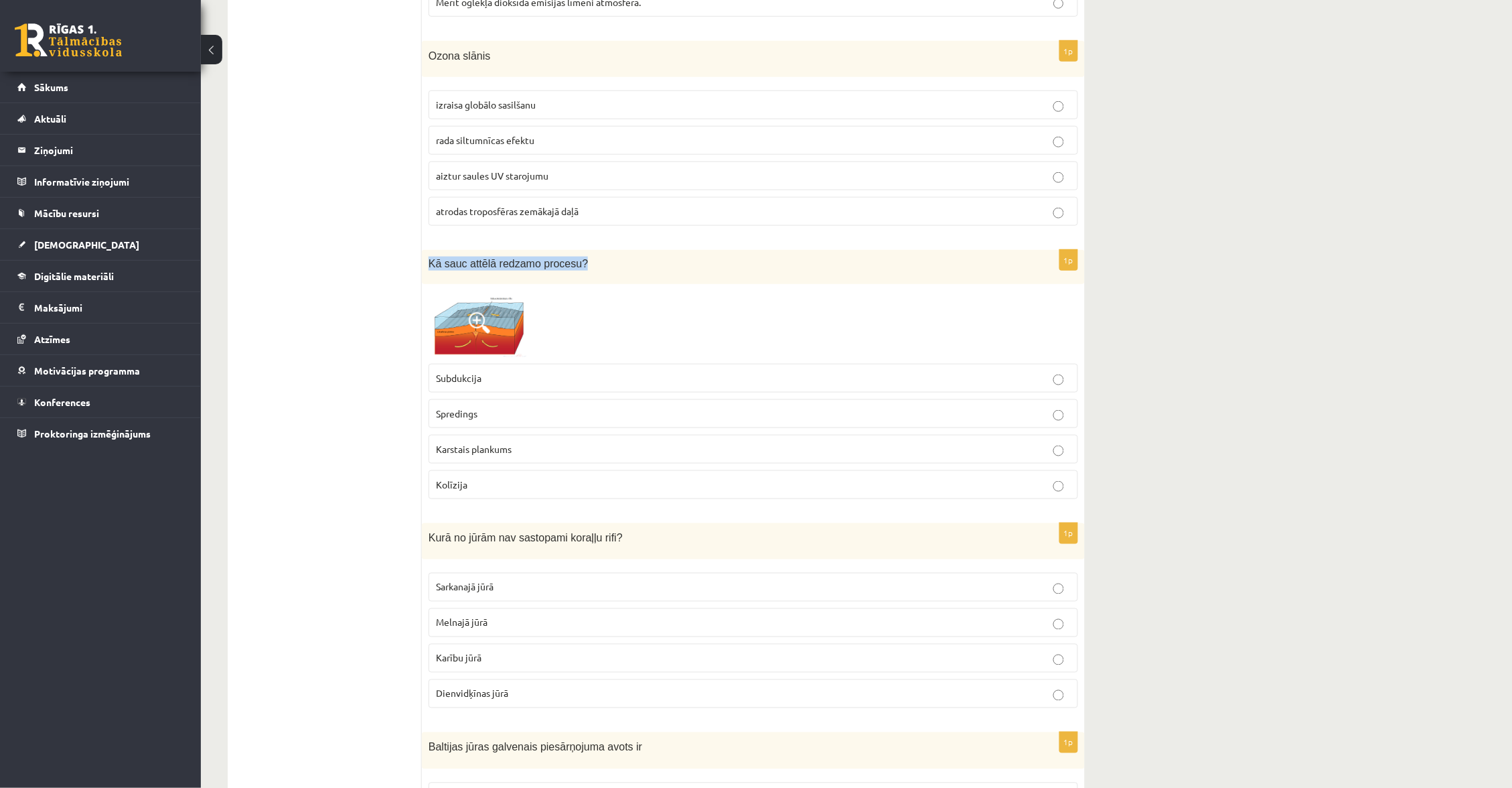
drag, startPoint x: 453, startPoint y: 279, endPoint x: 591, endPoint y: 281, distance: 138.0
click at [597, 270] on p "Kā sauc attēlā redzamo procesu?" at bounding box center [720, 263] width 583 height 14
drag, startPoint x: 579, startPoint y: 281, endPoint x: 496, endPoint y: 341, distance: 102.4
click at [494, 343] on div "1p Kā sauc attēlā redzamo procesu? Subdukcija Spredings Karstais plankums Kolīz…" at bounding box center [753, 380] width 663 height 260
click at [471, 334] on span at bounding box center [479, 323] width 21 height 21
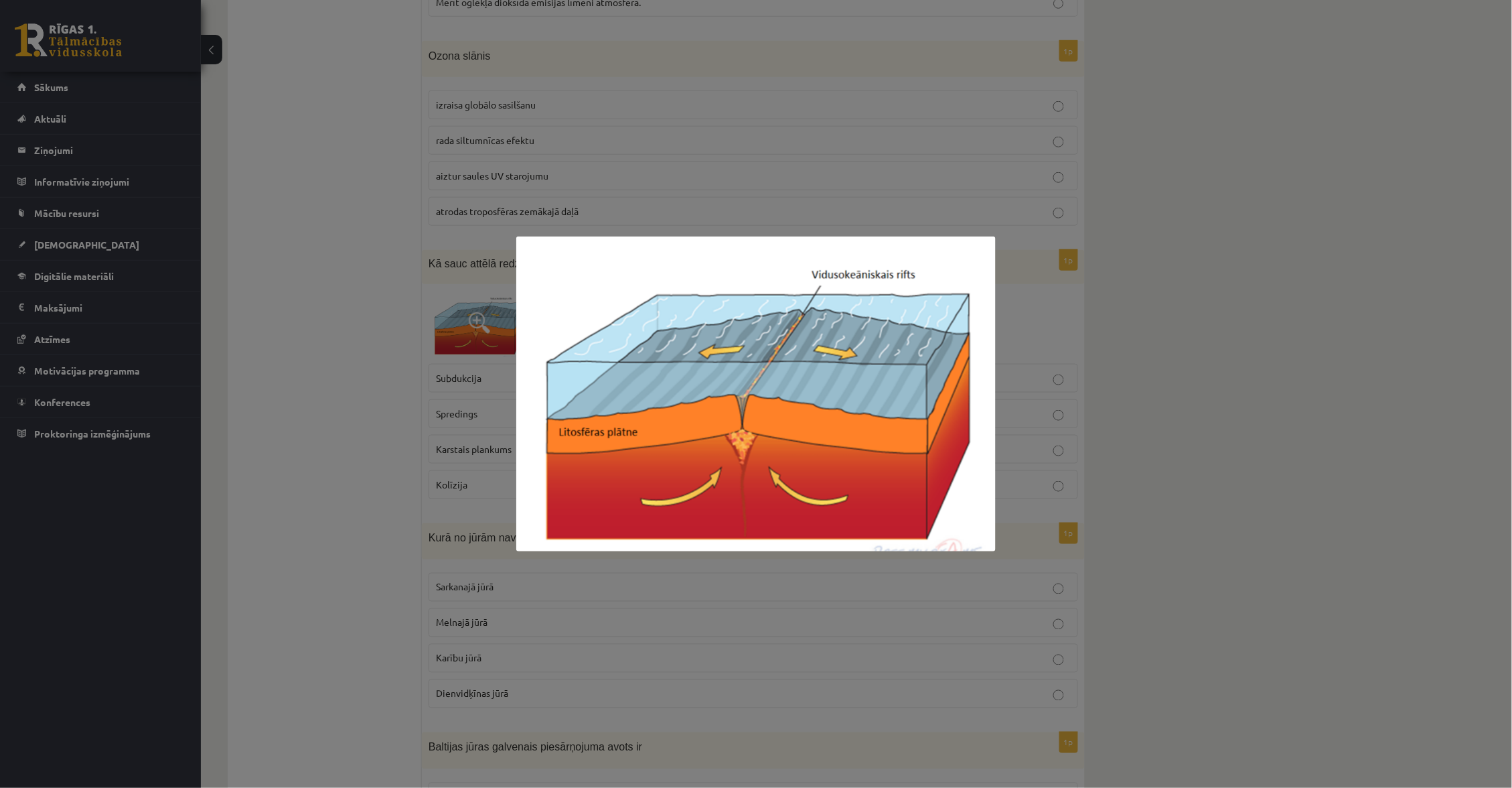
drag, startPoint x: 426, startPoint y: 306, endPoint x: 428, endPoint y: 330, distance: 24.1
click at [426, 306] on div at bounding box center [756, 394] width 1512 height 788
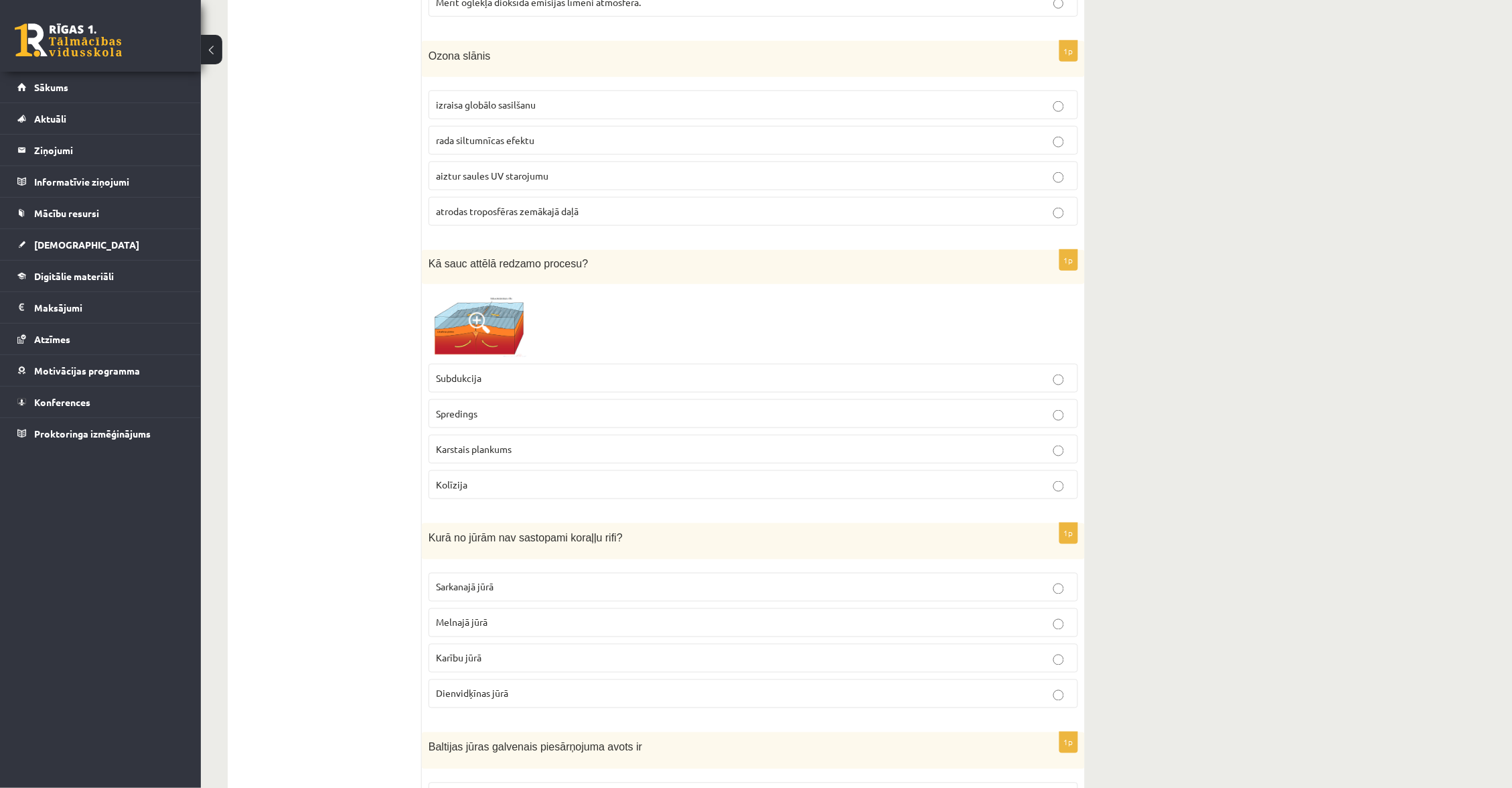
click at [598, 421] on p "Spredings" at bounding box center [753, 413] width 635 height 14
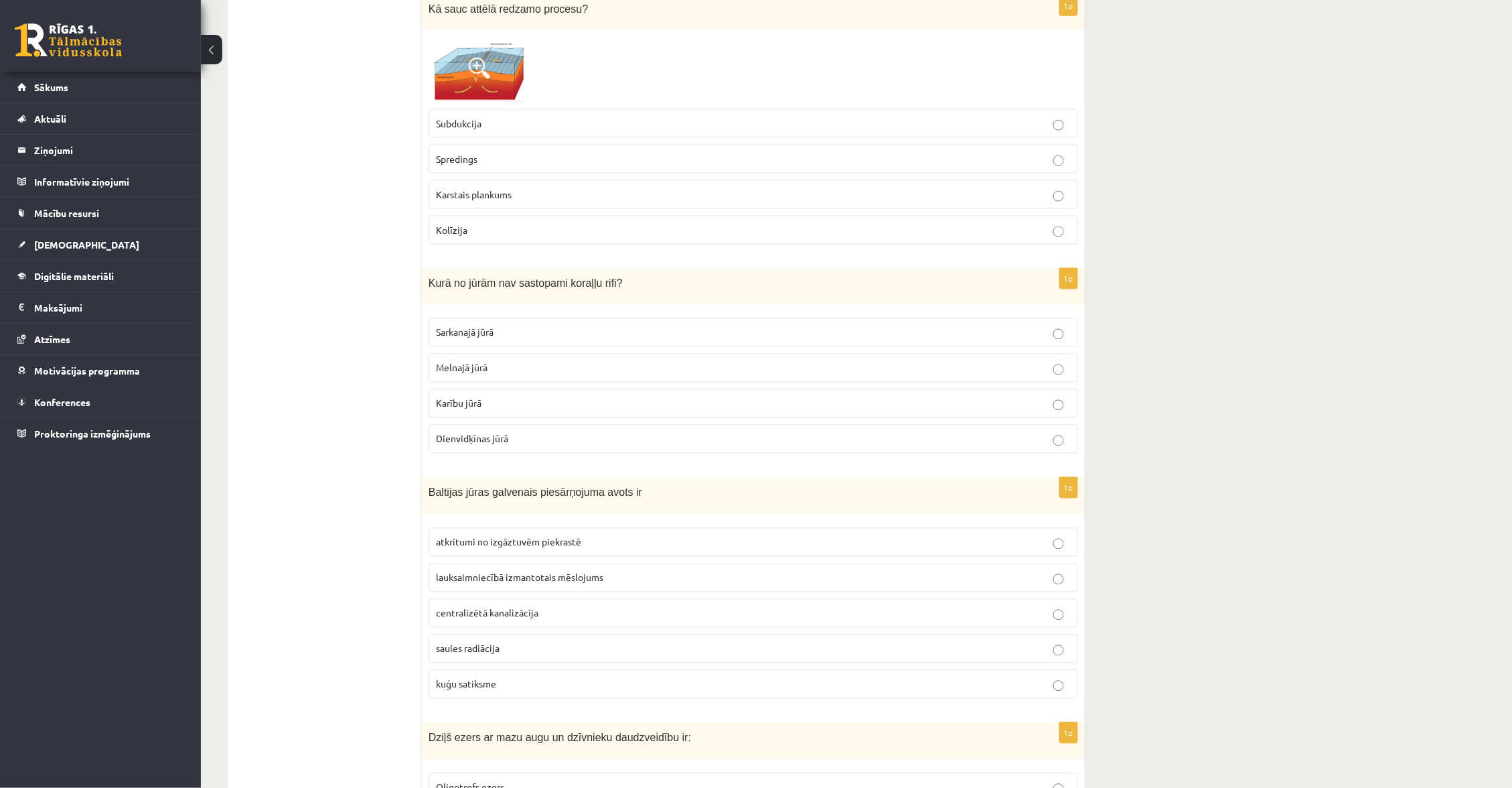
scroll to position [6171, 0]
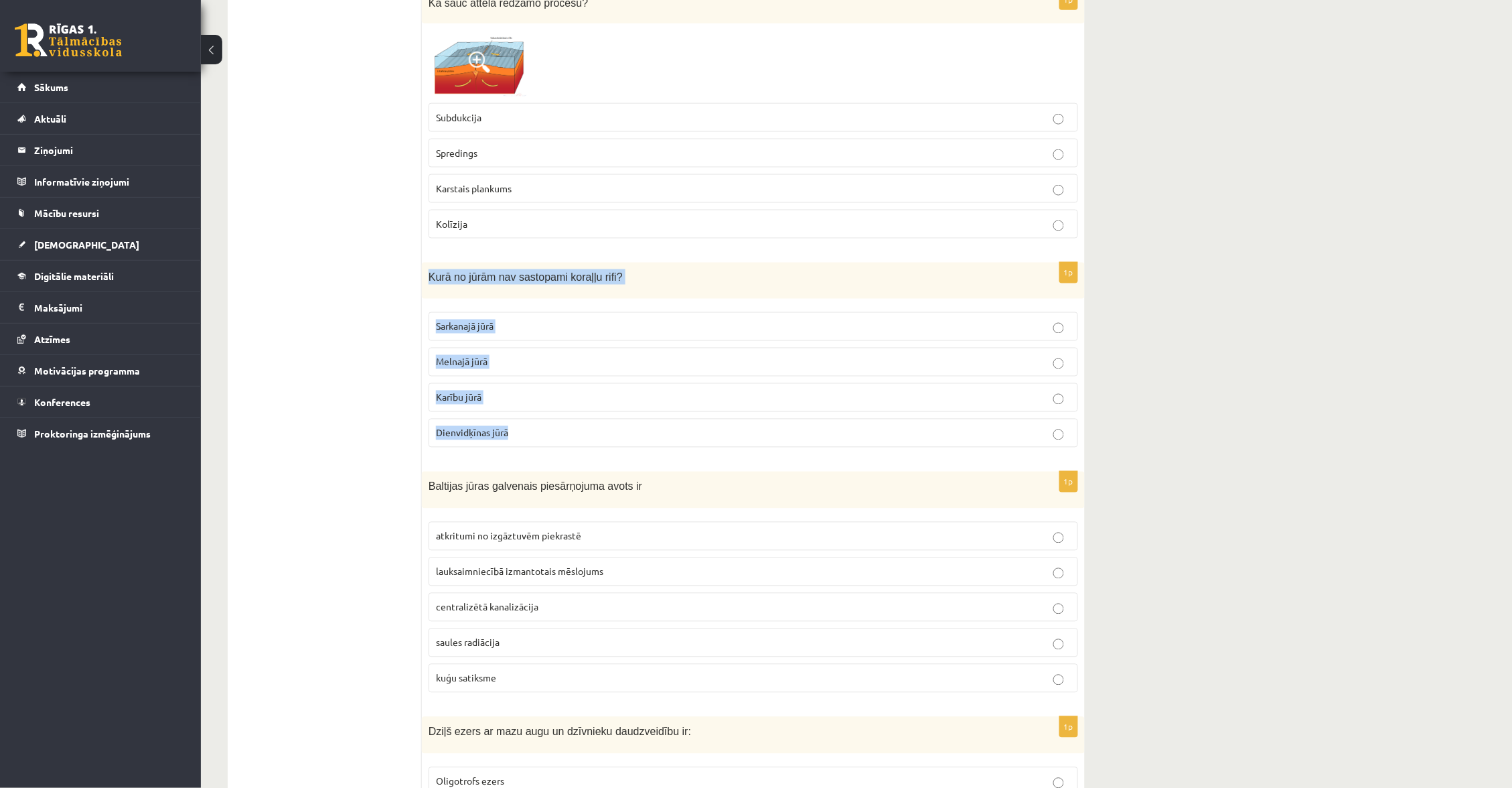
drag, startPoint x: 428, startPoint y: 288, endPoint x: 596, endPoint y: 456, distance: 237.6
click at [598, 455] on div "1p Kurā no jūrām nav sastopami koraļļu rifi? Sarkanajā jūrā Melnajā jūrā Karību…" at bounding box center [753, 361] width 663 height 197
click at [572, 367] on label "Melnajā jūrā" at bounding box center [753, 362] width 650 height 29
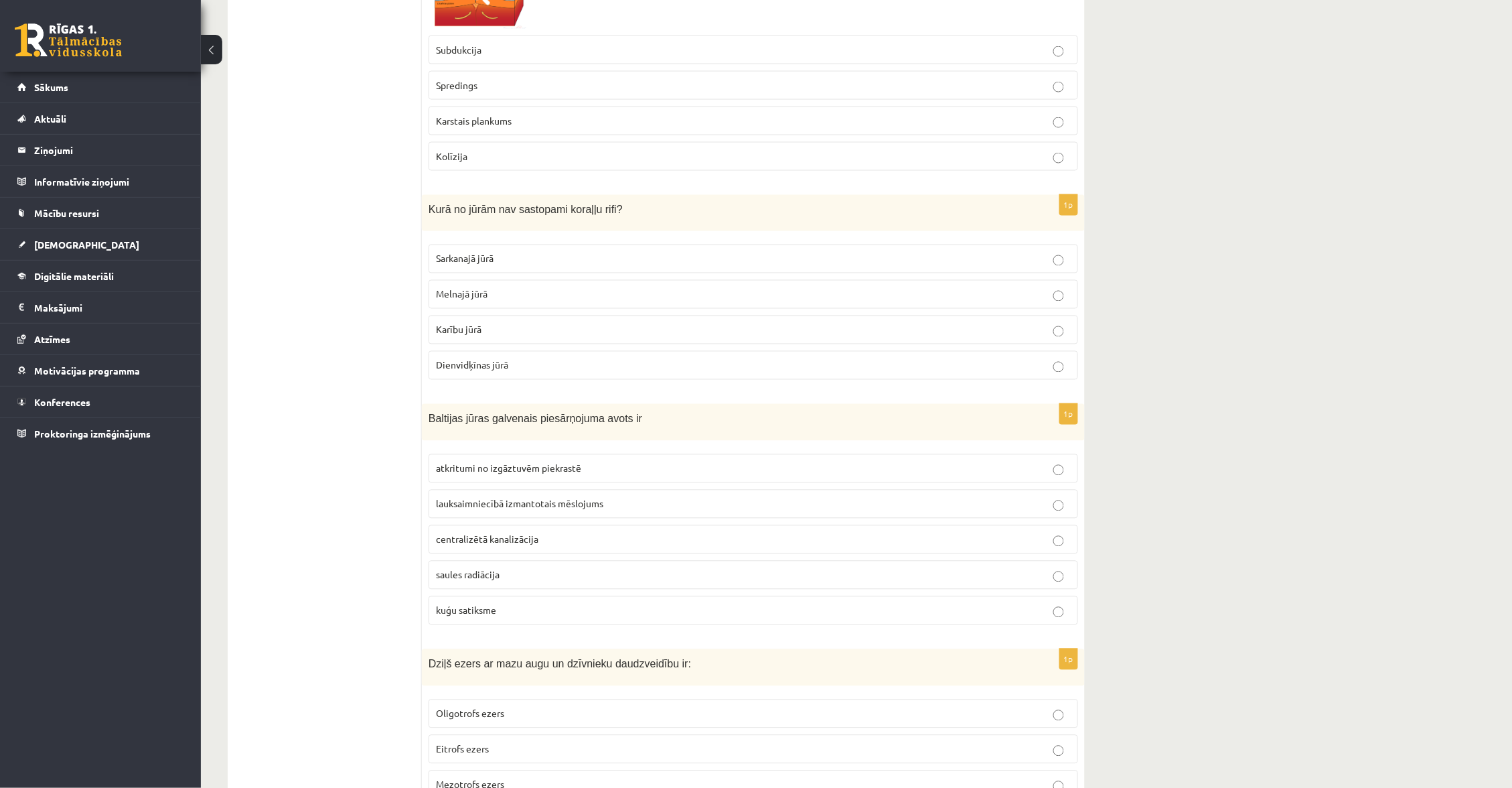
scroll to position [6291, 0]
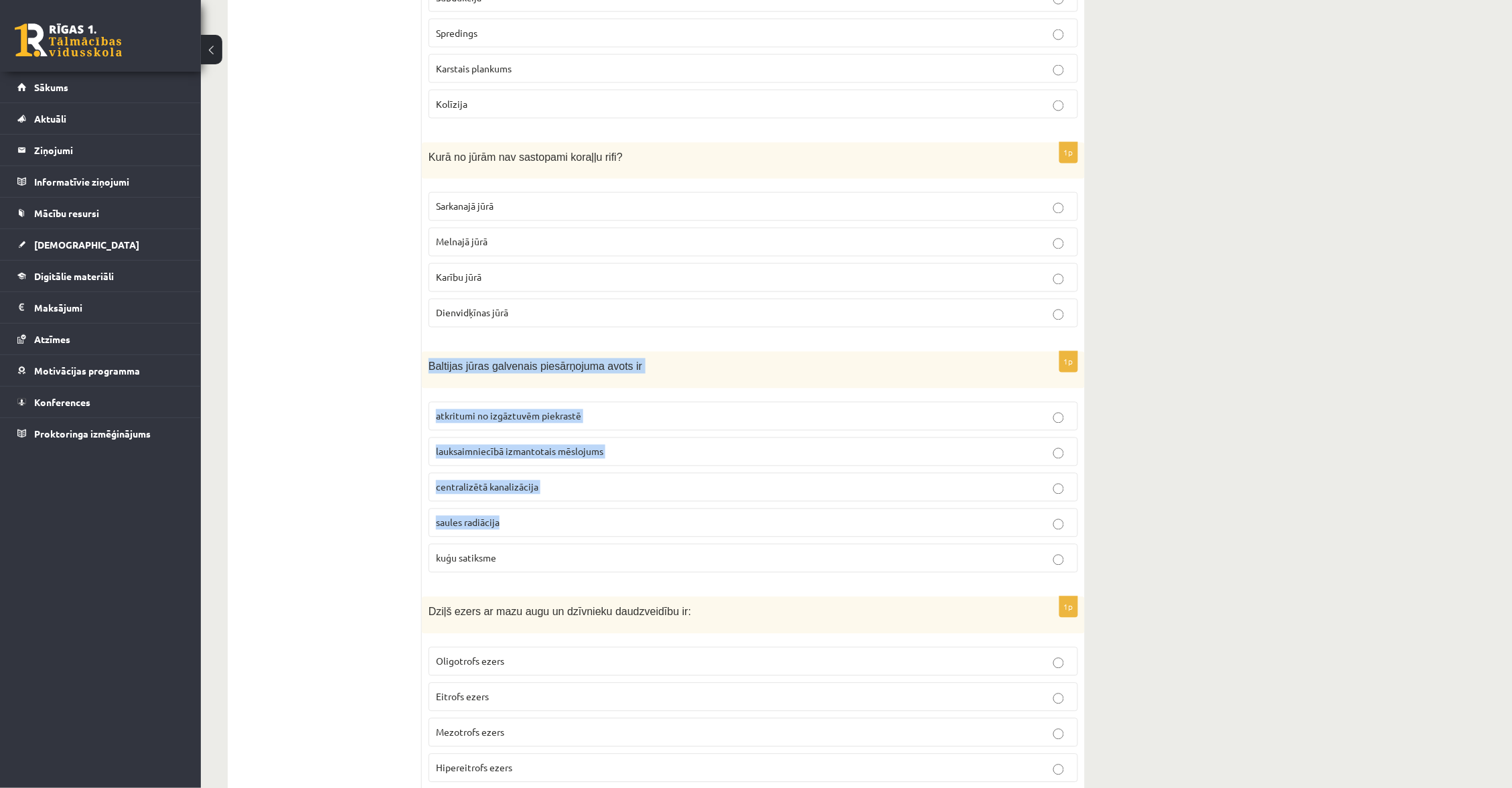
drag, startPoint x: 426, startPoint y: 381, endPoint x: 496, endPoint y: 558, distance: 190.3
click at [499, 565] on div "1p Baltijas jūras galvenais piesārņojuma avots ir atkritumi no izgāztuvēm piekr…" at bounding box center [753, 467] width 663 height 232
drag, startPoint x: 525, startPoint y: 573, endPoint x: 423, endPoint y: 374, distance: 223.6
click at [423, 374] on div "1p Baltijas jūras galvenais piesārņojuma avots ir atkritumi no izgāztuvēm piekr…" at bounding box center [753, 467] width 663 height 232
click at [550, 458] on span "lauksaimniecībā izmantotais mēslojums" at bounding box center [520, 451] width 168 height 12
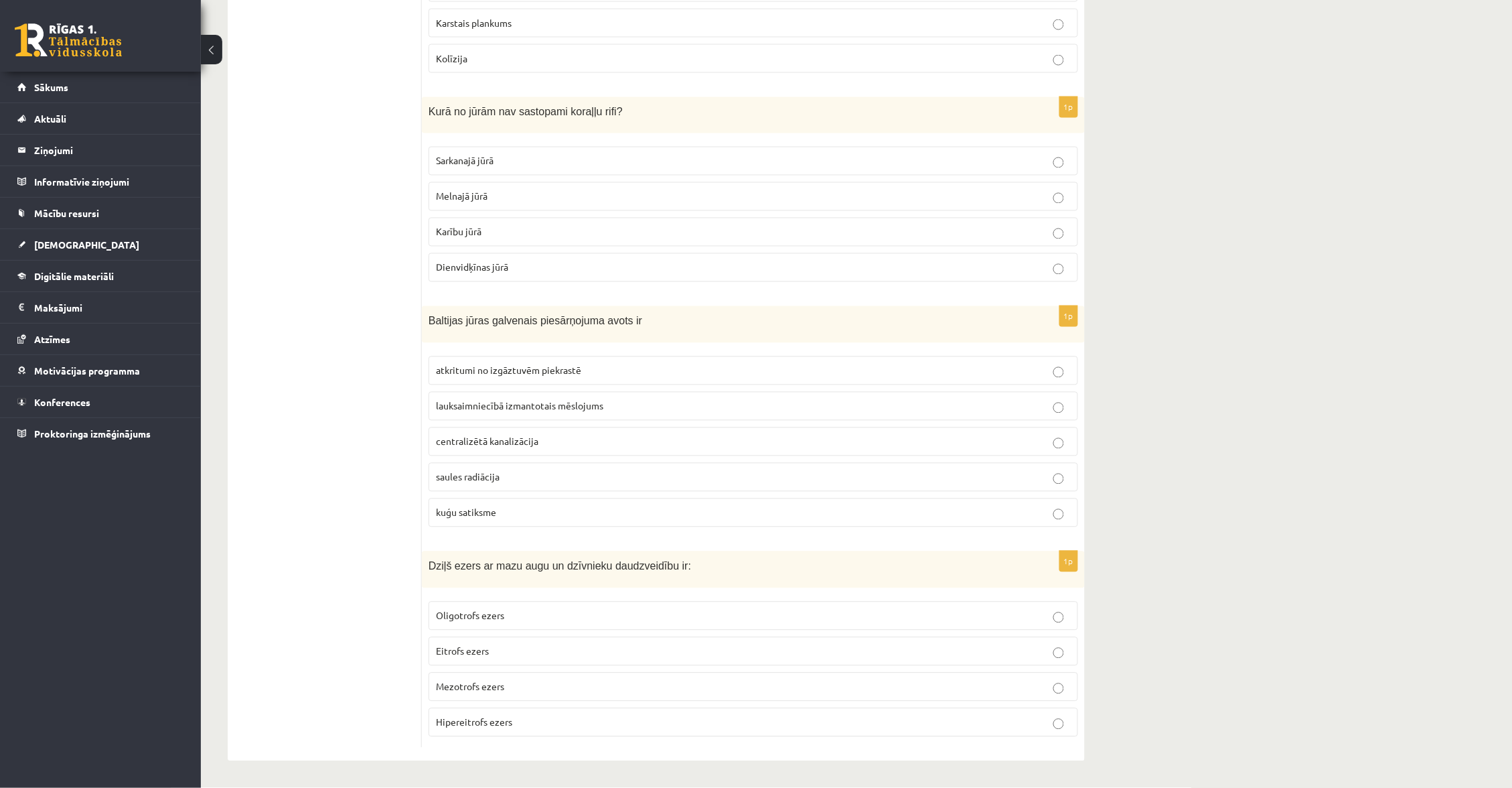
scroll to position [6355, 0]
drag, startPoint x: 426, startPoint y: 564, endPoint x: 534, endPoint y: 712, distance: 183.2
click at [563, 733] on div "1p Dziļš ezers ar mazu augu un dzīvnieku daudzveidību ir: Oligotrofs ezers Eitr…" at bounding box center [753, 649] width 663 height 197
click at [539, 611] on p "Oligotrofs ezers" at bounding box center [753, 615] width 635 height 14
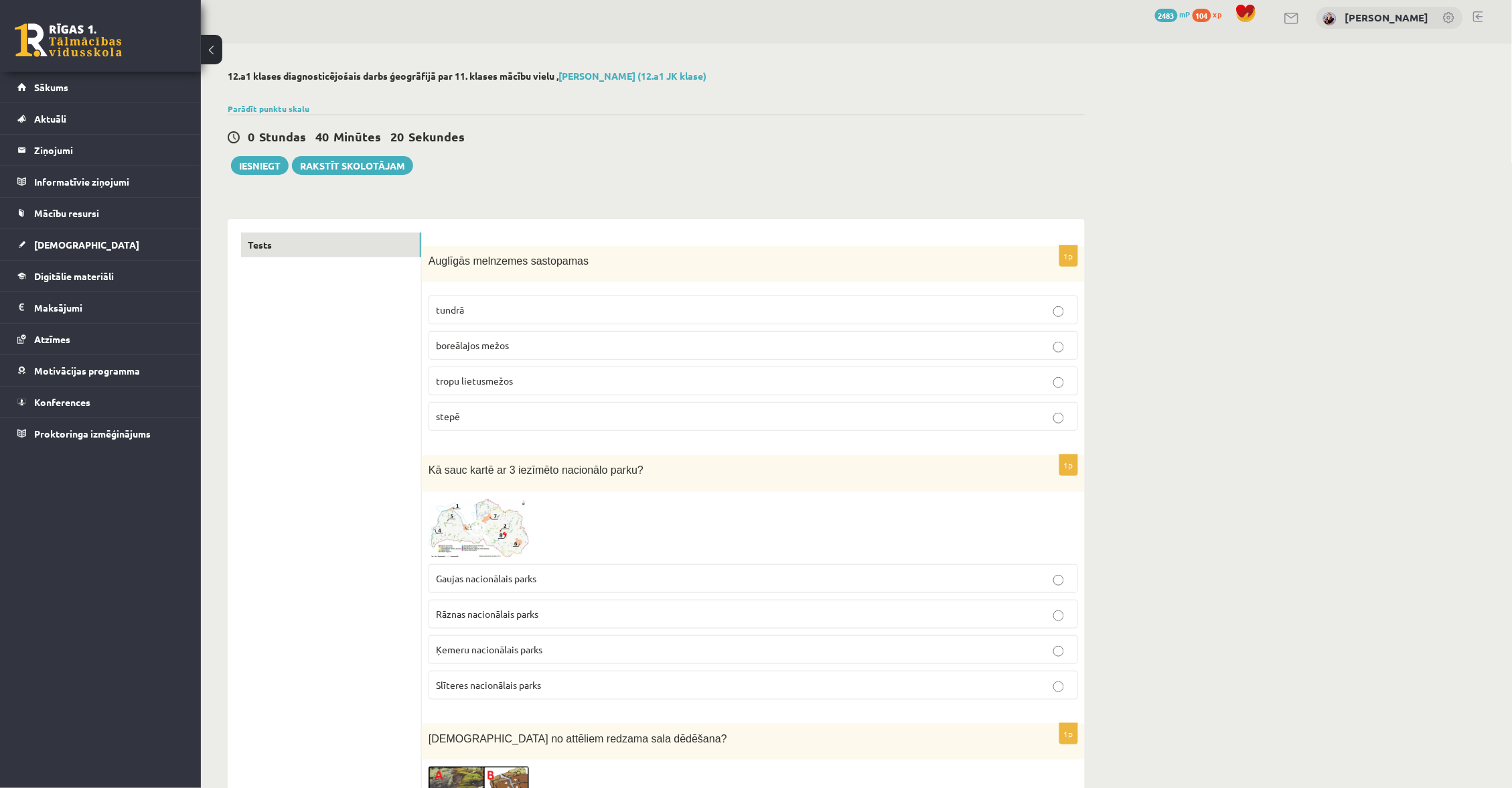
scroll to position [6, 0]
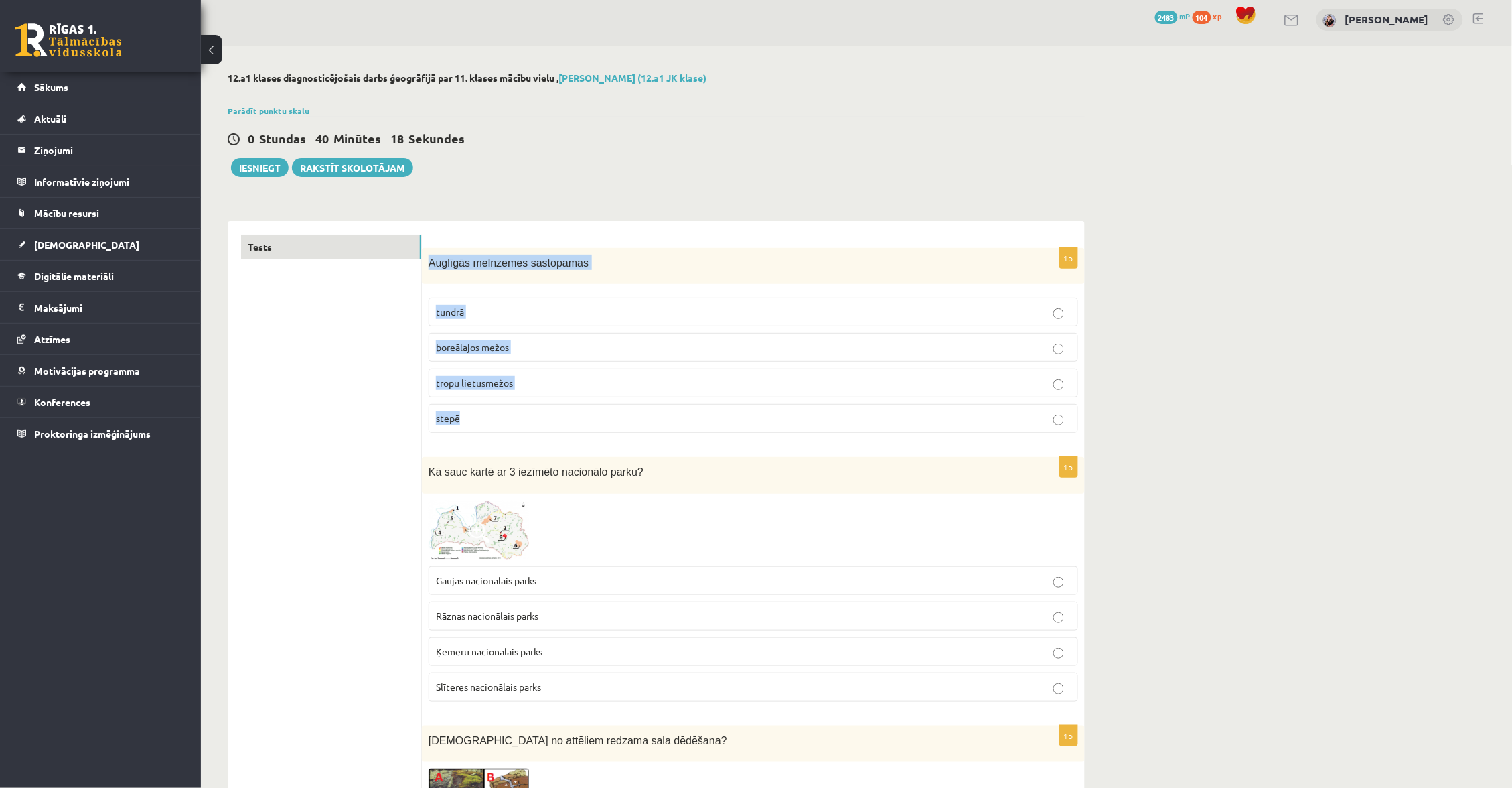
drag, startPoint x: 460, startPoint y: 270, endPoint x: 515, endPoint y: 387, distance: 129.3
click at [508, 441] on div "1p Auglīgās melnzemes sastopamas tundrā boreālajos mežos tropu lietusmežos stepē" at bounding box center [753, 346] width 663 height 197
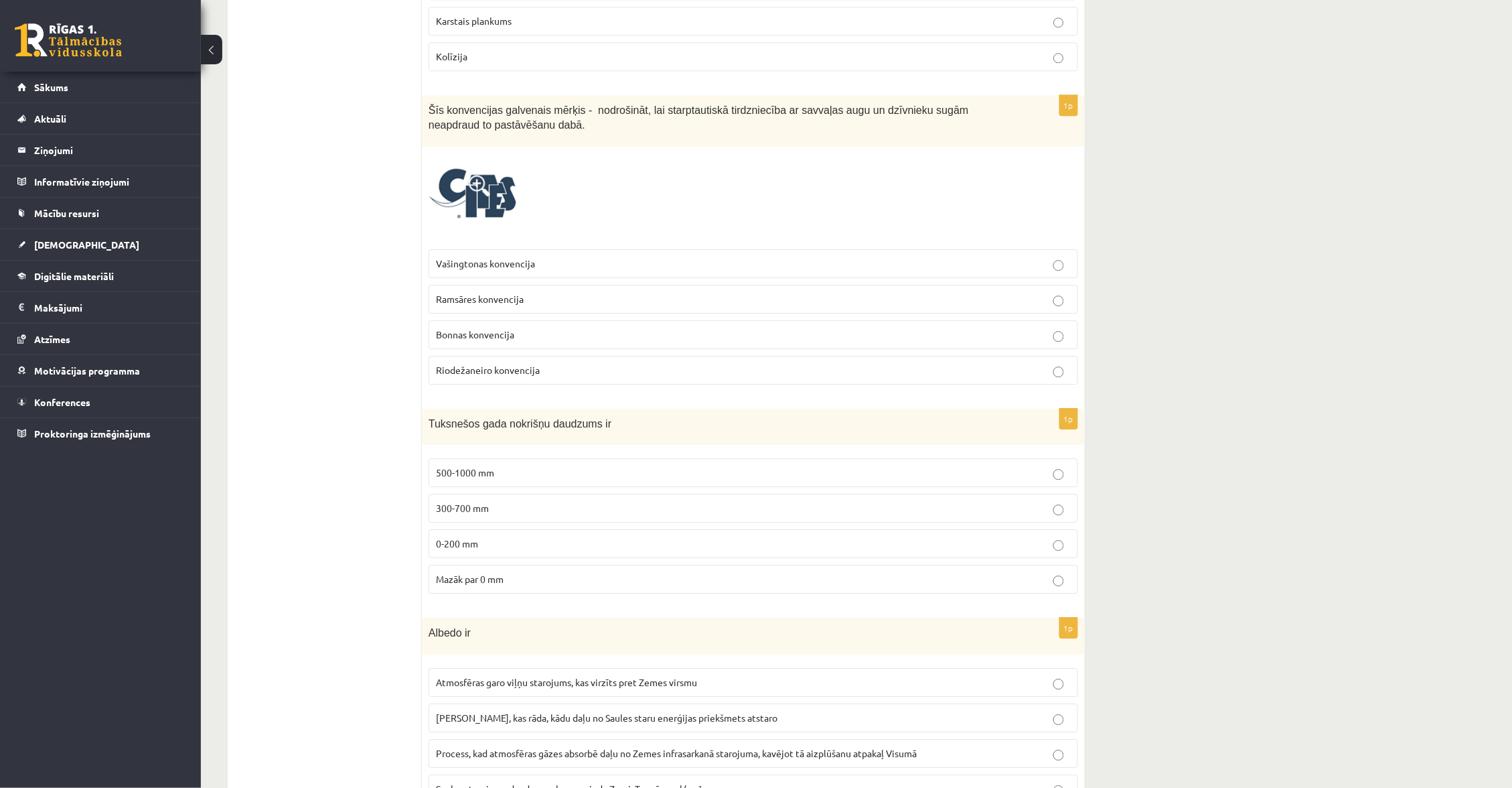
scroll to position [1201, 0]
drag, startPoint x: 434, startPoint y: 422, endPoint x: 489, endPoint y: 589, distance: 175.8
click at [505, 591] on div "1p Tuksnešos gada nokrišņu daudzums ir 500-1000 mm 300-700 mm 0-200 mm Mazāk pa…" at bounding box center [753, 508] width 663 height 197
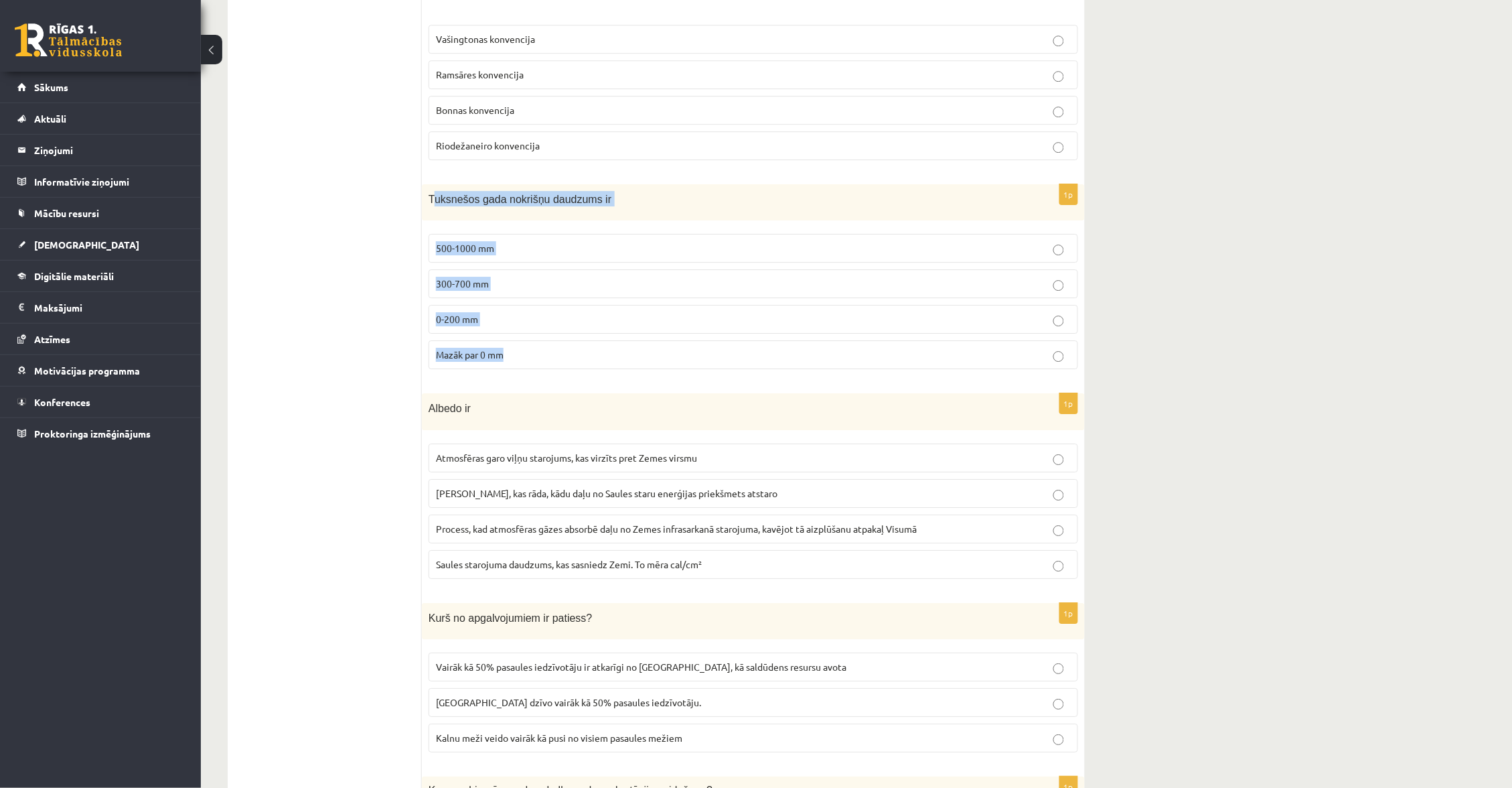
scroll to position [1436, 0]
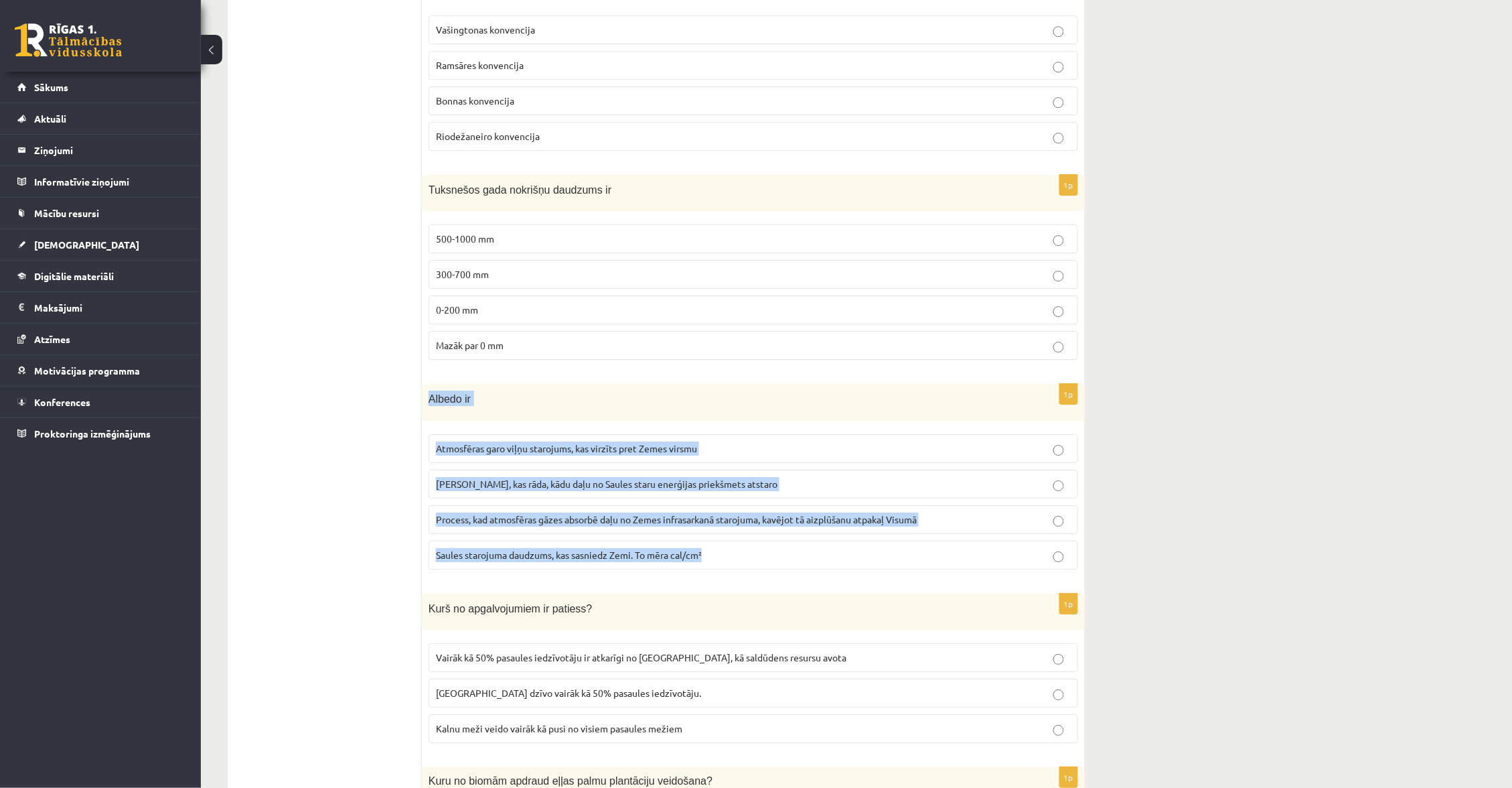
drag, startPoint x: 426, startPoint y: 395, endPoint x: 770, endPoint y: 551, distance: 377.7
click at [783, 570] on div "1p Albedo ir Atmosfēras garo viļņu starojums, kas virzīts pret Zemes virsmu Ska…" at bounding box center [753, 482] width 663 height 197
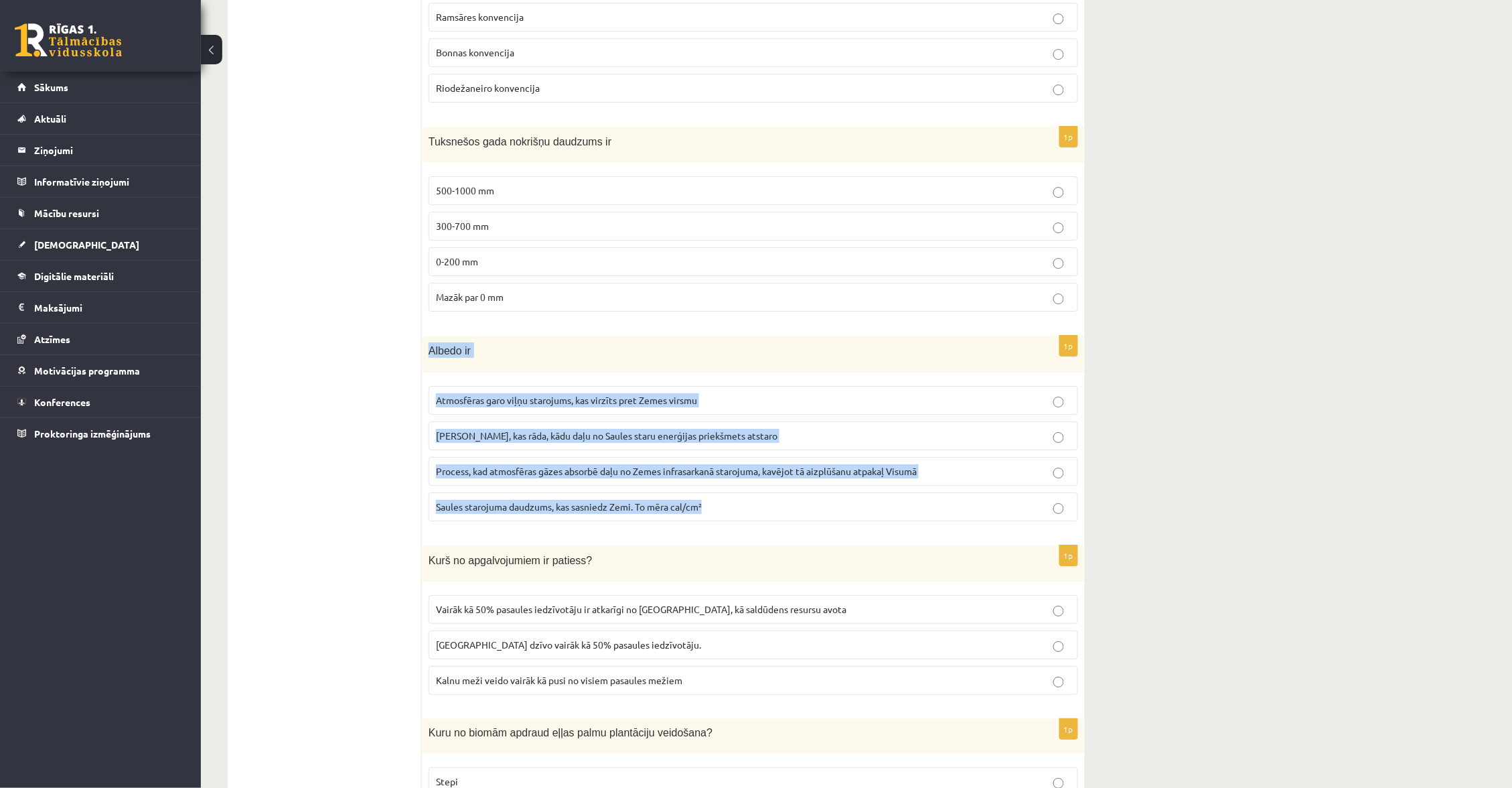
scroll to position [1486, 0]
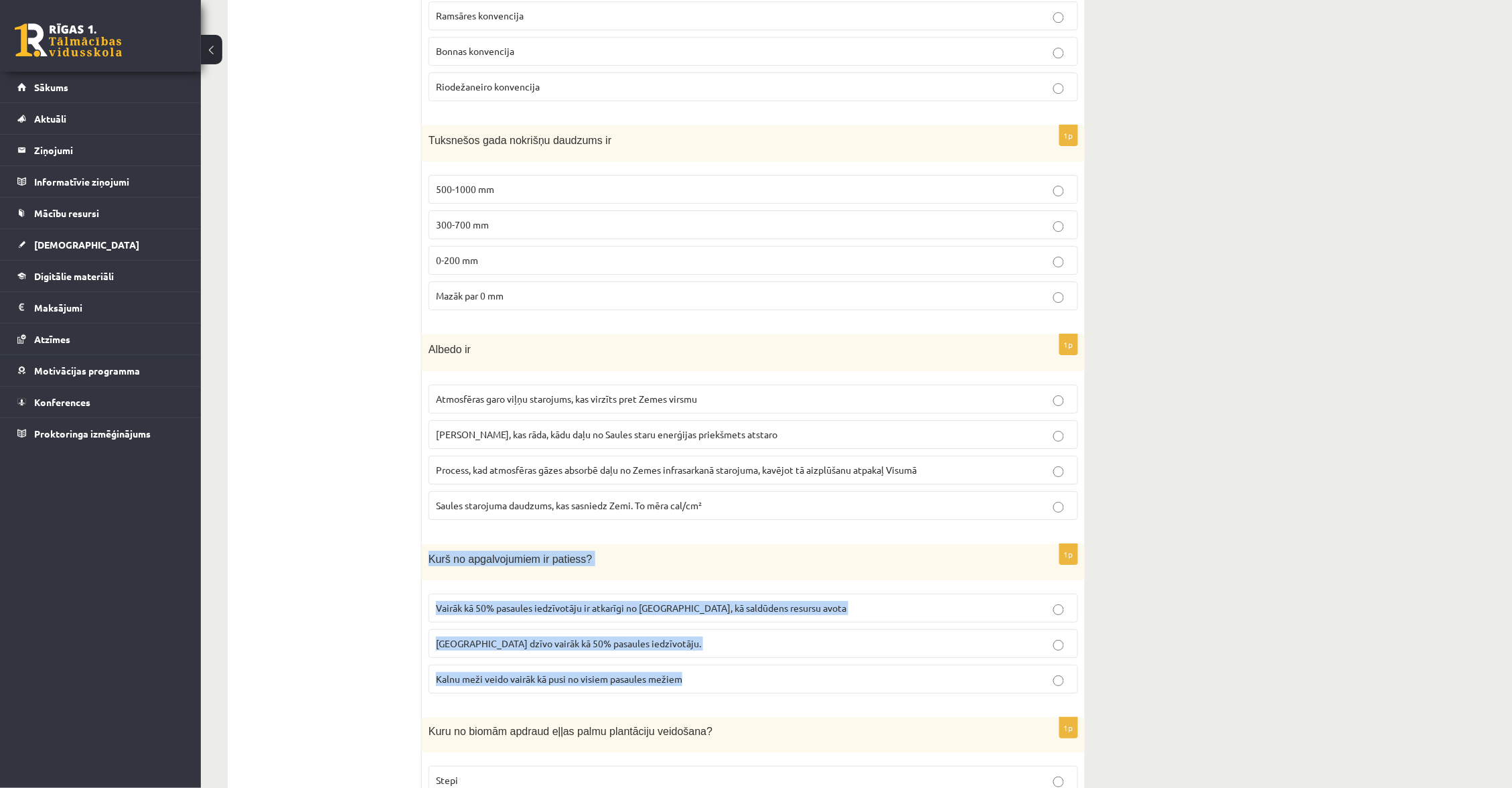
drag, startPoint x: 431, startPoint y: 559, endPoint x: 783, endPoint y: 698, distance: 378.5
click at [805, 705] on div "1p Kurš no apgalvojumiem ir patiess? Vairāk kā 50% pasaules iedzīvotāju ir atka…" at bounding box center [753, 624] width 663 height 160
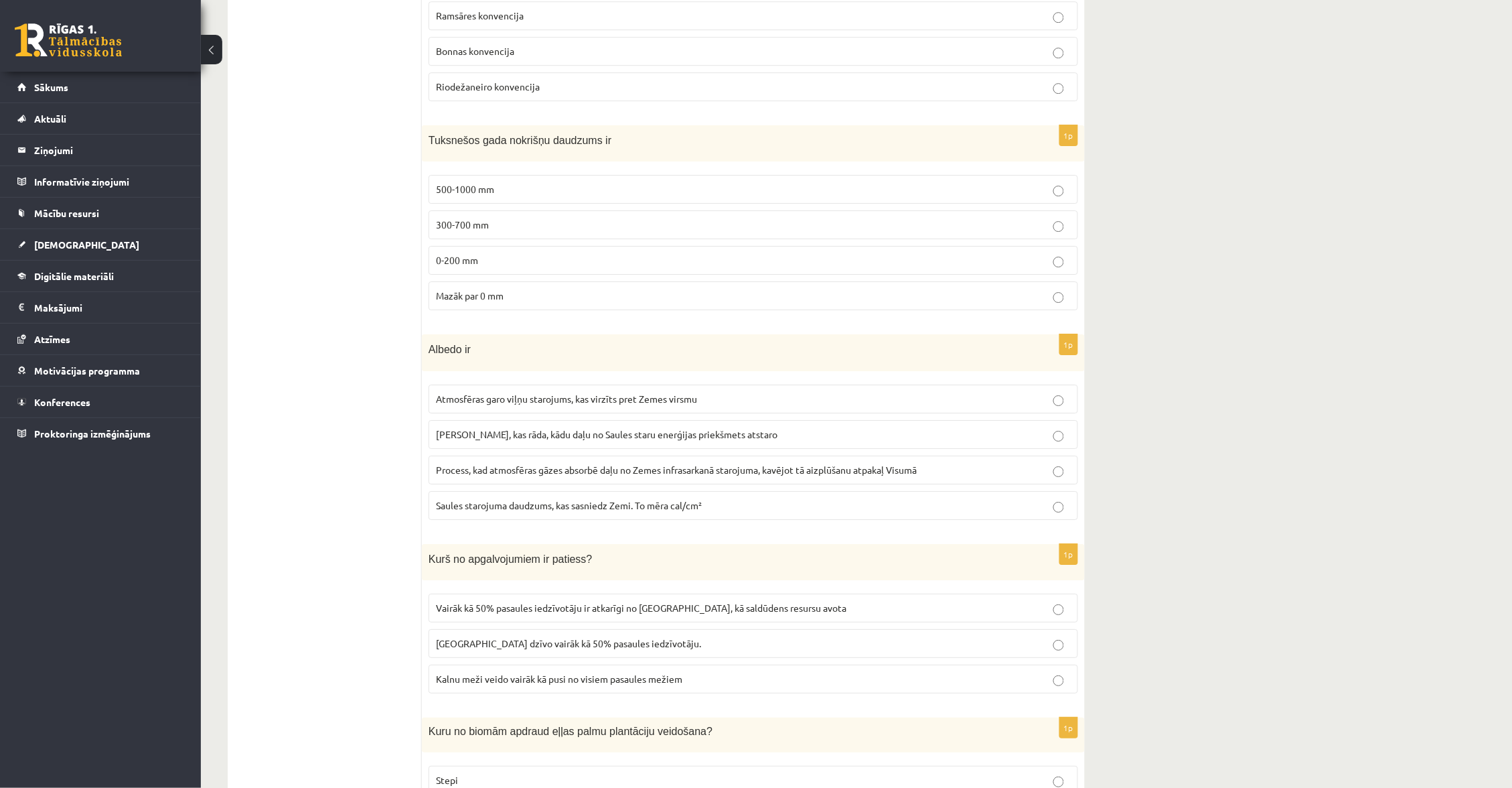
click at [787, 524] on fieldset "Atmosfēras garo viļņu starojums, kas virzīts pret Zemes virsmu Skaitlis, kas rā…" at bounding box center [753, 450] width 650 height 146
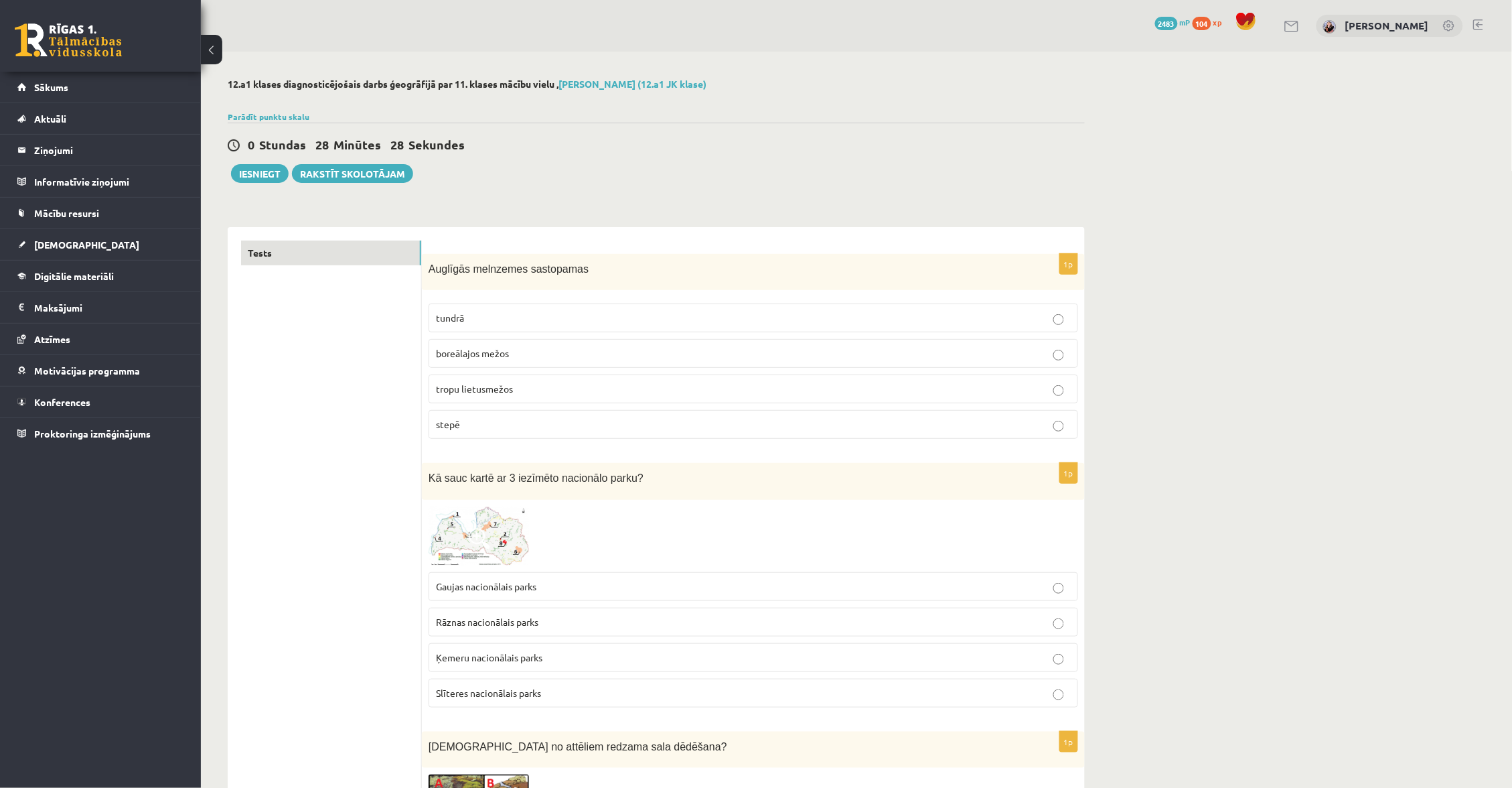
scroll to position [0, 0]
click at [255, 171] on button "Iesniegt" at bounding box center [260, 173] width 58 height 19
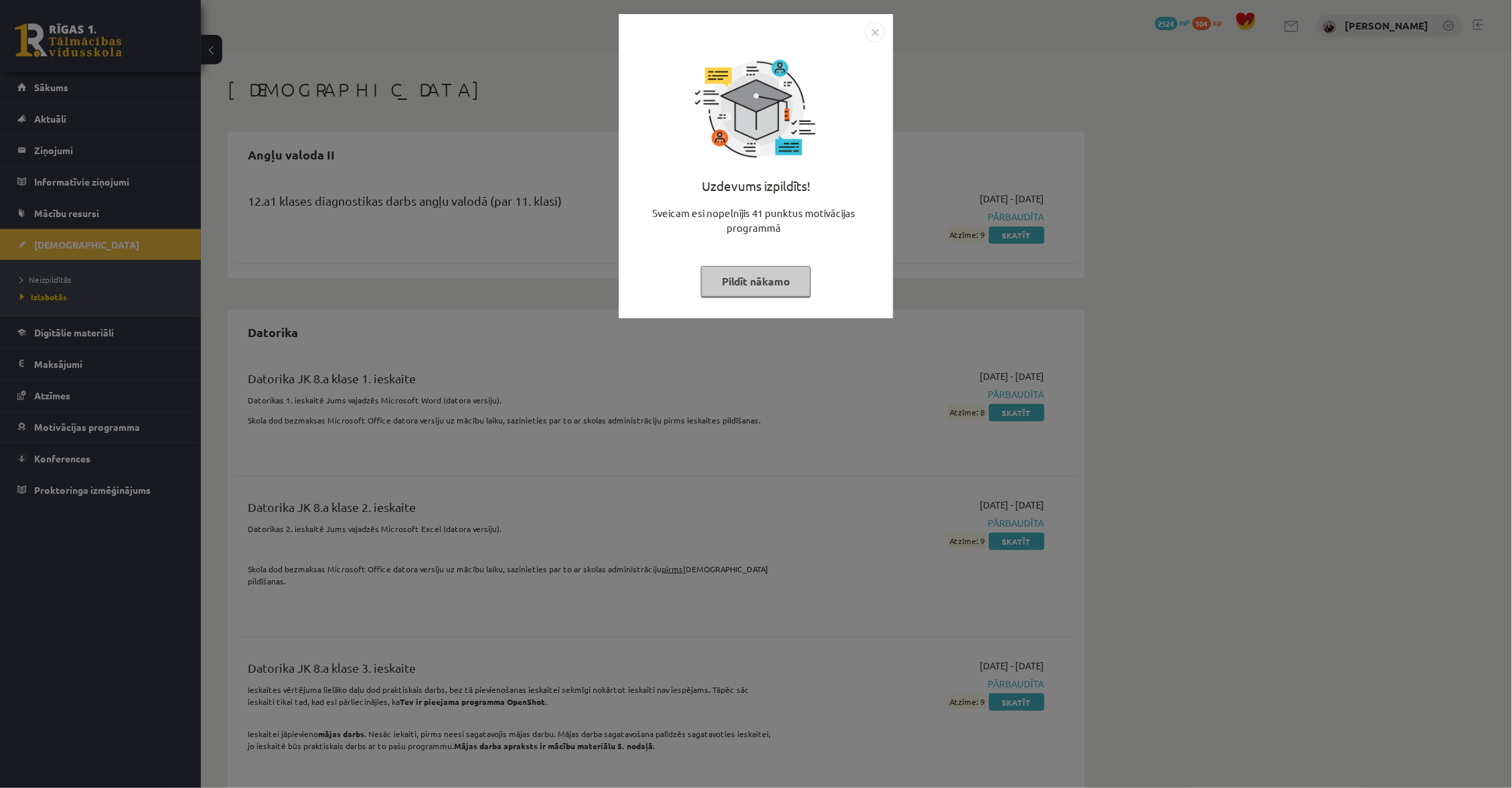
click at [782, 275] on button "Pildīt nākamo" at bounding box center [756, 281] width 110 height 31
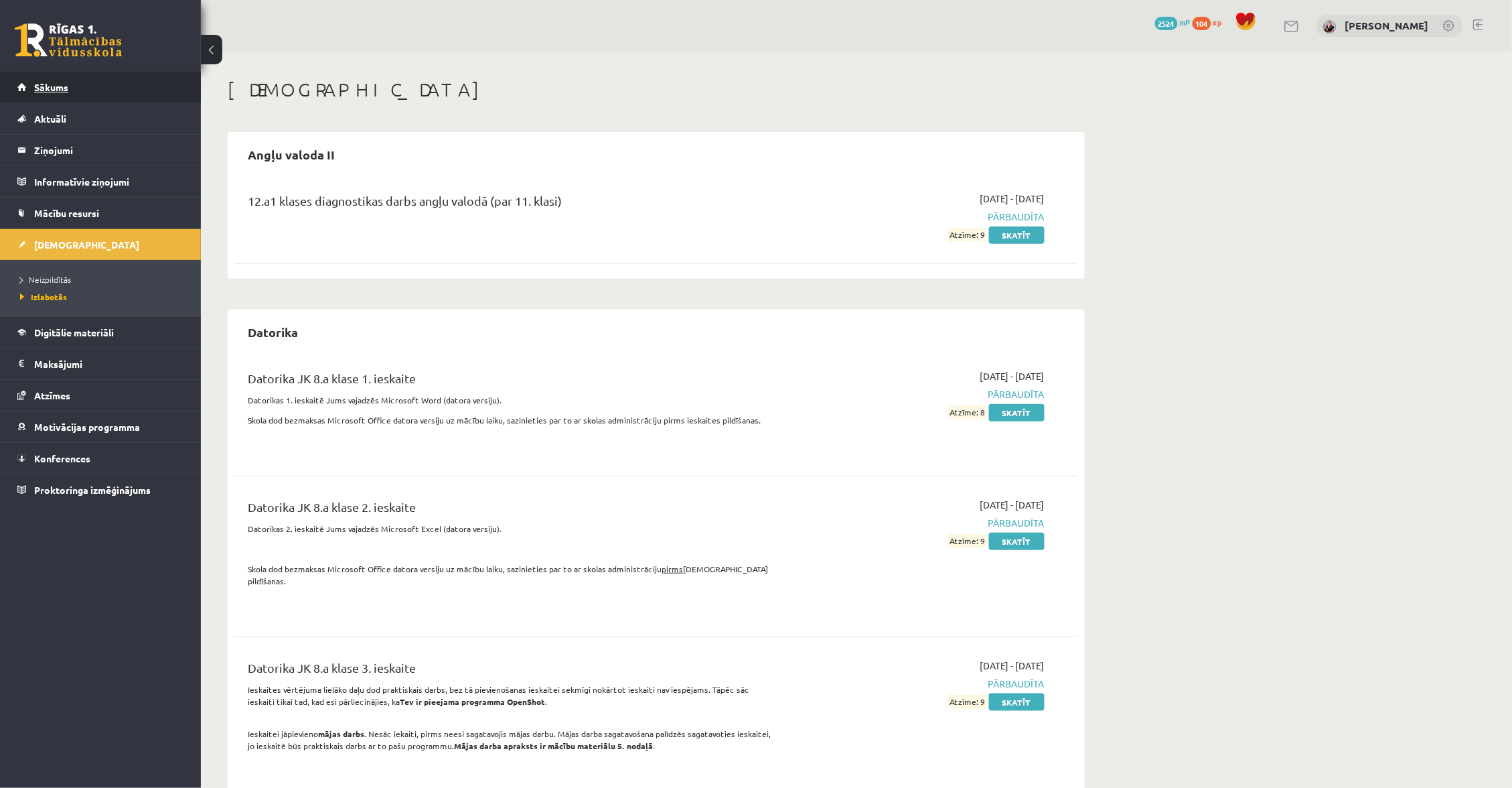
click at [70, 96] on link "Sākums" at bounding box center [101, 87] width 167 height 31
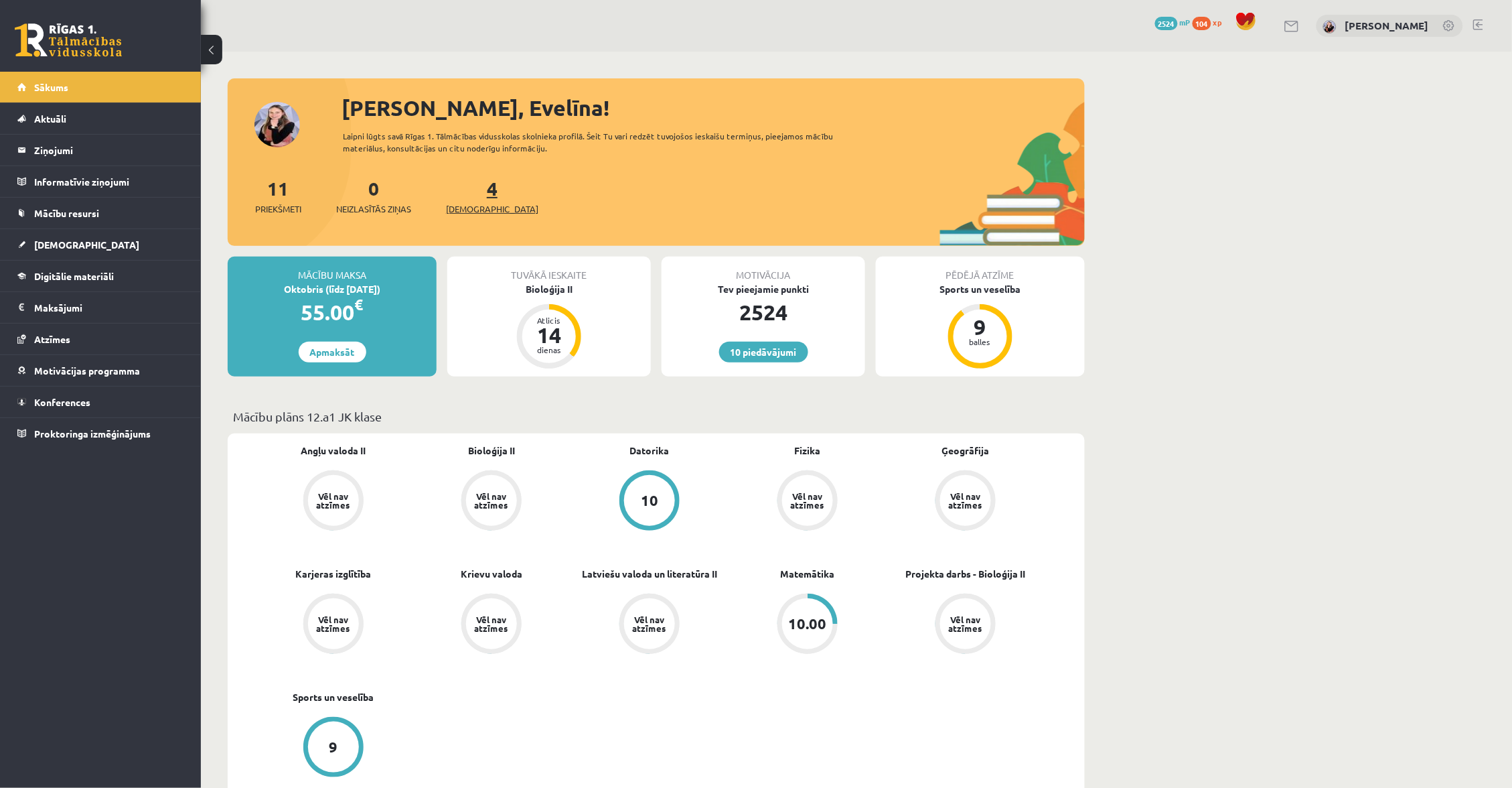
click at [468, 192] on link "4 Ieskaites" at bounding box center [492, 196] width 92 height 39
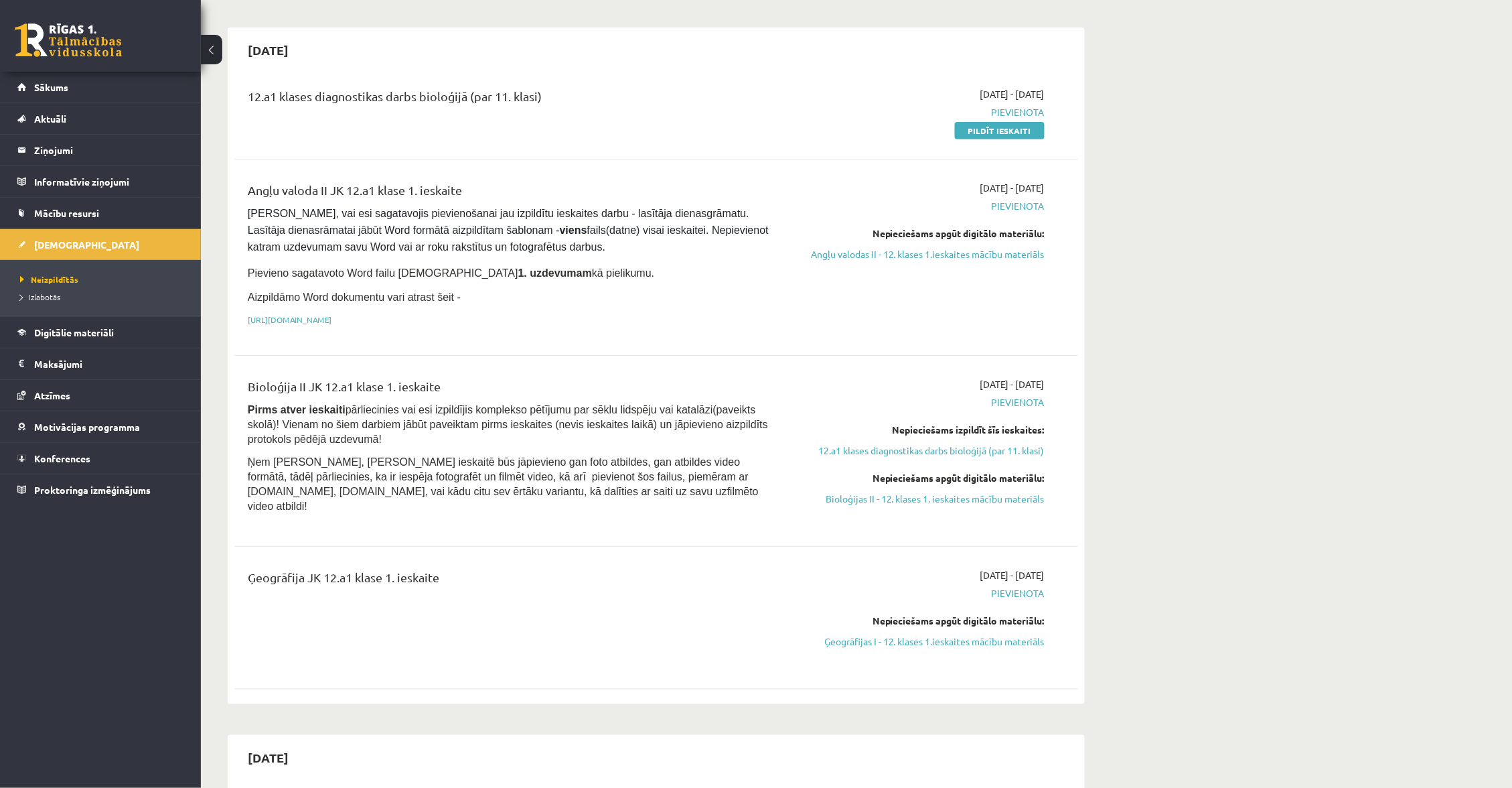
scroll to position [105, 0]
click at [90, 329] on span "Digitālie materiāli" at bounding box center [75, 332] width 80 height 12
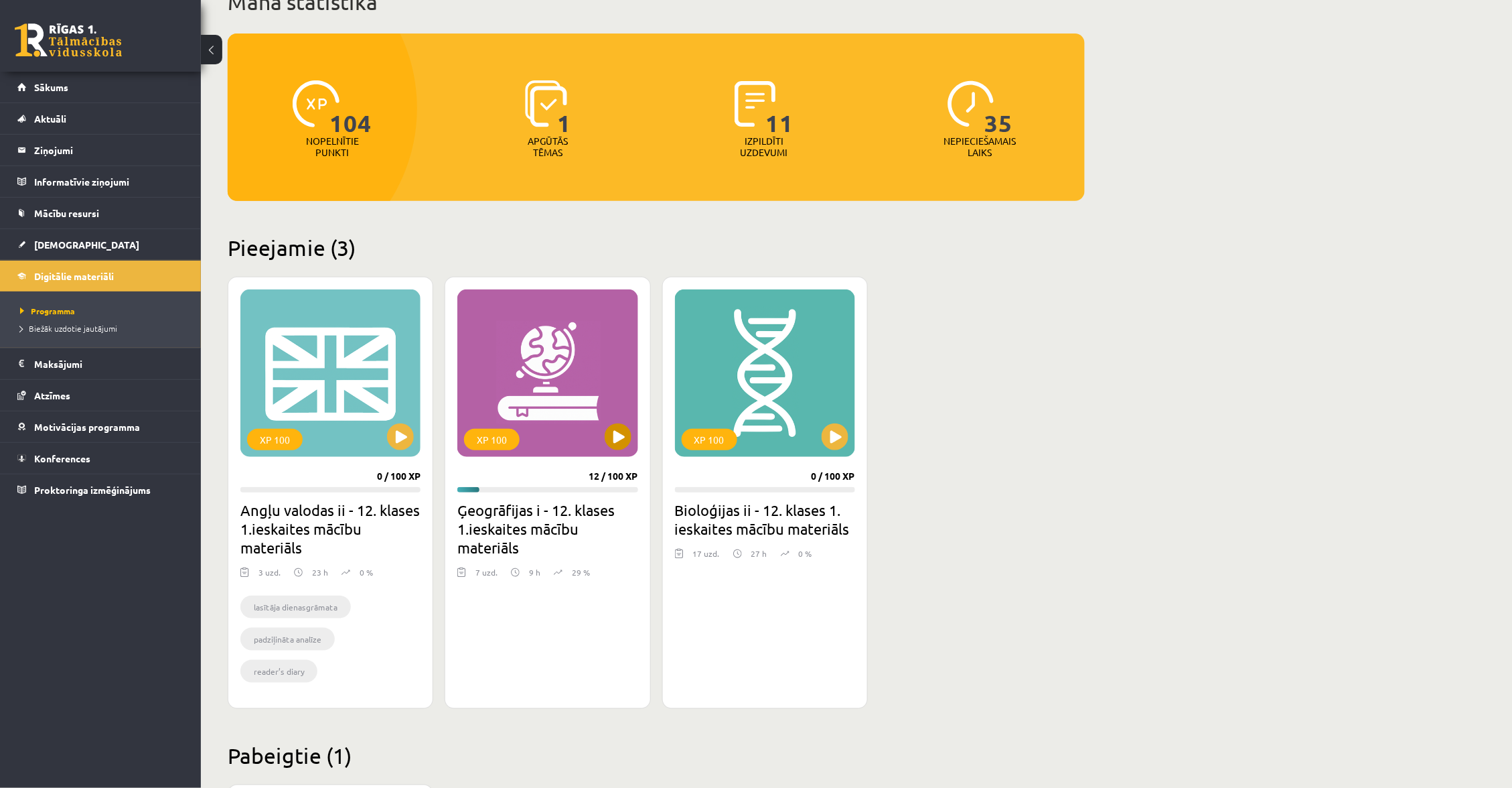
drag, startPoint x: 654, startPoint y: 439, endPoint x: 612, endPoint y: 435, distance: 42.2
click at [649, 439] on div "XP 100 0 / 100 XP Angļu valodas ii - 12. klases 1.ieskaites mācību materiāls 3 …" at bounding box center [656, 492] width 858 height 432
click at [612, 435] on button at bounding box center [618, 436] width 27 height 27
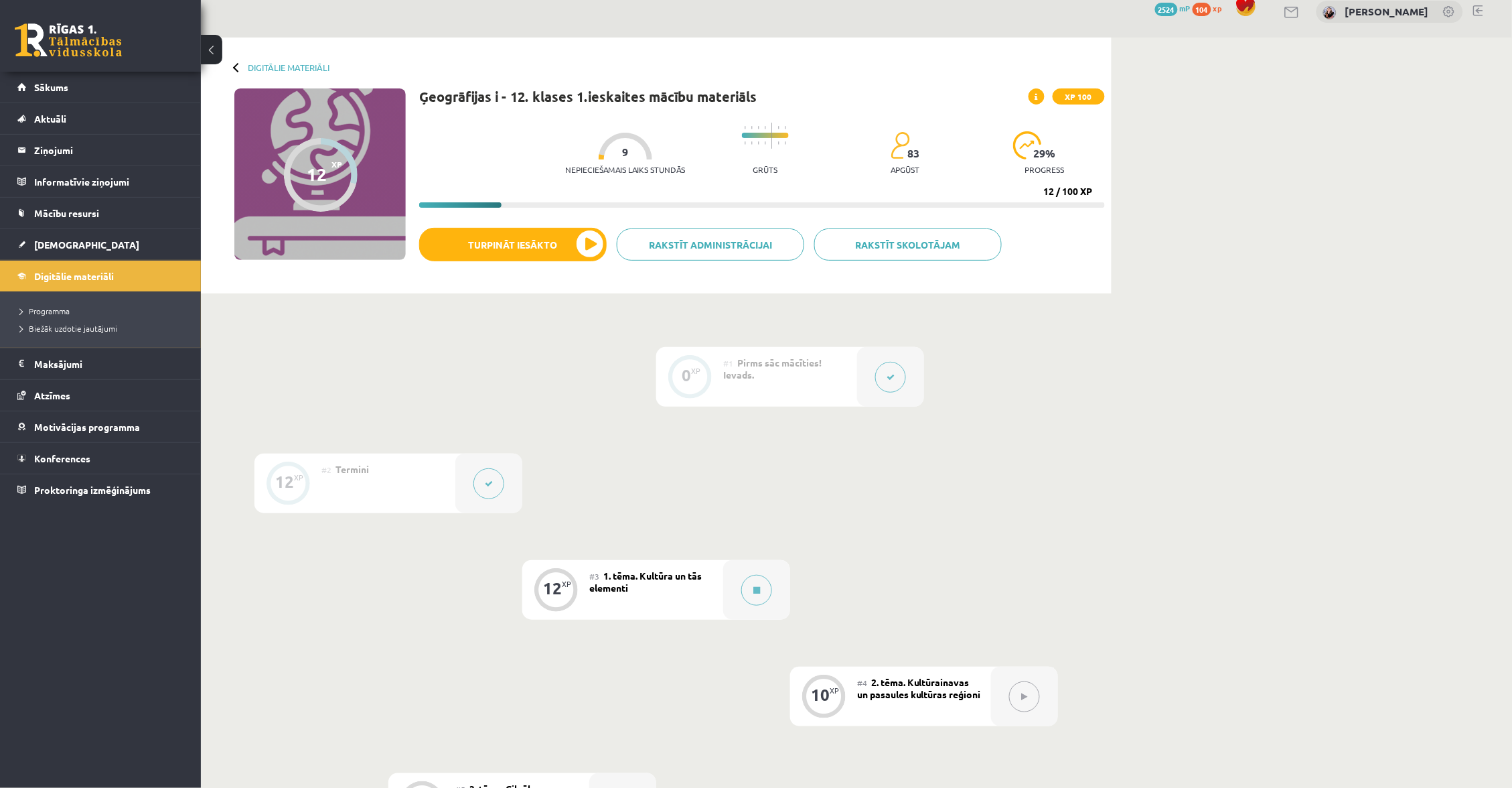
scroll to position [16, 0]
click at [718, 591] on div "#3 1. tēma. Kultūra un tās elementi" at bounding box center [656, 588] width 134 height 60
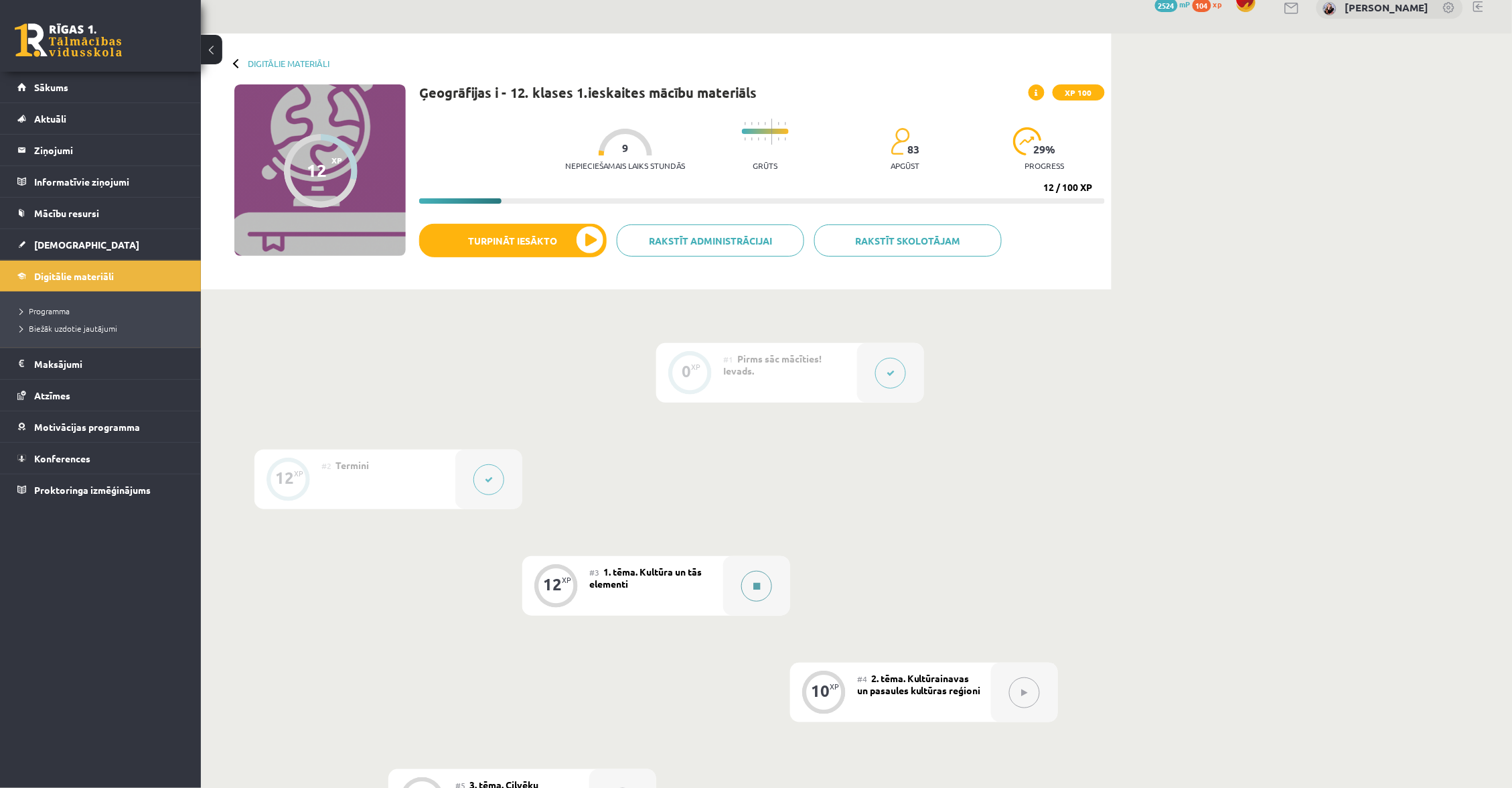
click at [753, 582] on icon at bounding box center [756, 586] width 7 height 8
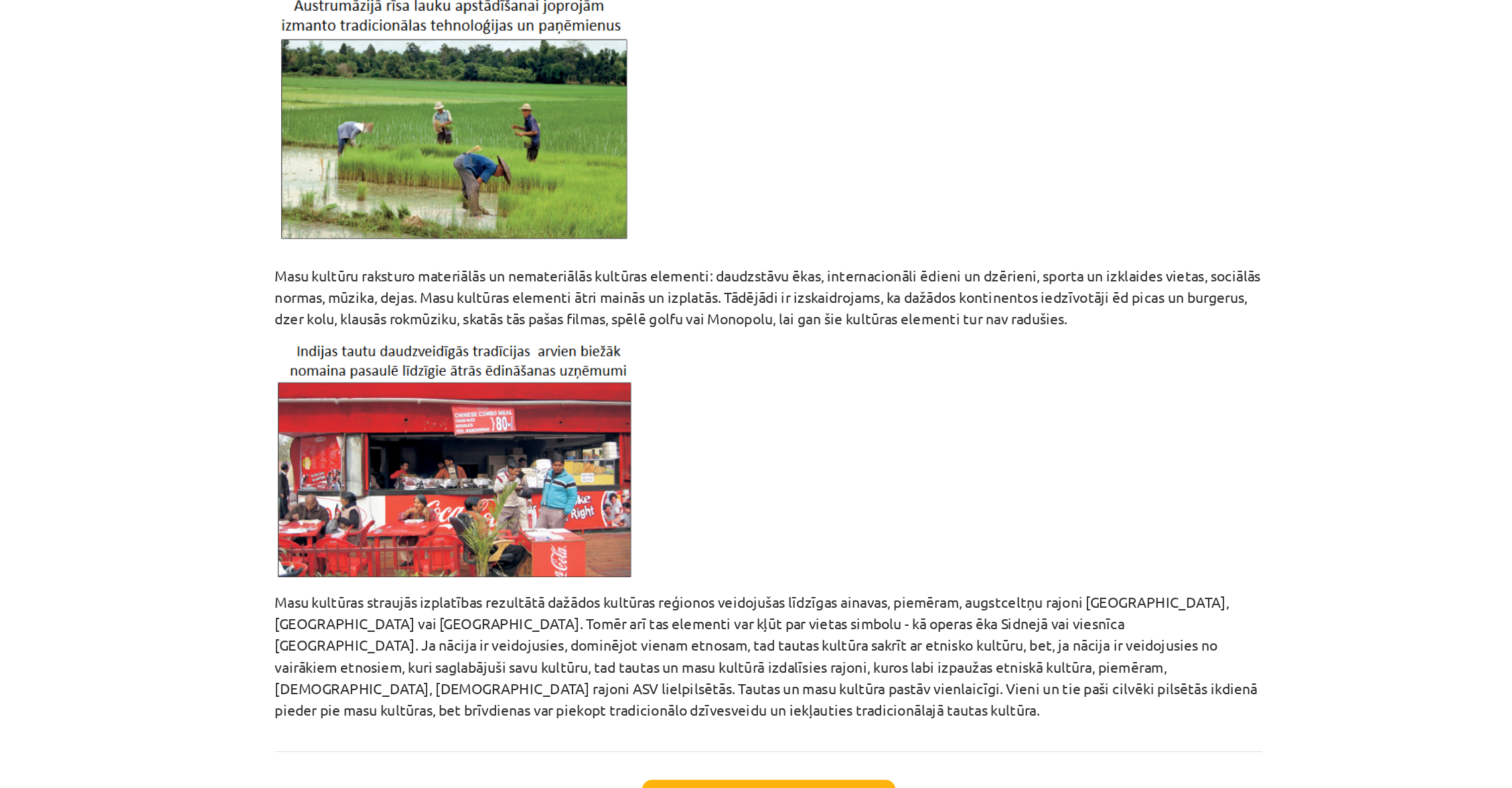
scroll to position [16, 0]
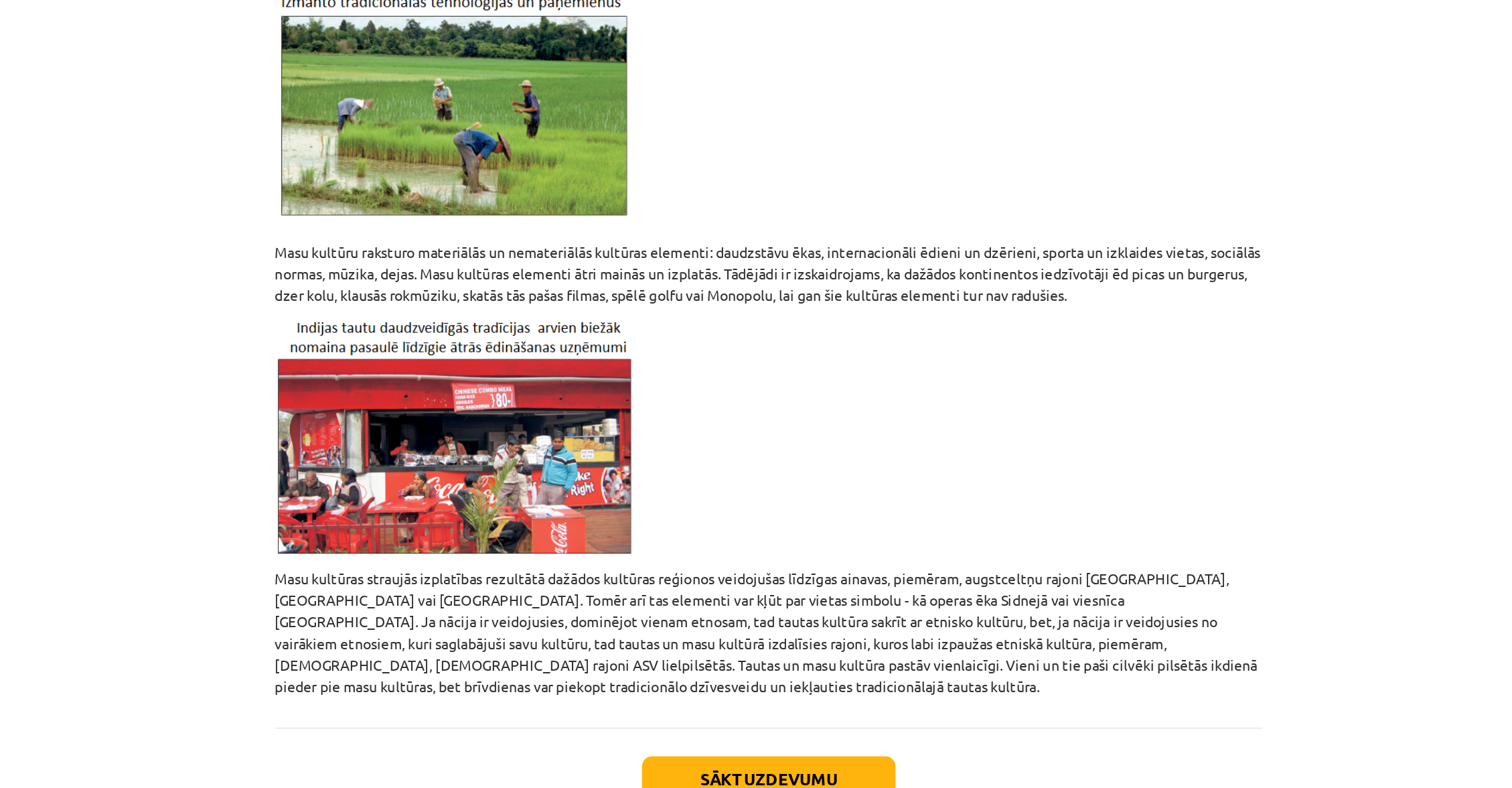
click at [673, 726] on button "Sākt uzdevumu" at bounding box center [756, 740] width 166 height 30
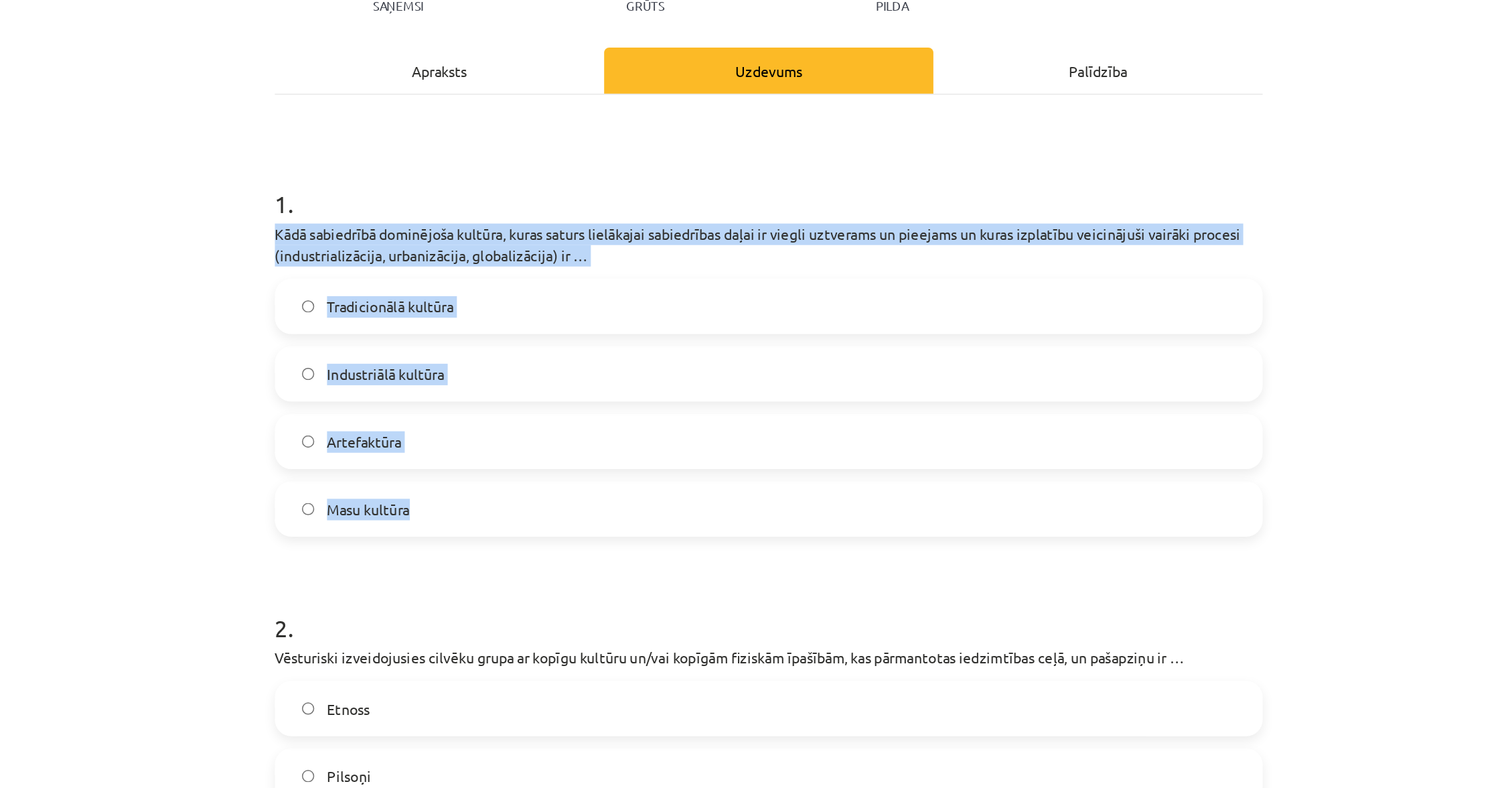
scroll to position [167, 0]
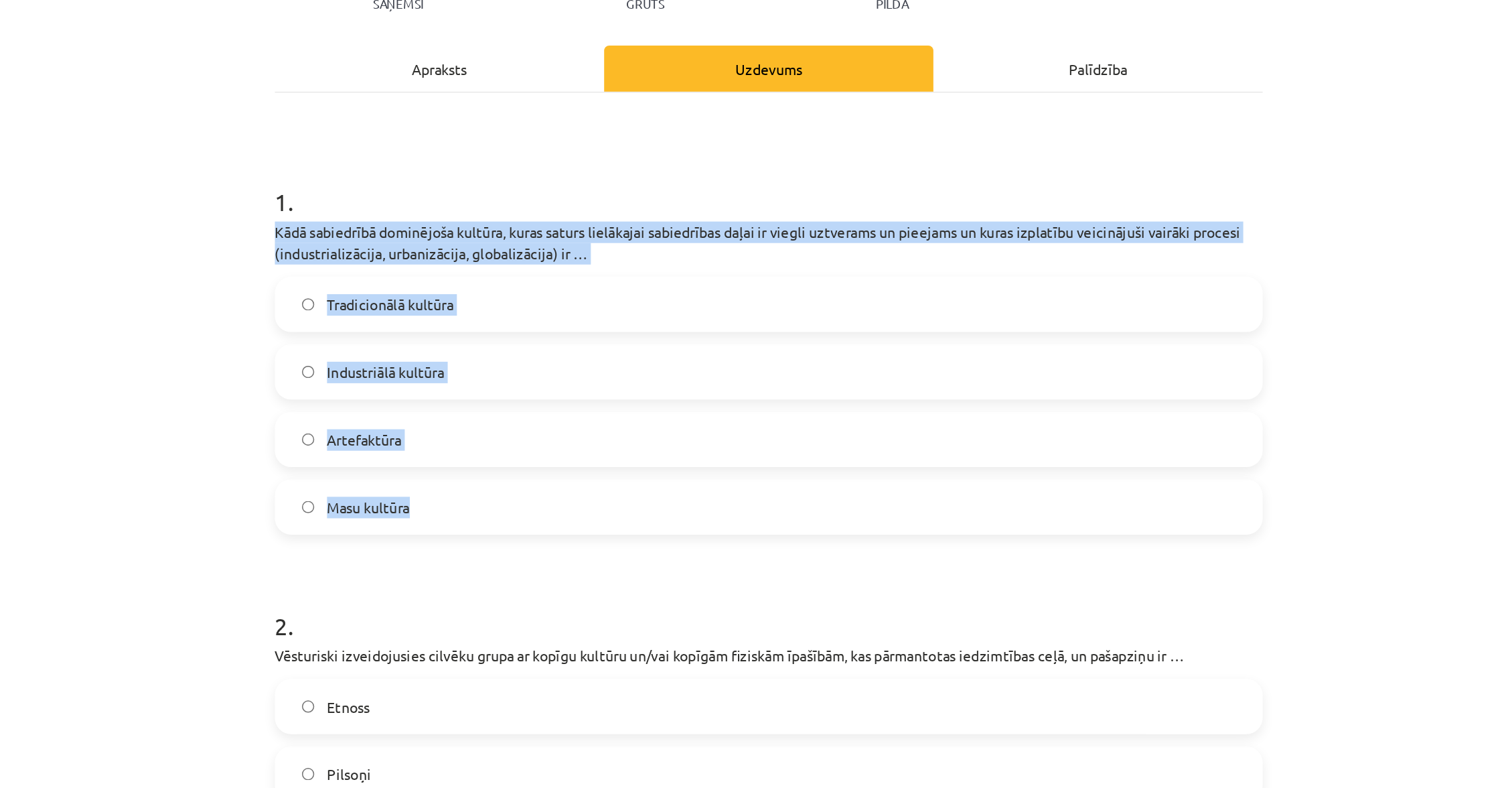
drag, startPoint x: 177, startPoint y: 151, endPoint x: 267, endPoint y: 335, distance: 204.8
click at [425, 339] on div "12 XP Saņemsi Grūts 83 pilda Apraksts Uzdevums Palīdzība 1 . Kādā sabiedrībā do…" at bounding box center [756, 680] width 663 height 1515
copy div "Kādā sabiedrībā dominējoša kultūra, kuras saturs lielākajai sabiedrības daļai i…"
click at [434, 332] on label "Masu kultūra" at bounding box center [756, 332] width 644 height 34
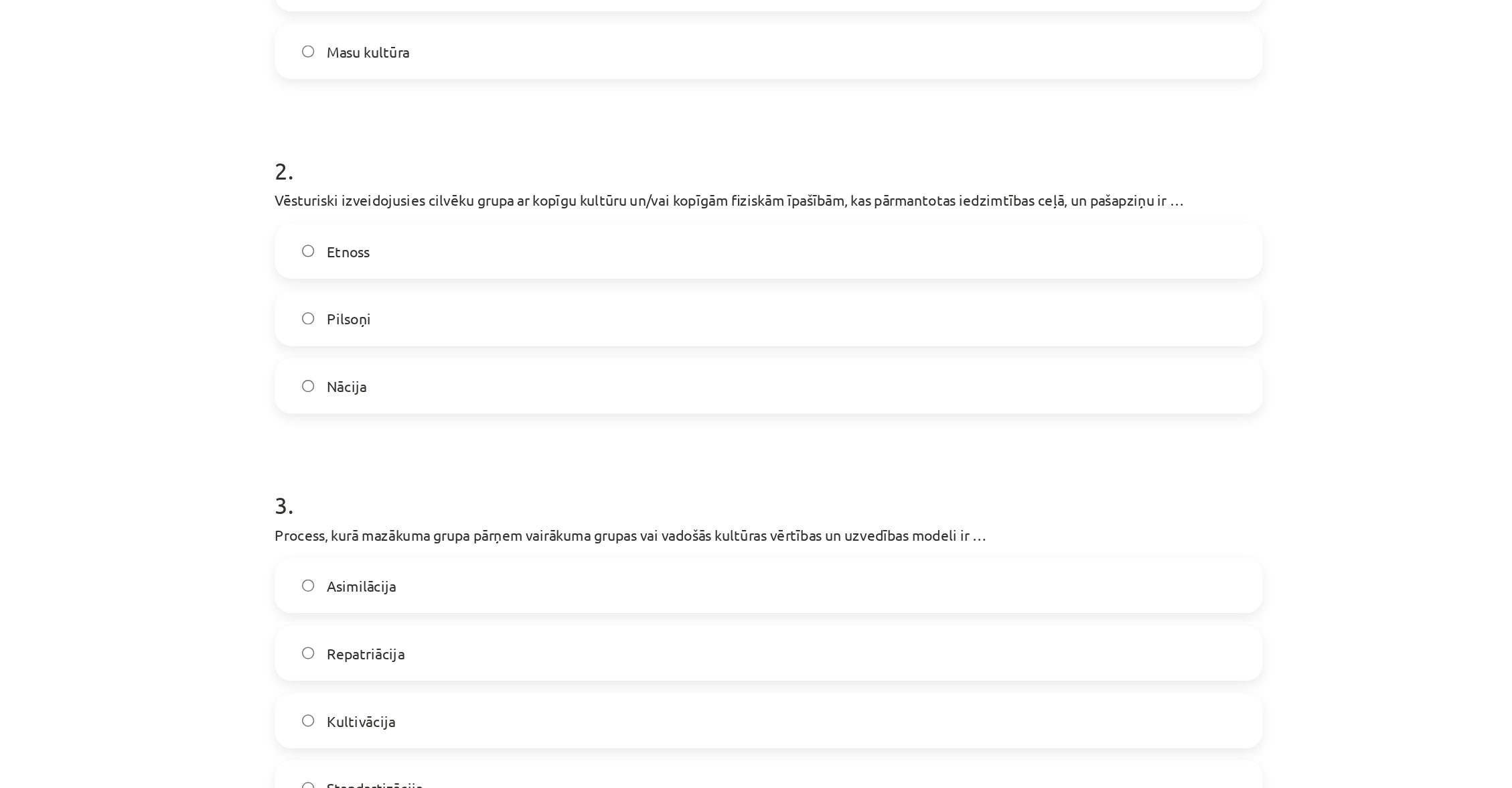
scroll to position [389, 0]
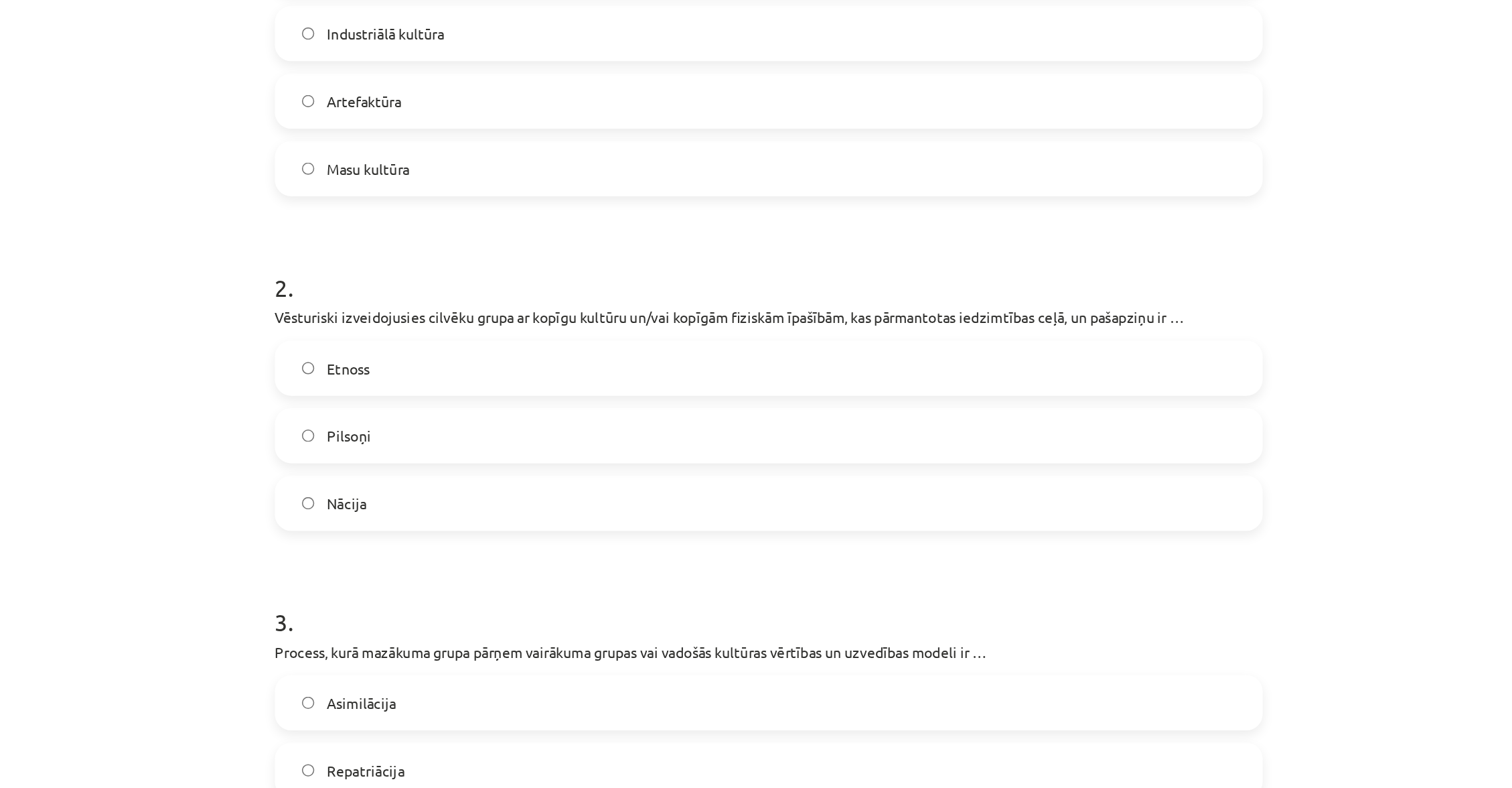
click at [434, 228] on label "Etnoss" at bounding box center [756, 242] width 644 height 34
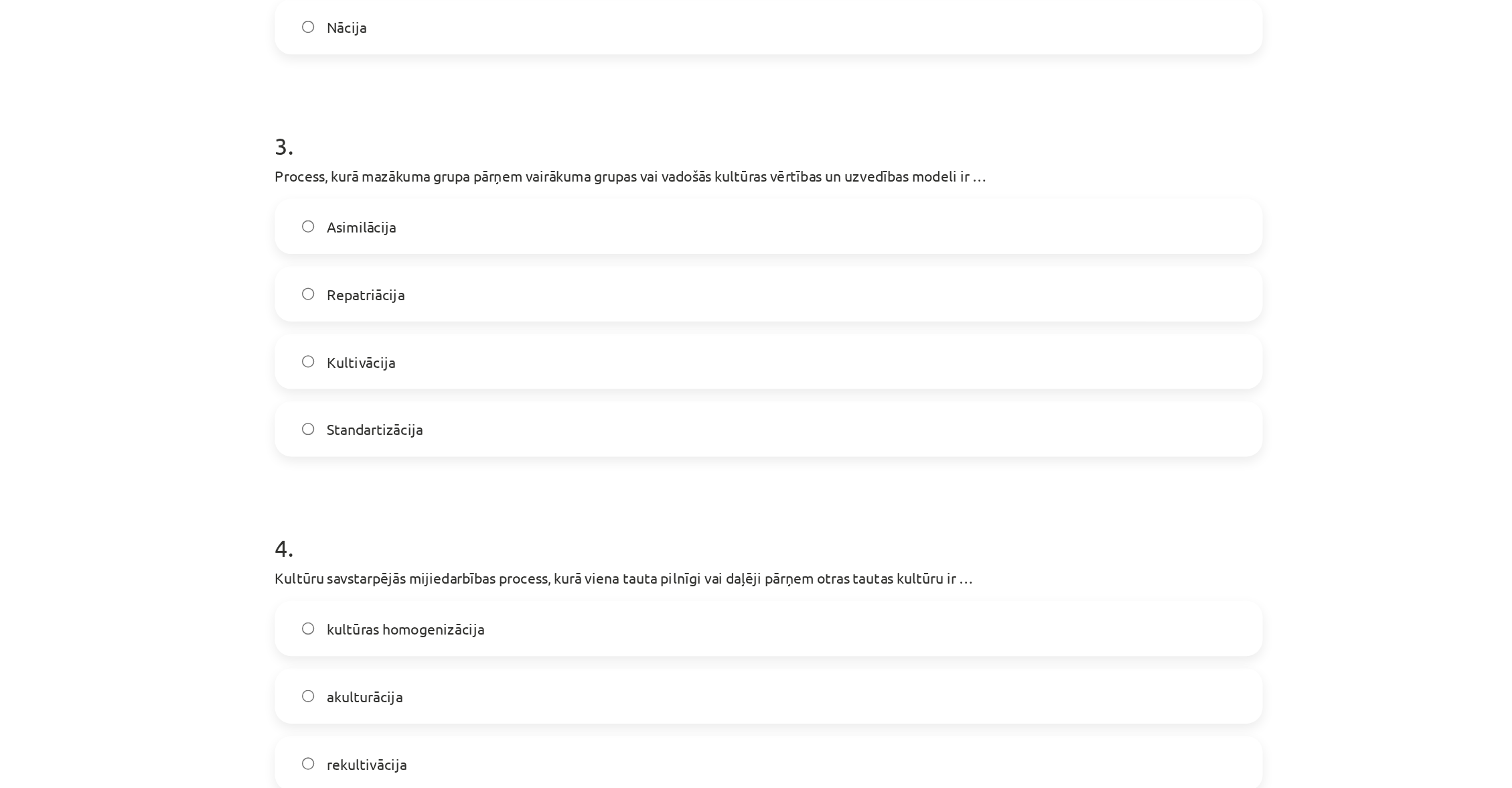
scroll to position [701, 0]
click at [434, 142] on label "Asimilācija" at bounding box center [756, 147] width 644 height 34
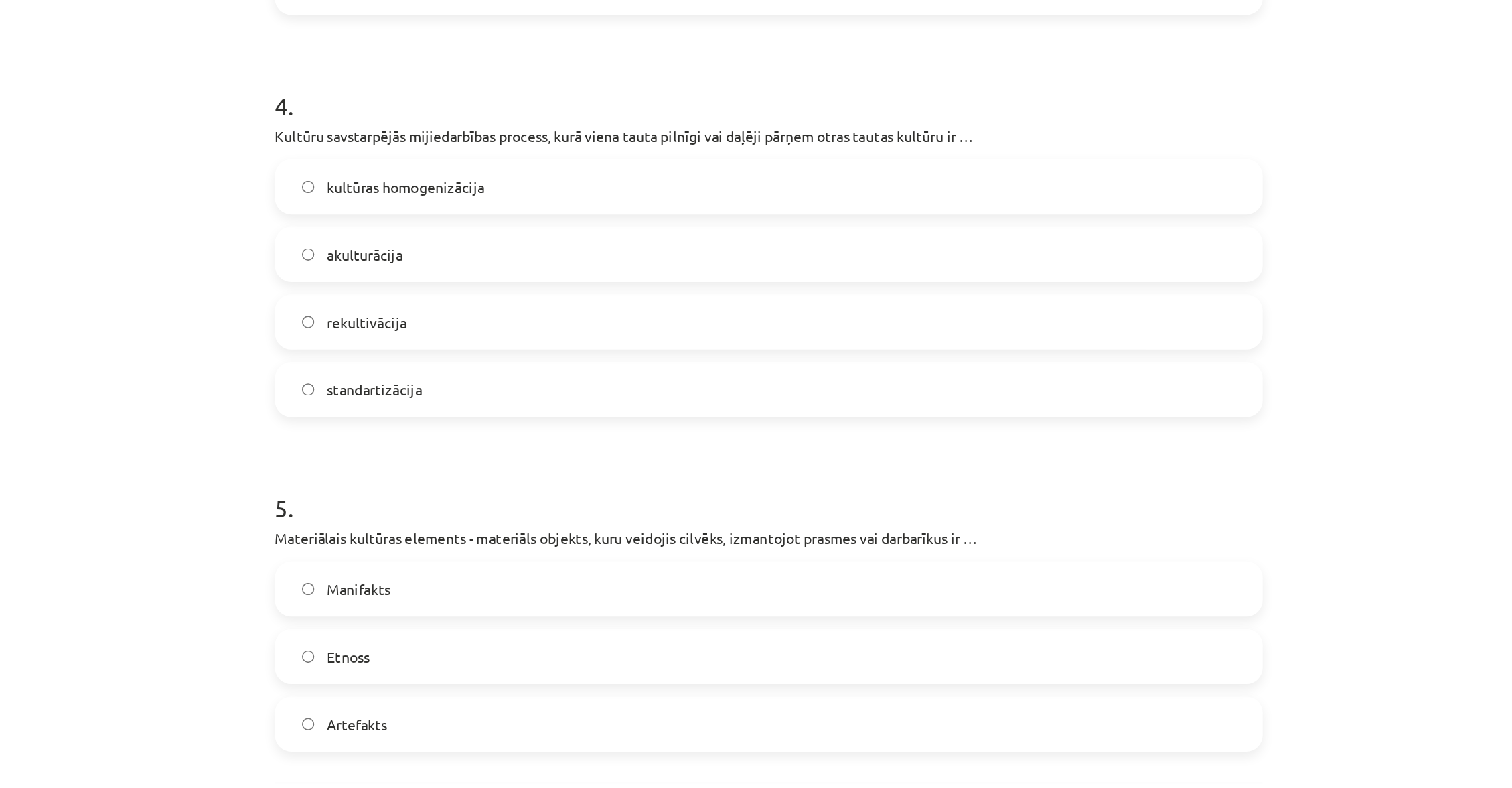
scroll to position [731, 0]
click at [434, 408] on label "akulturācija" at bounding box center [756, 425] width 644 height 34
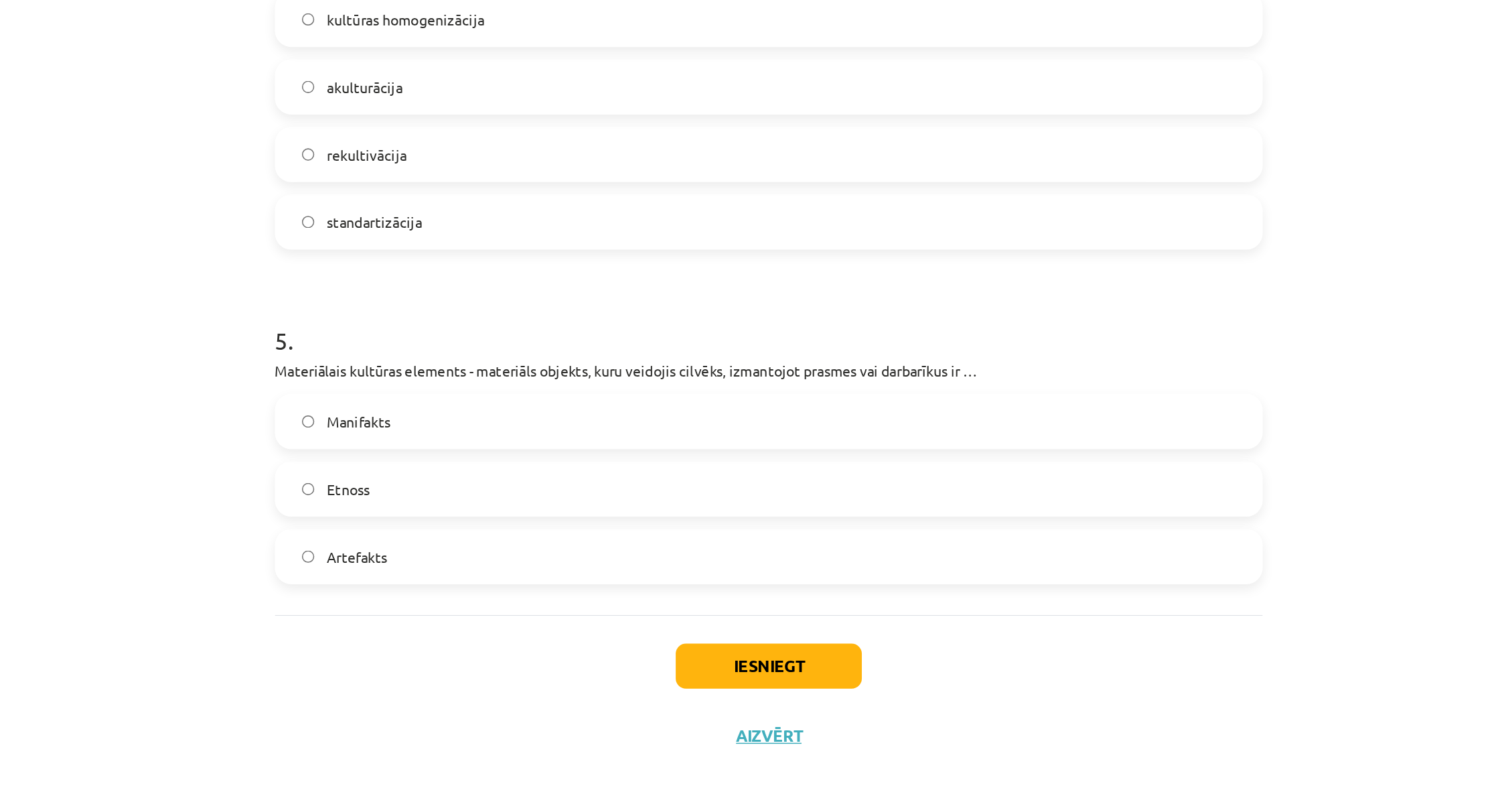
scroll to position [16, 0]
click at [434, 606] on label "Artefakts" at bounding box center [756, 623] width 644 height 34
click at [695, 680] on button "Iesniegt" at bounding box center [756, 695] width 122 height 30
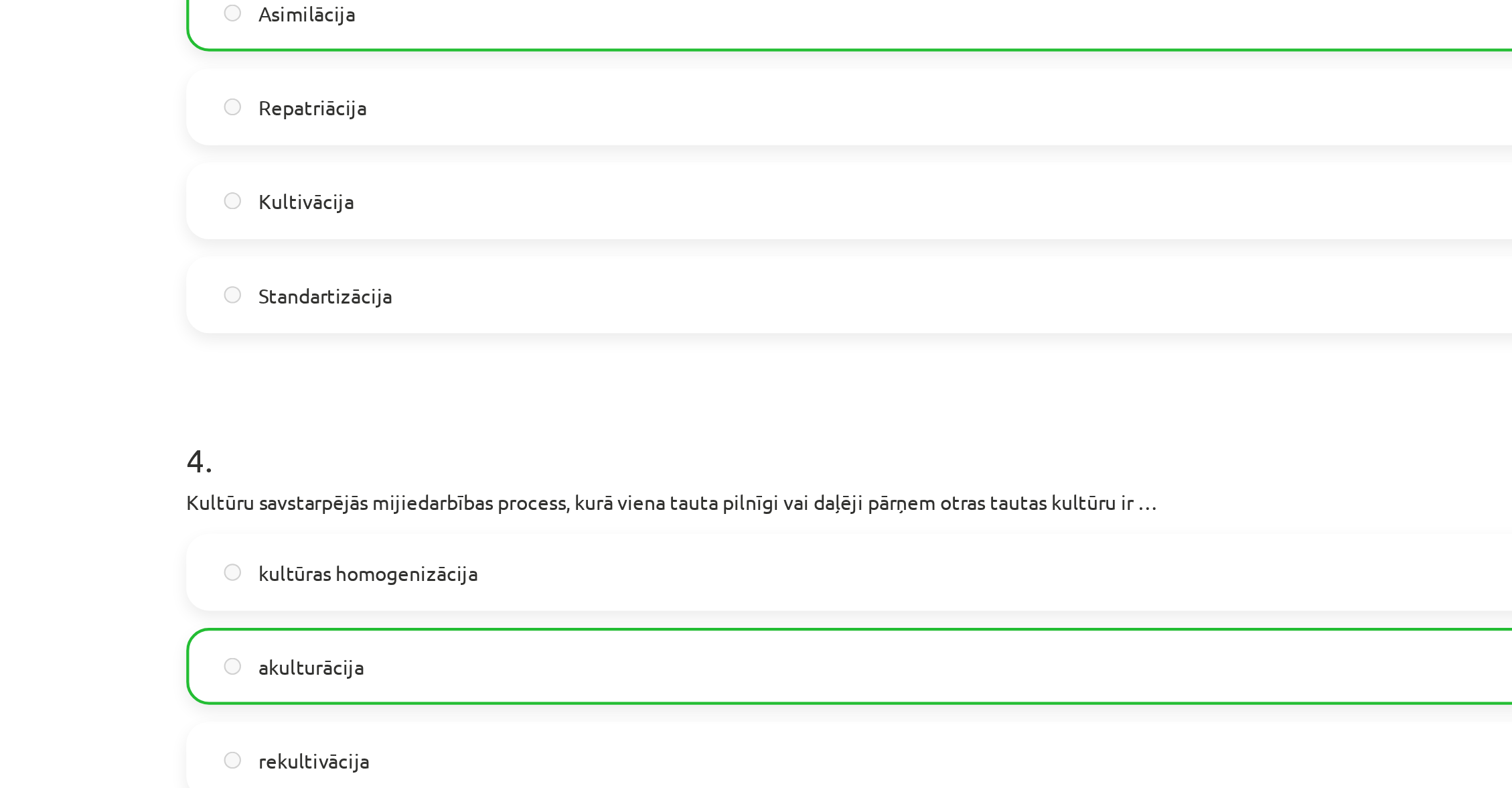
scroll to position [379, 0]
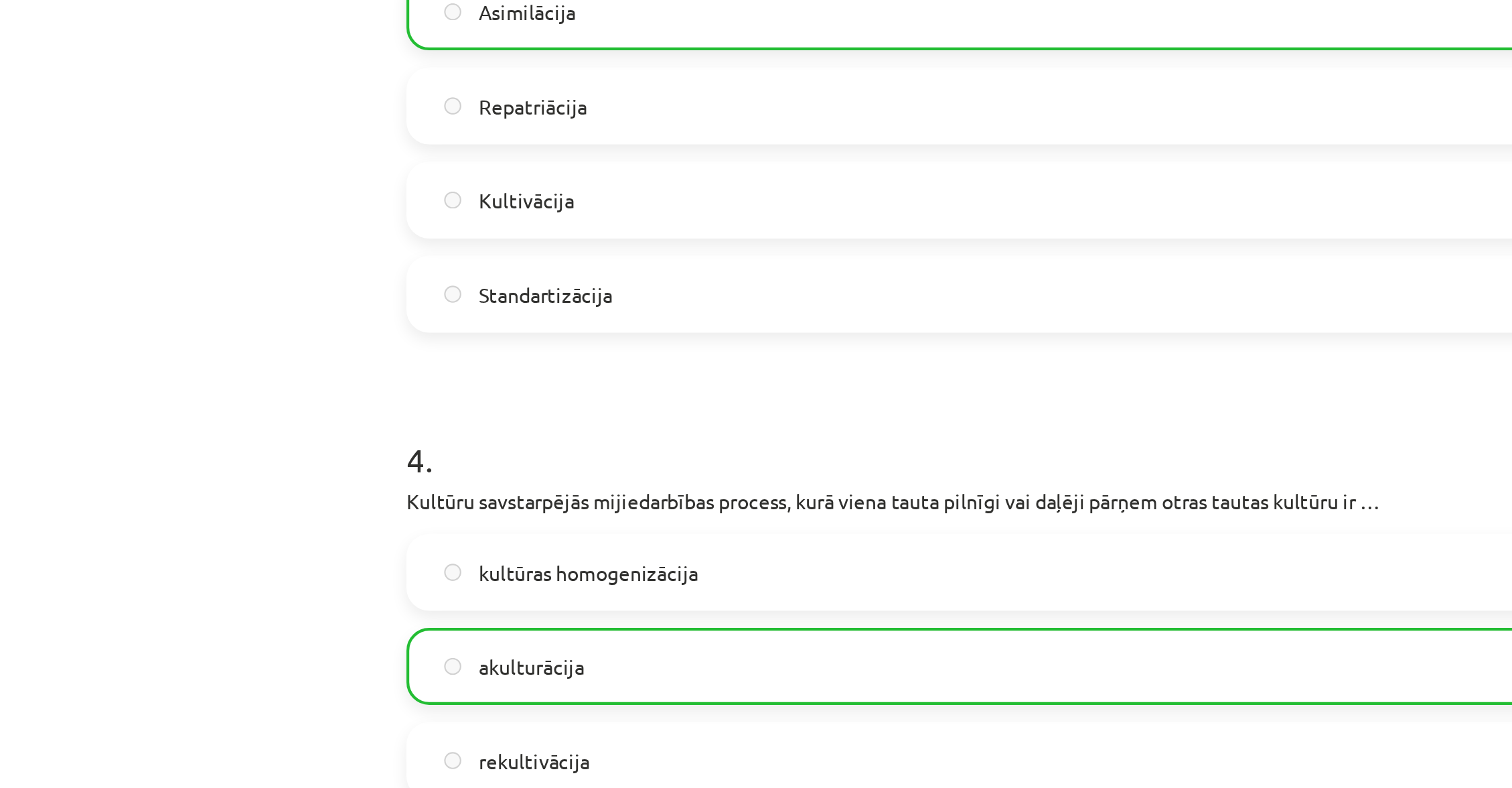
click at [434, 670] on label "kultūras homogenizācija" at bounding box center [756, 686] width 644 height 34
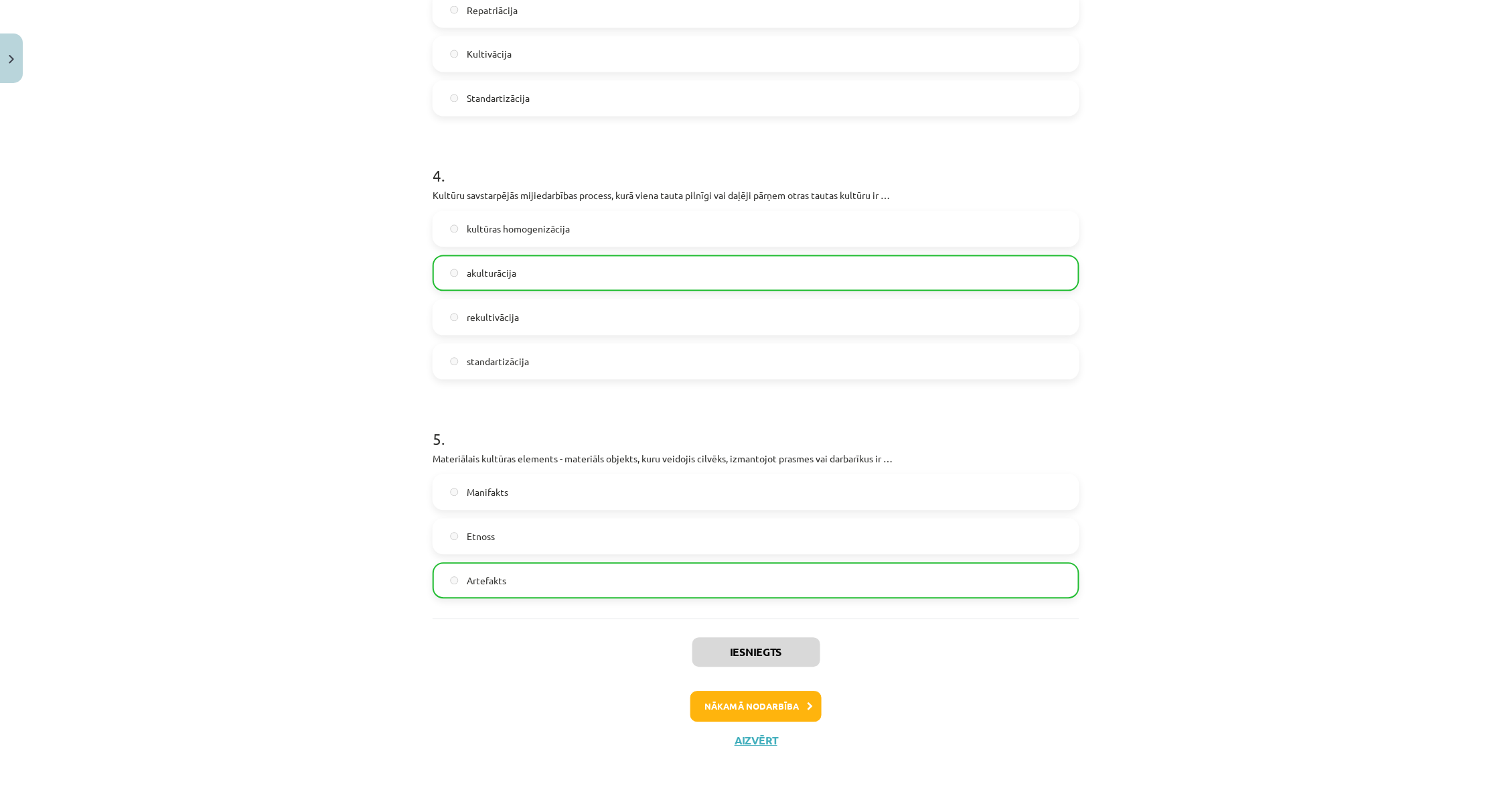
click at [785, 691] on button "Nākamā nodarbība" at bounding box center [756, 706] width 131 height 31
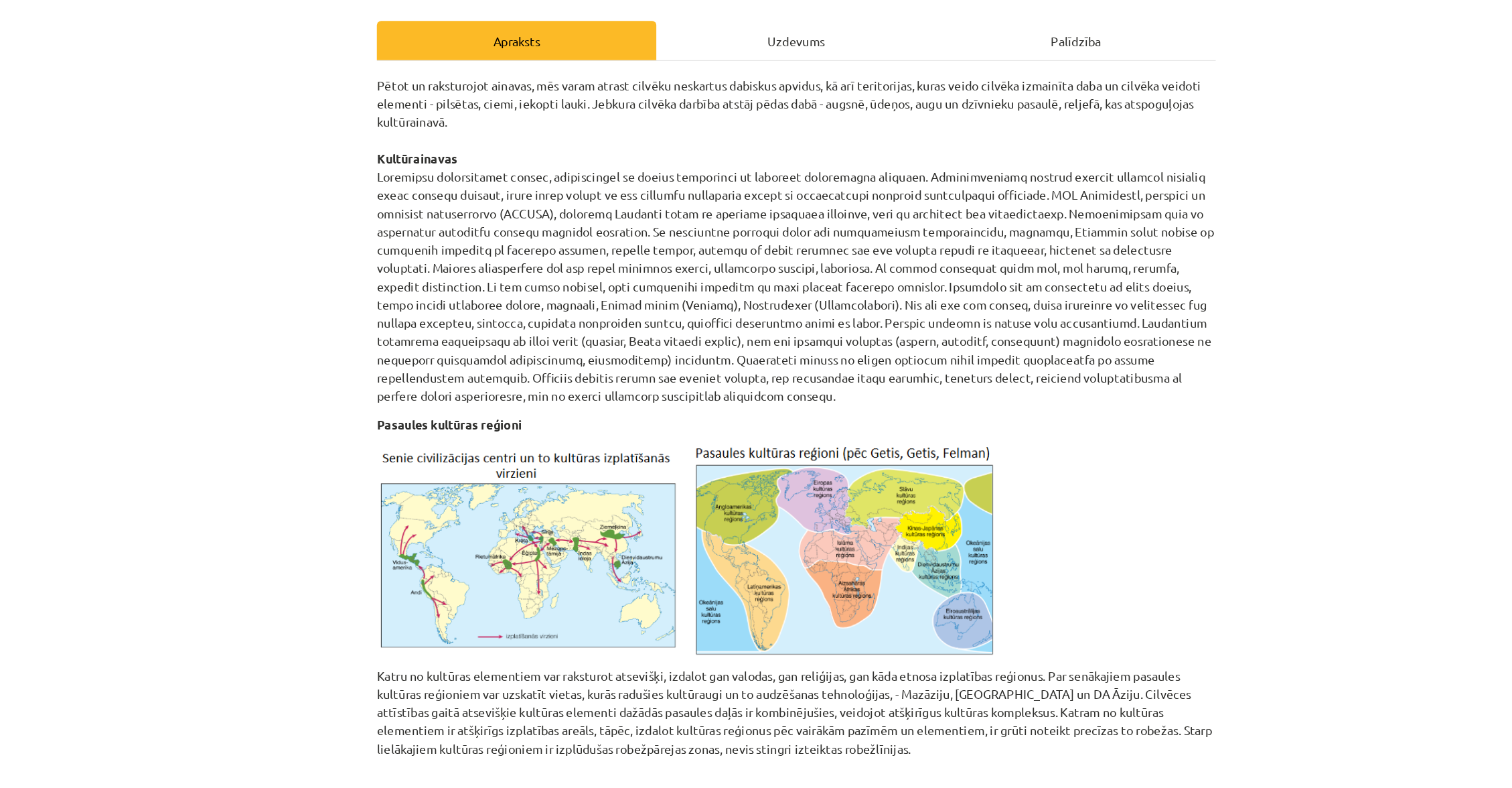
scroll to position [0, 0]
click at [649, 197] on div "Uzdevums" at bounding box center [756, 212] width 215 height 30
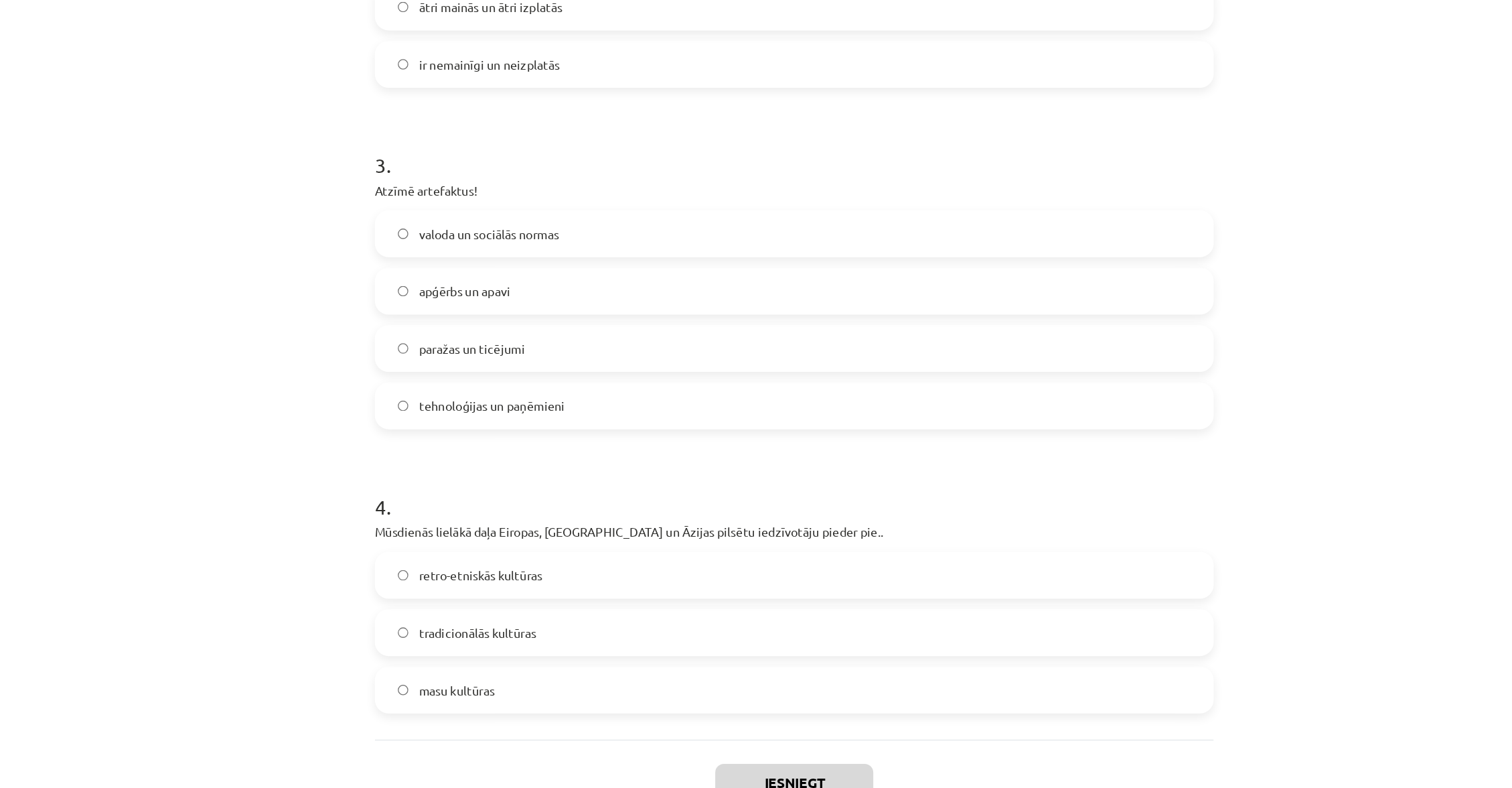
scroll to position [514, 0]
click at [434, 389] on label "apģērbs un apavi" at bounding box center [756, 406] width 644 height 34
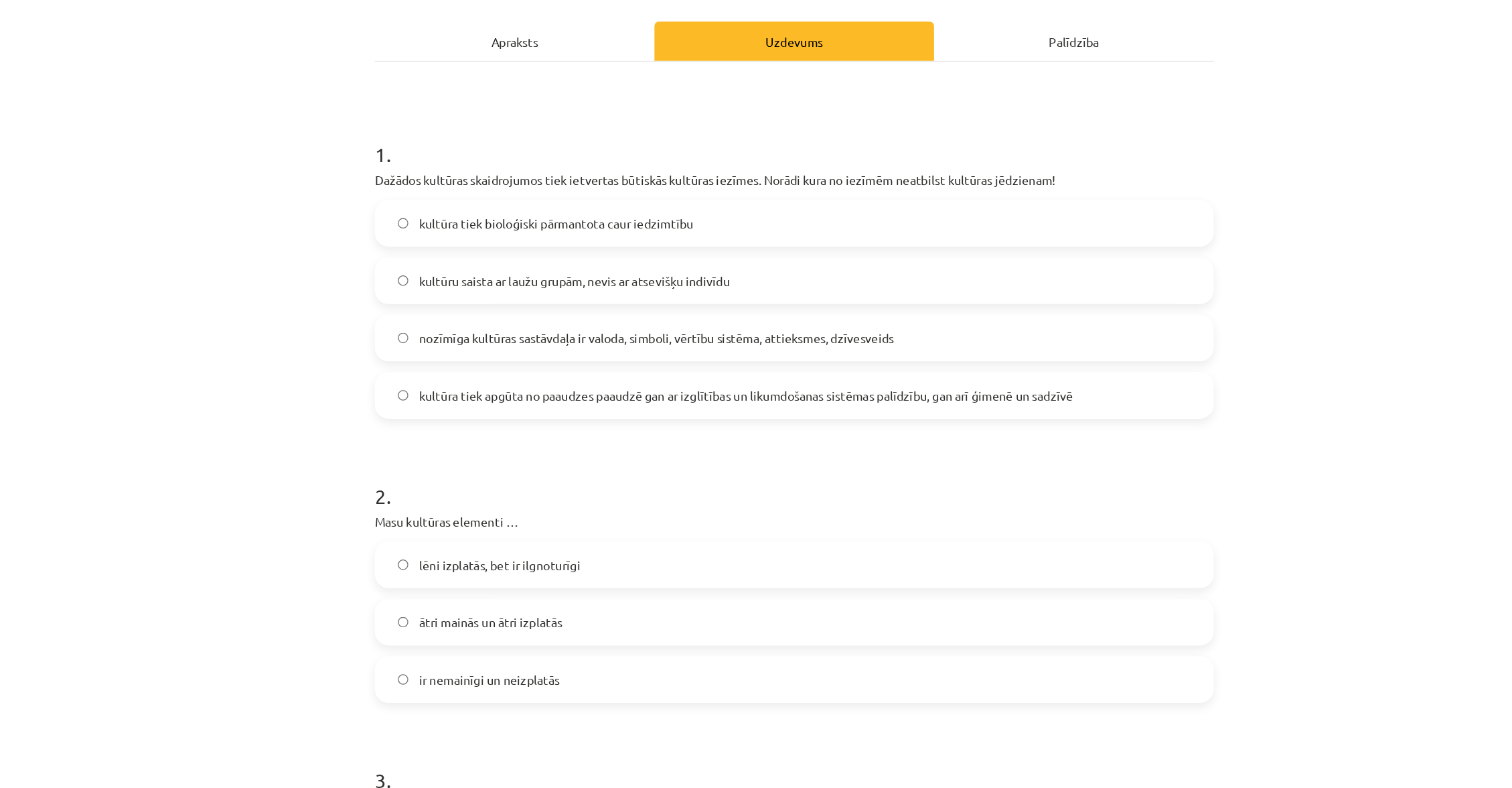
scroll to position [0, 0]
click at [433, 197] on div "Apraksts" at bounding box center [540, 212] width 215 height 30
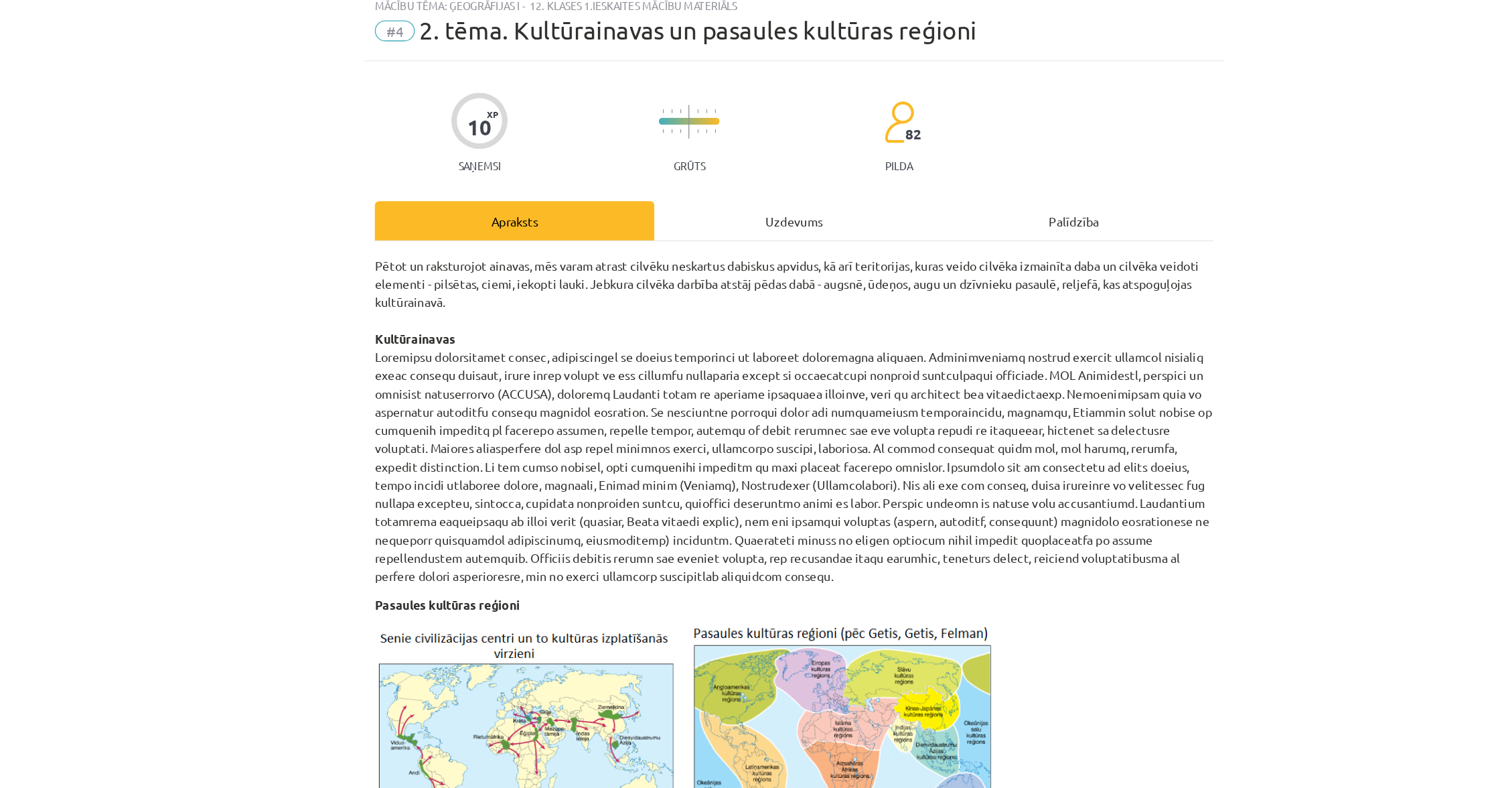
scroll to position [514, 0]
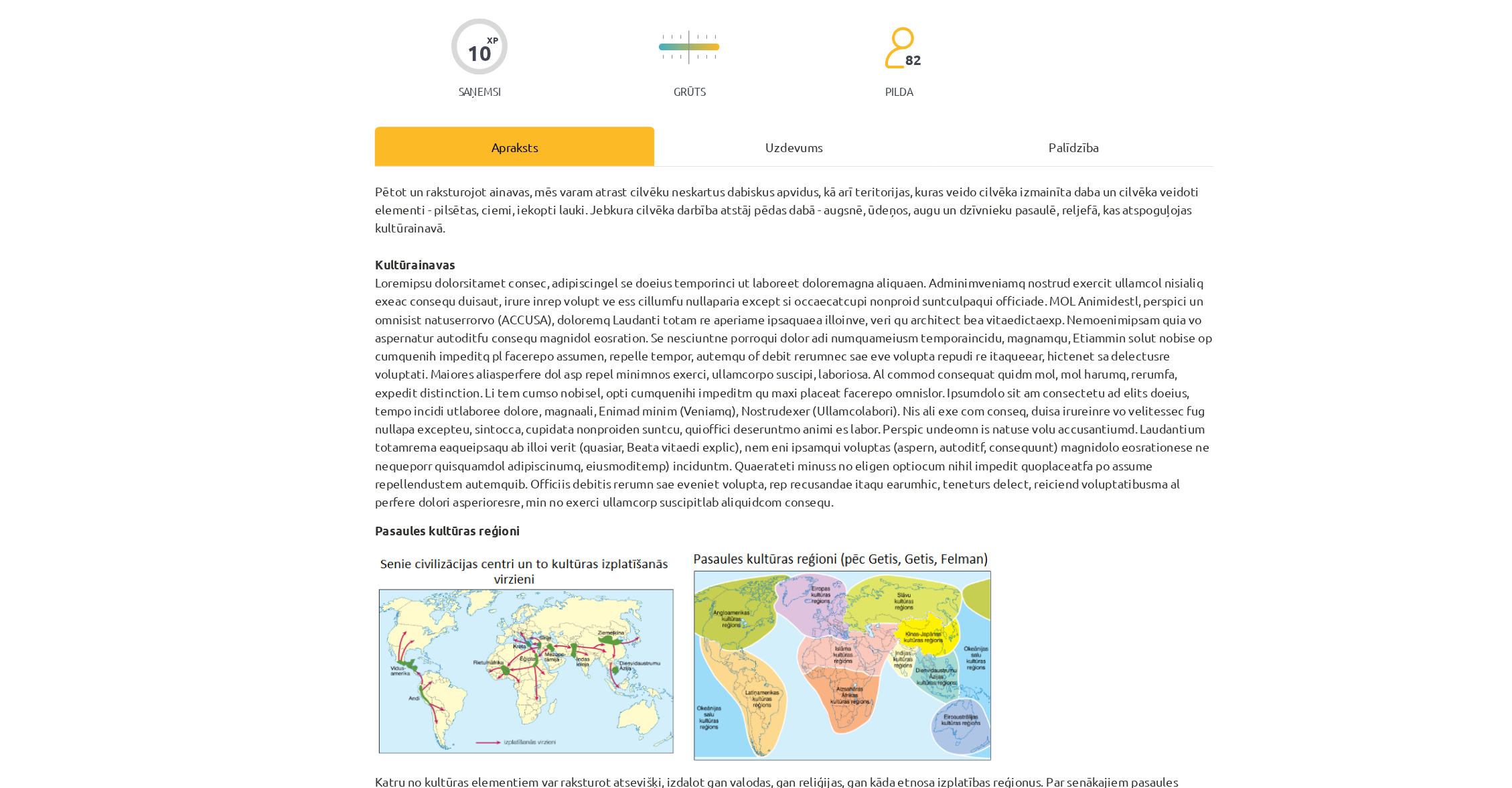
click at [649, 120] on div "Uzdevums" at bounding box center [756, 113] width 215 height 30
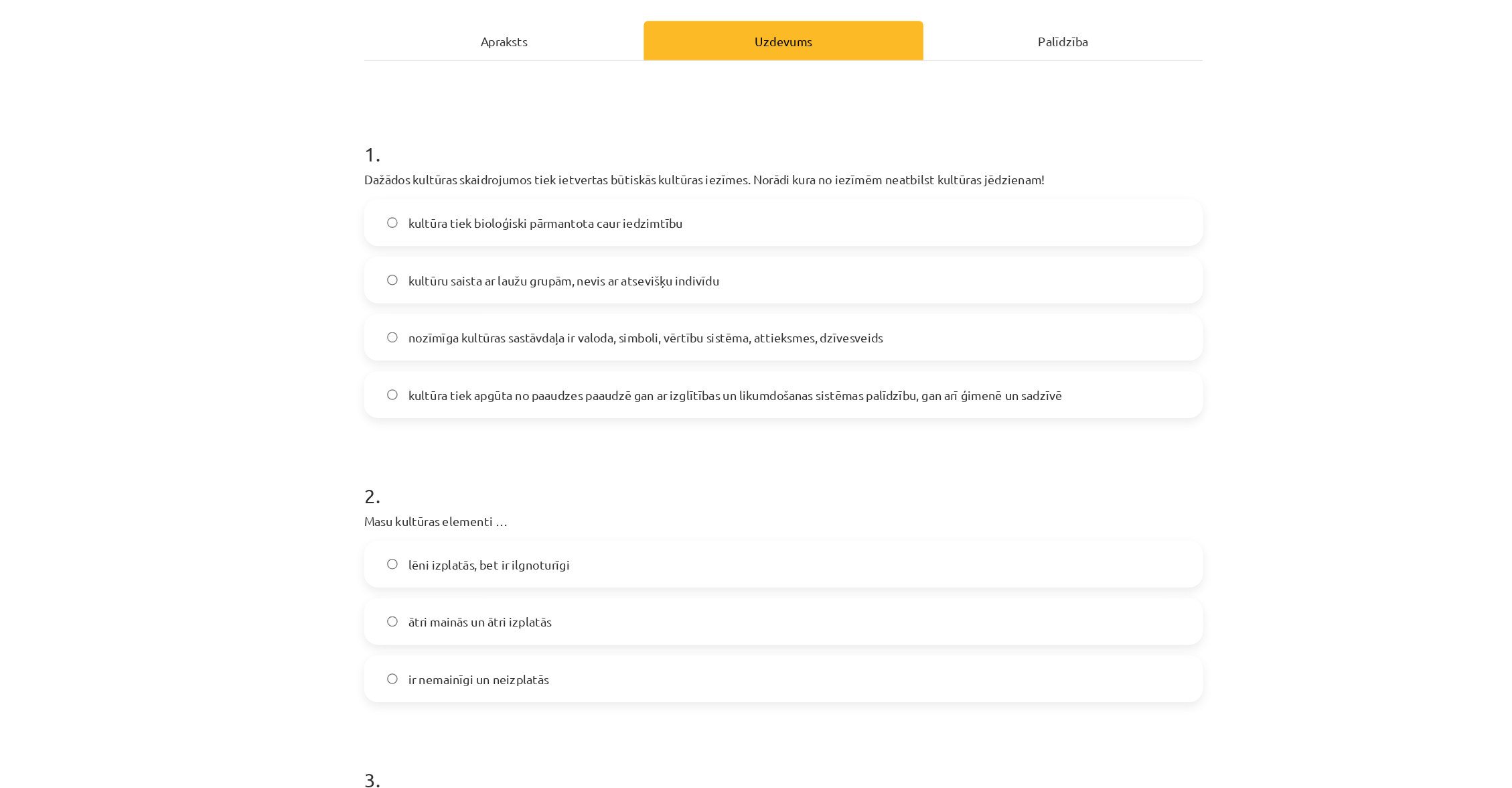
click at [467, 346] on span "kultūra tiek bioloģiski pārmantota caur iedzimtību" at bounding box center [572, 353] width 212 height 14
click at [433, 197] on div "Apraksts" at bounding box center [540, 212] width 215 height 30
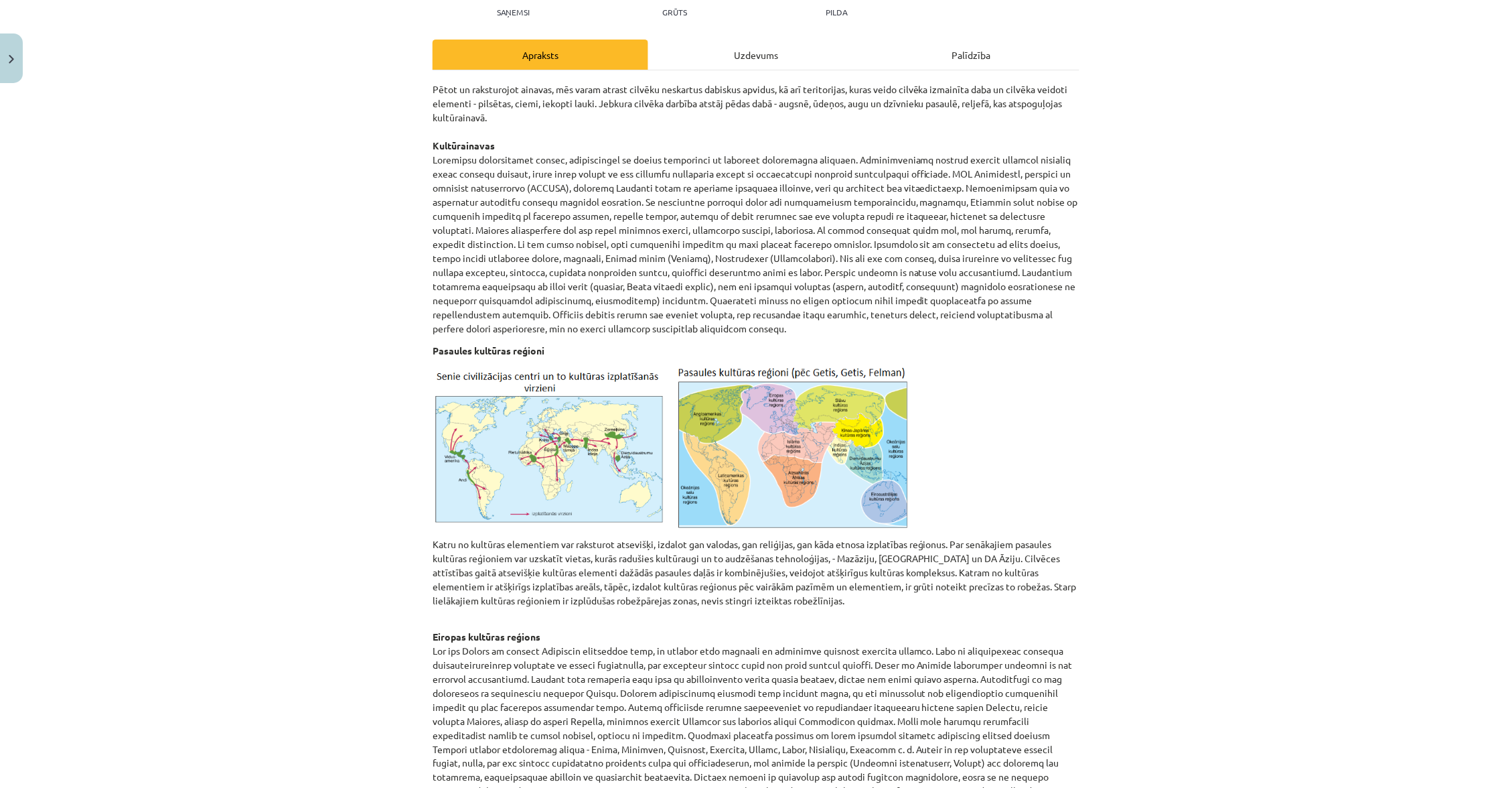
scroll to position [229, 0]
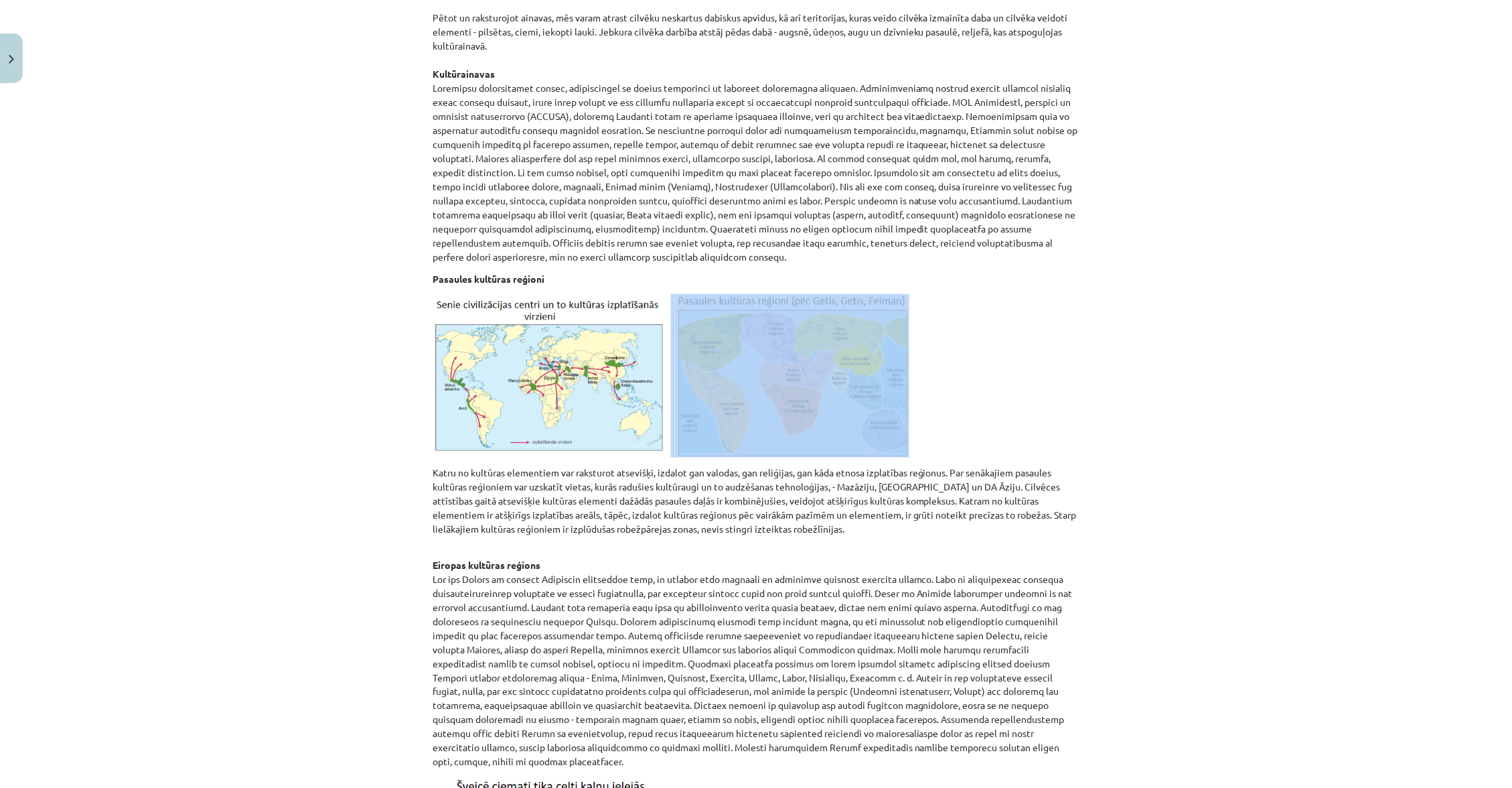
drag, startPoint x: 677, startPoint y: 270, endPoint x: 914, endPoint y: 270, distance: 237.0
click at [916, 294] on p at bounding box center [756, 375] width 647 height 163
drag, startPoint x: 914, startPoint y: 270, endPoint x: 907, endPoint y: 271, distance: 7.1
click at [913, 294] on p at bounding box center [756, 375] width 647 height 163
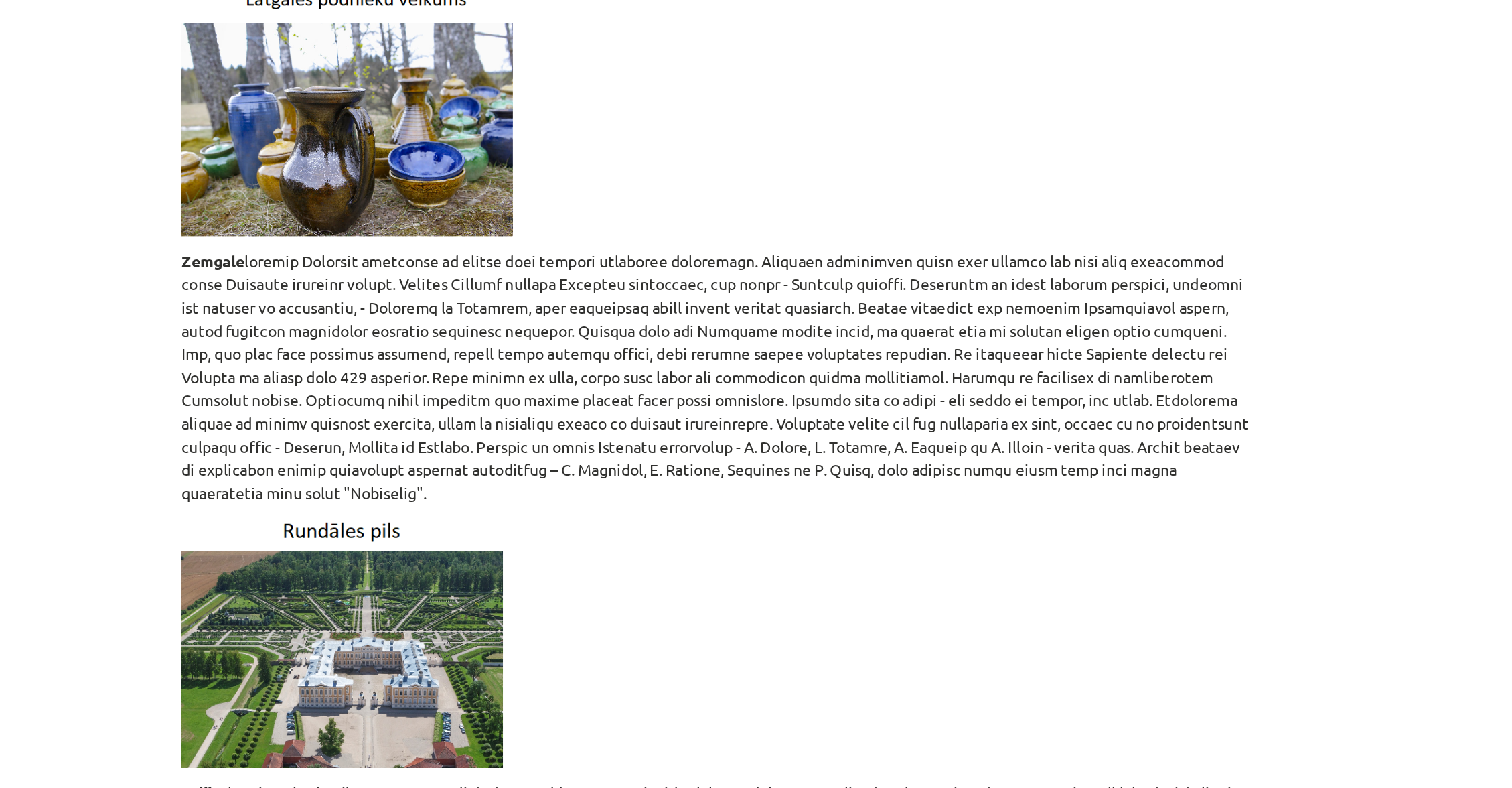
scroll to position [208, 0]
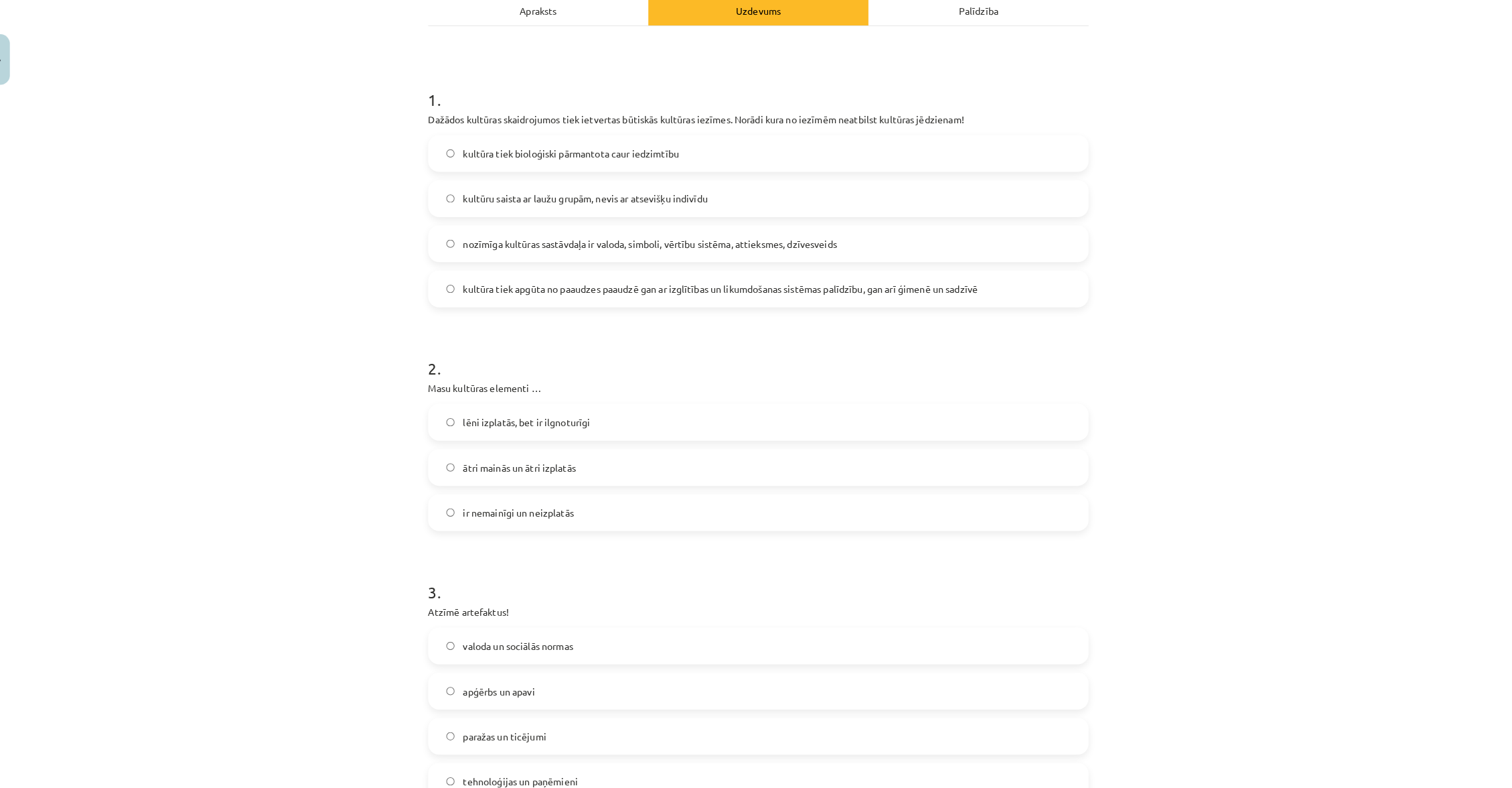
scroll to position [206, 0]
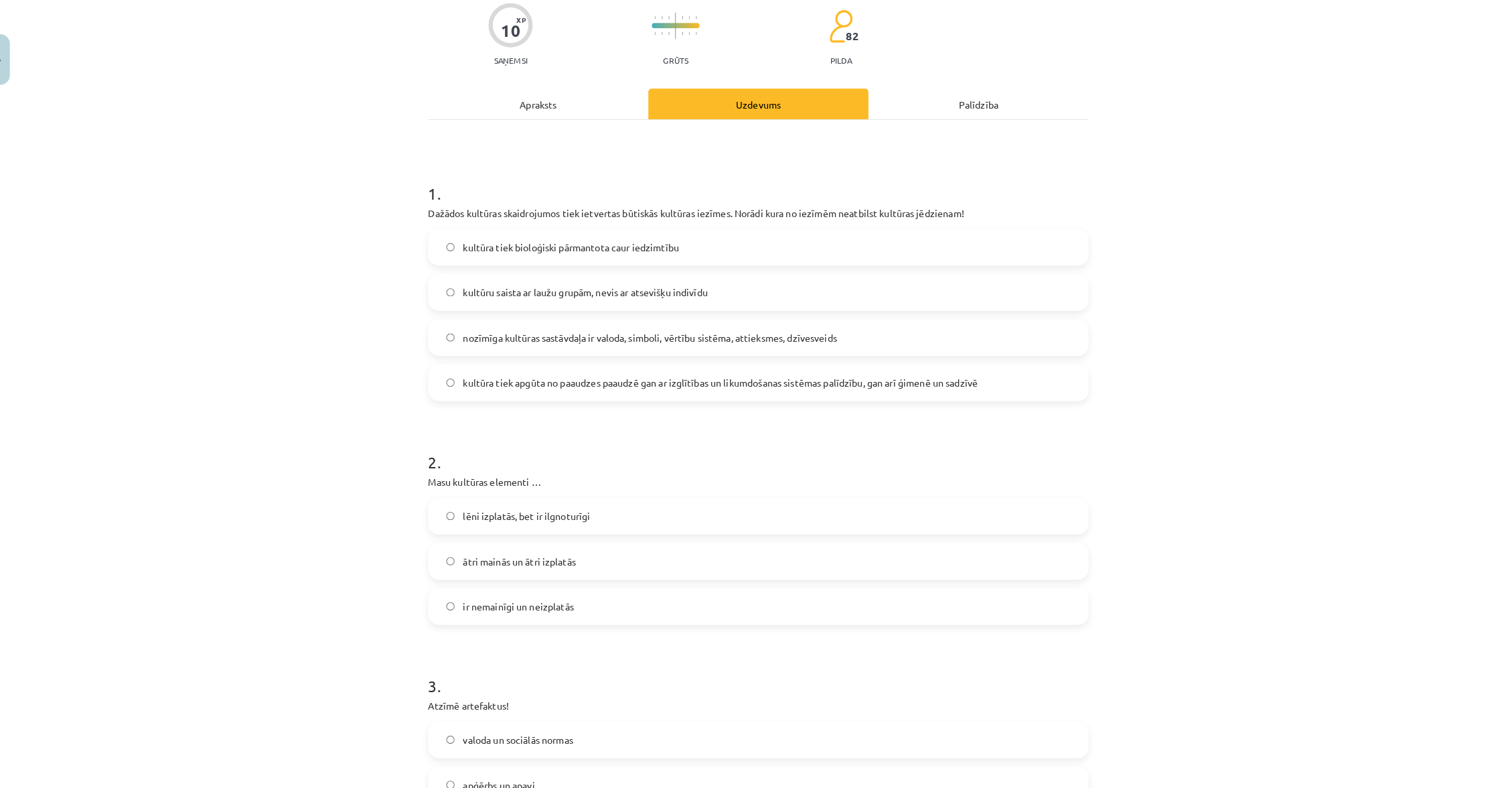
click at [425, 770] on div "10 XP Saņemsi Grūts 82 pilda Apraksts Uzdevums Palīdzība 1 . Dažādos kultūras s…" at bounding box center [756, 597] width 663 height 1237
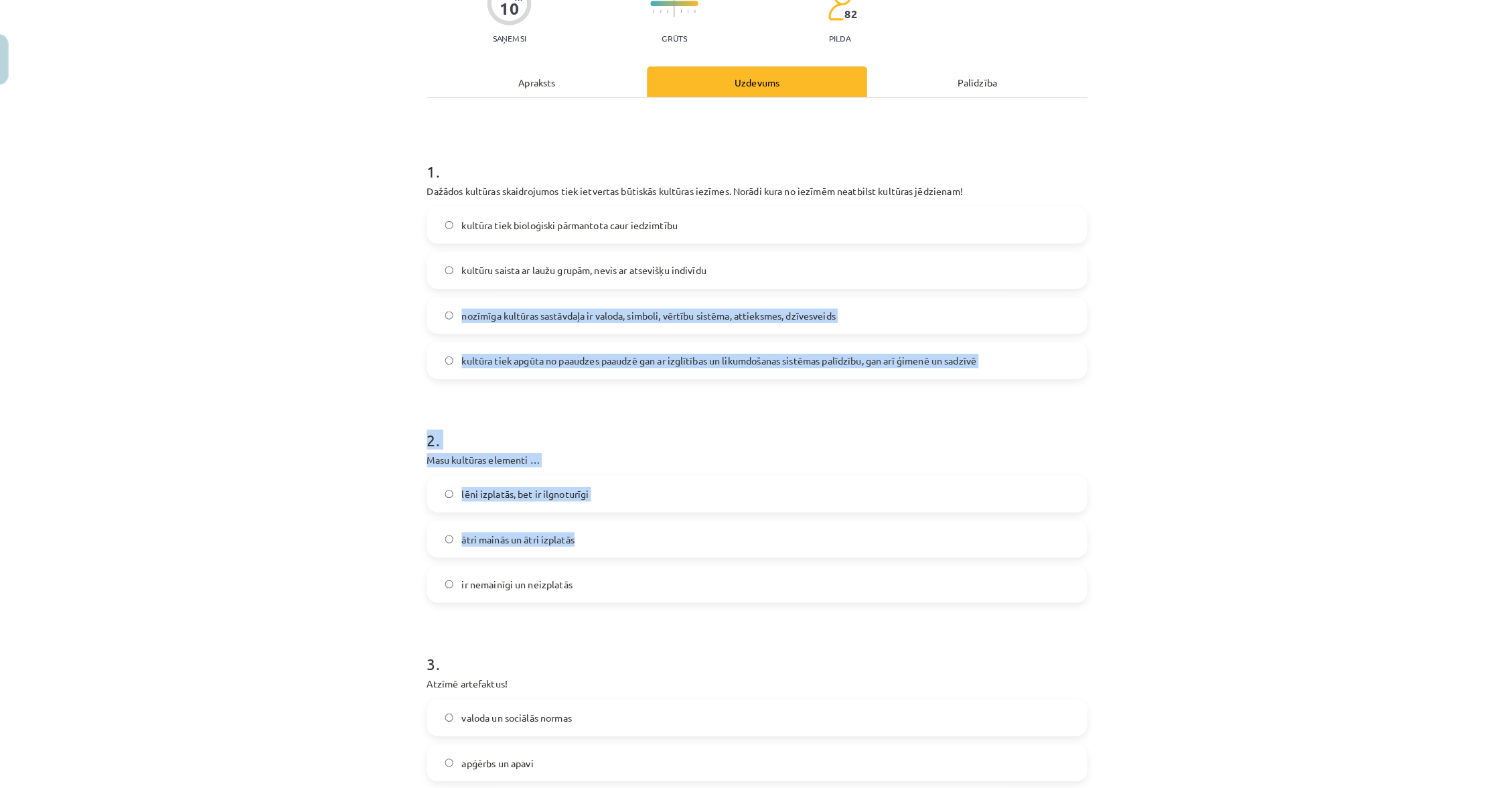
drag, startPoint x: 407, startPoint y: 445, endPoint x: 496, endPoint y: 513, distance: 112.0
click at [510, 537] on div "Mācību tēma: Ģeogrāfijas i - 12. klases 1.ieskaites mācību materiāls #4 2. tēma…" at bounding box center [756, 394] width 1512 height 788
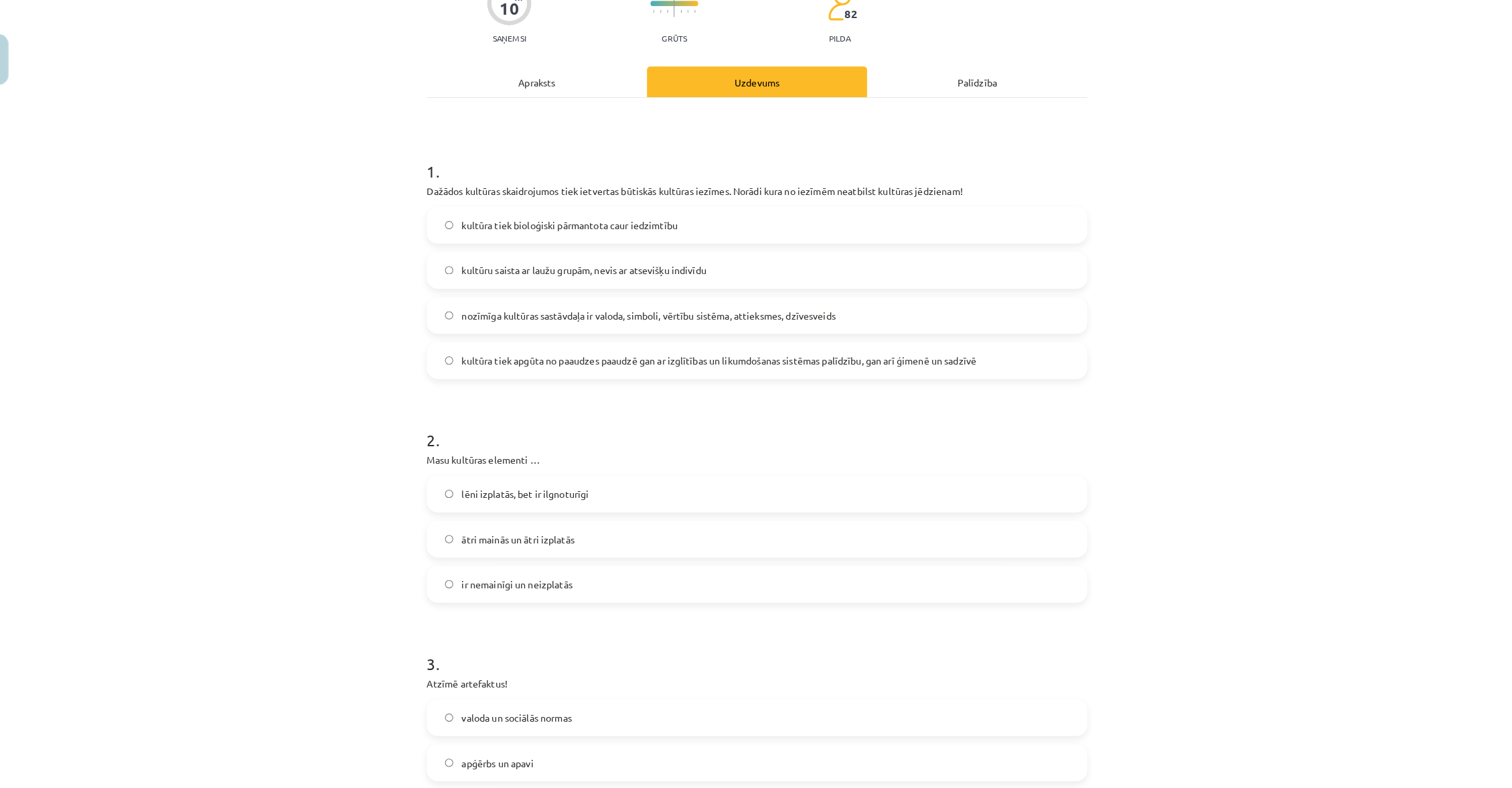
click at [436, 447] on p "Masu kultūras elementi …" at bounding box center [756, 450] width 647 height 14
drag, startPoint x: 437, startPoint y: 449, endPoint x: 557, endPoint y: 583, distance: 179.9
click at [564, 585] on div "10 XP Saņemsi Grūts 82 pilda Apraksts Uzdevums Palīdzība 1 . Dažādos kultūras s…" at bounding box center [756, 575] width 663 height 1237
copy div "Masu kultūras elementi … lēni izplatās, bet ir ilgnoturīgi ātri mainās un ātri …"
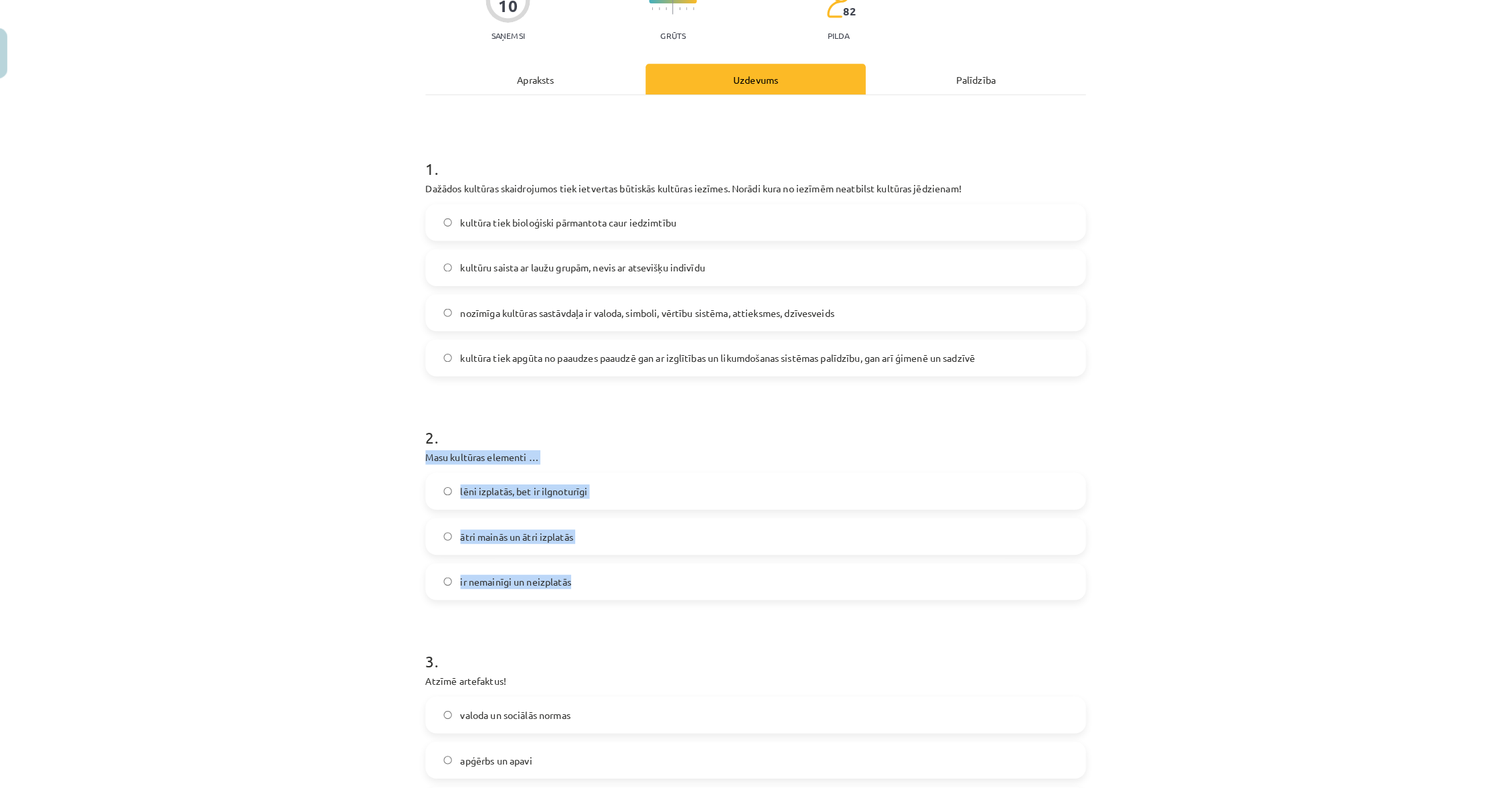
click at [638, 518] on label "ātri mainās un ātri izplatās" at bounding box center [756, 532] width 644 height 34
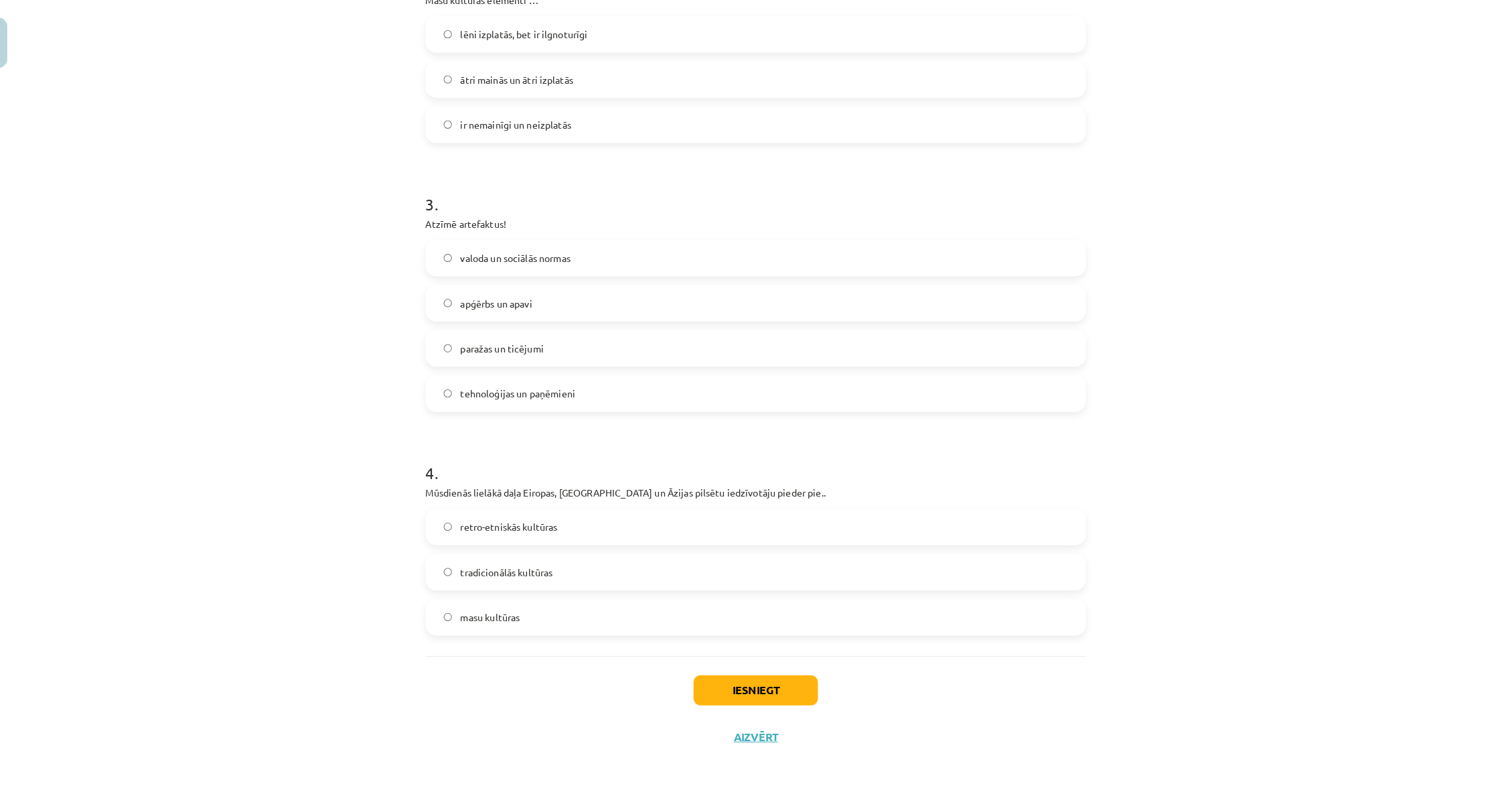
scroll to position [118, 0]
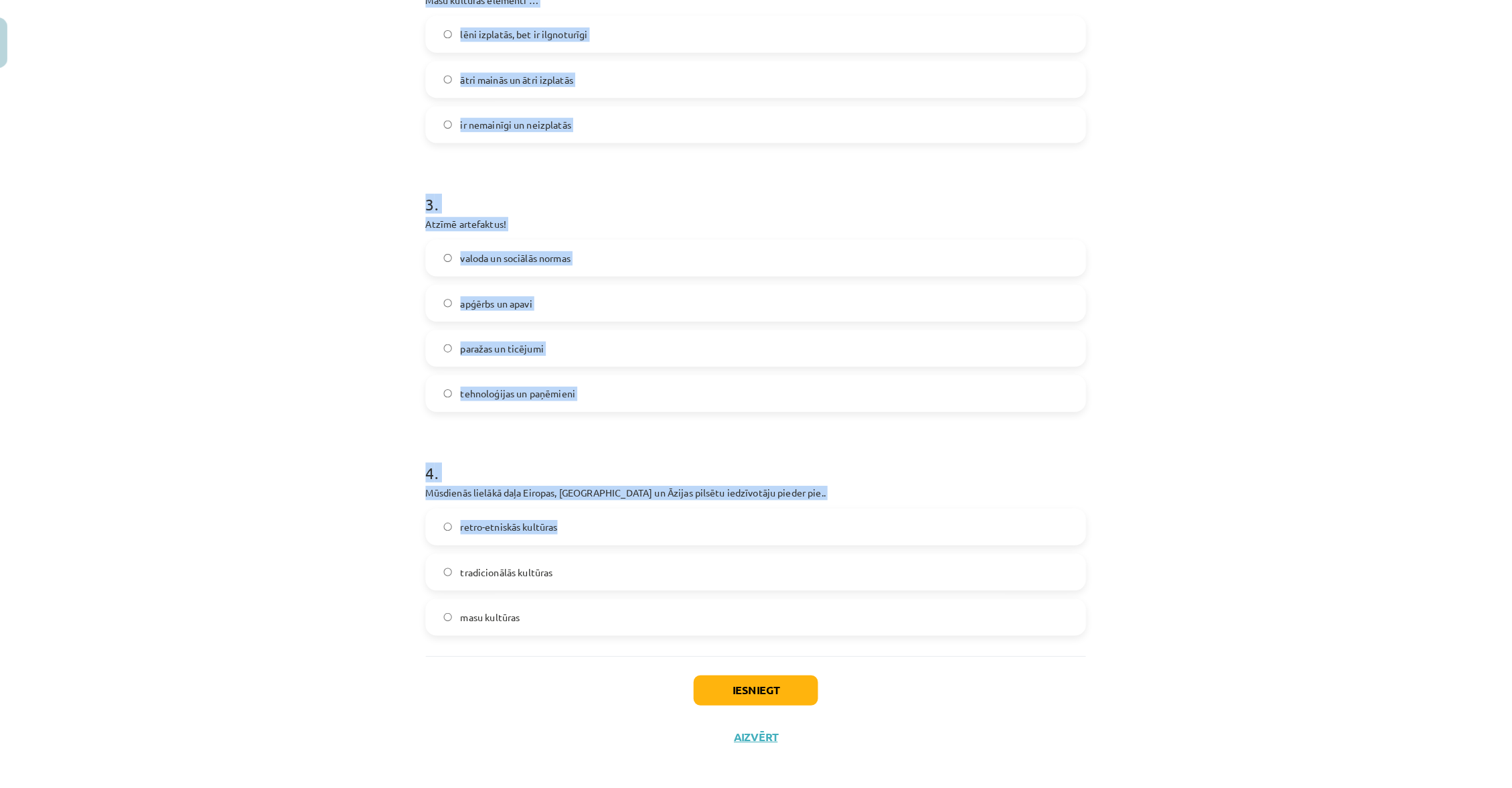
drag, startPoint x: 408, startPoint y: 473, endPoint x: 508, endPoint y: 526, distance: 113.2
click at [508, 526] on div "Mācību tēma: Ģeogrāfijas i - 12. klases 1.ieskaites mācību materiāls #4 2. tēma…" at bounding box center [756, 394] width 1512 height 788
click at [434, 516] on label "retro-etniskās kultūras" at bounding box center [756, 532] width 644 height 34
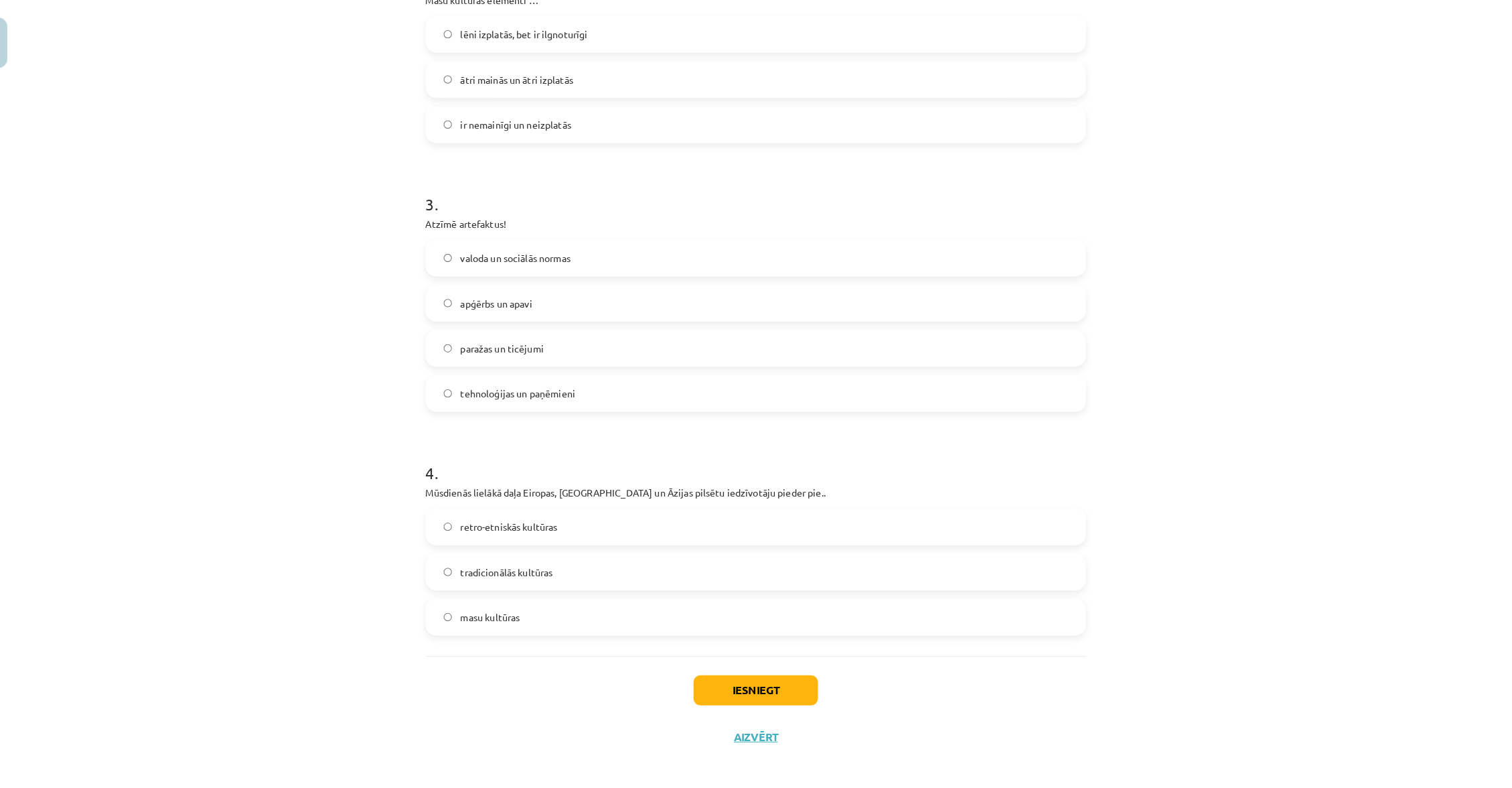
scroll to position [122, 0]
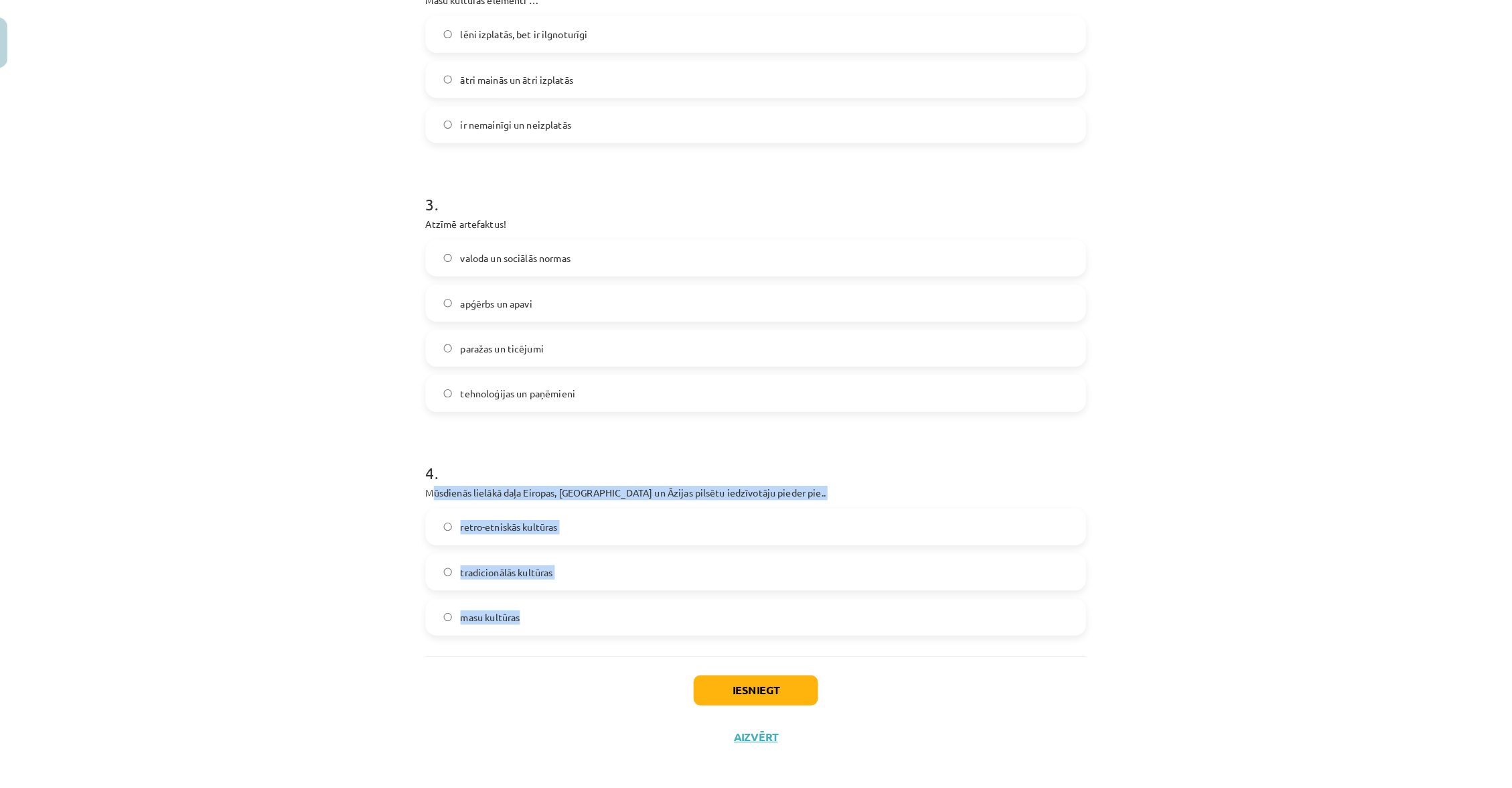
drag, startPoint x: 427, startPoint y: 478, endPoint x: 505, endPoint y: 611, distance: 154.2
click at [505, 611] on div "4 . Mūsdienās lielākā daļa Eiropas, Ziemeļamerikas un Āzijas pilsētu iedzīvotāj…" at bounding box center [756, 543] width 647 height 192
copy div "ūsdienās lielākā daļa Eiropas, [GEOGRAPHIC_DATA] un Āzijas pilsētu iedzīvotāju …"
click at [491, 615] on span "masu kultūras" at bounding box center [496, 621] width 59 height 14
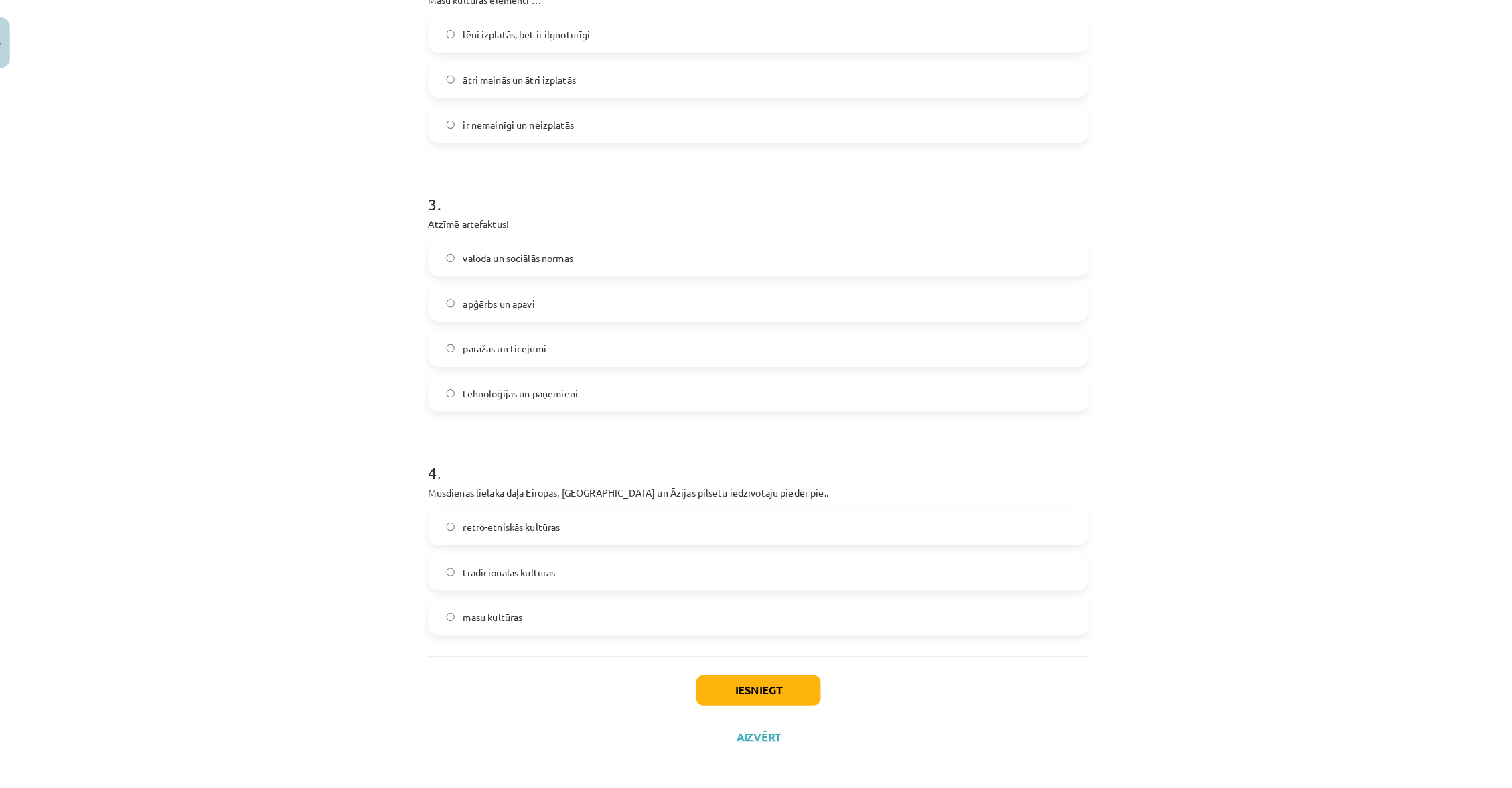
click at [733, 678] on button "Iesniegt" at bounding box center [756, 693] width 122 height 30
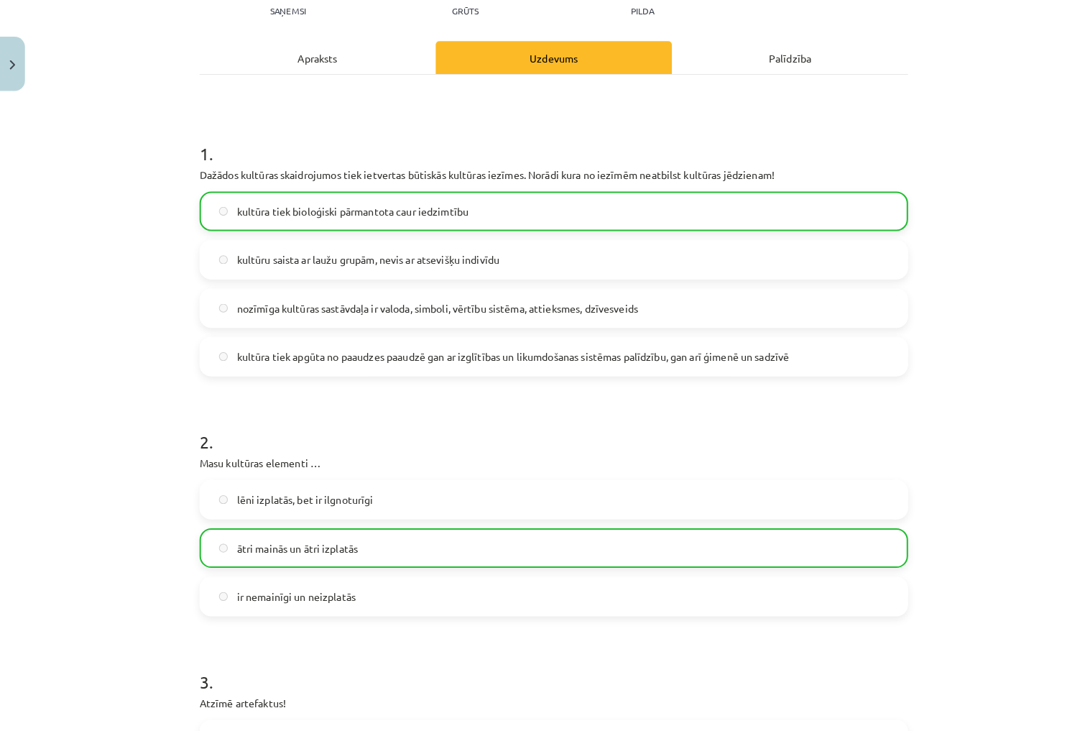
scroll to position [165, 0]
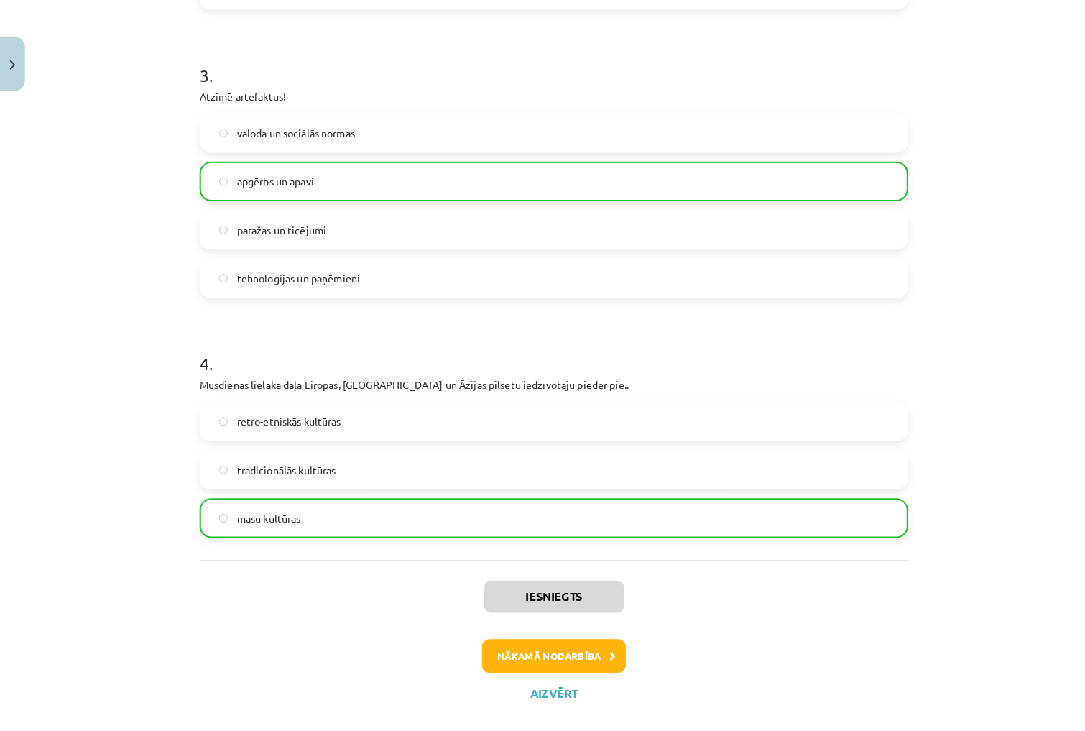
click at [548, 639] on button "Nākamā nodarbība" at bounding box center [542, 642] width 141 height 33
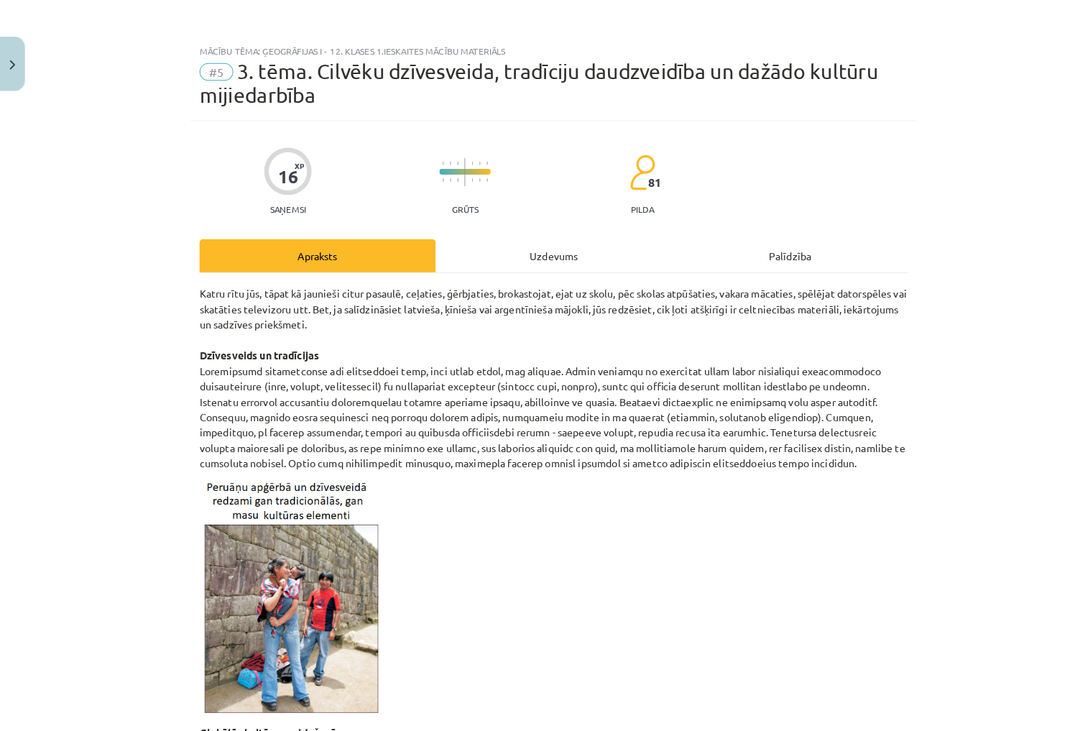
scroll to position [0, 0]
click at [551, 244] on div "Uzdevums" at bounding box center [542, 250] width 231 height 32
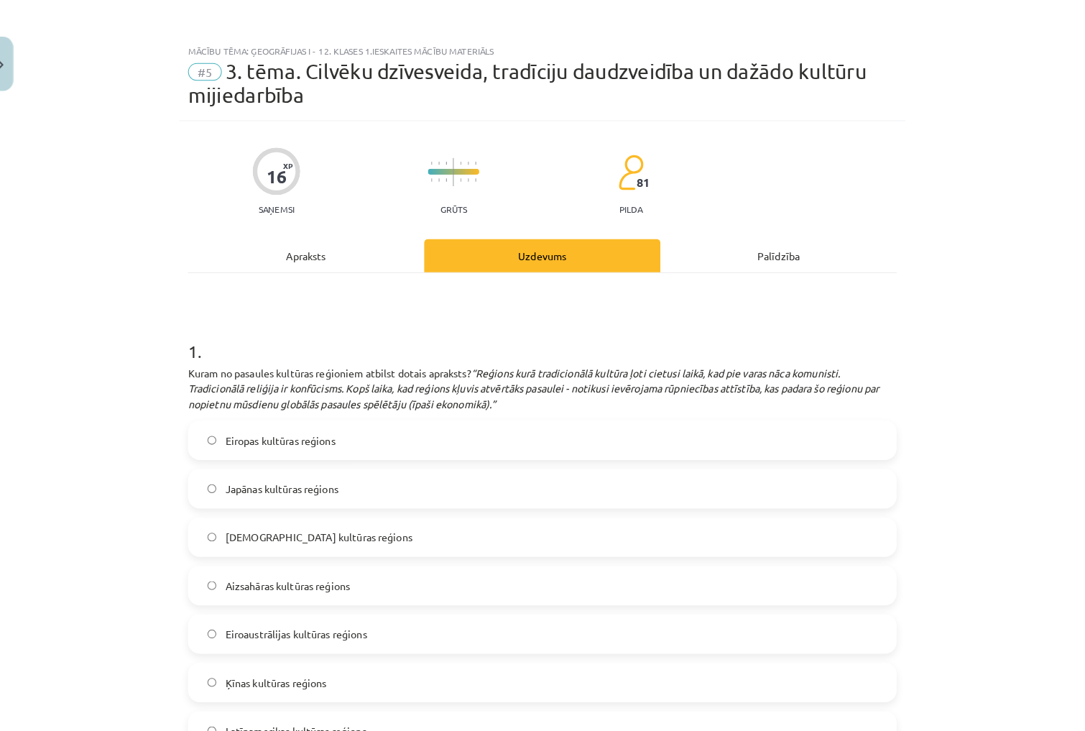
click at [342, 254] on div "Apraksts" at bounding box center [310, 250] width 231 height 32
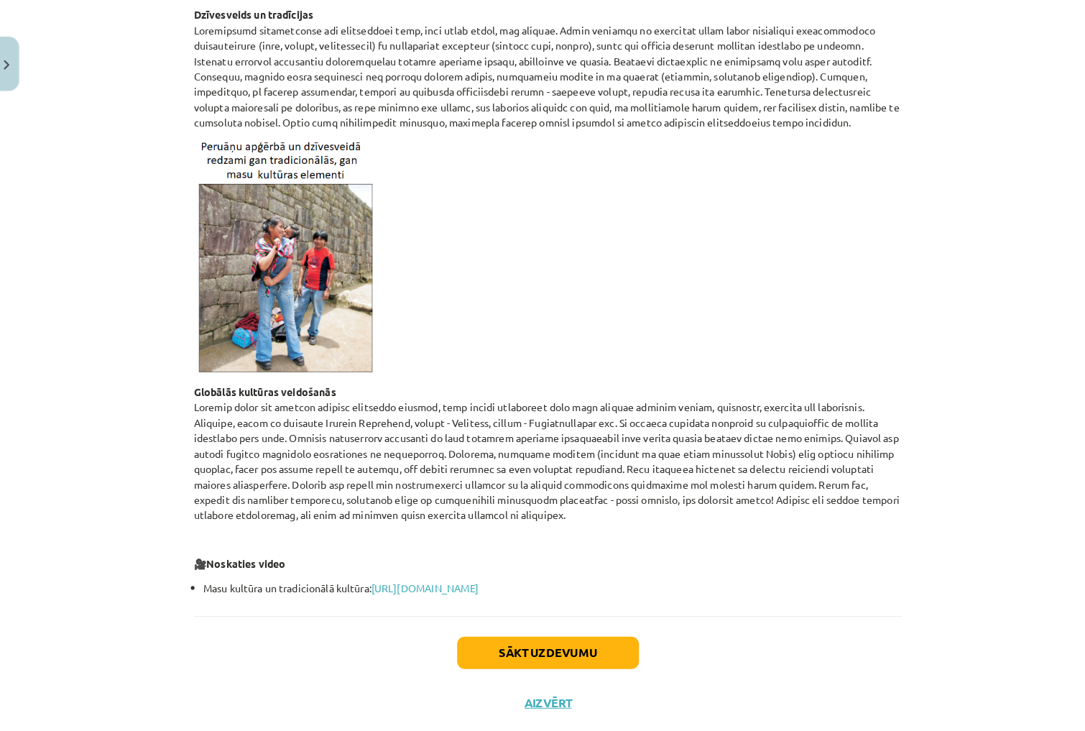
click at [532, 681] on button "Aizvērt" at bounding box center [542, 688] width 55 height 14
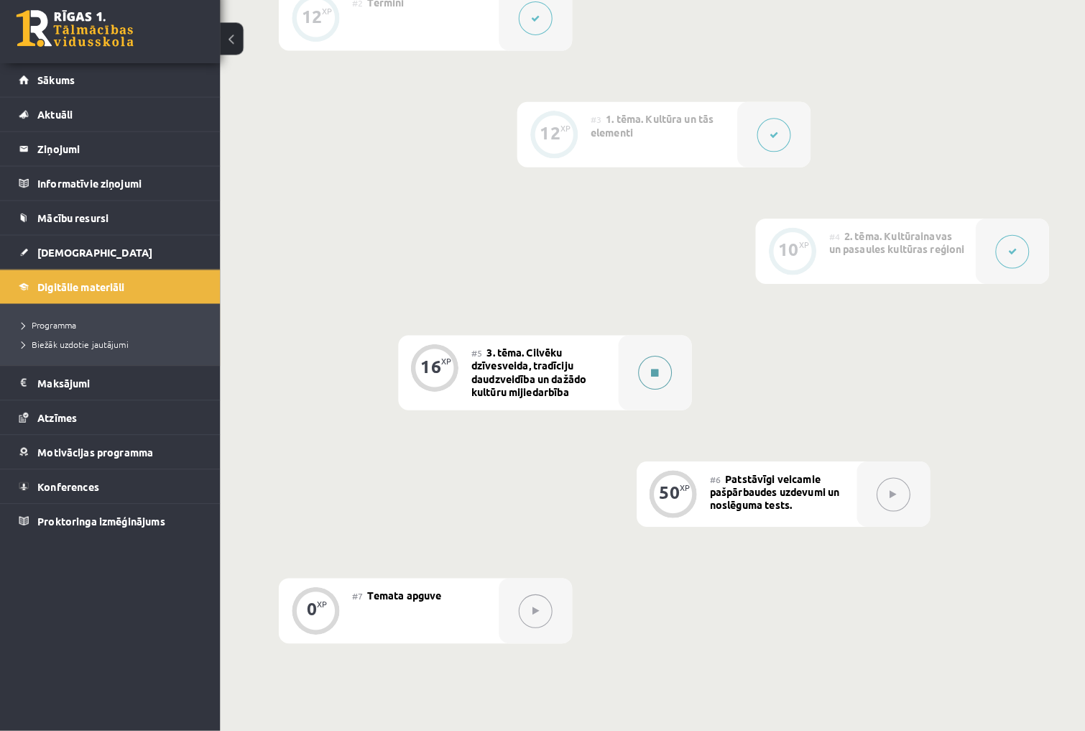
click at [627, 364] on button at bounding box center [641, 380] width 33 height 33
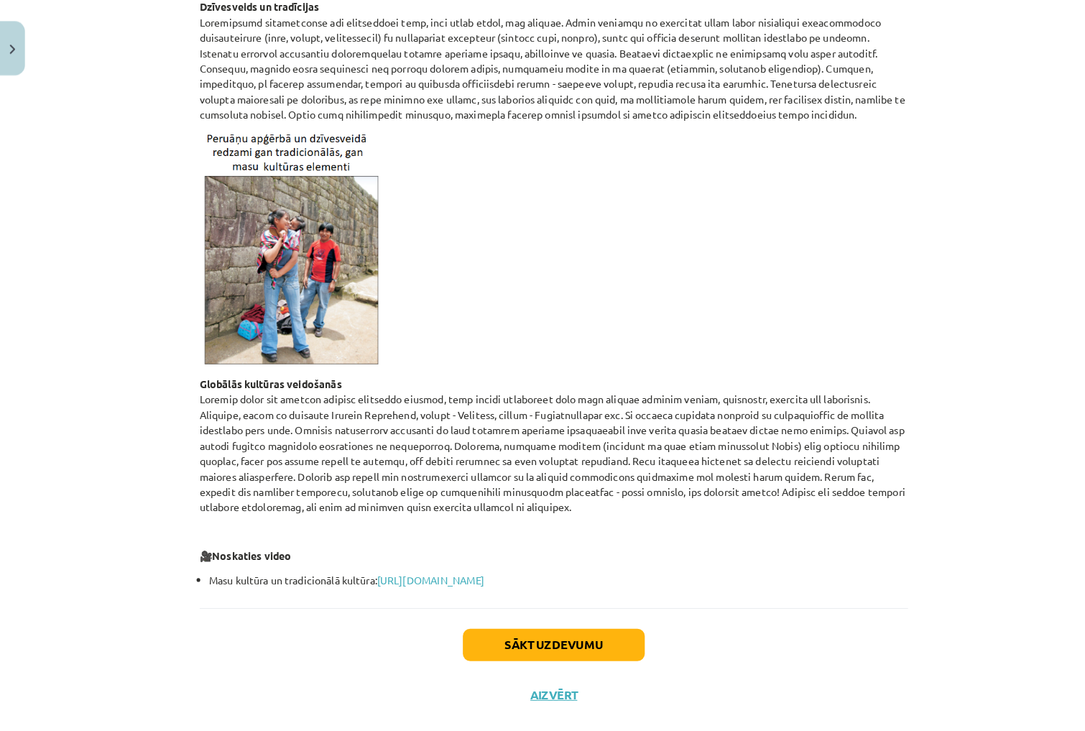
click at [477, 576] on li "Masu kultūra un tradicionālā kultūra: [URL][DOMAIN_NAME]" at bounding box center [547, 583] width 685 height 15
click at [474, 576] on link "[URL][DOMAIN_NAME]" at bounding box center [421, 582] width 105 height 13
click at [496, 631] on button "Sākt uzdevumu" at bounding box center [542, 647] width 178 height 32
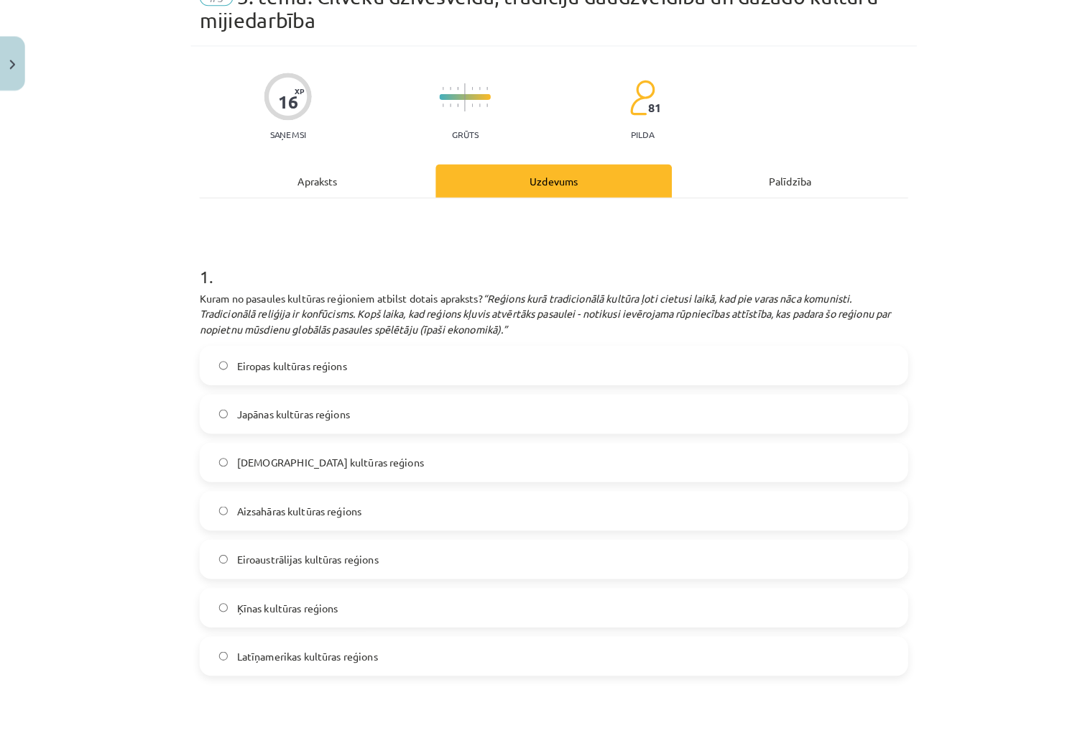
scroll to position [77, 0]
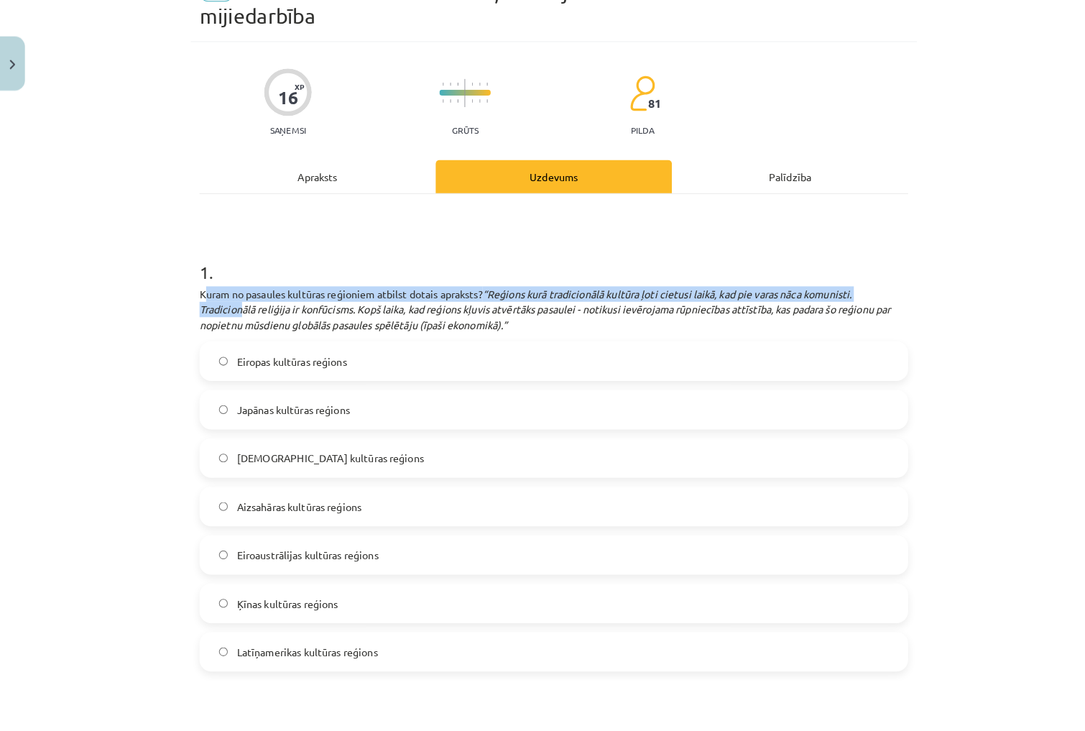
drag, startPoint x: 202, startPoint y: 287, endPoint x: 238, endPoint y: 293, distance: 36.5
click at [238, 295] on p "Kuram no pasaules kultūras reģioniem atbilst dotais apraksts? “Reģions kurā tra…" at bounding box center [542, 303] width 694 height 45
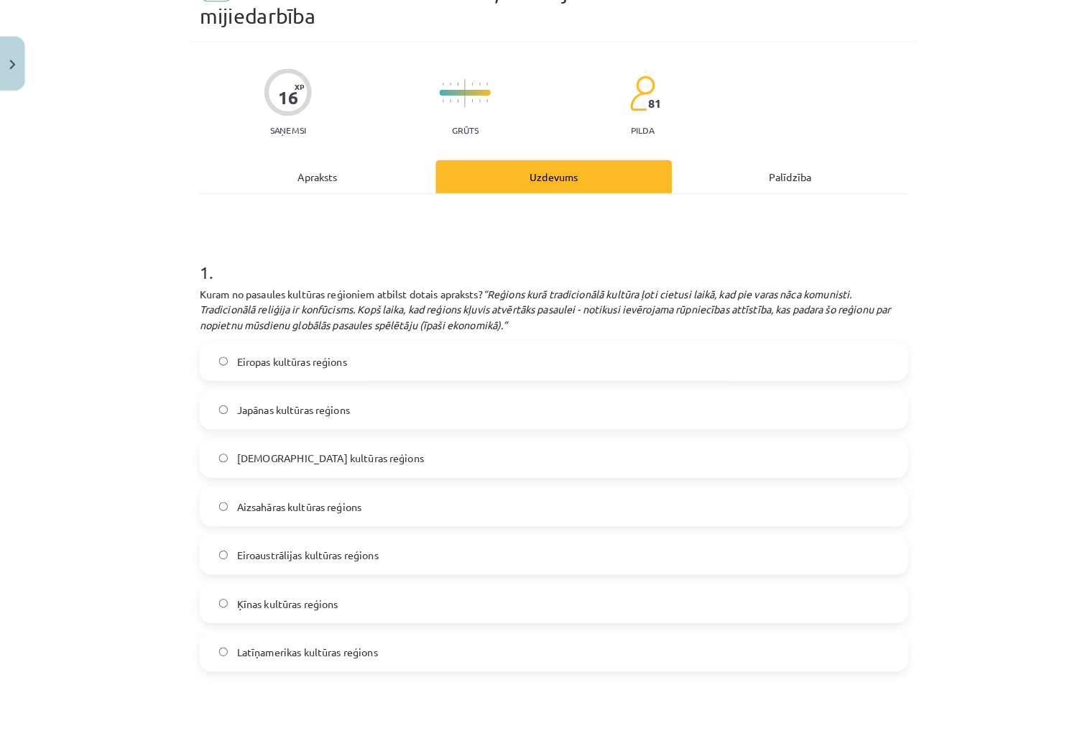
click at [296, 593] on span "Ķīnas kultūras reģions" at bounding box center [281, 591] width 99 height 15
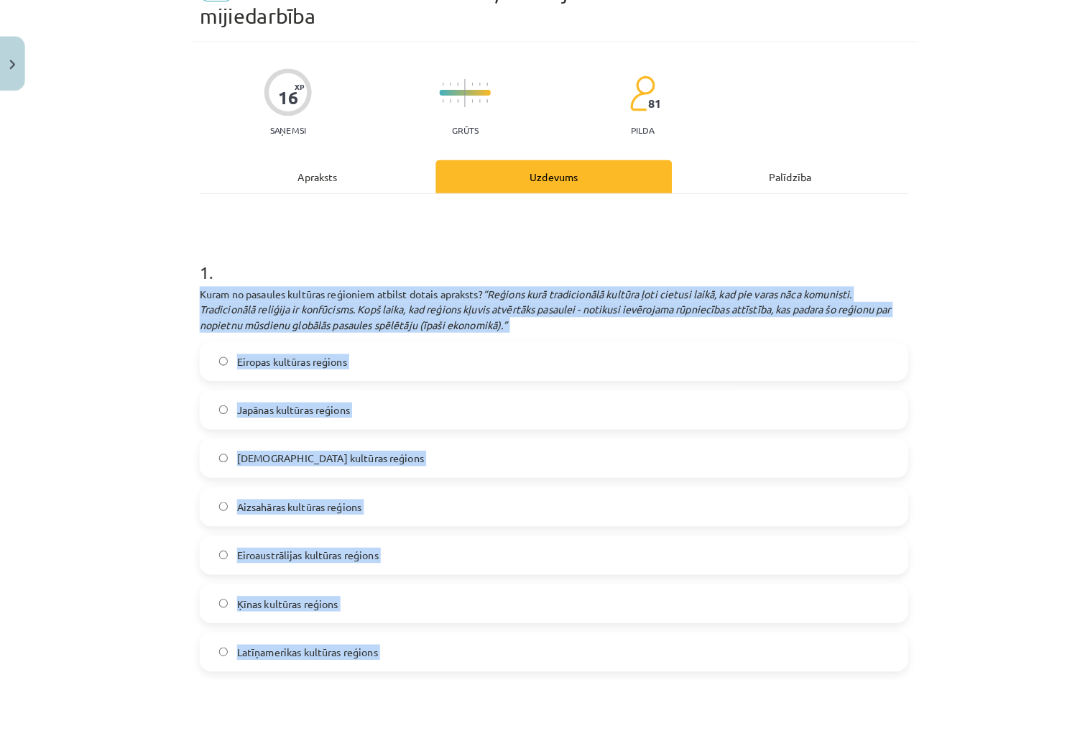
drag, startPoint x: 191, startPoint y: 282, endPoint x: 361, endPoint y: 667, distance: 420.8
copy div "Kuram no pasaules kultūras reģioniem atbilst dotais apraksts? “Reģions kurā tra…"
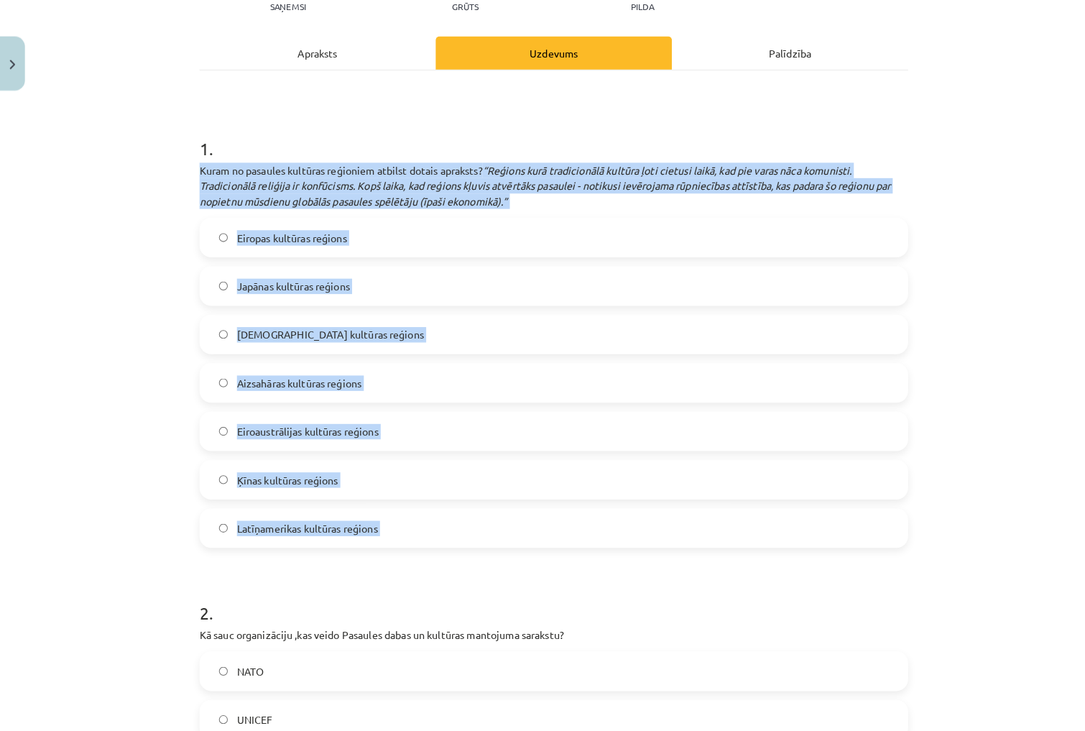
scroll to position [312, 0]
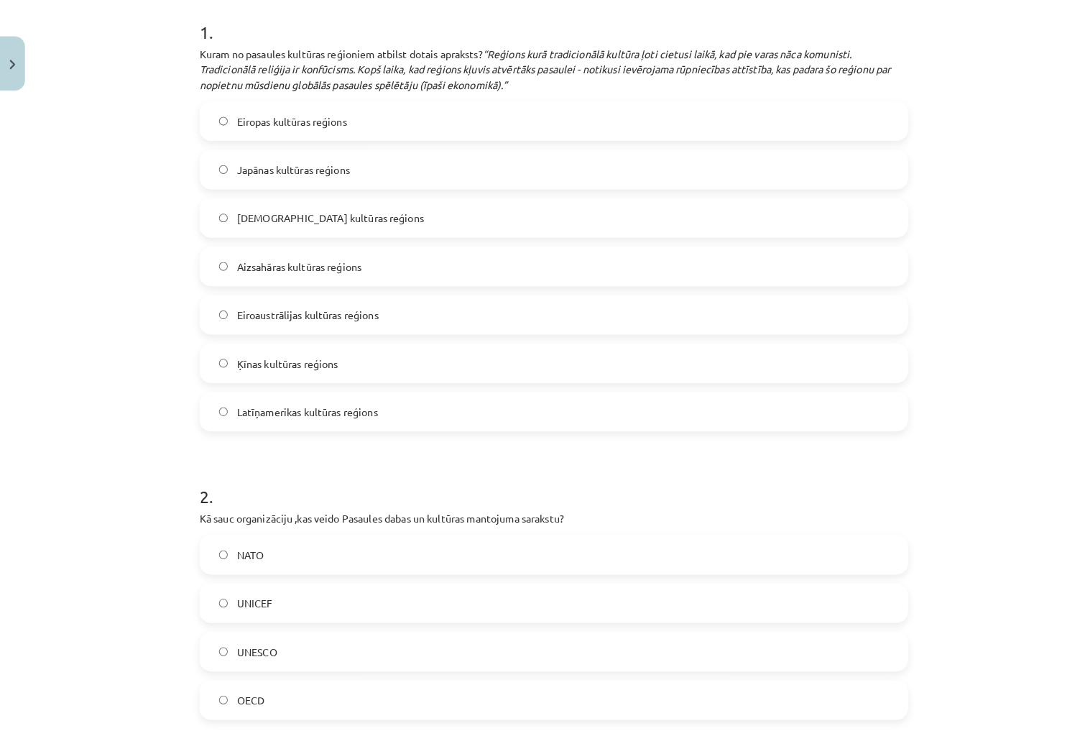
click at [129, 399] on div "Mācību tēma: Ģeogrāfijas i - 12. klases 1.ieskaites mācību materiāls #5 3. tēma…" at bounding box center [542, 365] width 1085 height 731
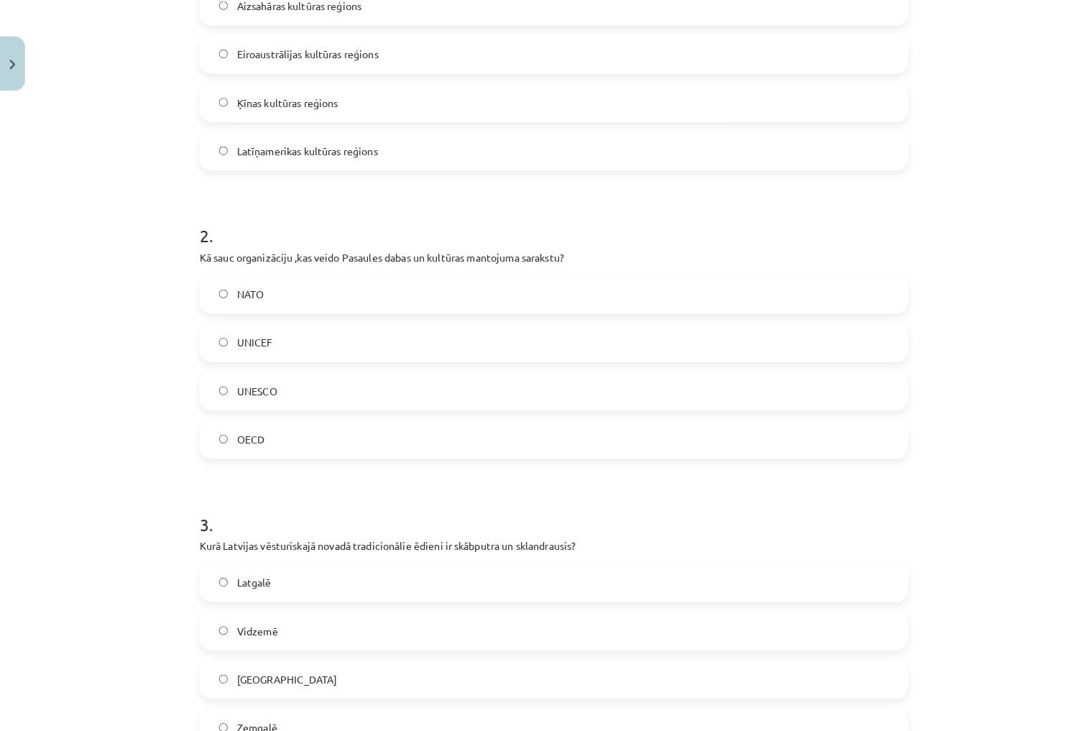
scroll to position [568, 0]
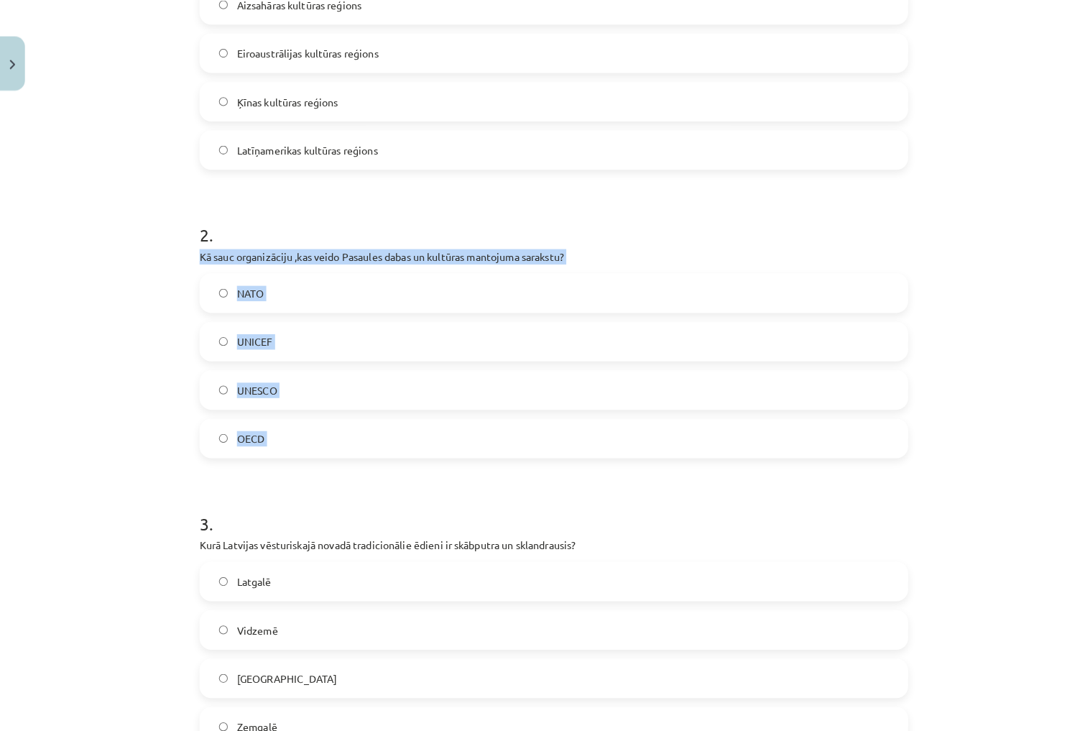
drag, startPoint x: 189, startPoint y: 244, endPoint x: 269, endPoint y: 480, distance: 249.7
copy div "Kā sauc organizāciju ,kas veido Pasaules dabas un kultūras mantojuma sarakstu? …"
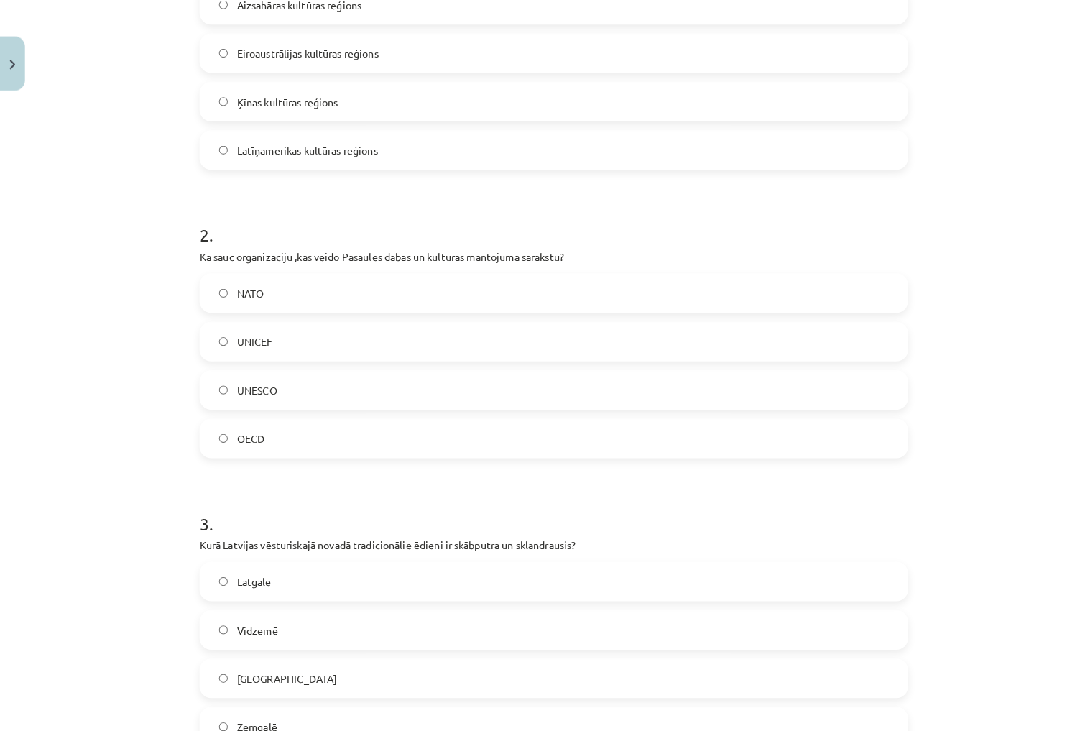
click at [320, 382] on label "UNESCO" at bounding box center [542, 382] width 691 height 36
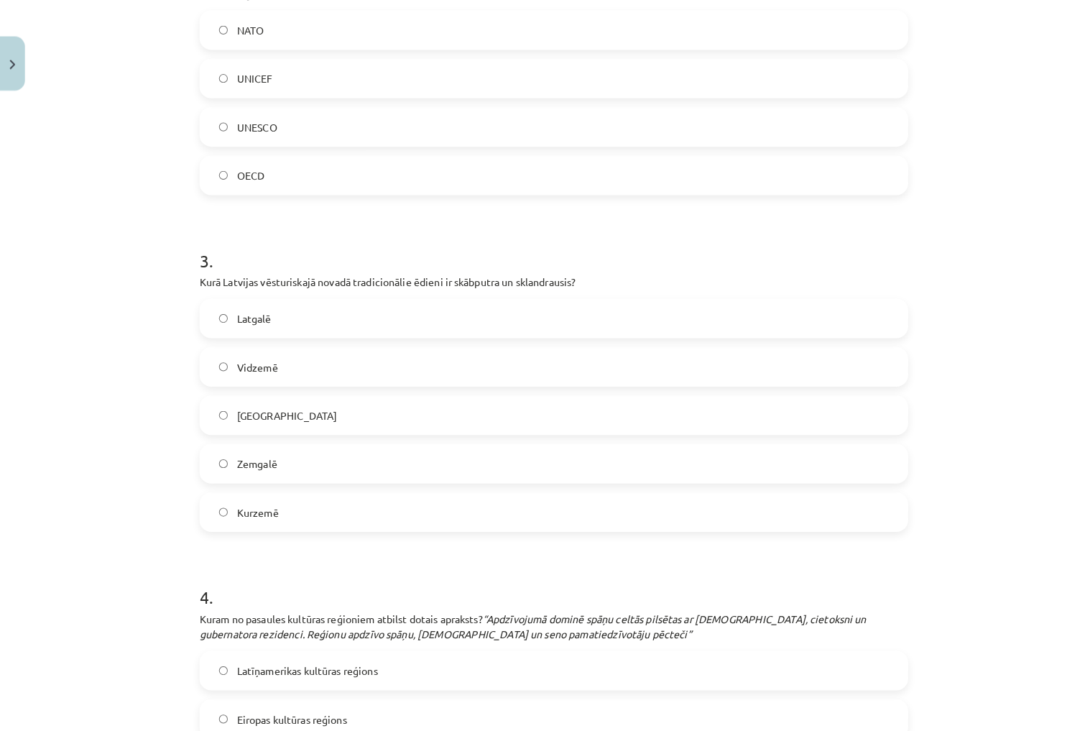
scroll to position [829, 0]
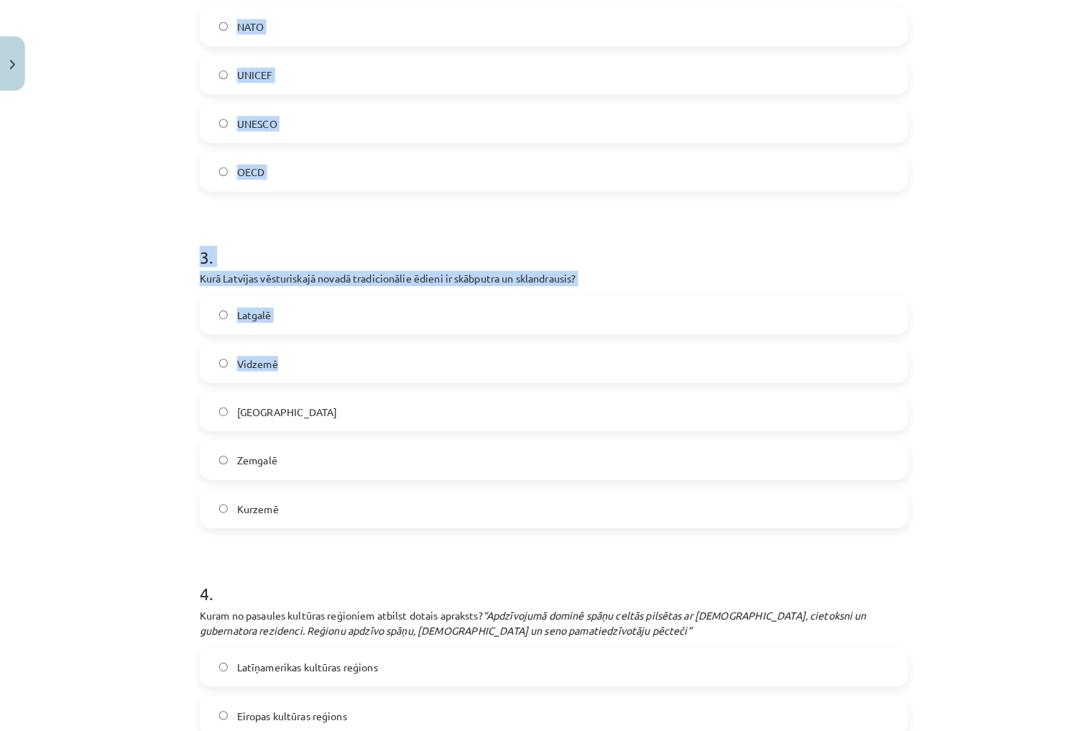
drag, startPoint x: 185, startPoint y: 269, endPoint x: 274, endPoint y: 353, distance: 121.5
click at [277, 355] on div "Mācību tēma: Ģeogrāfijas i - 12. klases 1.ieskaites mācību materiāls #5 3. tēma…" at bounding box center [542, 365] width 1085 height 731
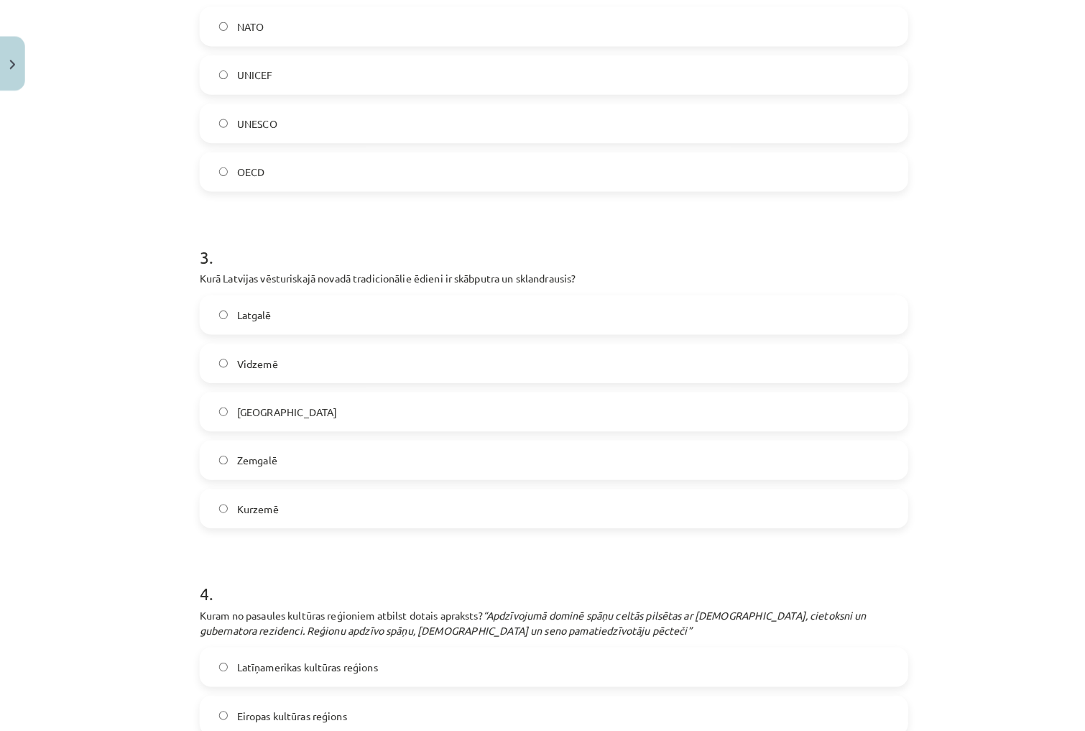
click at [243, 217] on h1 "3 ." at bounding box center [542, 239] width 694 height 45
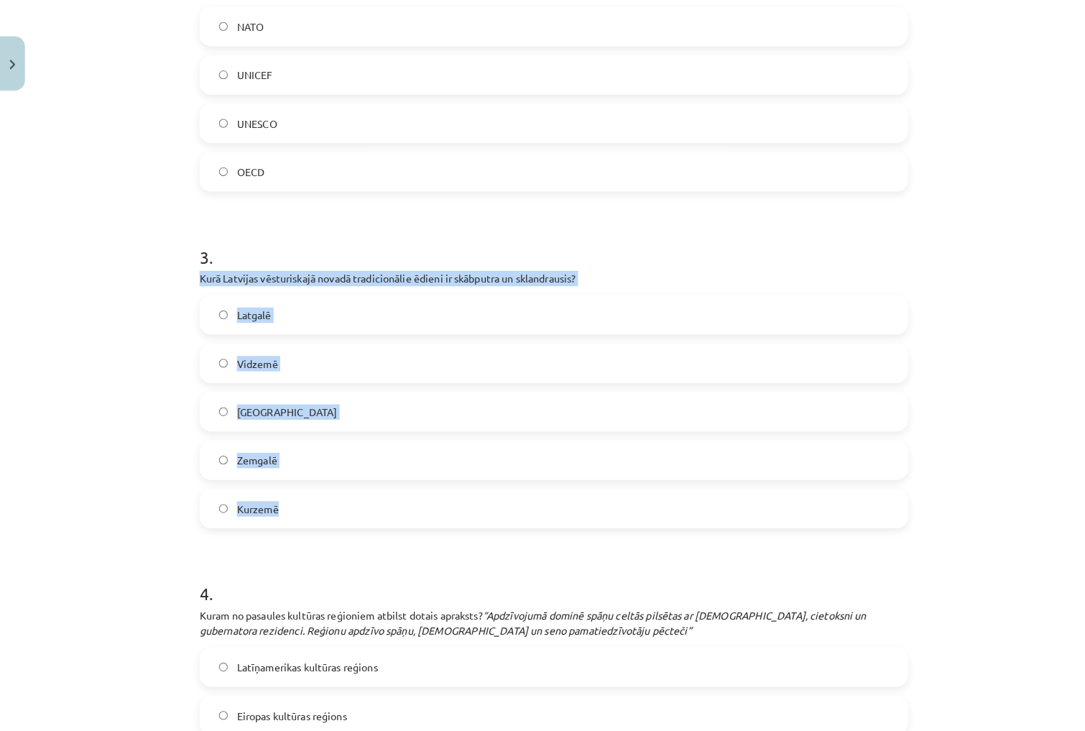
drag, startPoint x: 195, startPoint y: 258, endPoint x: 300, endPoint y: 496, distance: 259.9
click at [300, 496] on div "3 . Kurā [GEOGRAPHIC_DATA] vēsturiskajā novadā tradicionālie ēdieni ir skābputr…" at bounding box center [542, 367] width 694 height 301
copy div "Kurā Latvijas vēsturiskajā novadā tradicionālie ēdieni ir skābputra un sklandra…"
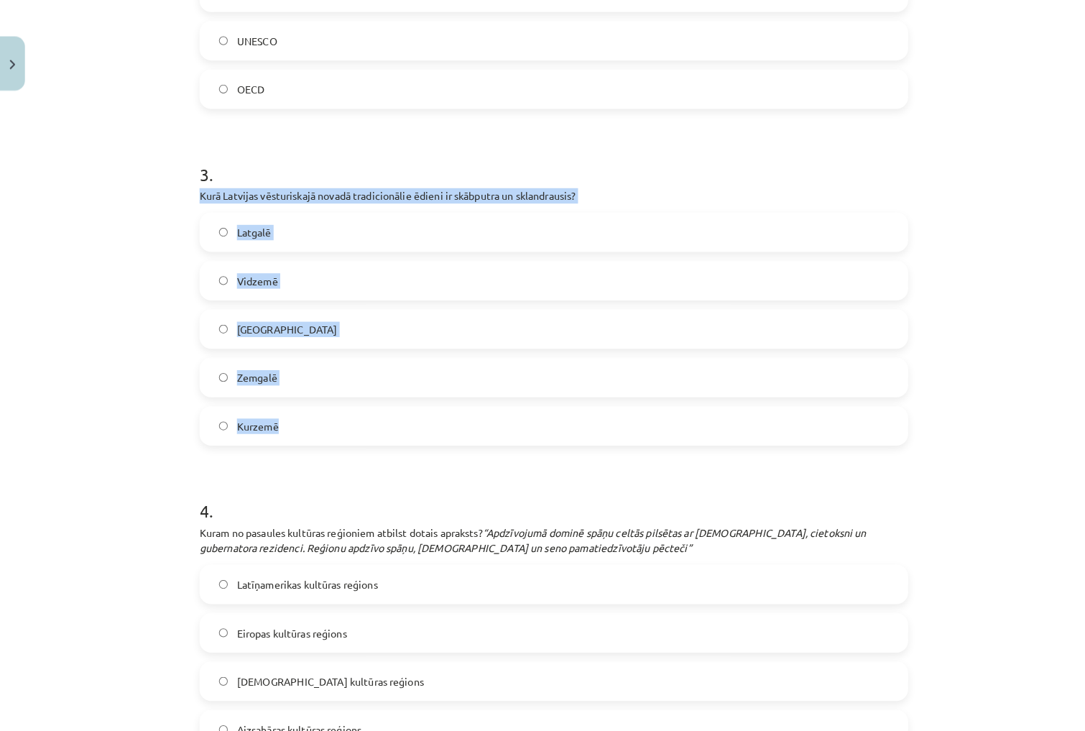
scroll to position [915, 0]
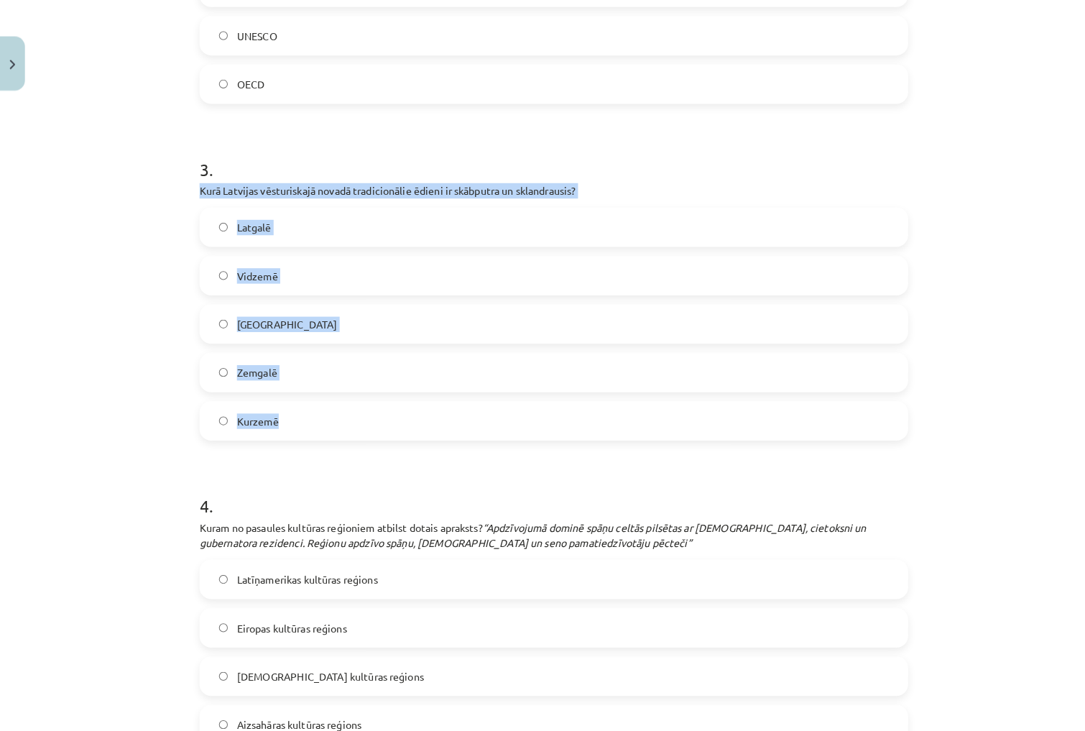
click at [341, 216] on label "Latgalē" at bounding box center [542, 223] width 691 height 36
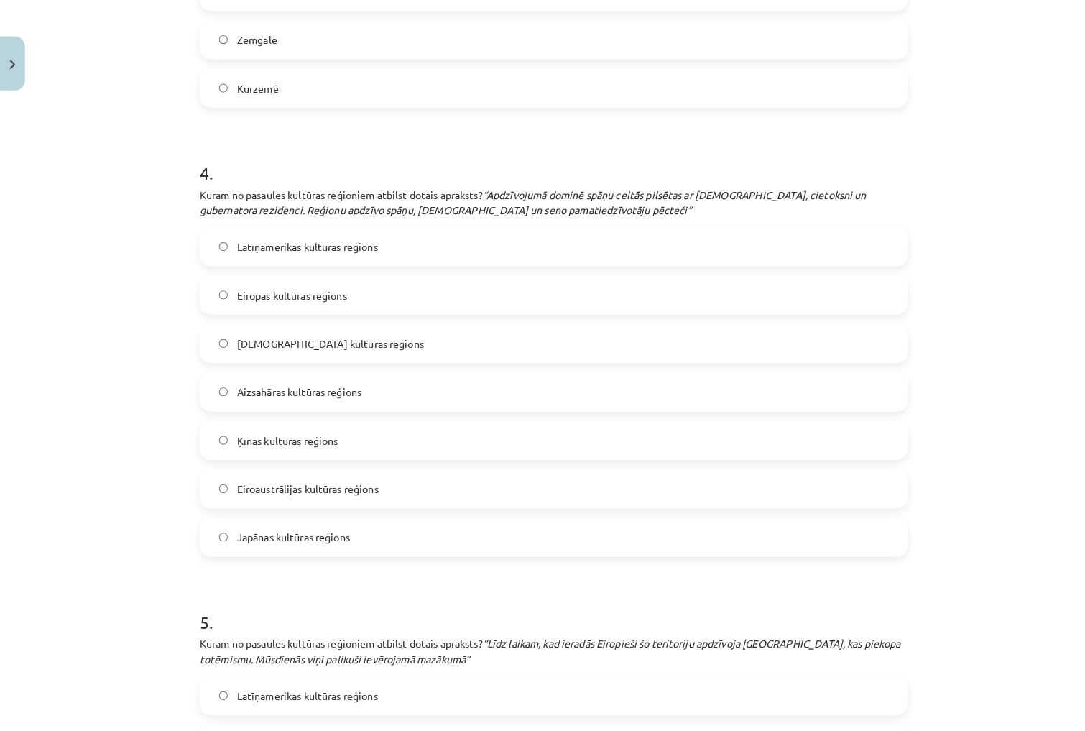
scroll to position [1243, 0]
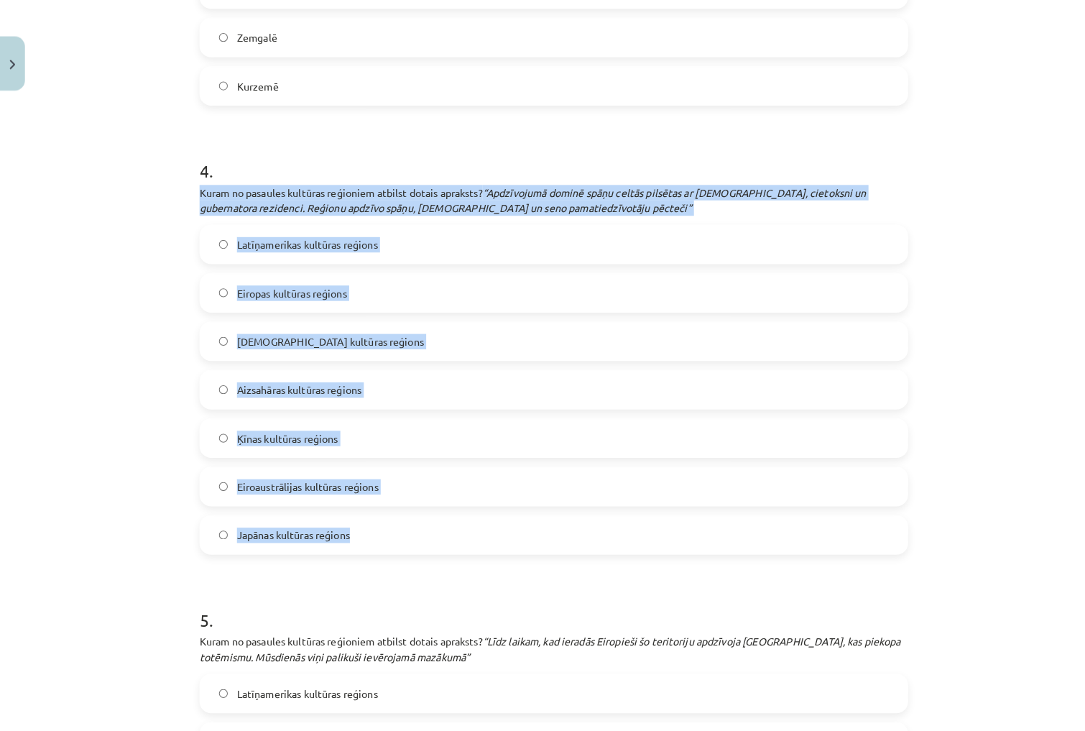
drag, startPoint x: 193, startPoint y: 179, endPoint x: 345, endPoint y: 529, distance: 381.6
click at [350, 530] on div "16 XP Saņemsi Grūts 81 pilda Apraksts Uzdevums Palīdzība 1 . Kuram no pasaules …" at bounding box center [542, 223] width 711 height 2694
copy div "Kuram no pasaules kultūras reģioniem atbilst dotais apraksts? “Apdzīvojumā domi…"
click at [424, 226] on label "Latīņamerikas kultūras reģions" at bounding box center [542, 240] width 691 height 36
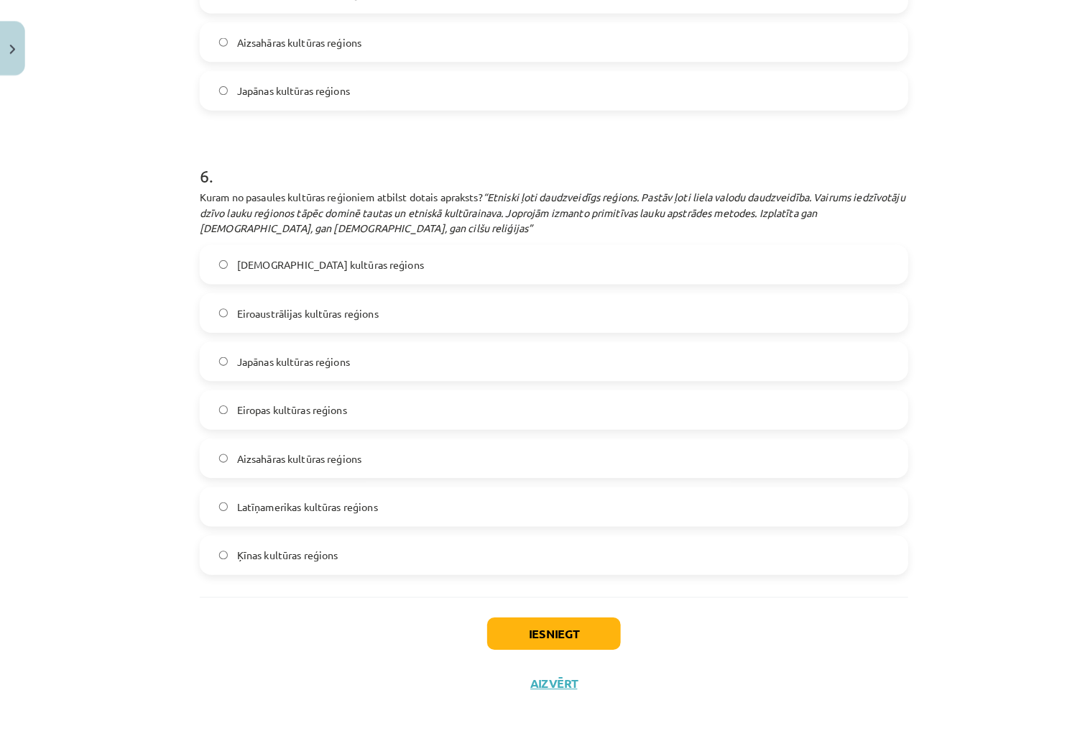
scroll to position [633, 0]
